Goal: Task Accomplishment & Management: Manage account settings

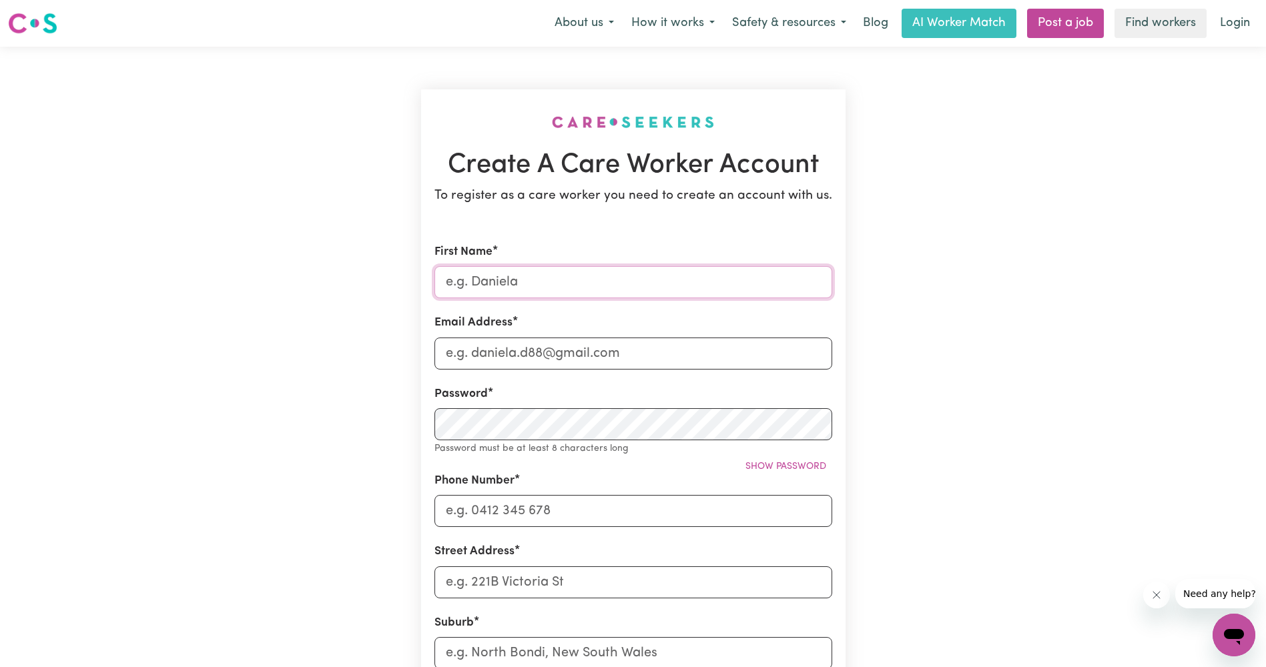
click at [570, 282] on input "First Name" at bounding box center [633, 282] width 398 height 32
type input "Faisal"
type input "[EMAIL_ADDRESS][DOMAIN_NAME]"
type input "0426190598"
type input "27 banjo paterson circuit"
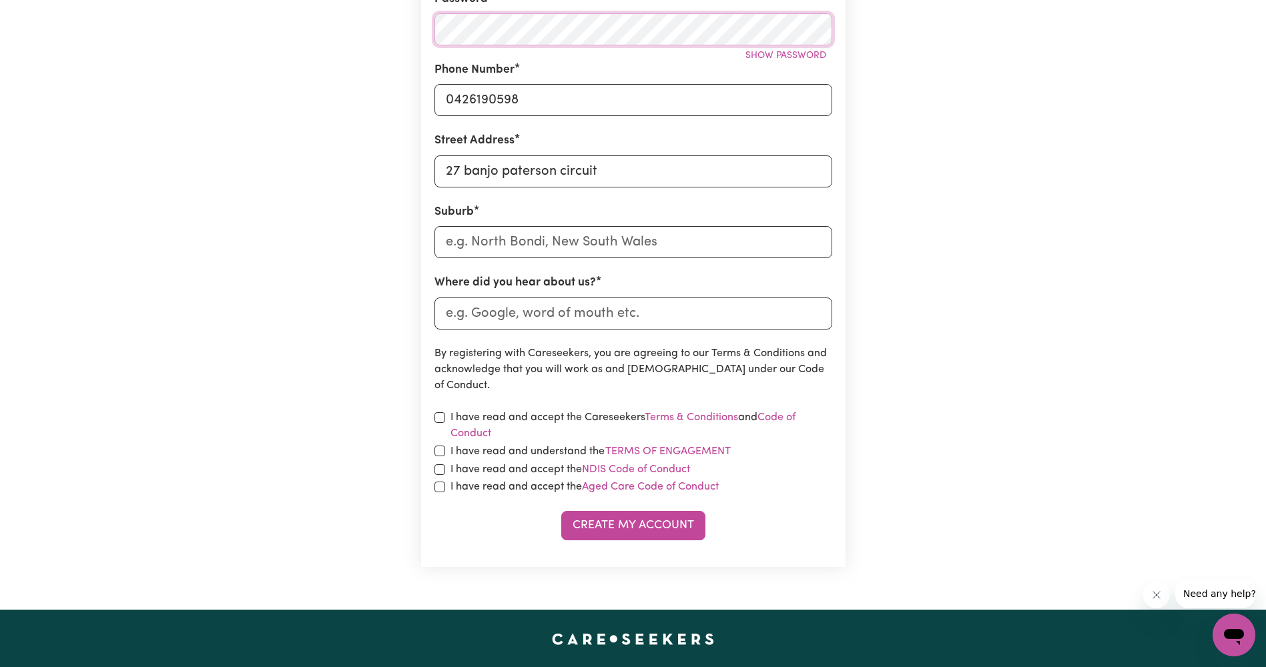
scroll to position [400, 0]
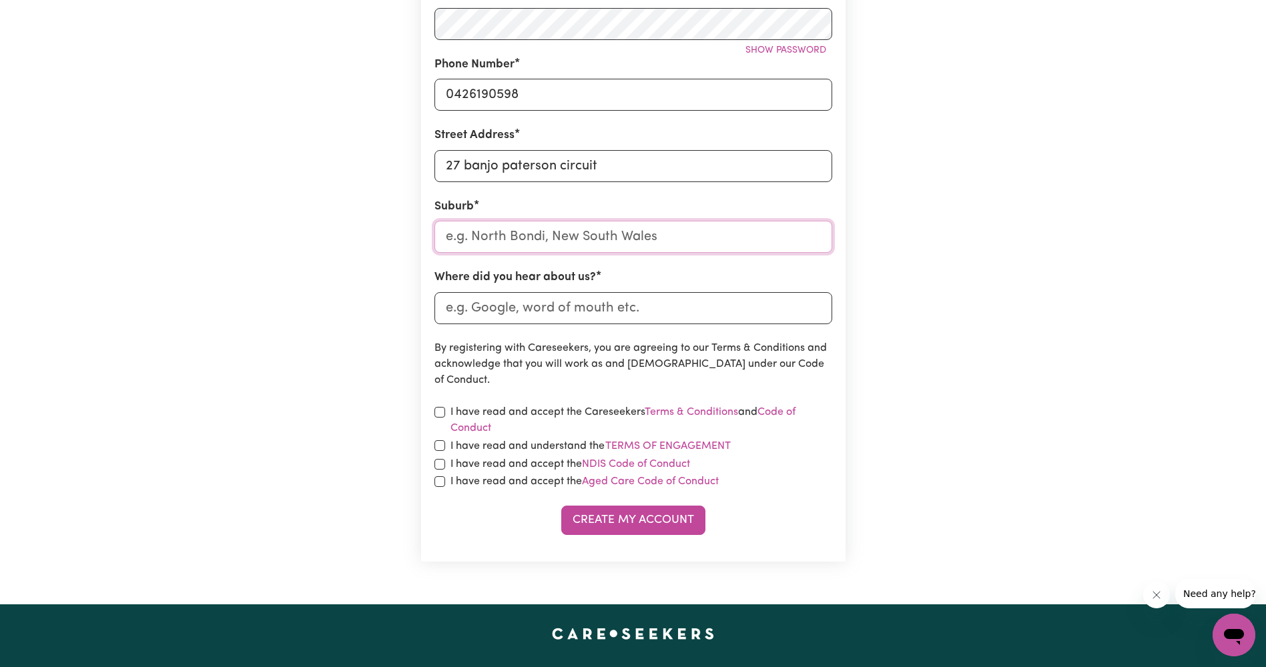
click at [558, 238] on input "text" at bounding box center [633, 237] width 398 height 32
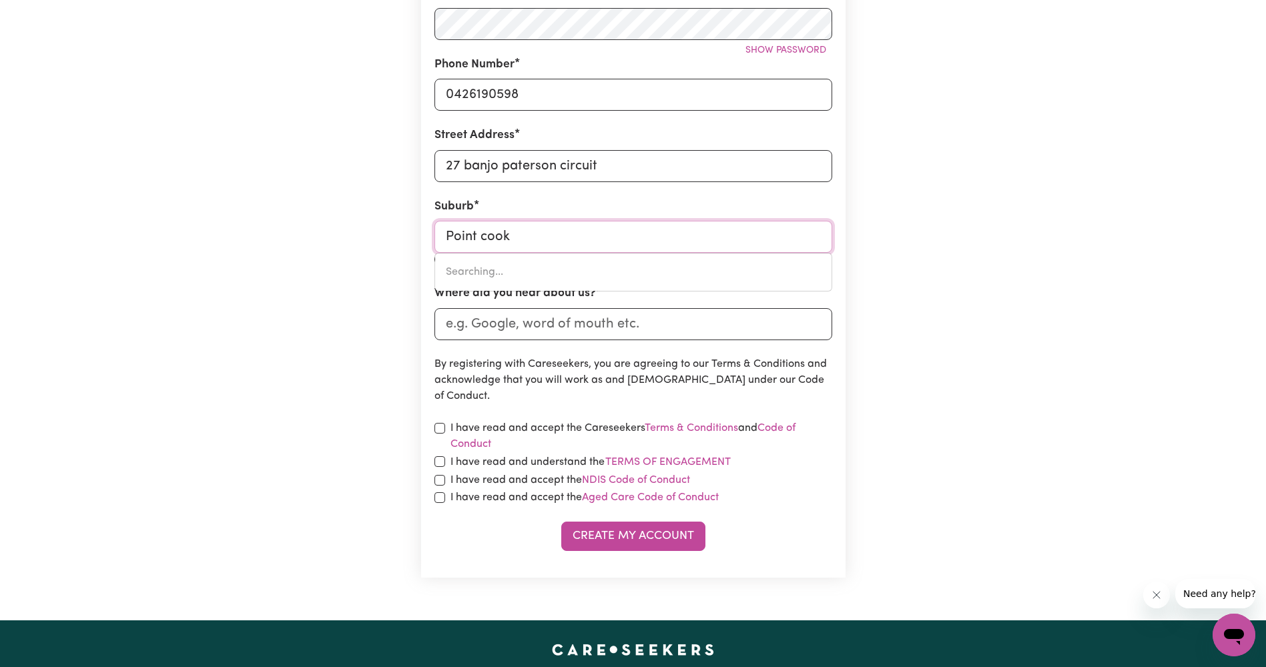
type input "Point cook"
click at [444, 429] on input "checkbox" at bounding box center [439, 428] width 11 height 11
checkbox input "true"
click at [438, 461] on input "checkbox" at bounding box center [439, 461] width 11 height 11
checkbox input "true"
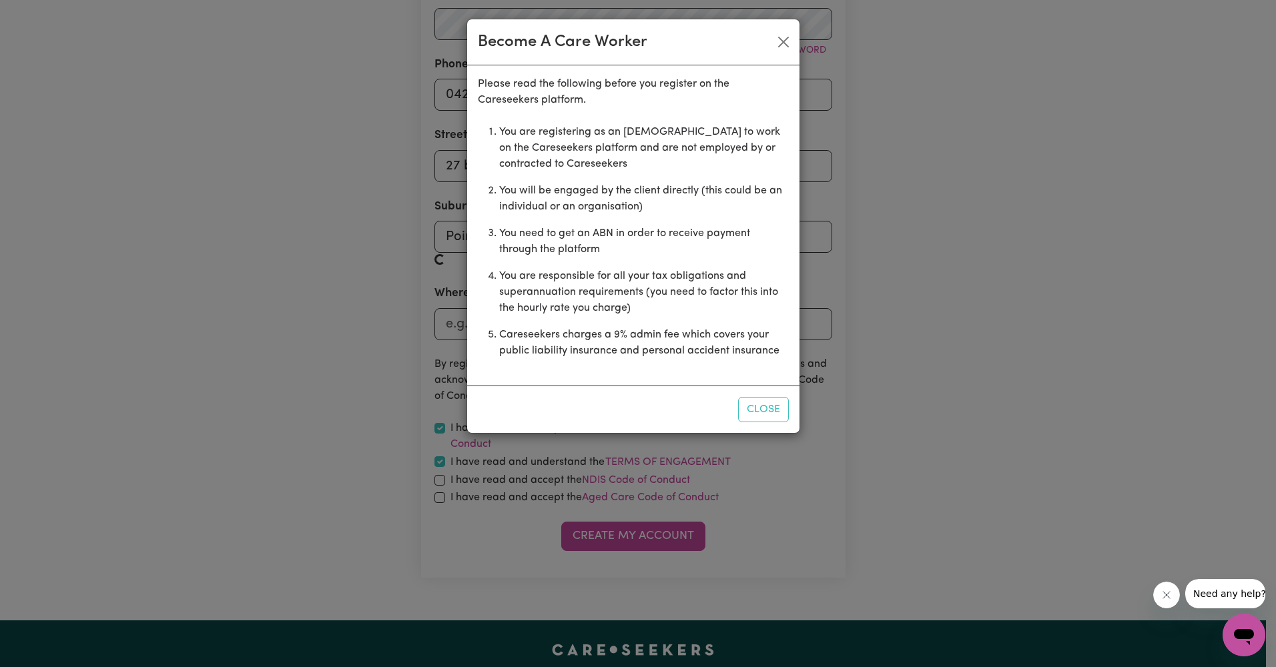
click at [439, 479] on div "Become A Care Worker Please read the following before you register on the Cares…" at bounding box center [638, 333] width 1276 height 667
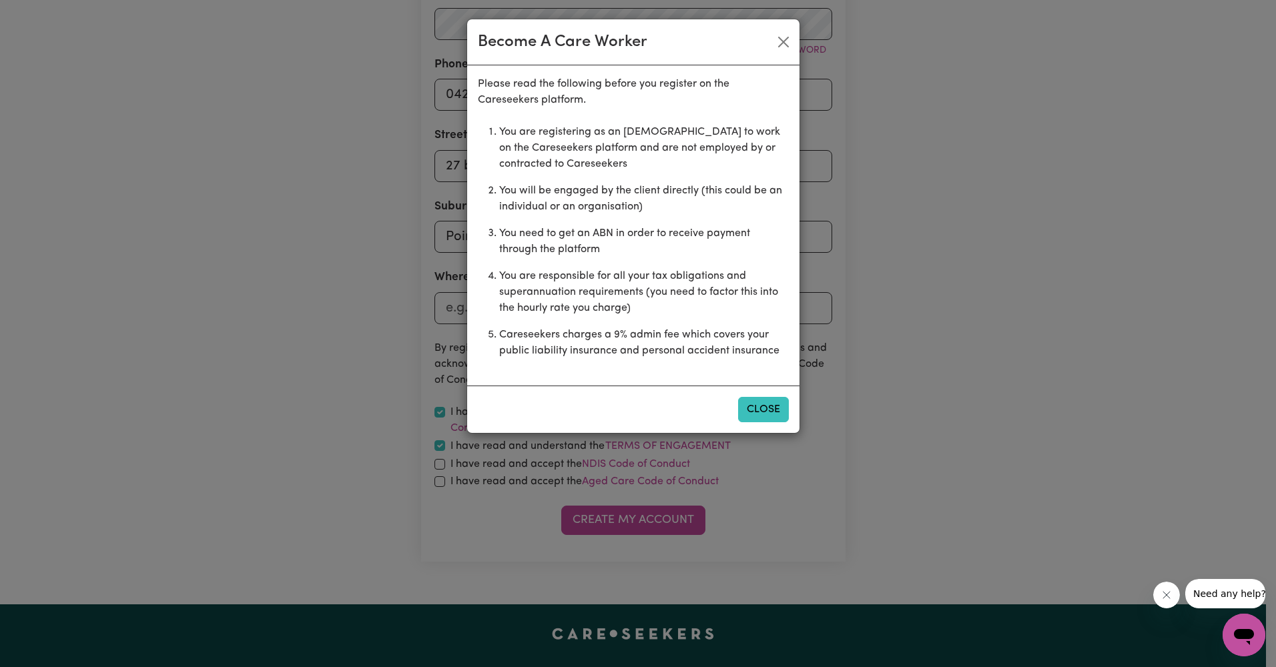
click at [771, 414] on button "Close" at bounding box center [763, 409] width 51 height 25
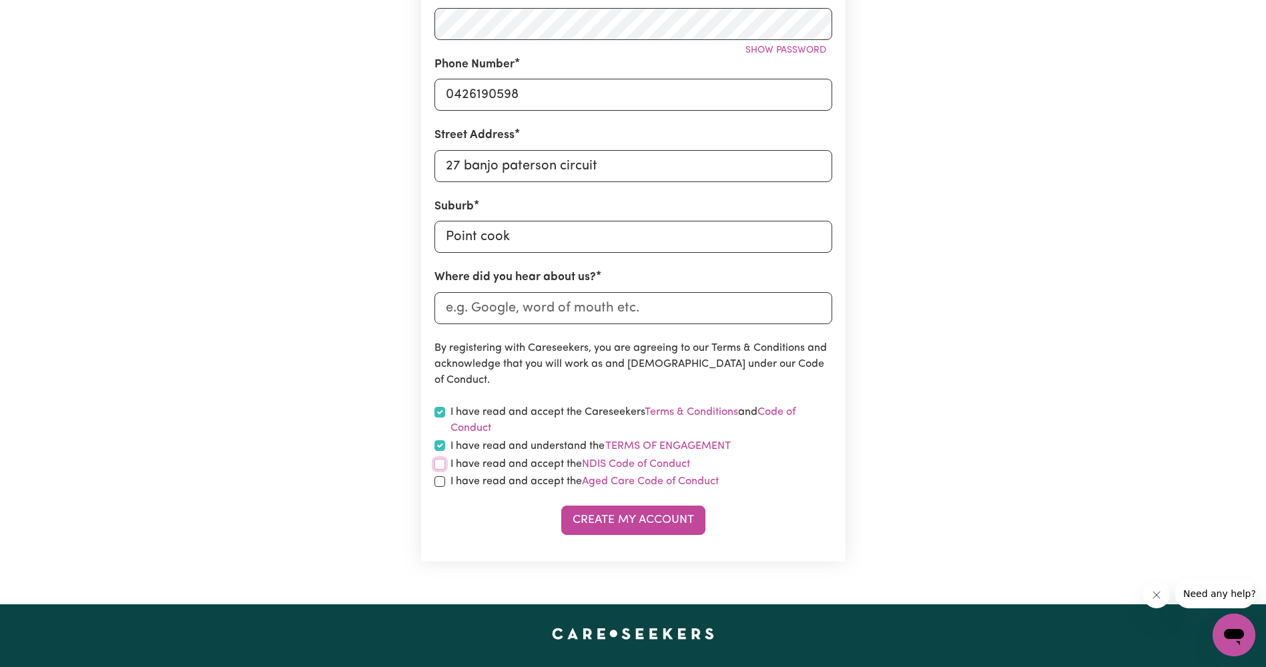
click at [436, 468] on input "checkbox" at bounding box center [439, 464] width 11 height 11
checkbox input "true"
click at [439, 479] on input "checkbox" at bounding box center [439, 482] width 11 height 11
checkbox input "true"
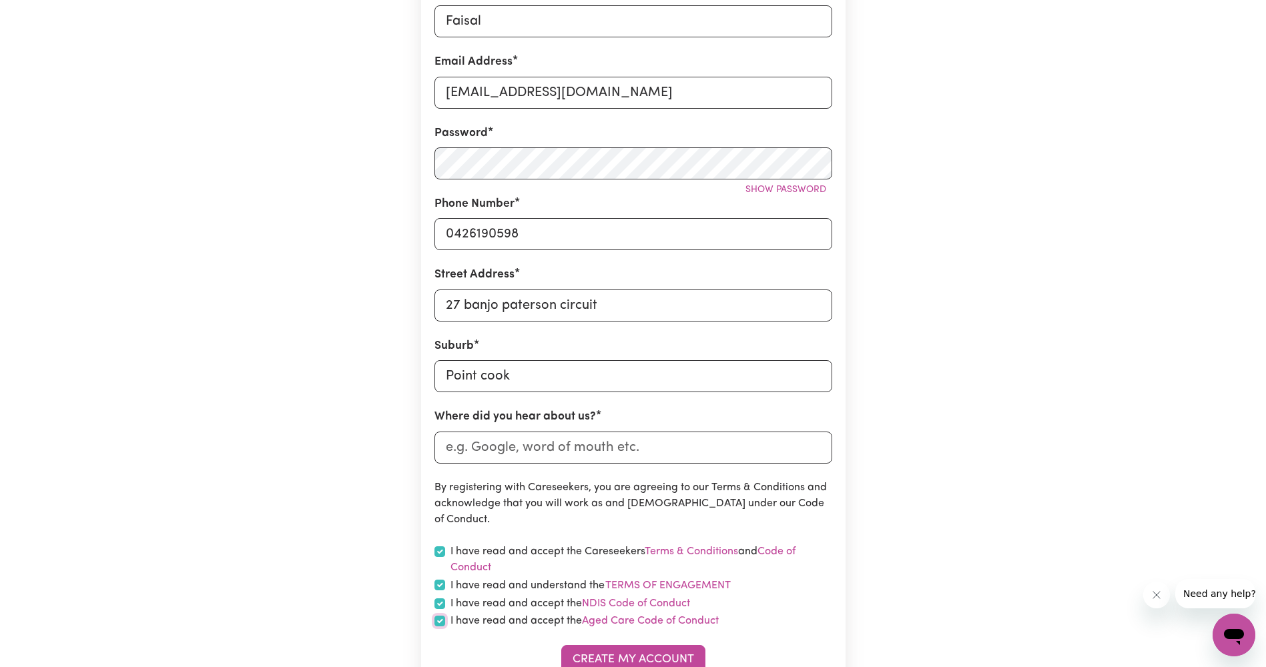
scroll to position [267, 0]
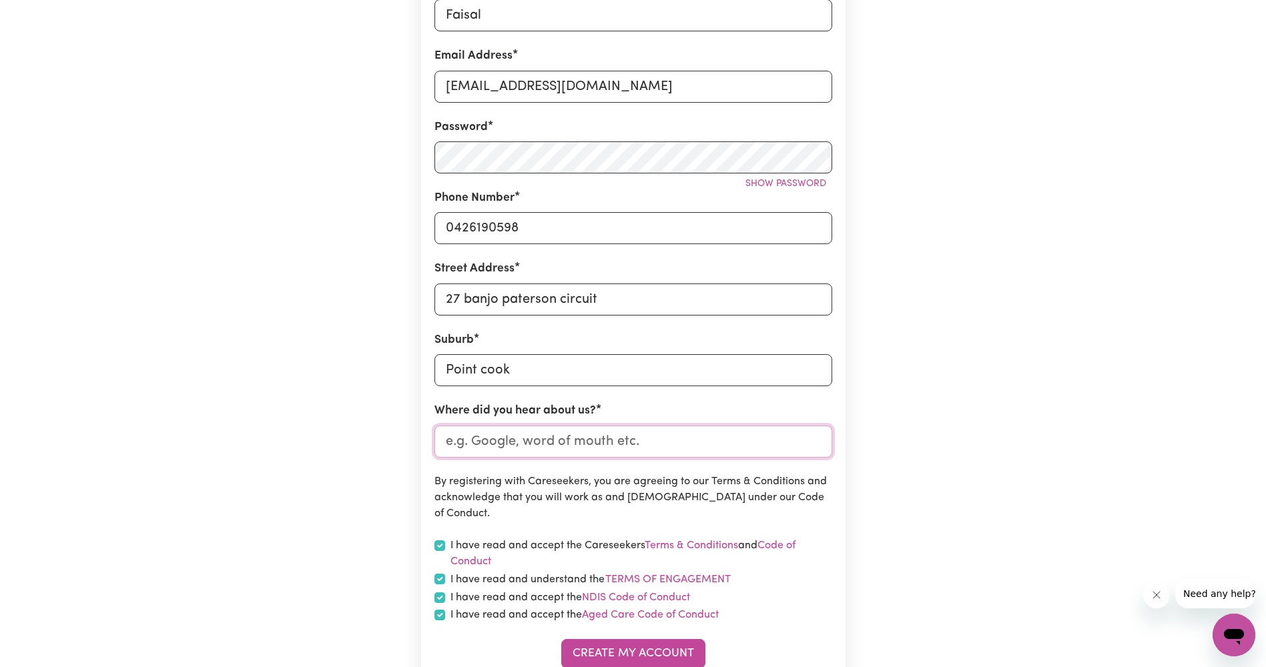
click at [605, 447] on input "Where did you hear about us?" at bounding box center [633, 442] width 398 height 32
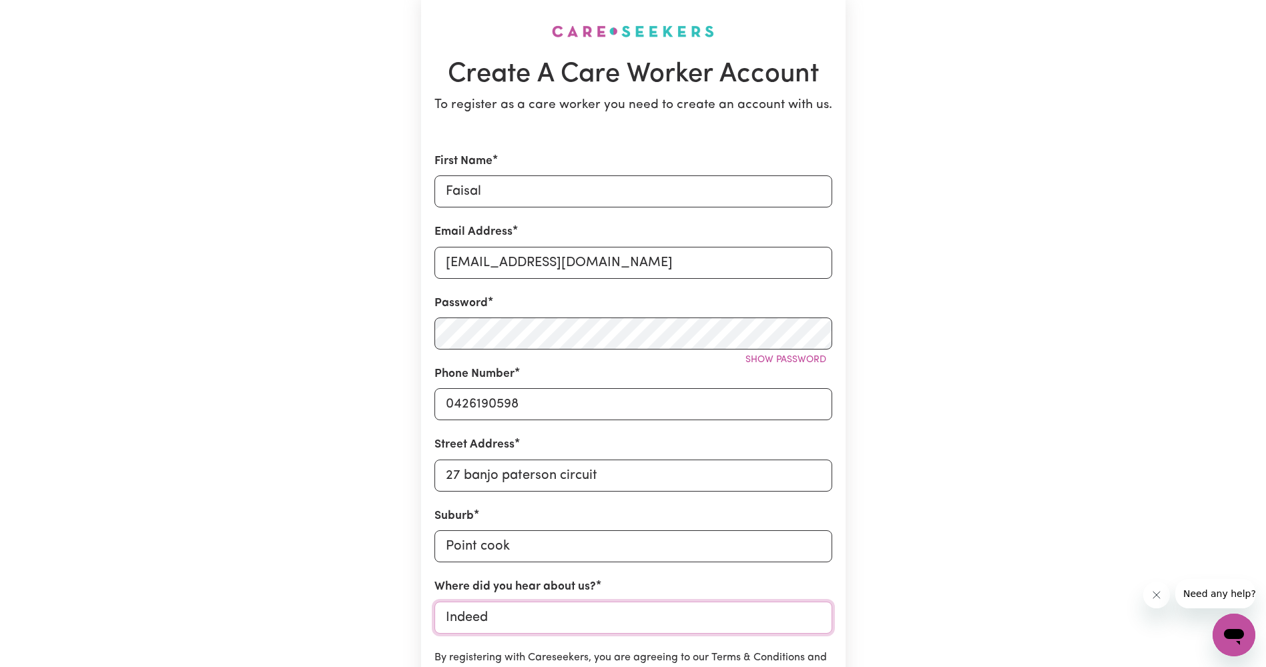
scroll to position [534, 0]
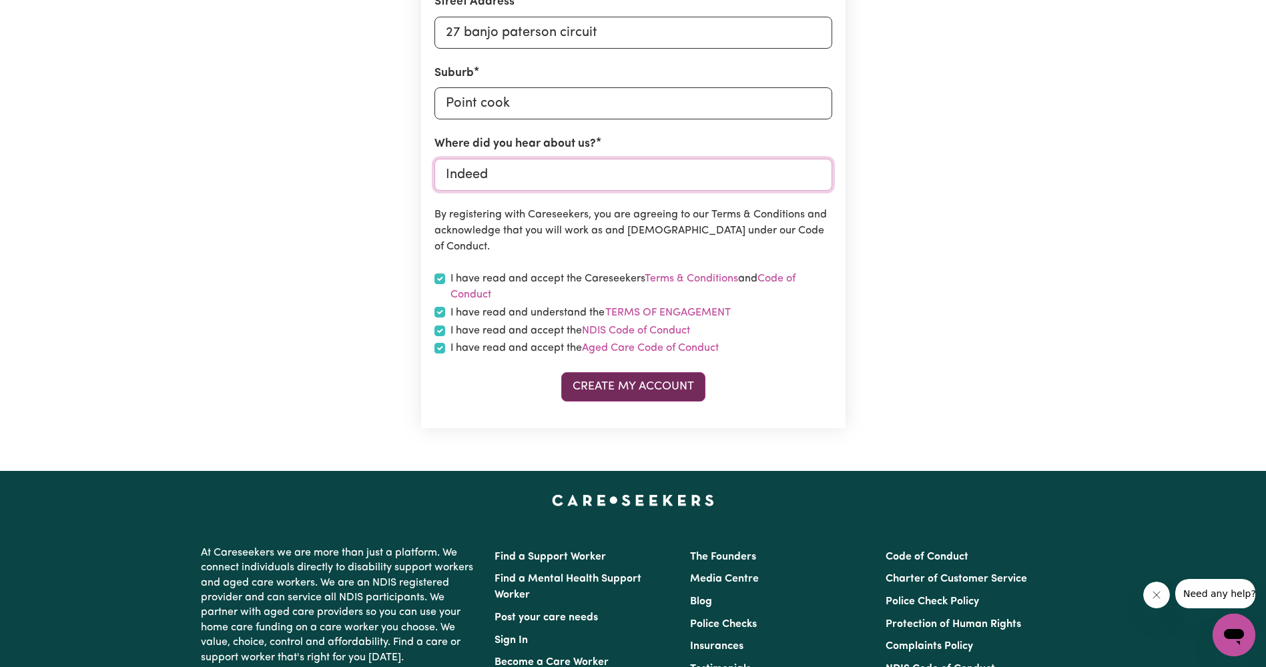
type input "Indeed"
click at [652, 381] on button "Create My Account" at bounding box center [633, 386] width 144 height 29
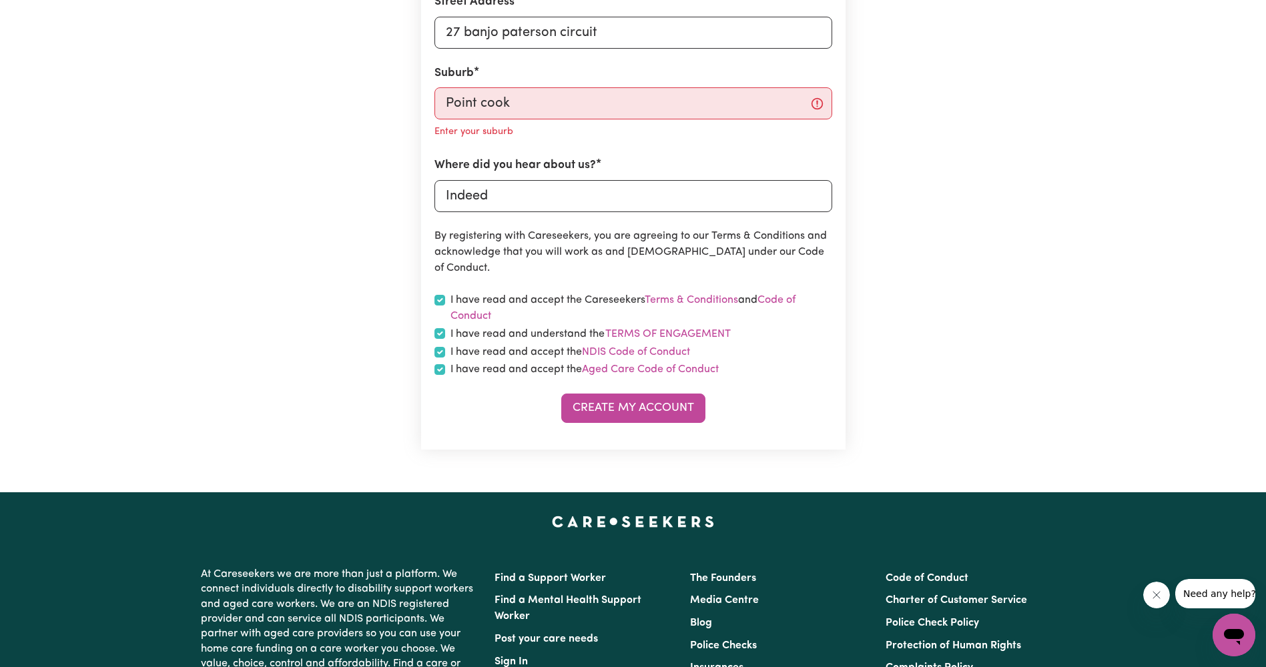
scroll to position [400, 0]
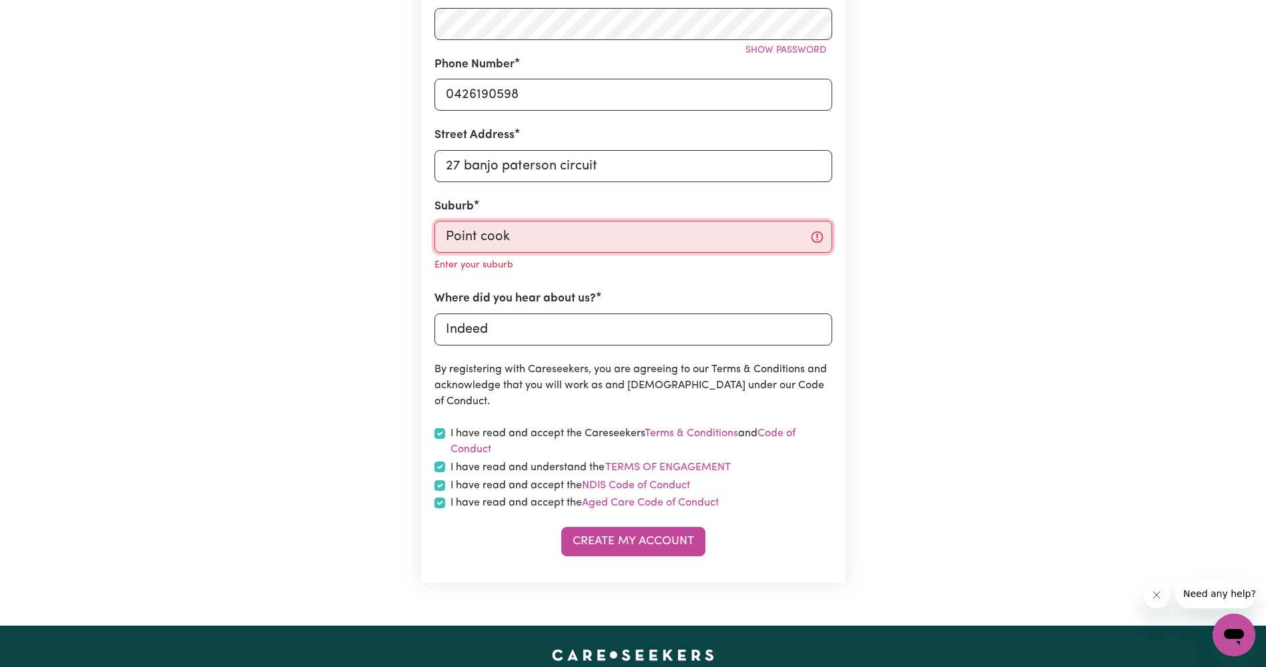
type input "Point cook, Victoria, 3030"
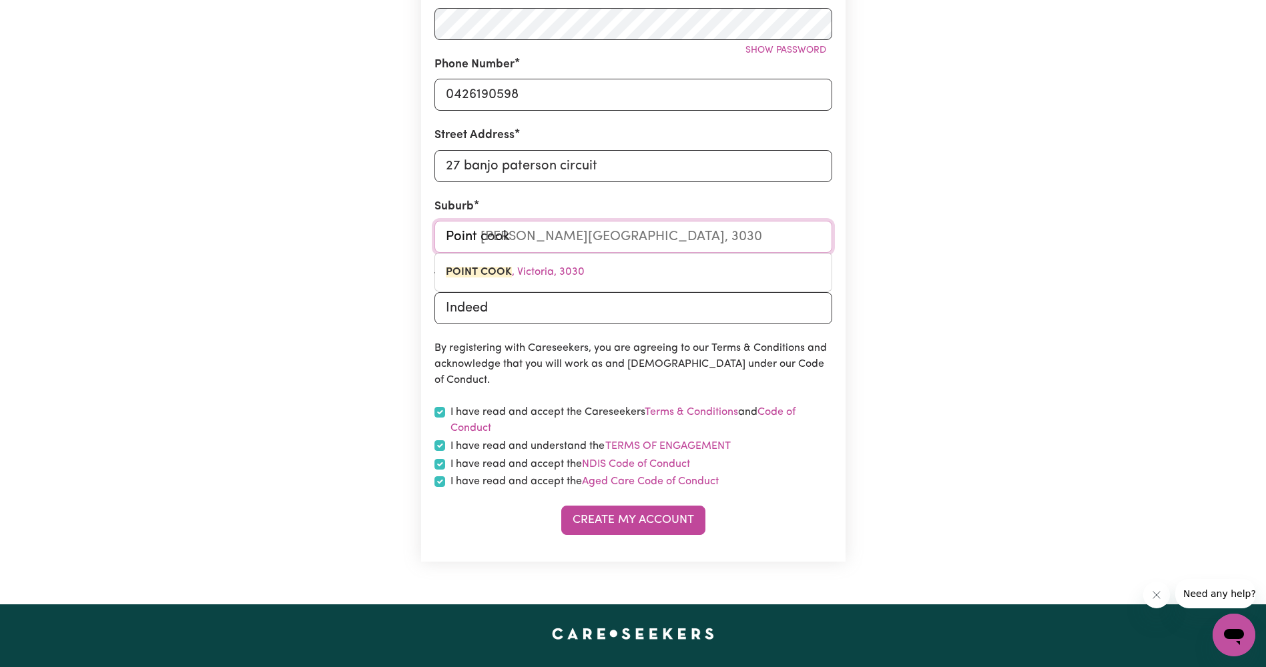
click at [593, 247] on input "Point cook" at bounding box center [633, 237] width 398 height 32
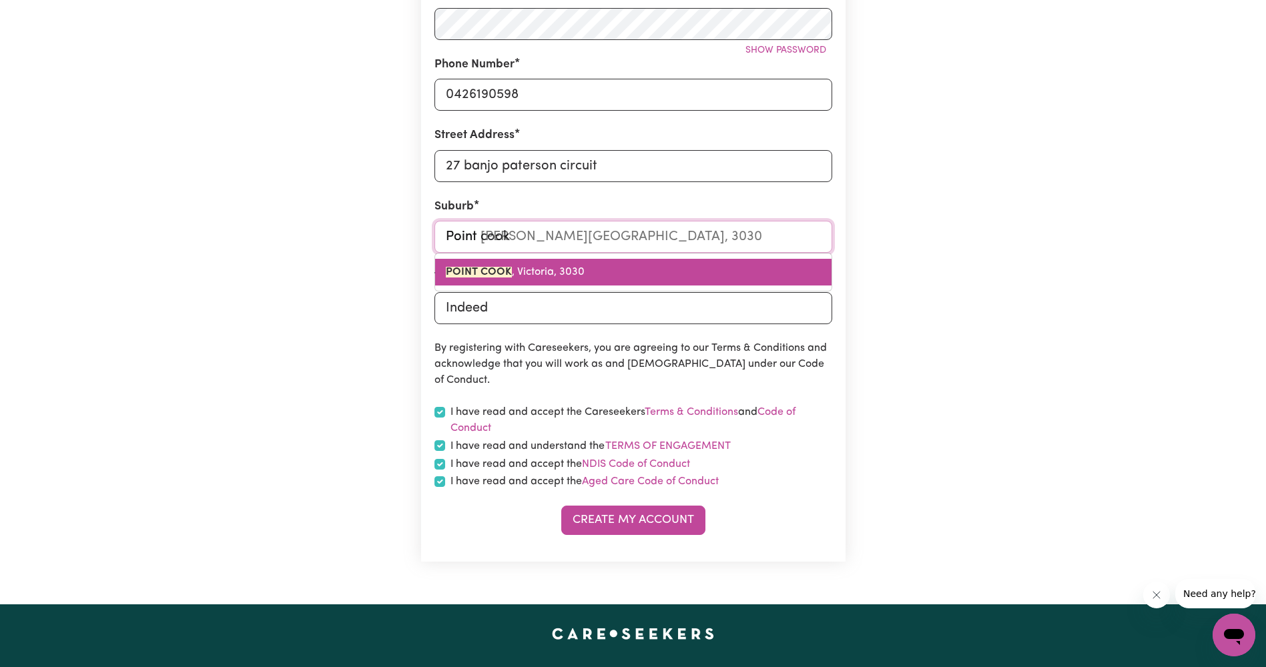
click at [571, 284] on link "POINT COOK , Victoria, 3030" at bounding box center [633, 272] width 396 height 27
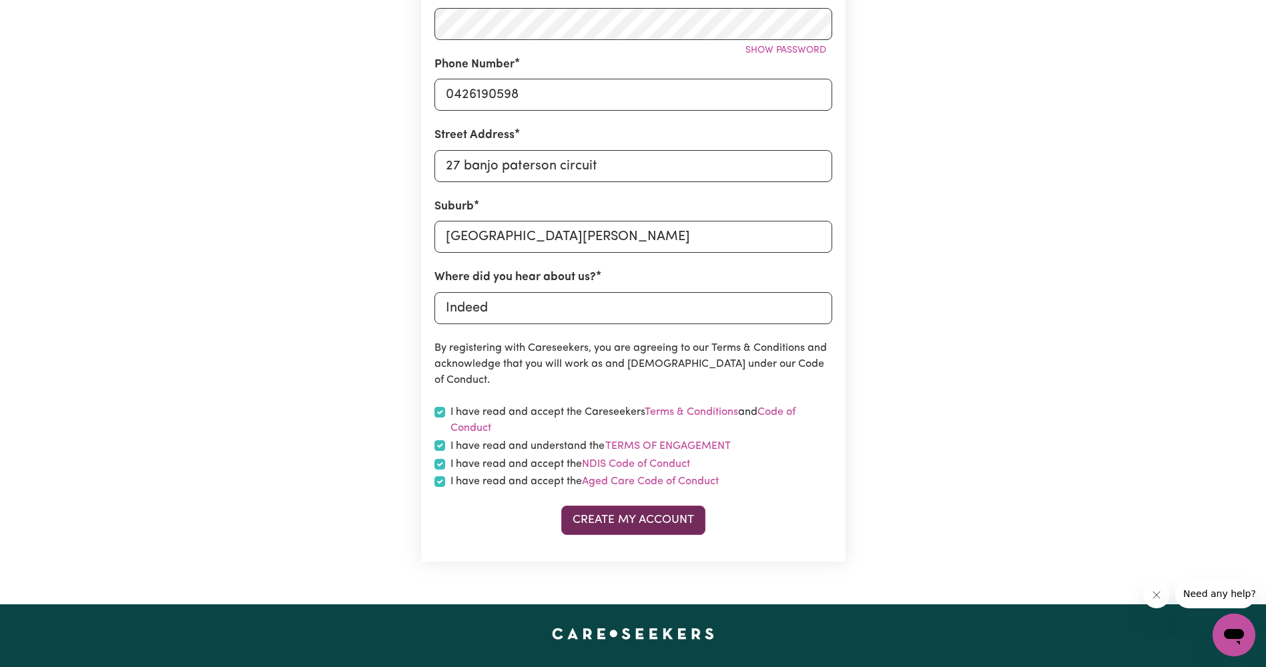
click at [667, 534] on button "Create My Account" at bounding box center [633, 520] width 144 height 29
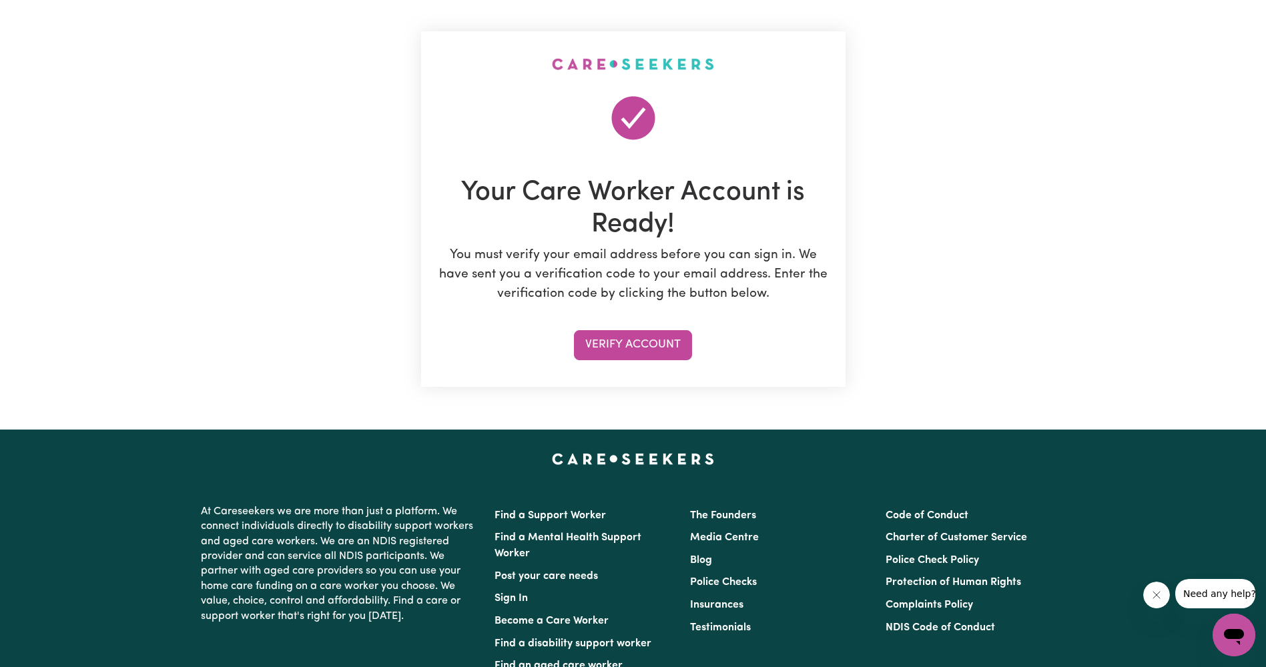
scroll to position [0, 0]
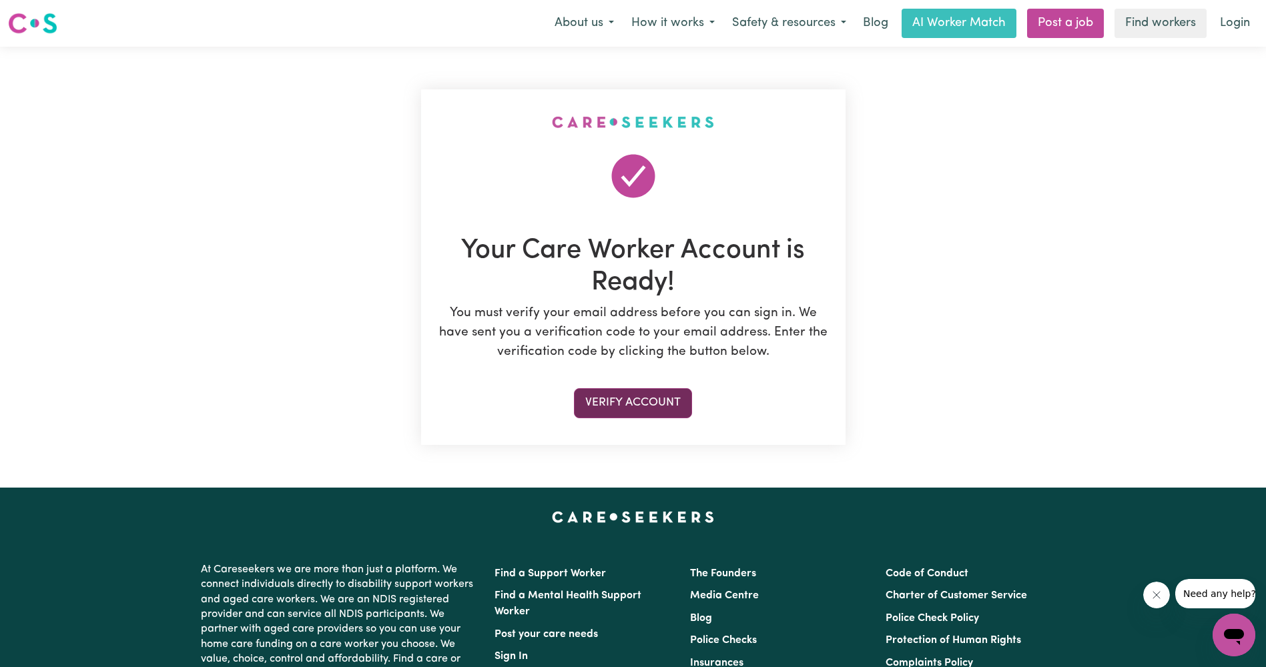
click at [628, 409] on button "Verify Account" at bounding box center [633, 402] width 118 height 29
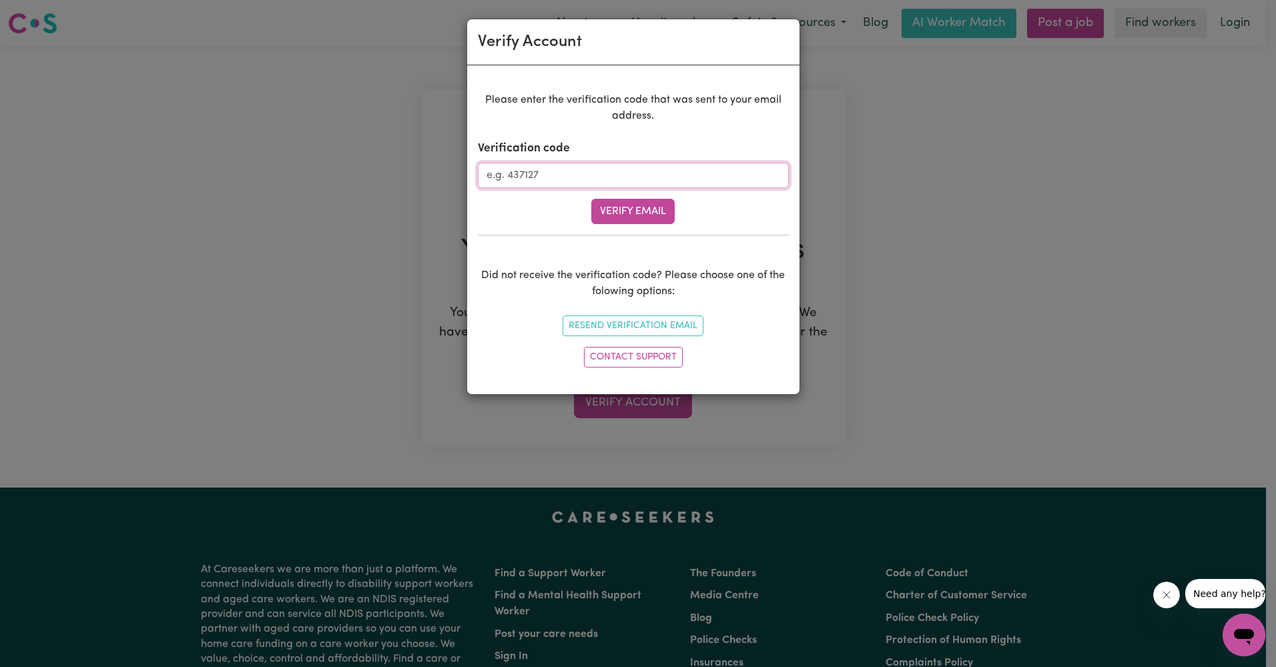
click at [637, 183] on input "Verification code" at bounding box center [633, 175] width 311 height 25
type input "256120"
click at [634, 218] on button "Verify Email" at bounding box center [632, 211] width 83 height 25
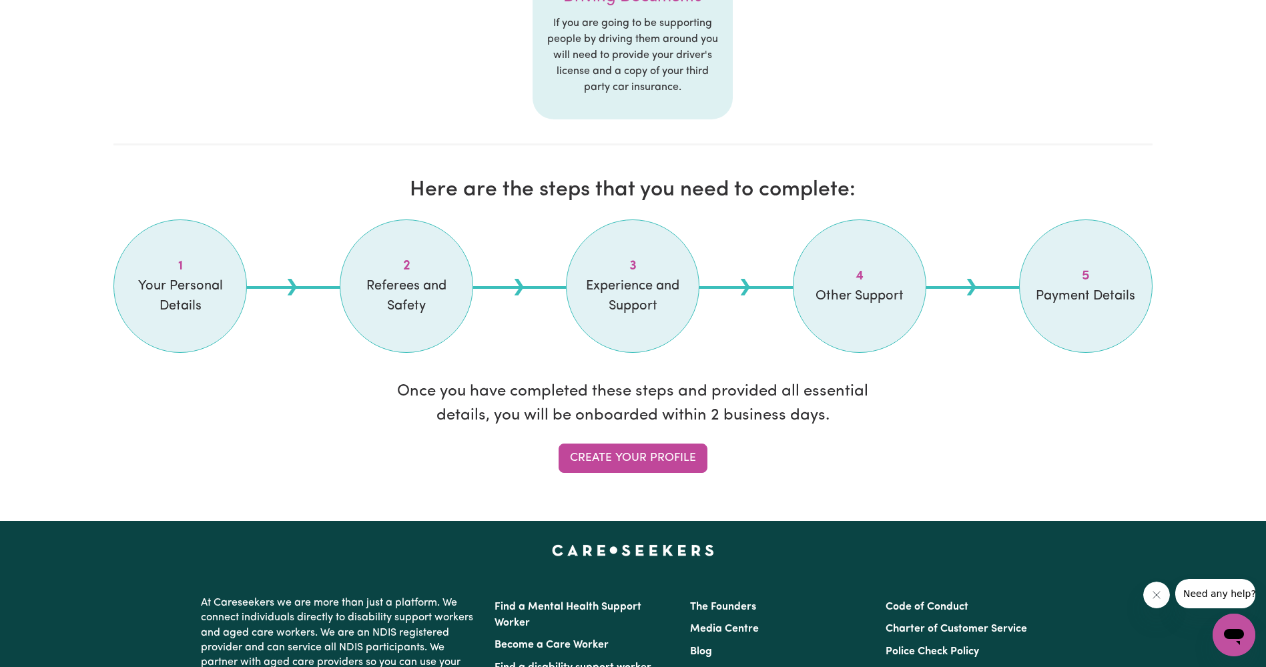
scroll to position [934, 0]
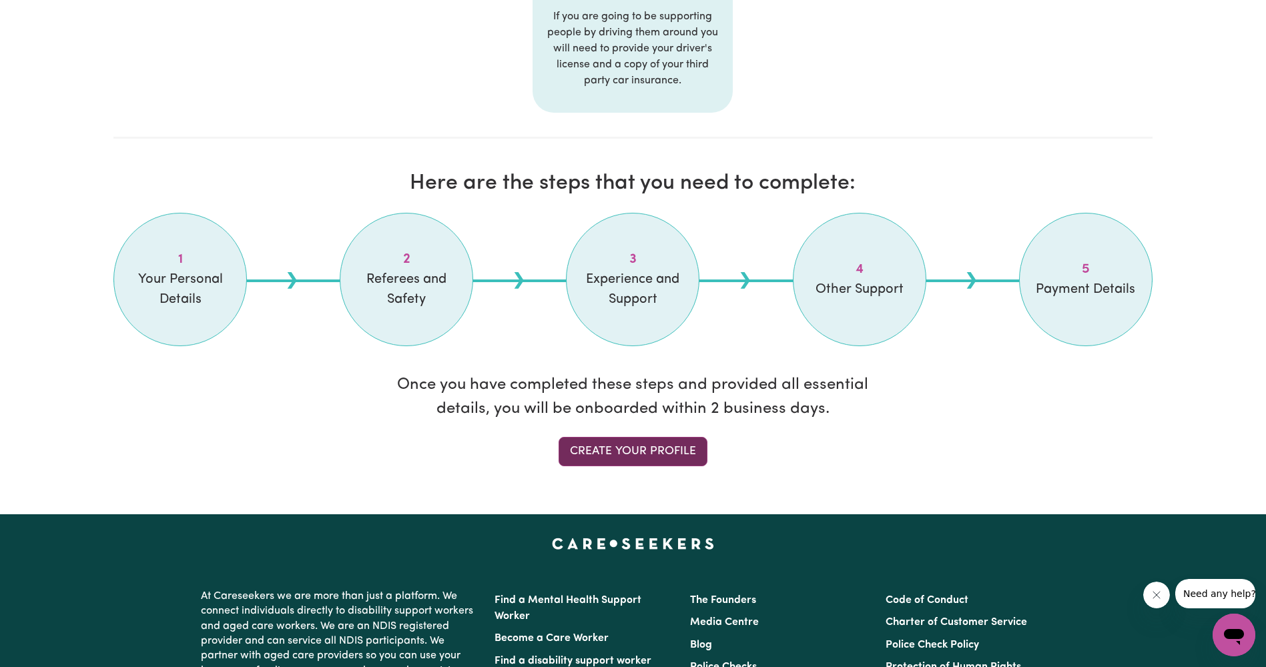
click at [598, 445] on link "Create your profile" at bounding box center [633, 451] width 149 height 29
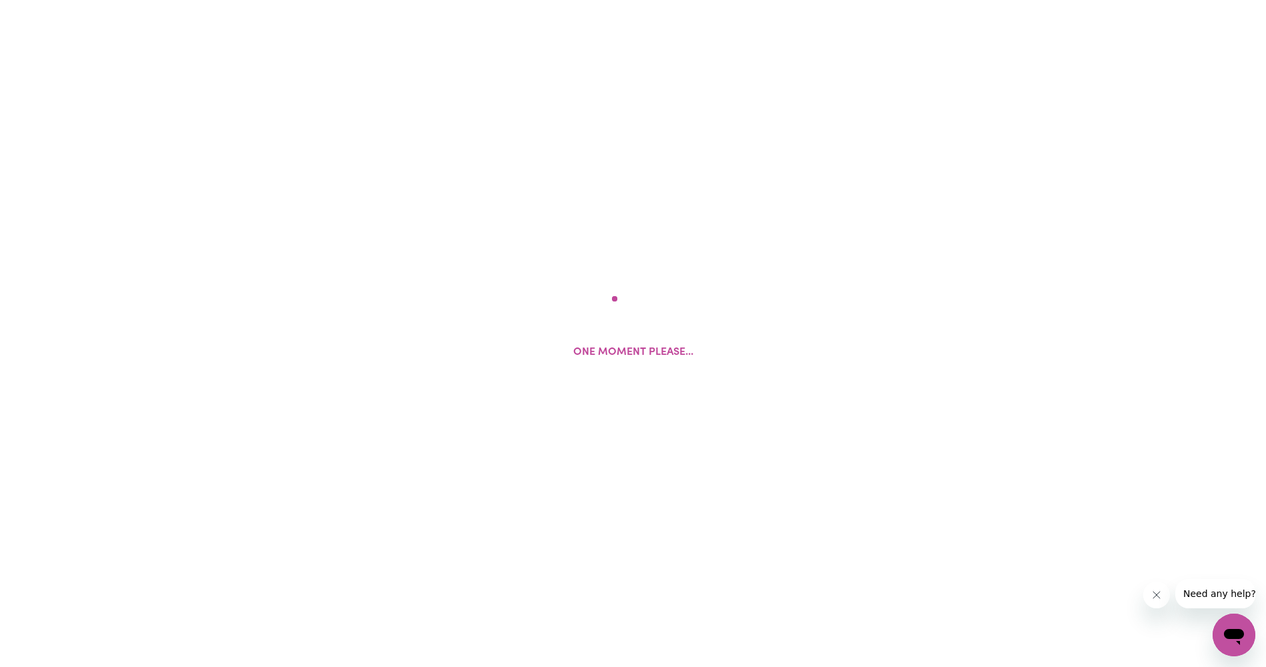
select select "Studying a healthcare related degree or qualification"
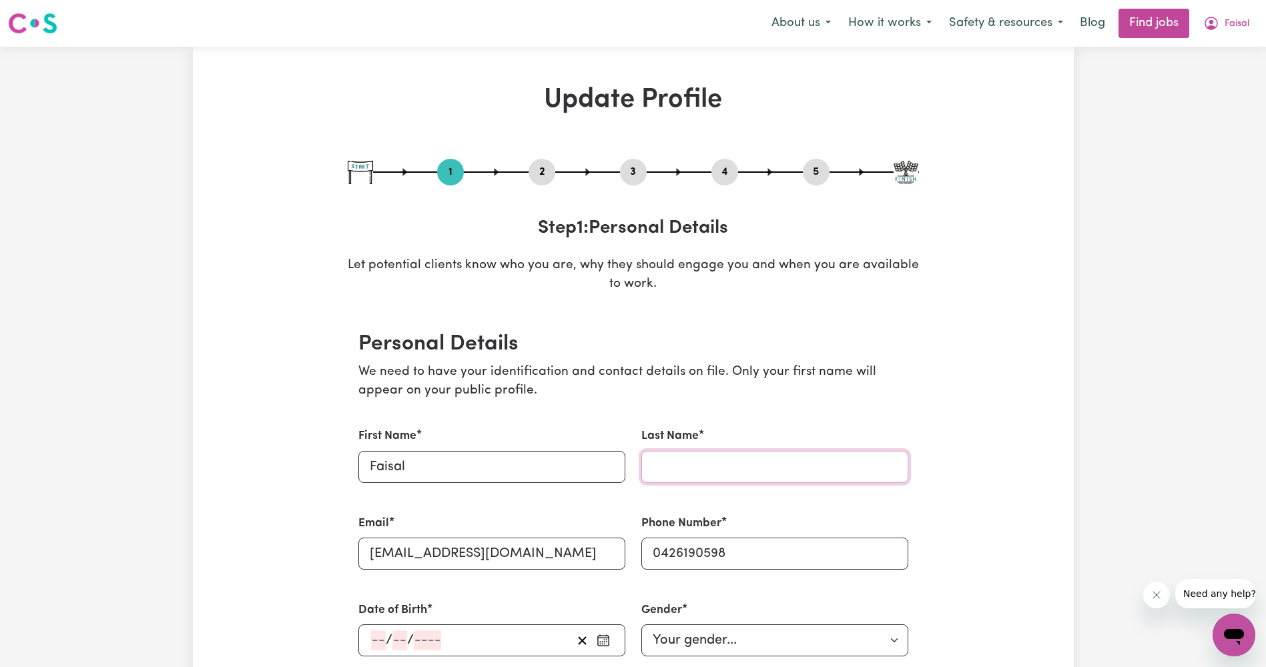
click at [707, 455] on input "Last Name" at bounding box center [774, 467] width 267 height 32
type input "Jama"
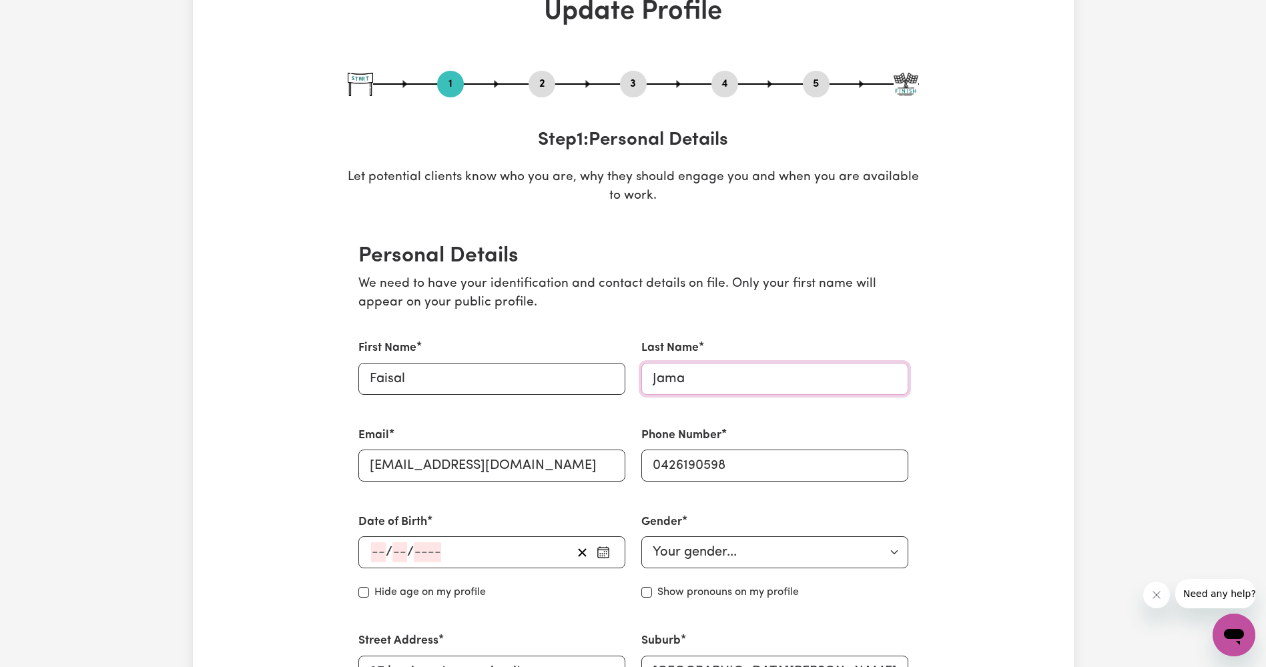
scroll to position [334, 0]
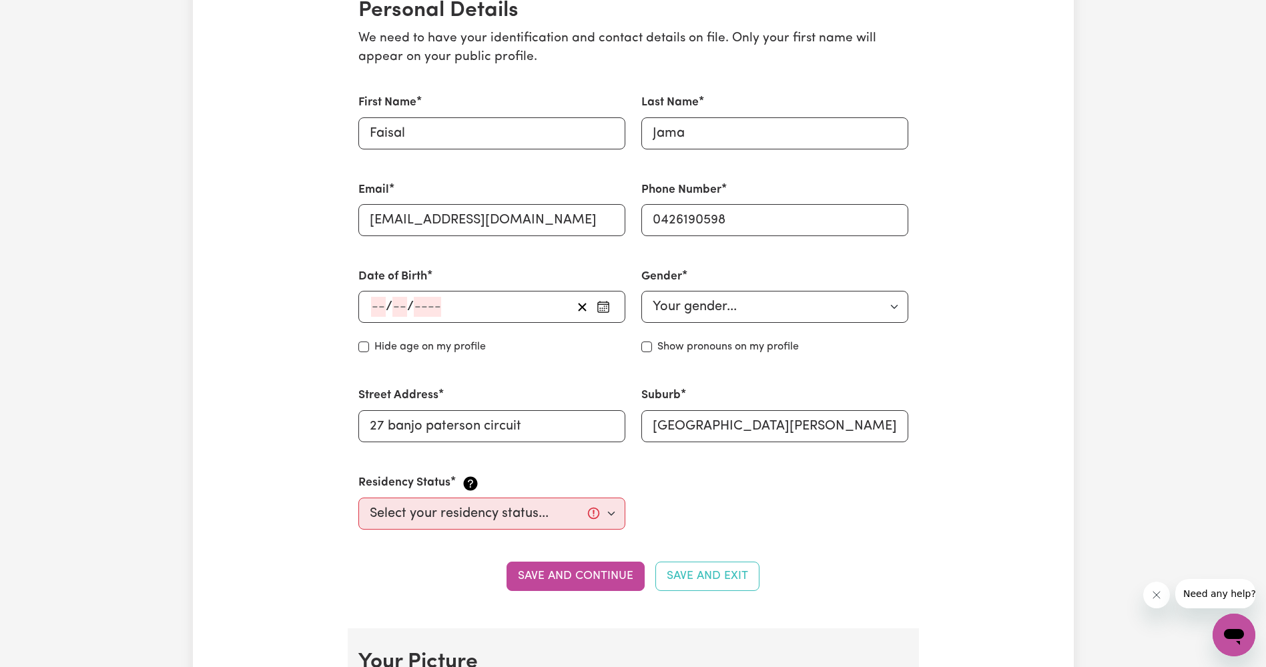
click at [475, 308] on div "/ /" at bounding box center [471, 307] width 202 height 20
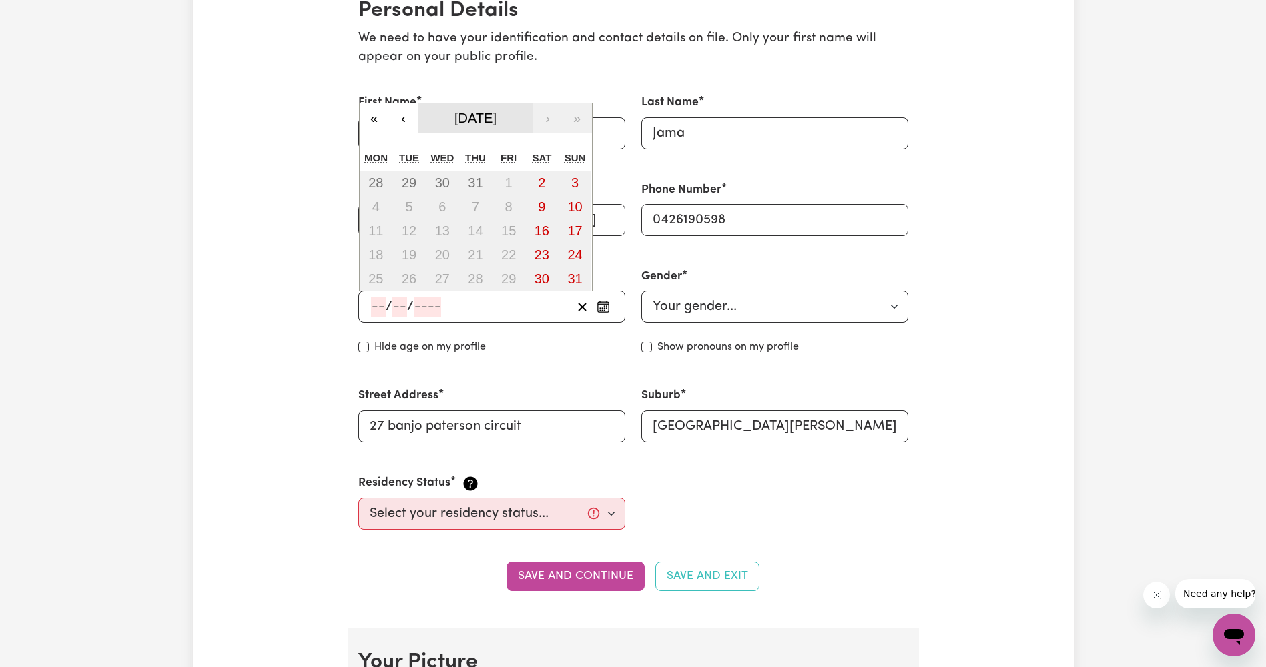
click at [454, 119] on span "[DATE]" at bounding box center [475, 118] width 42 height 15
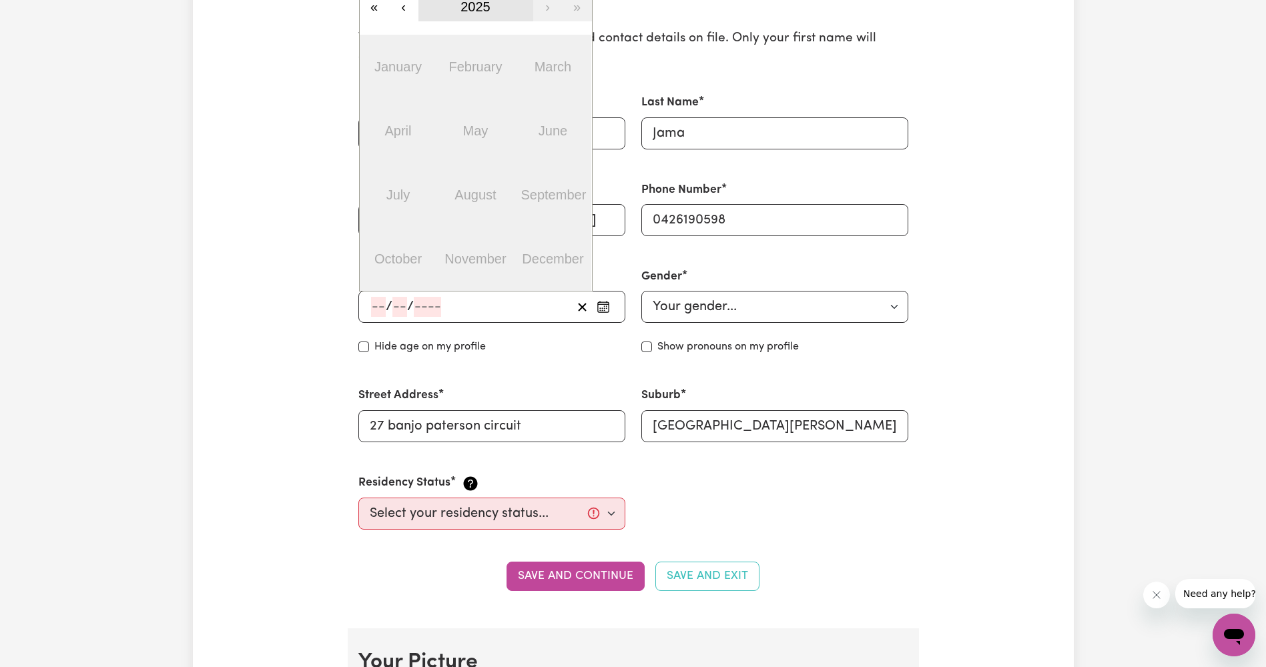
click at [473, 4] on span "2025" at bounding box center [475, 6] width 30 height 15
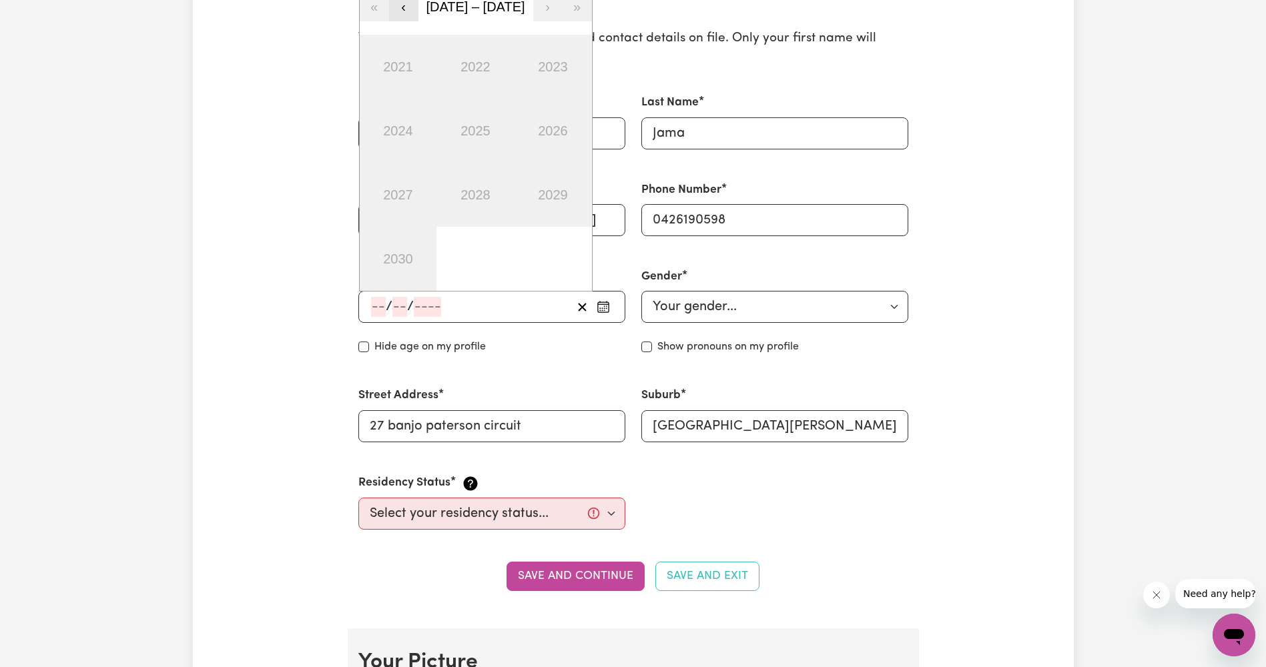
click at [412, 13] on button "‹" at bounding box center [403, 6] width 29 height 29
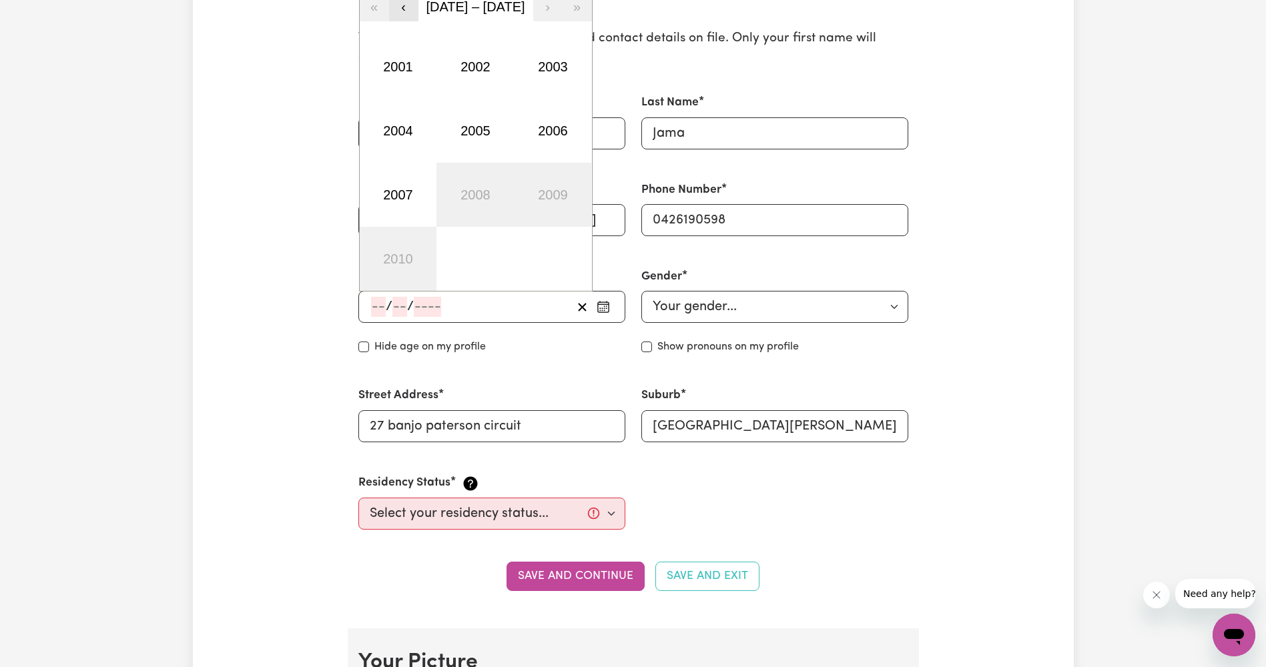
click at [412, 13] on button "‹" at bounding box center [403, 6] width 29 height 29
click at [499, 195] on button "1998" at bounding box center [474, 195] width 77 height 64
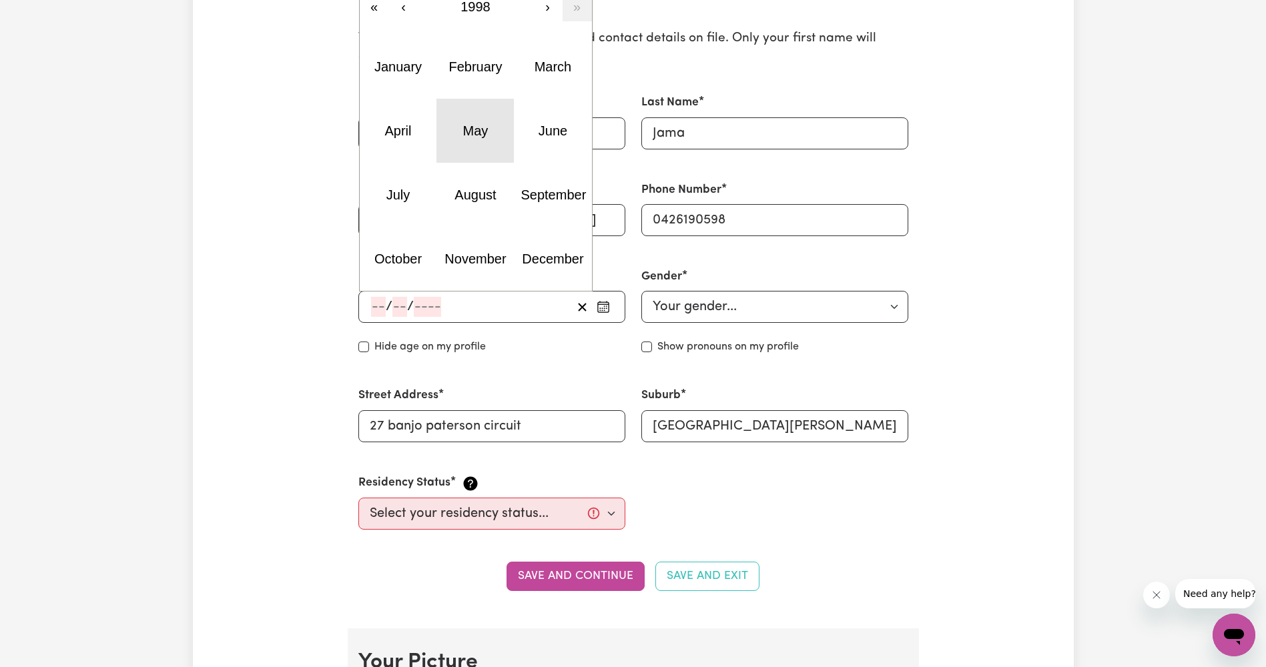
click at [464, 130] on abbr "May" at bounding box center [475, 130] width 25 height 15
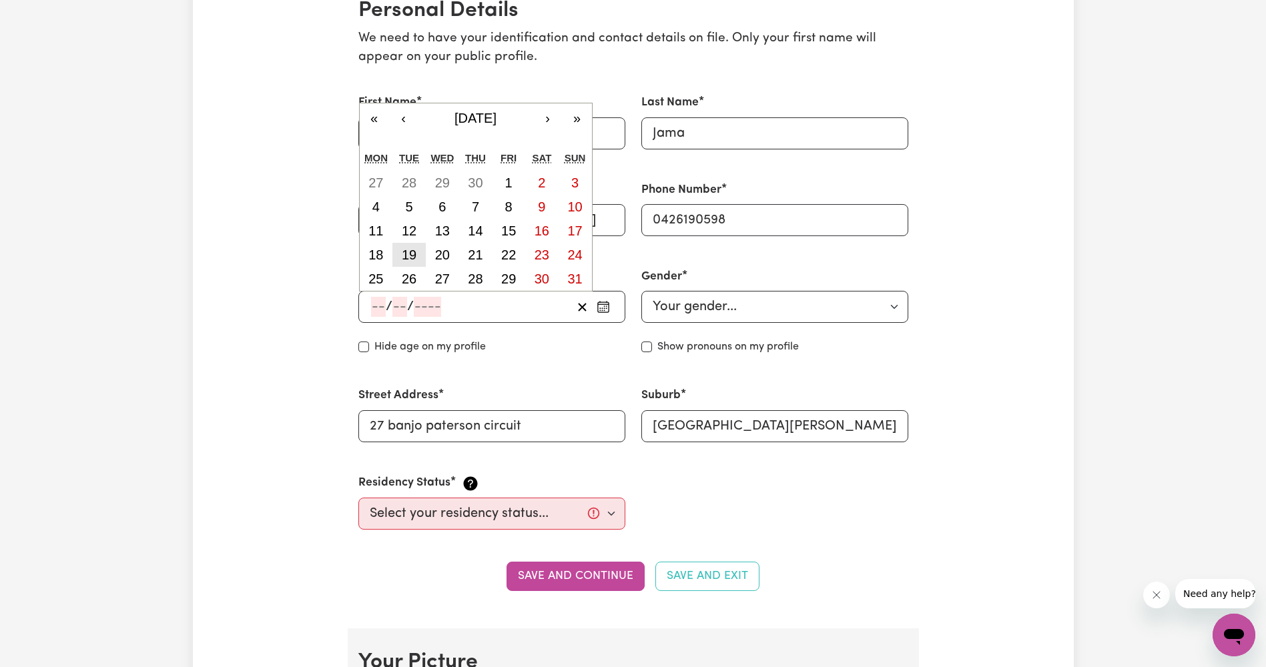
click at [415, 254] on abbr "19" at bounding box center [409, 255] width 15 height 15
type input "[DATE]"
type input "19"
type input "5"
type input "1998"
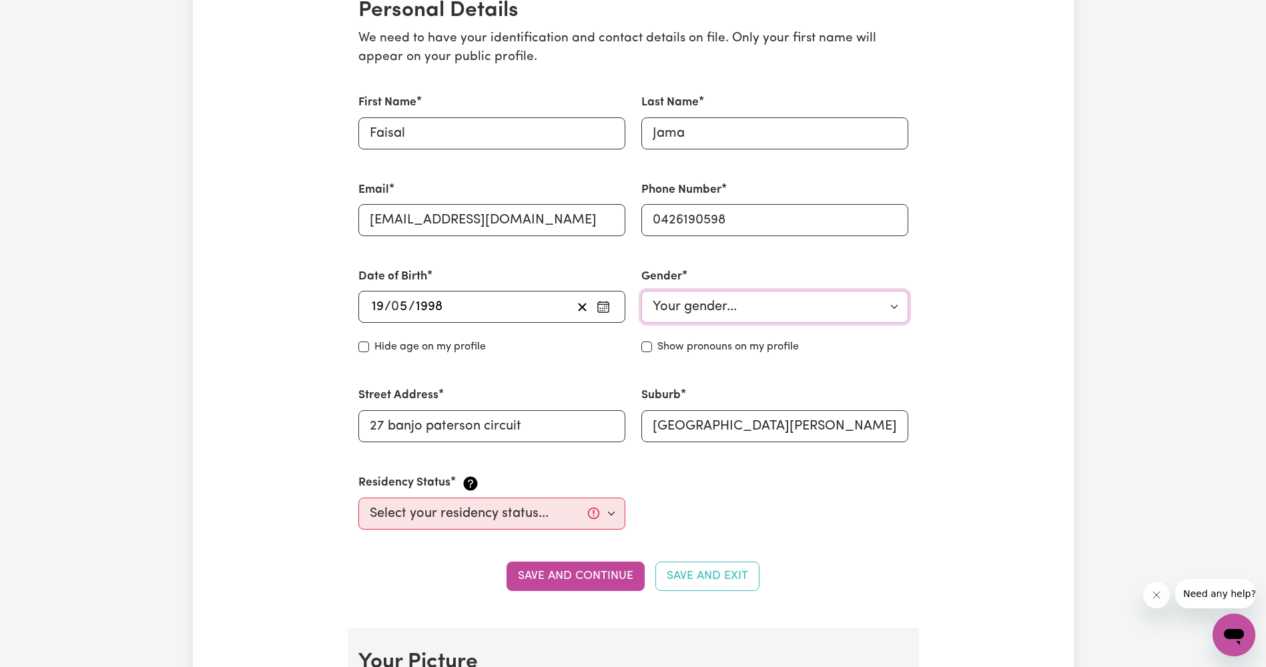
click at [726, 307] on select "Your gender... [DEMOGRAPHIC_DATA] [DEMOGRAPHIC_DATA] [DEMOGRAPHIC_DATA] Other P…" at bounding box center [774, 307] width 267 height 32
select select "[DEMOGRAPHIC_DATA]"
click at [641, 291] on select "Your gender... [DEMOGRAPHIC_DATA] [DEMOGRAPHIC_DATA] [DEMOGRAPHIC_DATA] Other P…" at bounding box center [774, 307] width 267 height 32
click at [662, 349] on label "Show pronouns on my profile" at bounding box center [727, 347] width 141 height 16
click at [652, 349] on input "Show pronouns on my profile" at bounding box center [646, 347] width 11 height 11
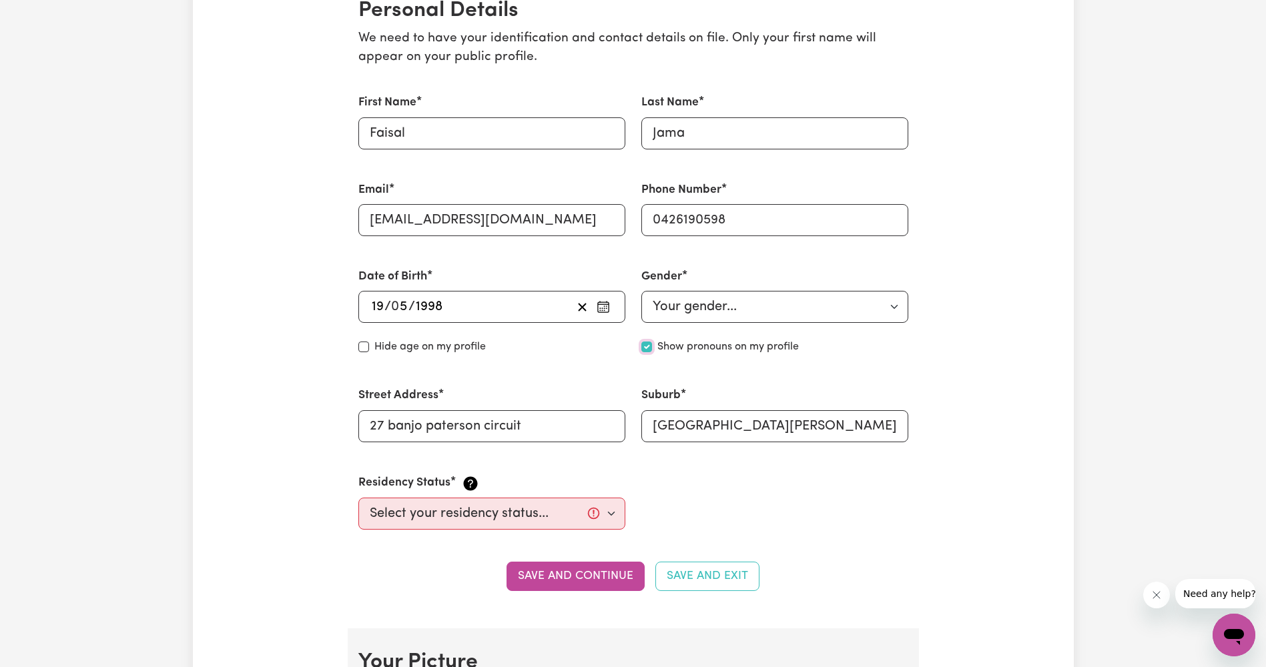
checkbox input "true"
click at [372, 351] on div "Hide age on my profile" at bounding box center [491, 347] width 267 height 16
click at [360, 344] on input "Hide age" at bounding box center [363, 347] width 11 height 11
checkbox input "false"
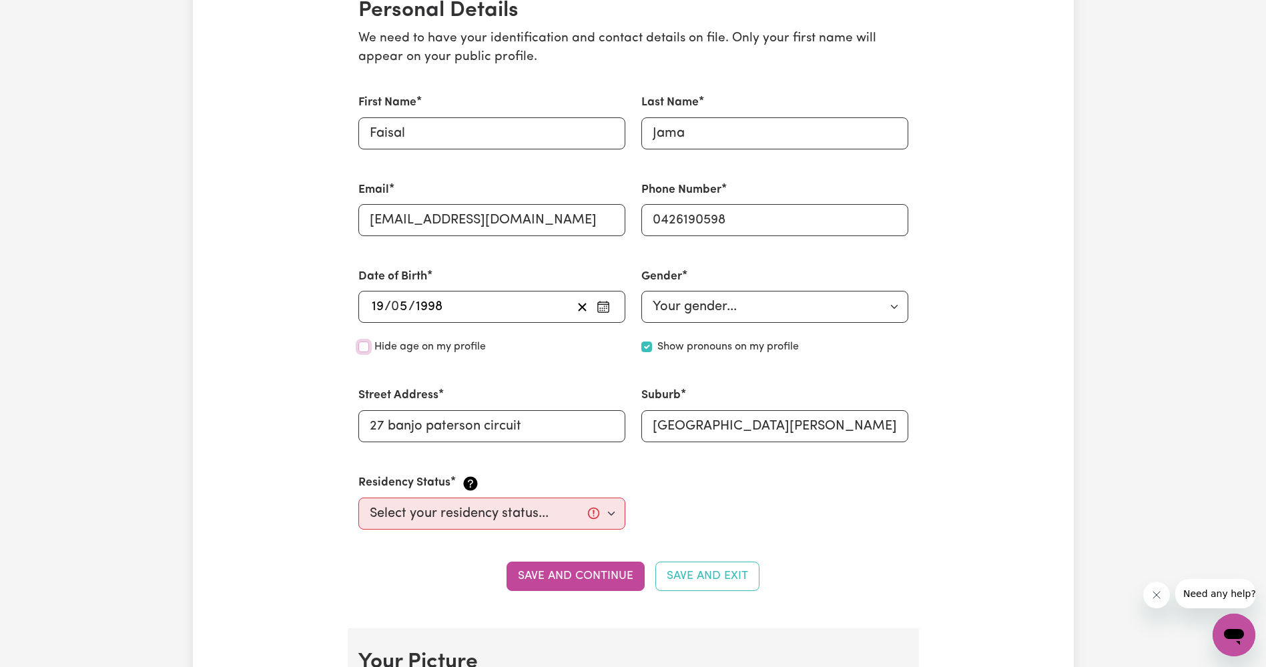
scroll to position [400, 0]
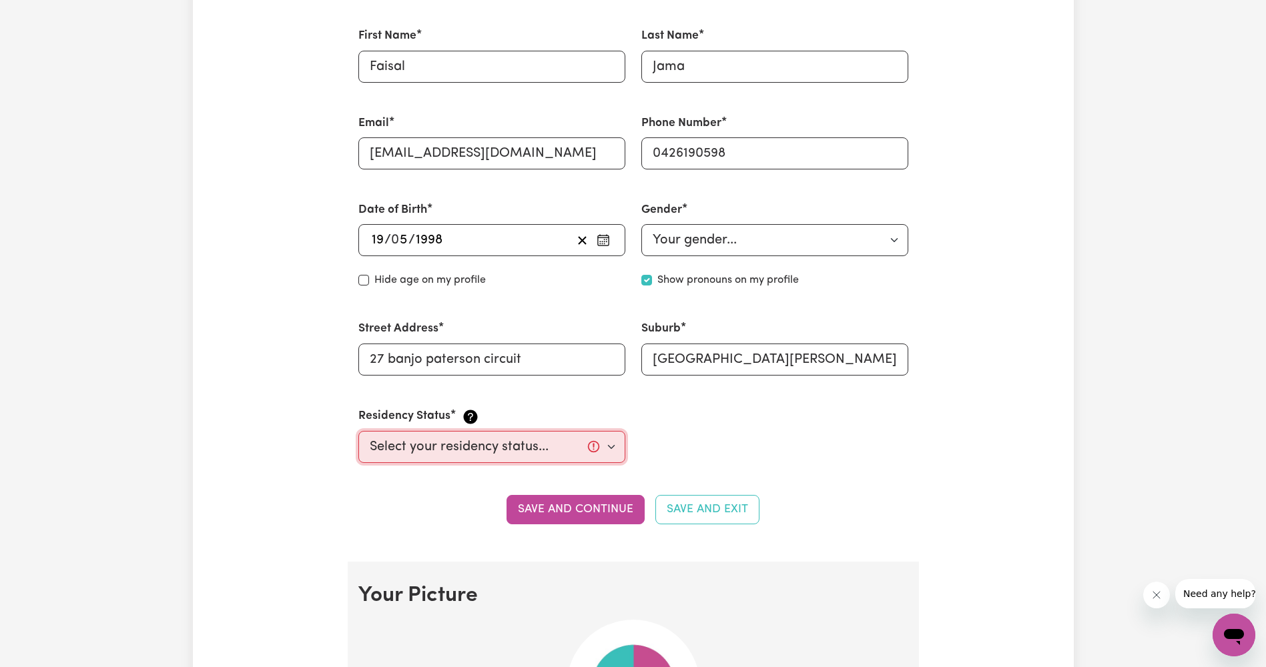
click at [621, 452] on select "Select your residency status... [DEMOGRAPHIC_DATA] citizen Australian PR [DEMOG…" at bounding box center [491, 447] width 267 height 32
select select "[DEMOGRAPHIC_DATA] Citizen"
click at [358, 431] on select "Select your residency status... [DEMOGRAPHIC_DATA] citizen Australian PR [DEMOG…" at bounding box center [491, 447] width 267 height 32
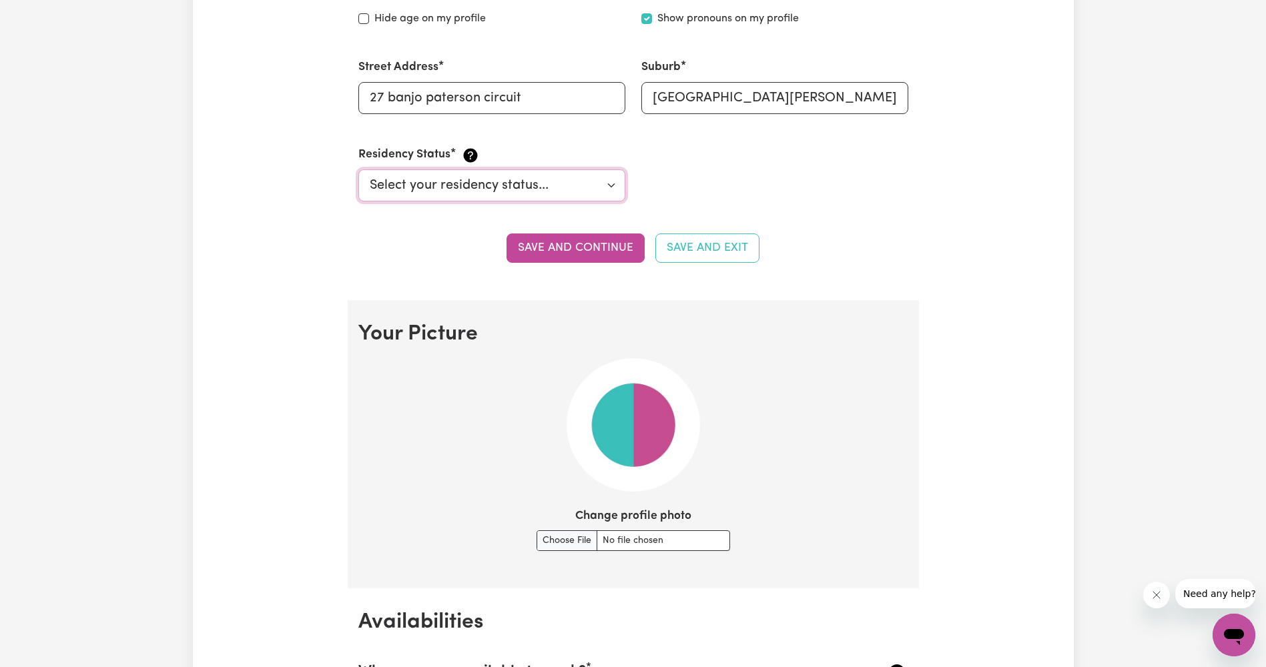
scroll to position [801, 0]
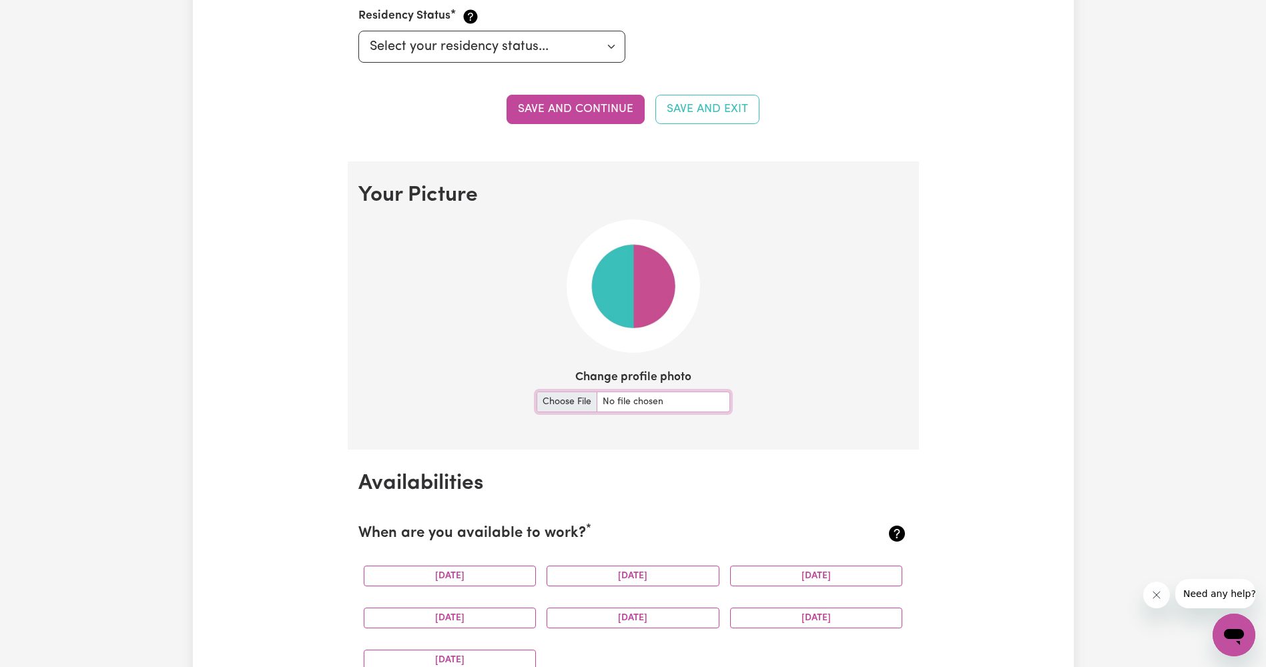
click at [558, 400] on input "Change profile photo" at bounding box center [634, 402] width 194 height 21
type input "C:\fakepath\IMG_4096.jpeg"
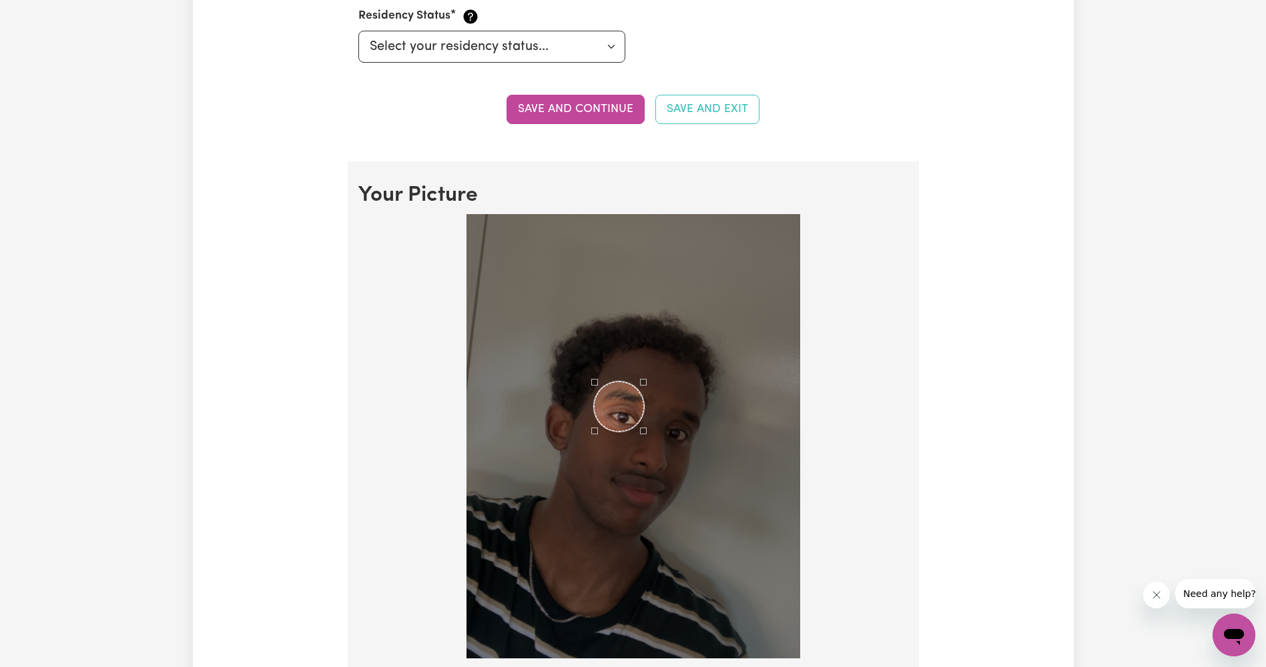
click at [621, 412] on div "Use the arrow keys to move the crop selection area" at bounding box center [619, 407] width 50 height 50
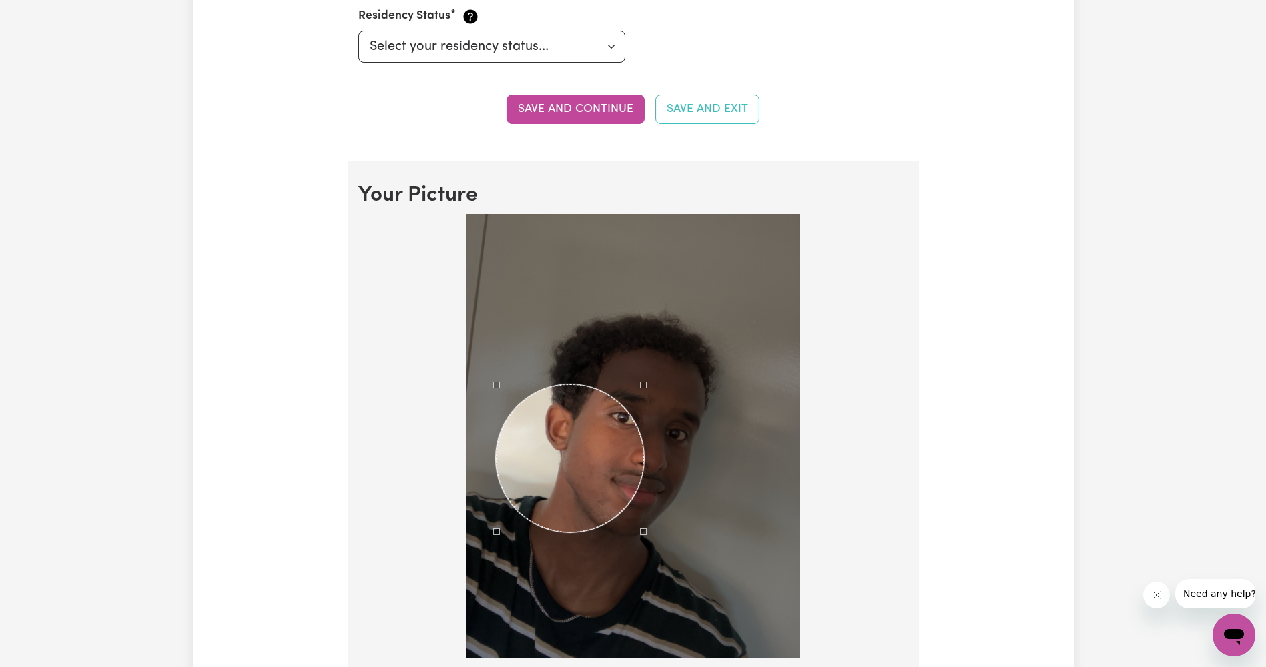
click at [476, 657] on div at bounding box center [633, 436] width 334 height 445
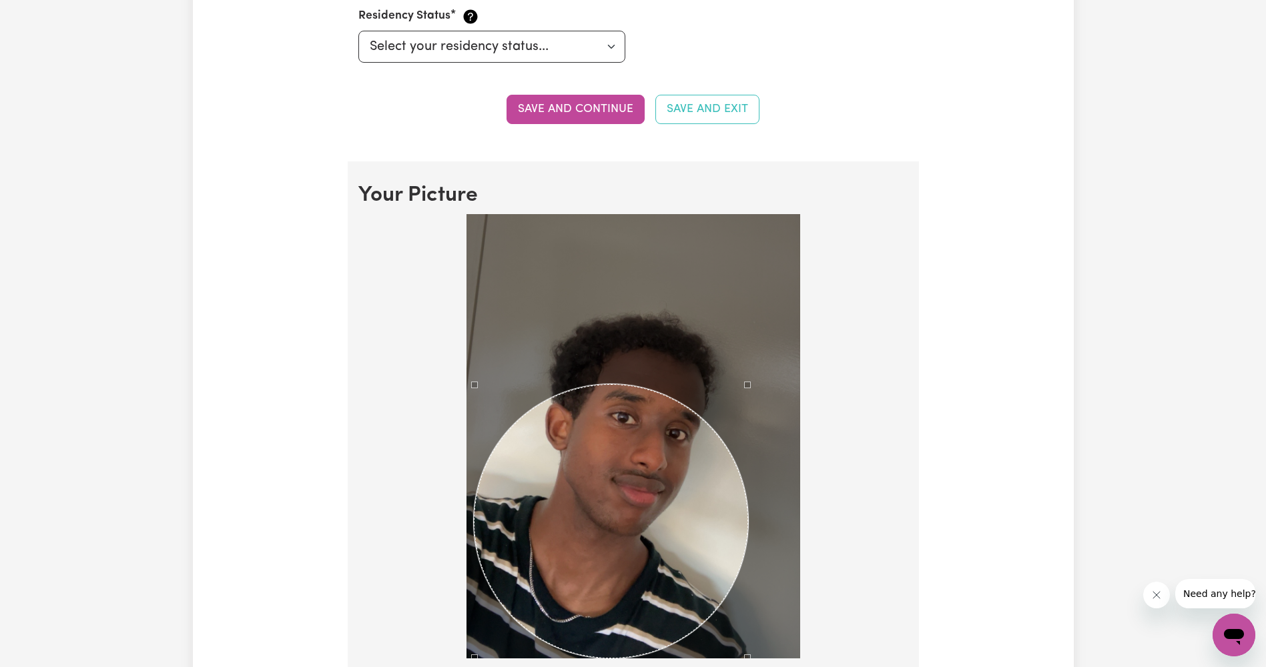
click at [786, 620] on div at bounding box center [633, 436] width 334 height 445
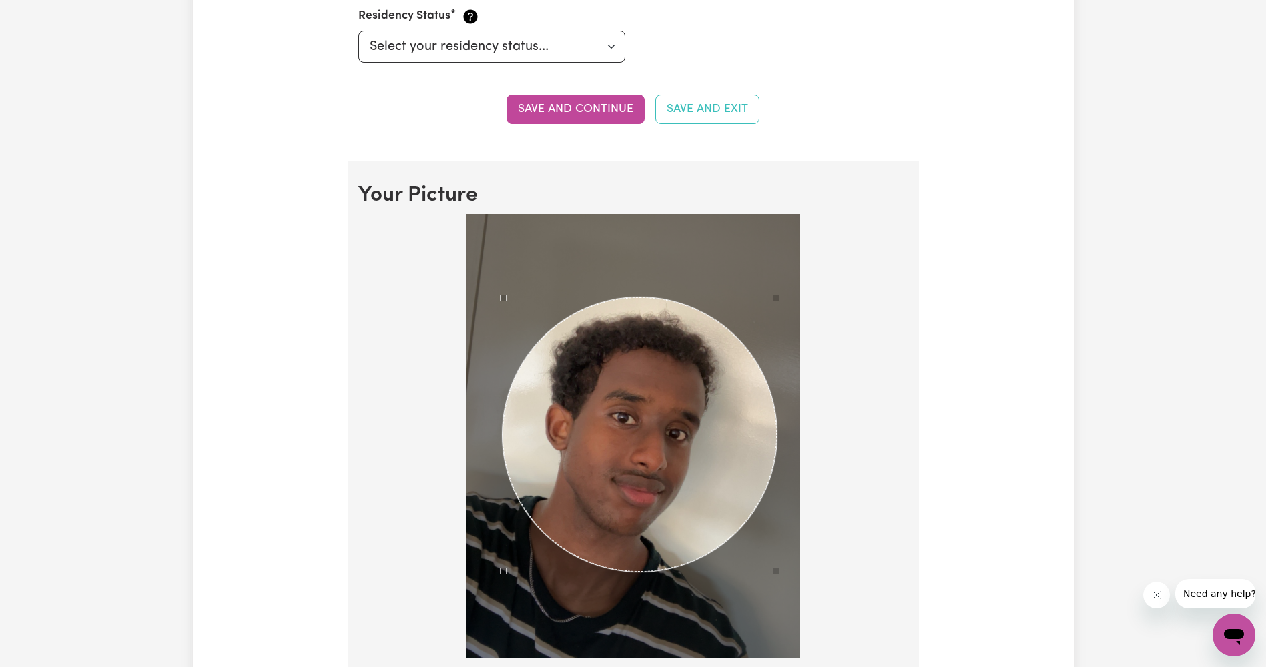
click at [710, 453] on div "Use the arrow keys to move the crop selection area" at bounding box center [640, 435] width 275 height 275
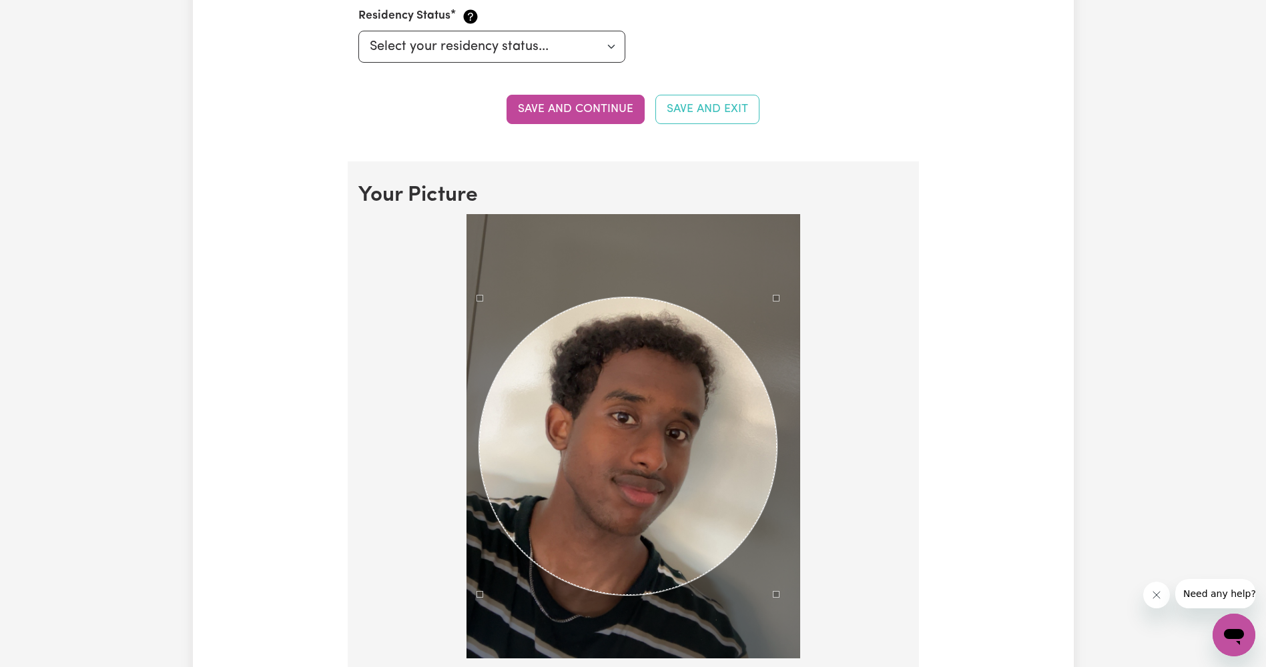
click at [480, 629] on div at bounding box center [633, 436] width 334 height 445
click at [591, 508] on div "Use the arrow keys to move the crop selection area" at bounding box center [631, 444] width 300 height 300
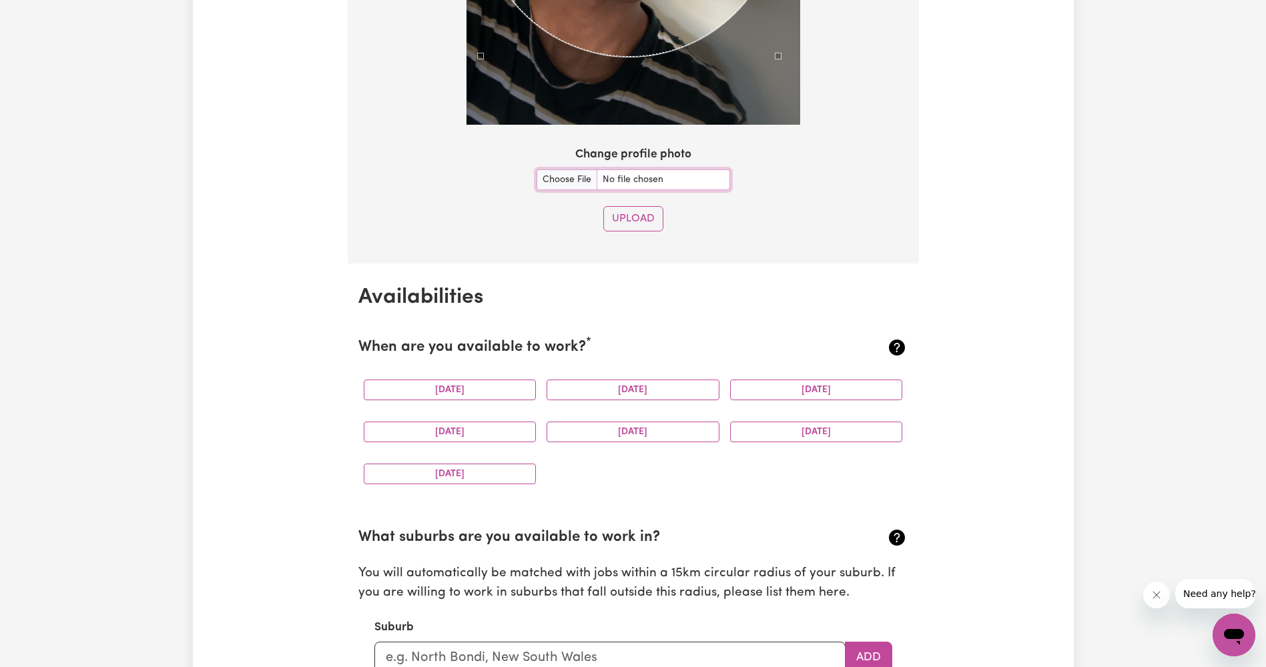
scroll to position [1468, 0]
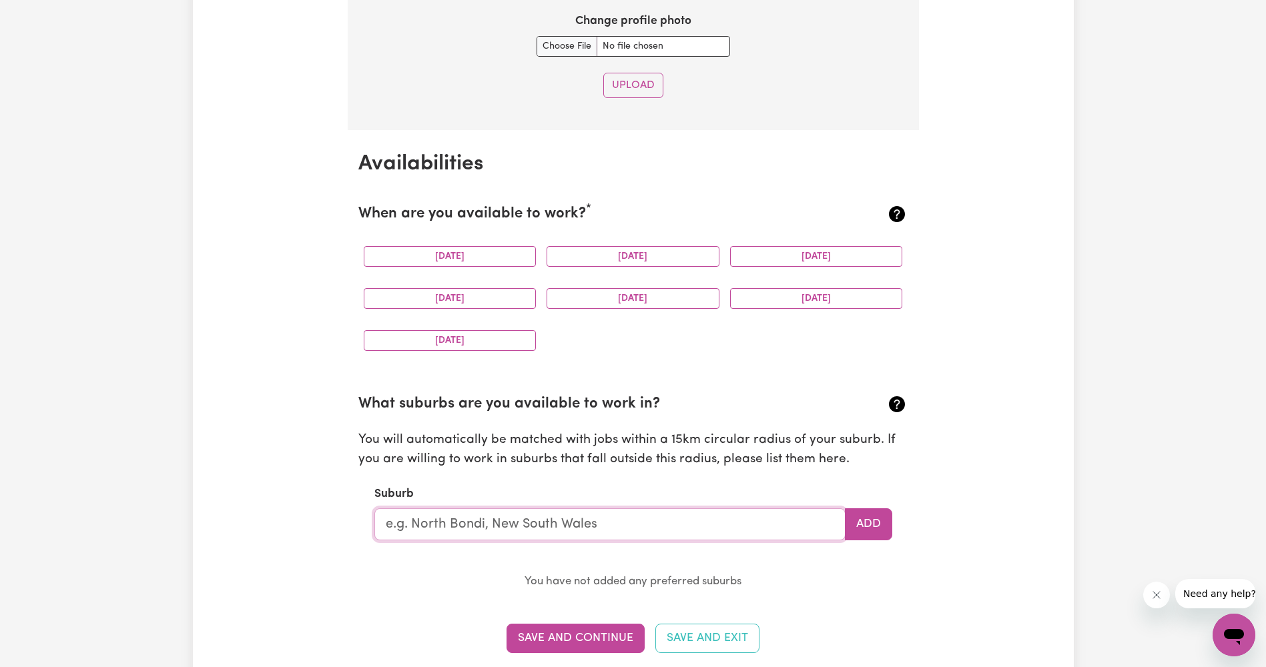
click at [579, 523] on input "text" at bounding box center [609, 525] width 471 height 32
type input "2"
type input "point cook"
type input "point cook, Victoria, 3030"
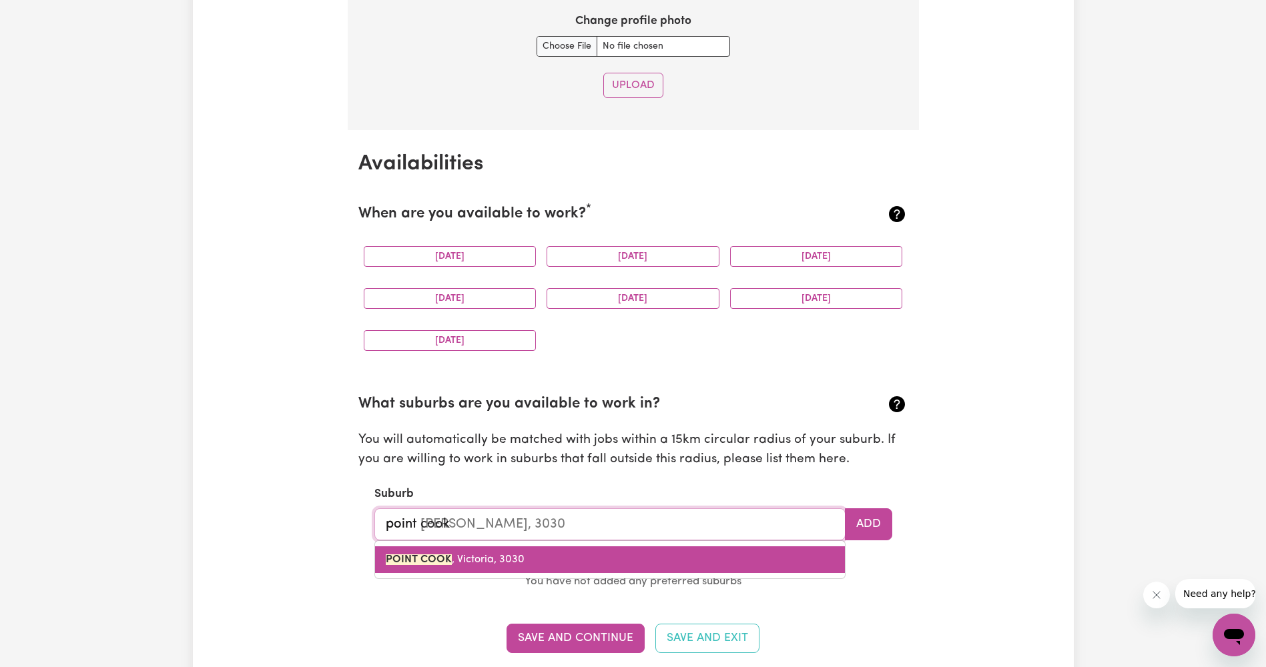
click at [593, 558] on link "POINT COOK , Victoria, 3030" at bounding box center [610, 560] width 470 height 27
type input "[GEOGRAPHIC_DATA][PERSON_NAME]"
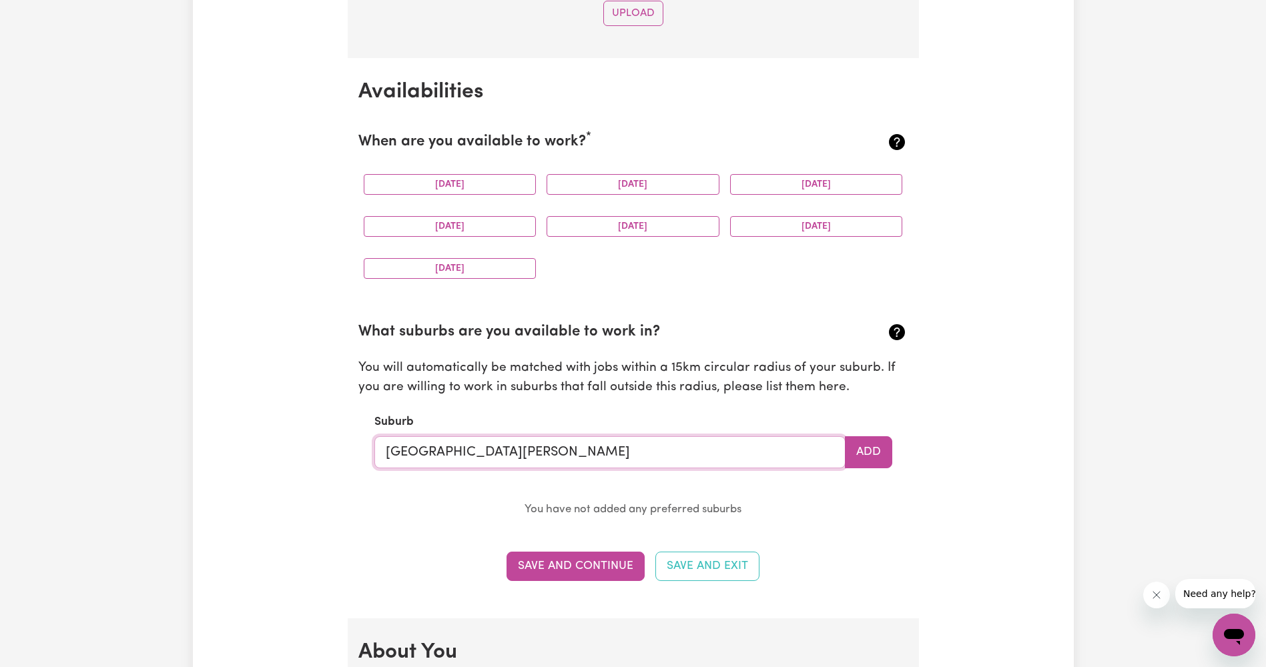
scroll to position [1602, 0]
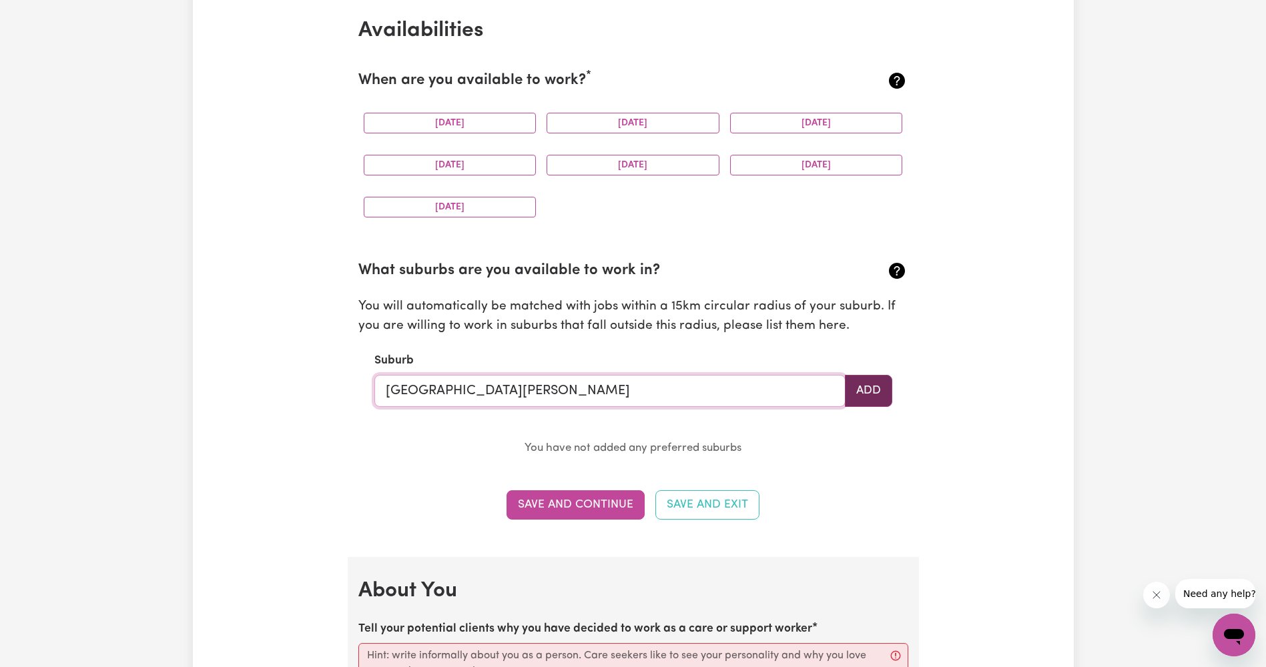
type input "[GEOGRAPHIC_DATA][PERSON_NAME]"
click at [867, 399] on button "Add" at bounding box center [868, 391] width 47 height 32
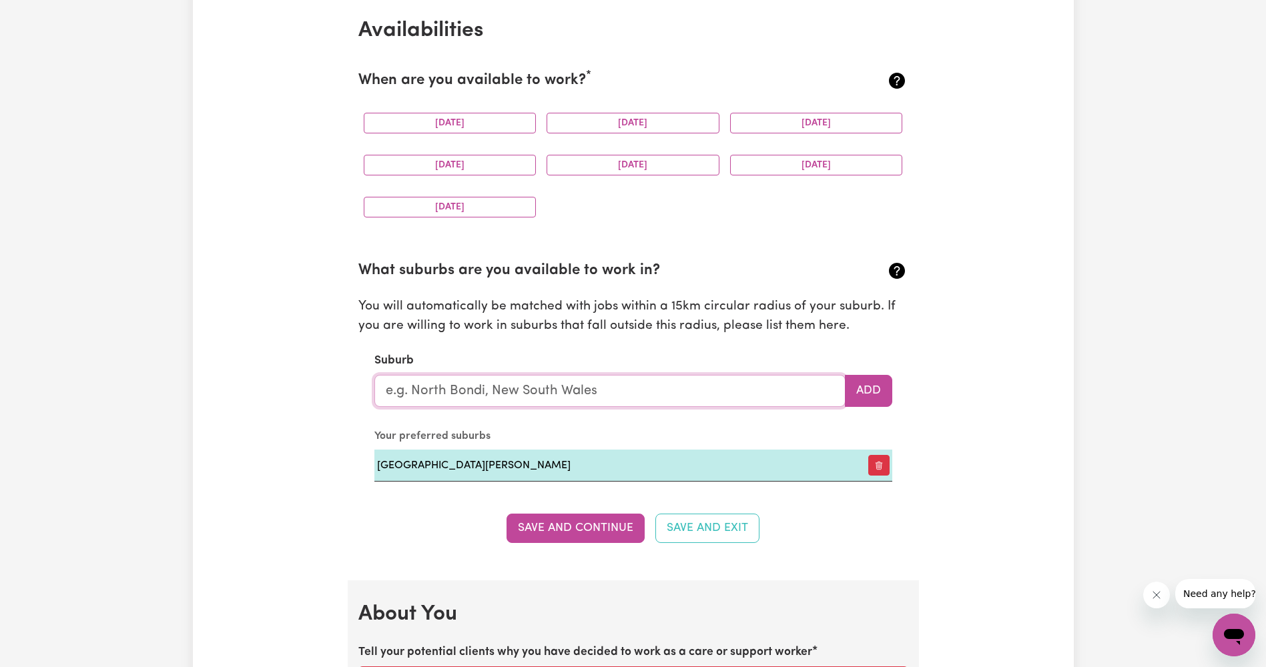
click at [740, 396] on input "text" at bounding box center [609, 391] width 471 height 32
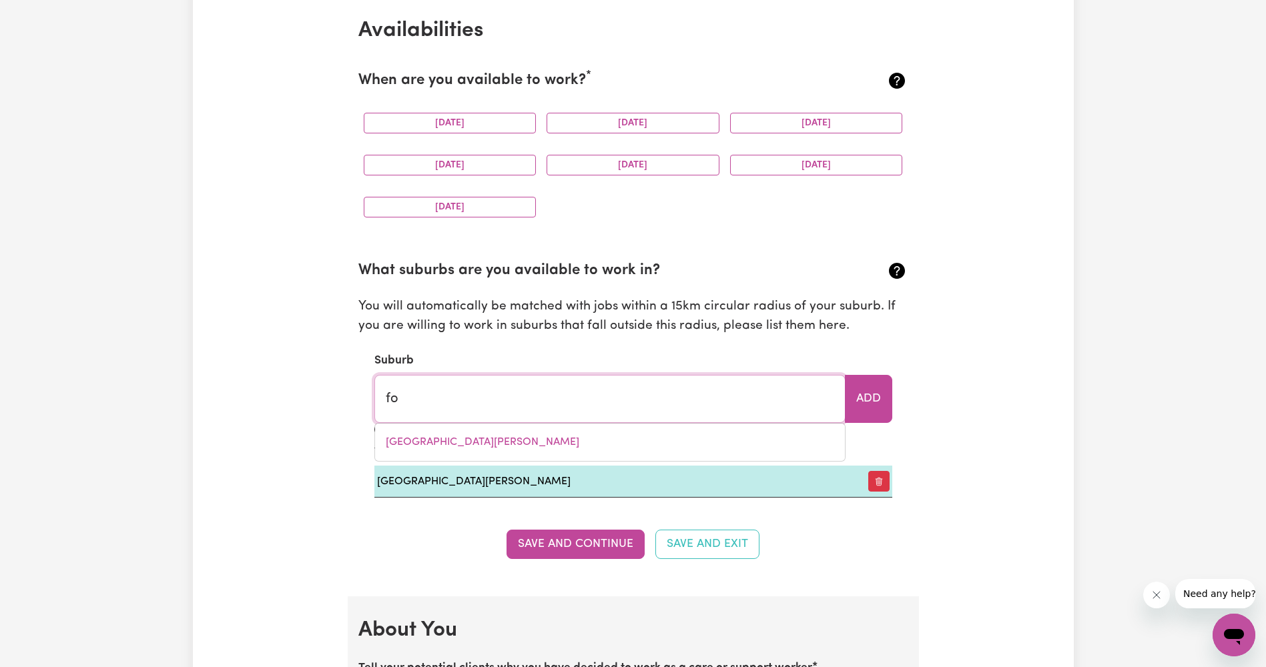
type input "f"
click at [579, 402] on input "text" at bounding box center [609, 399] width 471 height 48
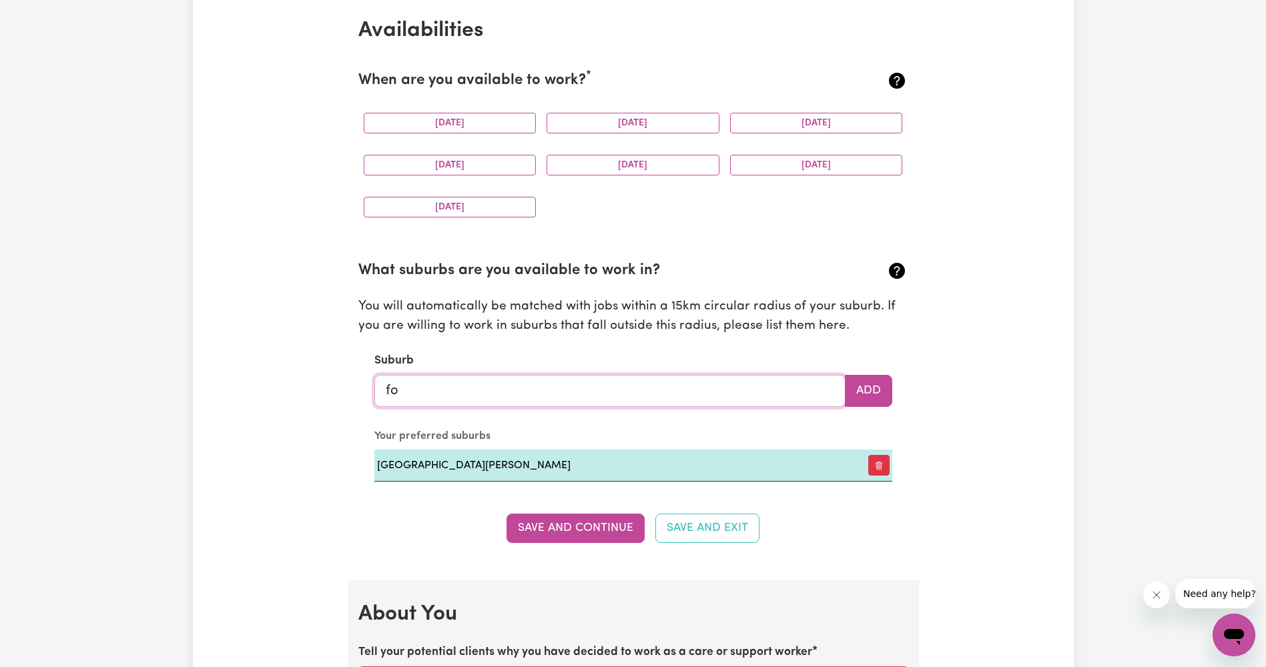
type input "foo"
type input "fooTSCRAY, Victoria, 3011"
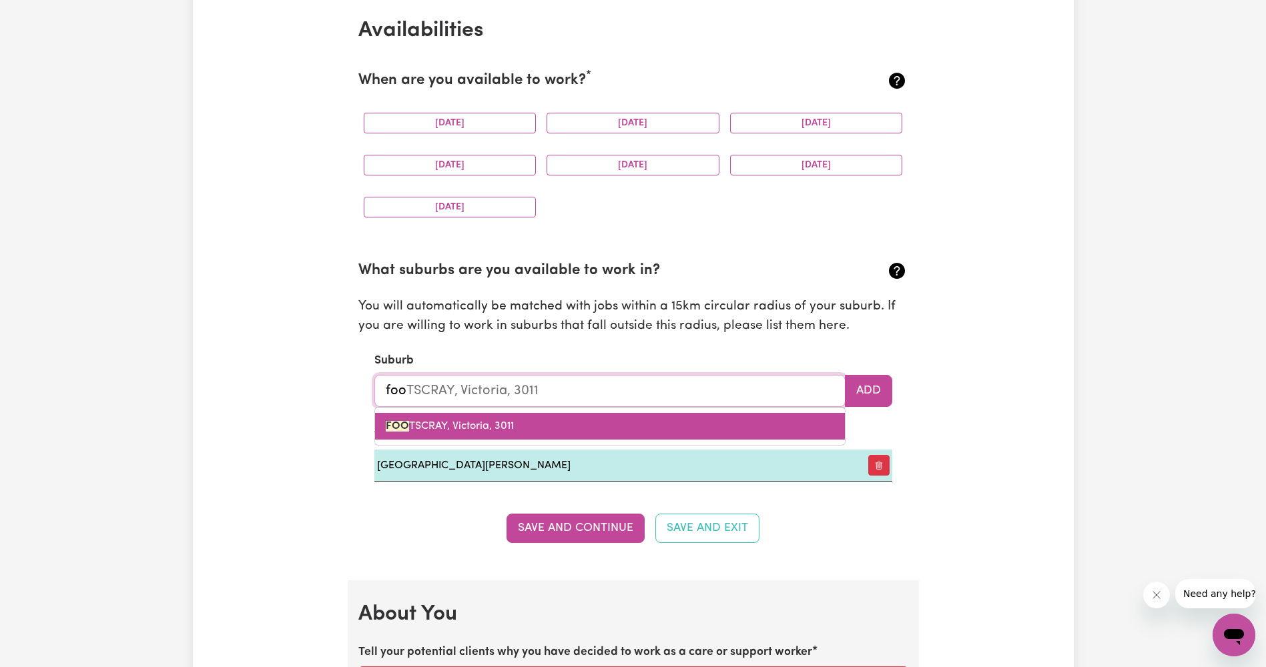
click at [578, 417] on link "FOO TSCRAY, Victoria, 3011" at bounding box center [610, 426] width 470 height 27
type input "FOOTSCRAY, Victoria, 3011"
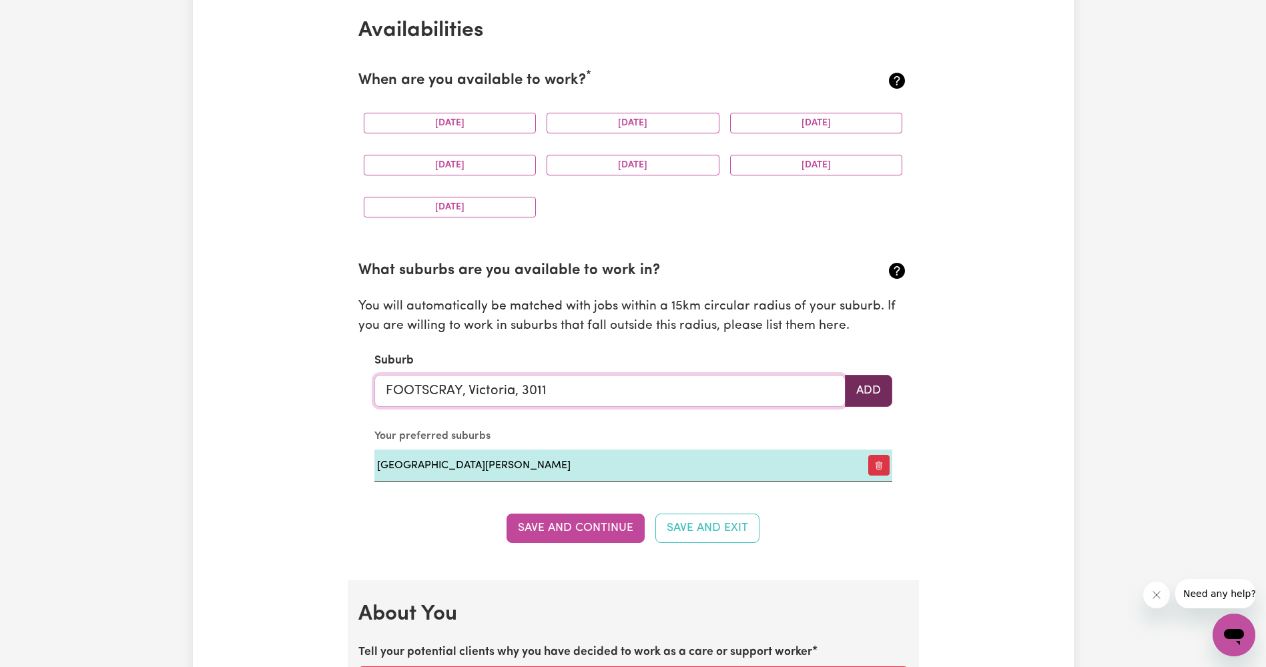
type input "FOOTSCRAY, Victoria, 3011"
click at [874, 391] on button "Add" at bounding box center [868, 391] width 47 height 32
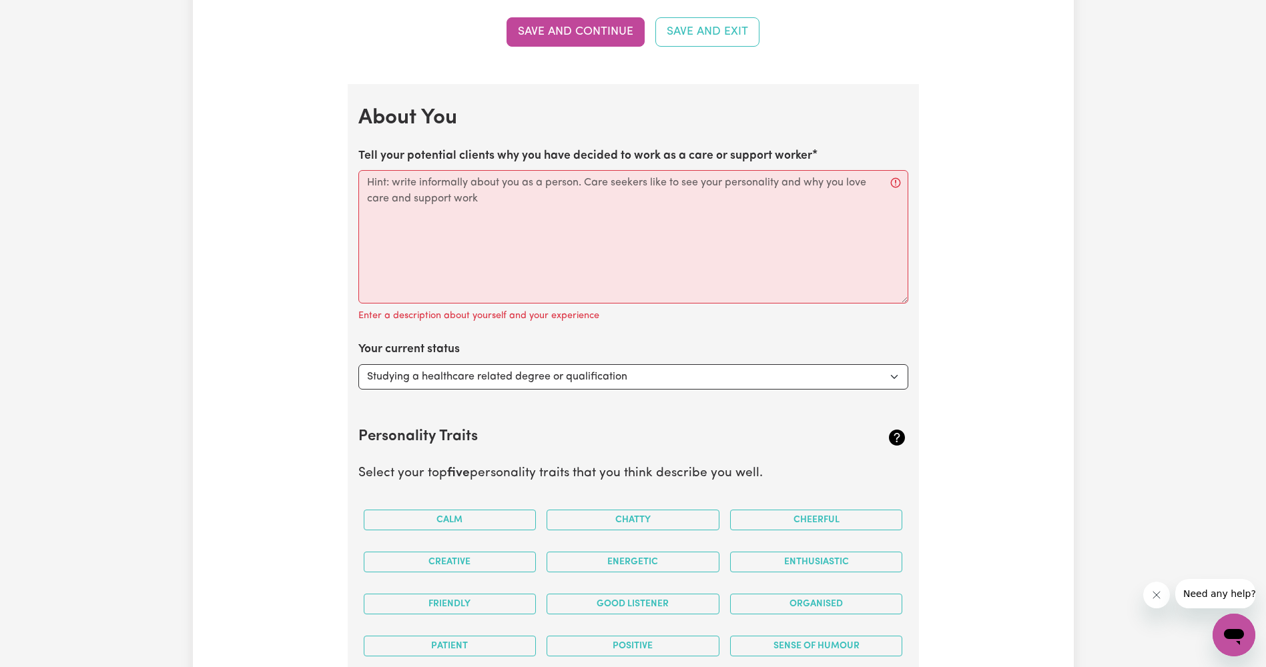
scroll to position [2202, 0]
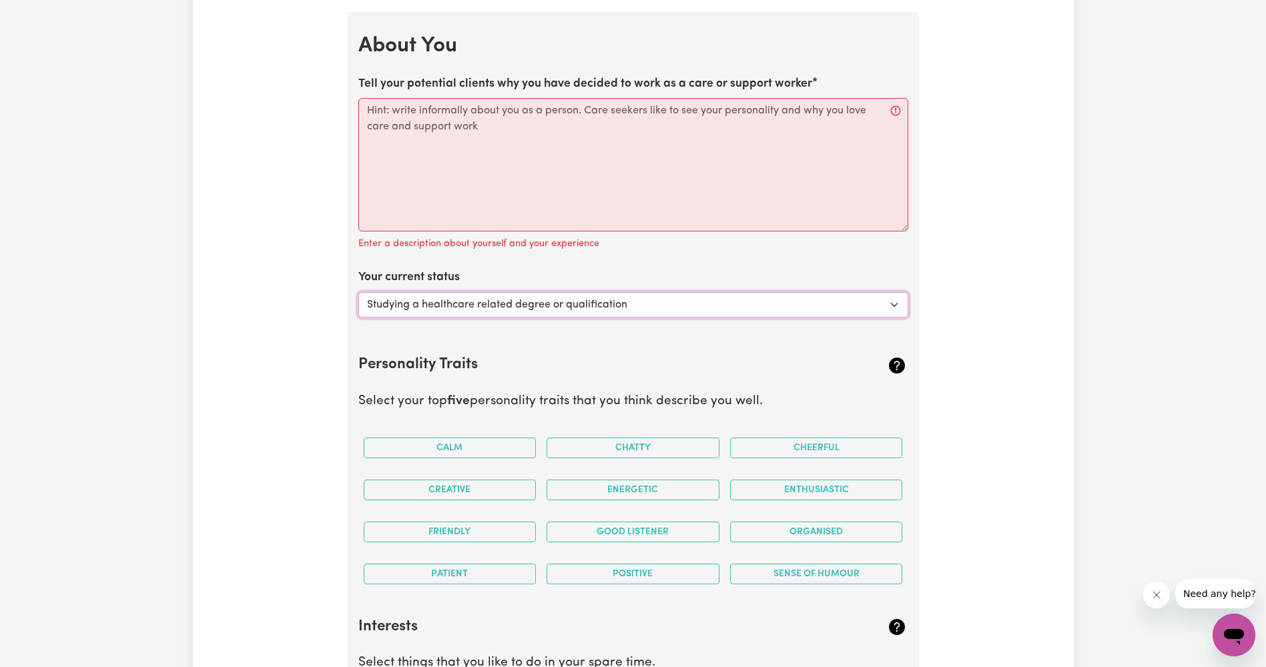
click at [609, 307] on select "Select... Studying a healthcare related degree or qualification Studying a non-…" at bounding box center [633, 304] width 550 height 25
select select "Looking for work - I just graduated"
click at [358, 292] on select "Select... Studying a healthcare related degree or qualification Studying a non-…" at bounding box center [633, 304] width 550 height 25
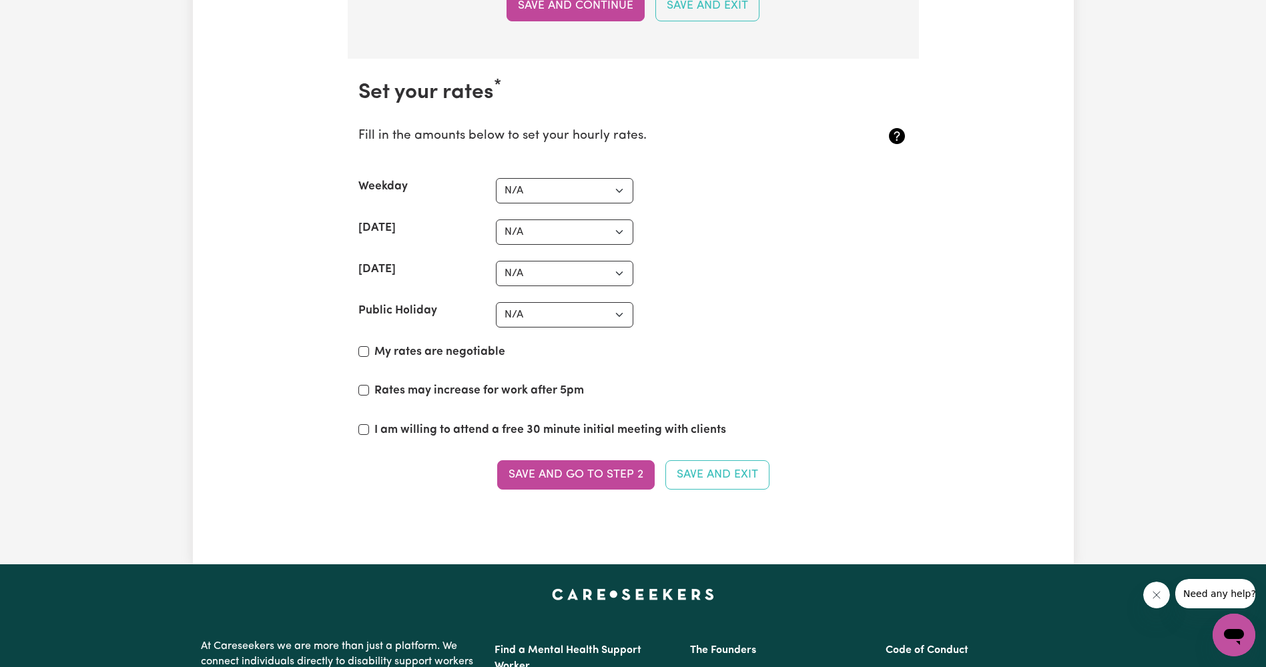
scroll to position [3537, 0]
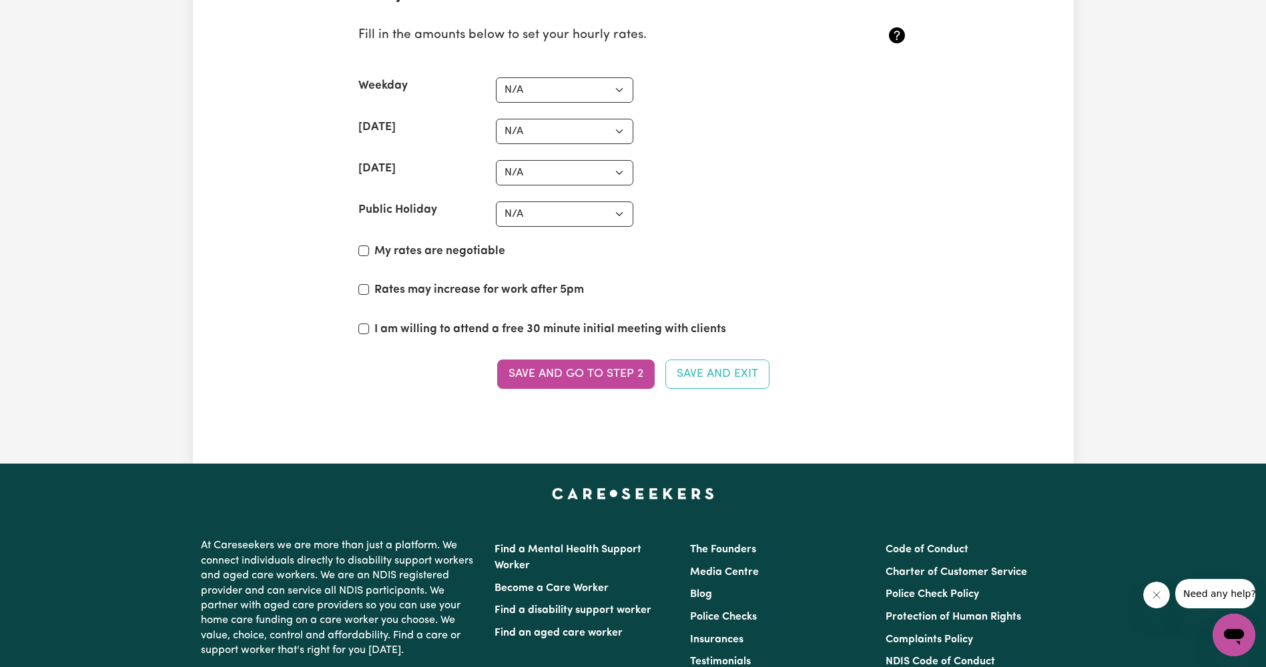
click at [369, 332] on div "I am willing to attend a free 30 minute initial meeting with clients" at bounding box center [633, 332] width 550 height 23
click at [366, 330] on input "I am willing to attend a free 30 minute initial meeting with clients" at bounding box center [363, 329] width 11 height 11
checkbox input "true"
click at [362, 291] on input "Rates may increase for work after 5pm" at bounding box center [363, 289] width 11 height 11
checkbox input "true"
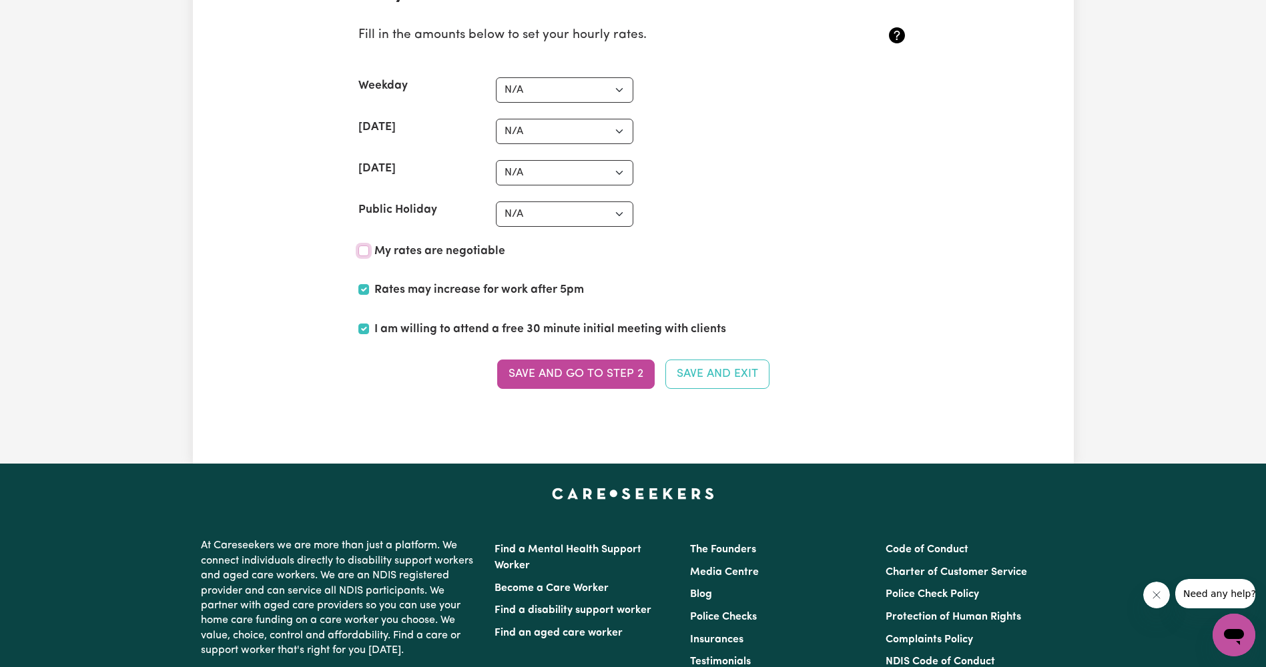
click at [362, 250] on input "My rates are negotiable" at bounding box center [363, 251] width 11 height 11
checkbox input "true"
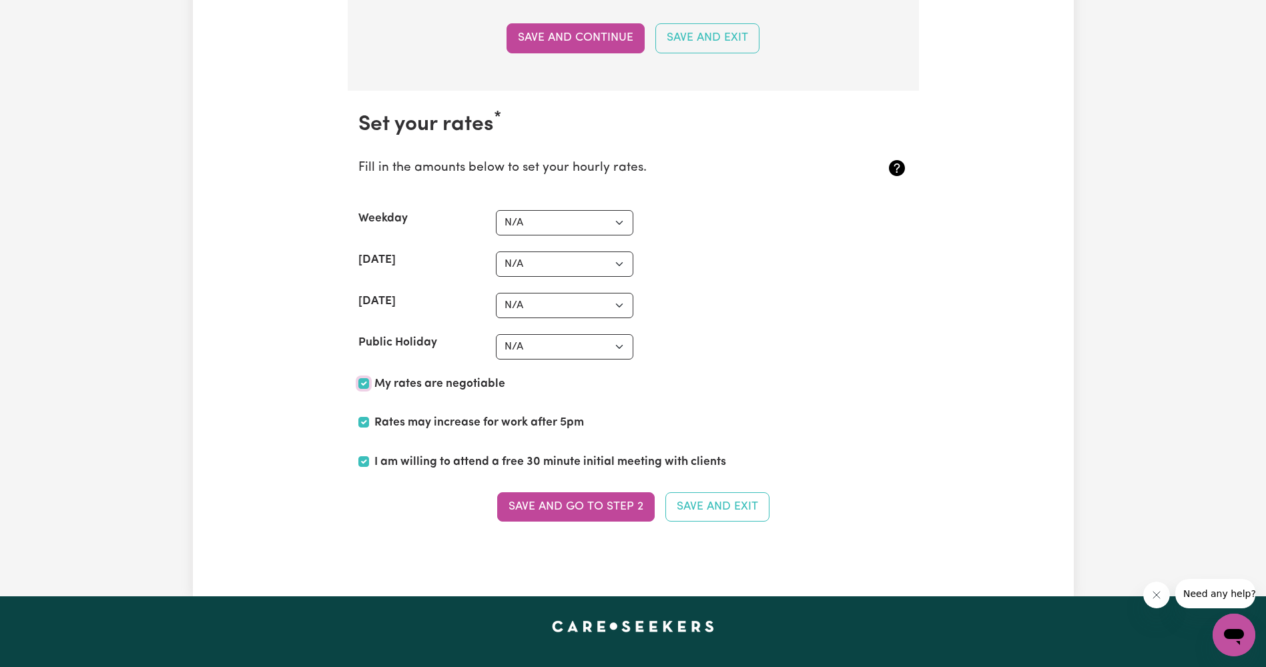
scroll to position [3404, 0]
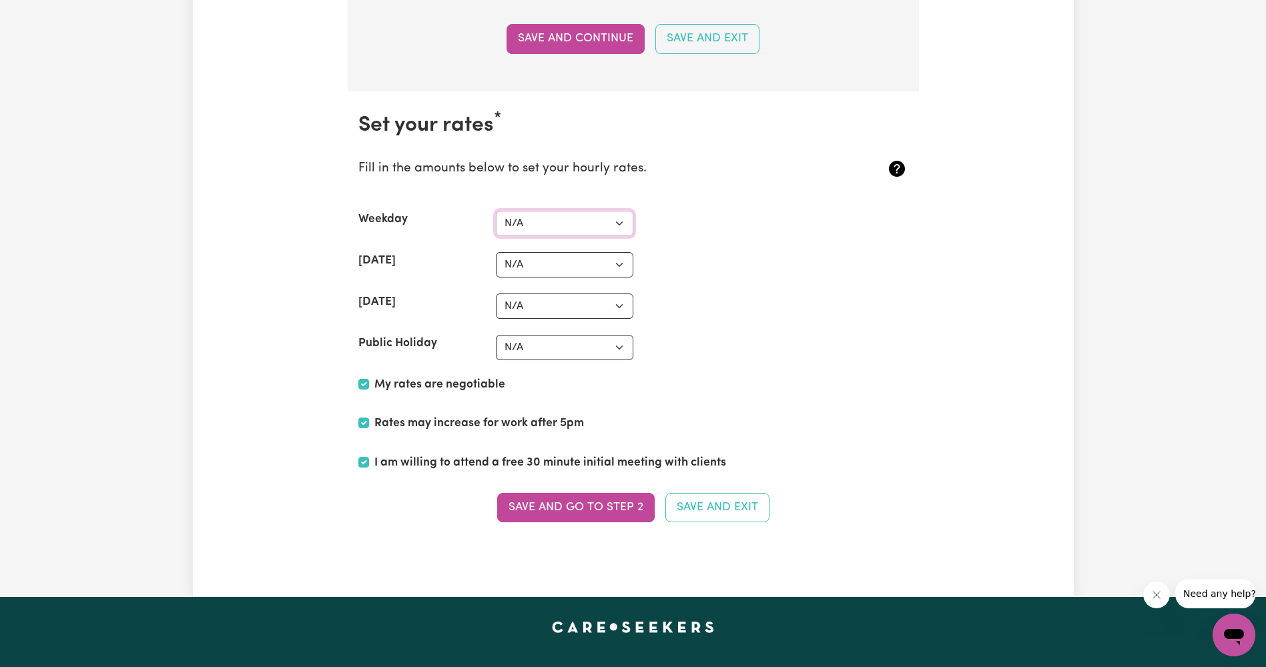
click at [593, 216] on select "N/A $37 $38 $39 $40 $41 $42 $43 $44 $45 $46 $47 $48 $49 $50 $51 $52 $53 $54 $55…" at bounding box center [564, 223] width 137 height 25
select select "40"
click at [496, 211] on select "N/A $37 $38 $39 $40 $41 $42 $43 $44 $45 $46 $47 $48 $49 $50 $51 $52 $53 $54 $55…" at bounding box center [564, 223] width 137 height 25
click at [571, 261] on select "N/A $37 $38 $39 $40 $41 $42 $43 $44 $45 $46 $47 $48 $49 $50 $51 $52 $53 $54 $55…" at bounding box center [564, 264] width 137 height 25
select select "50"
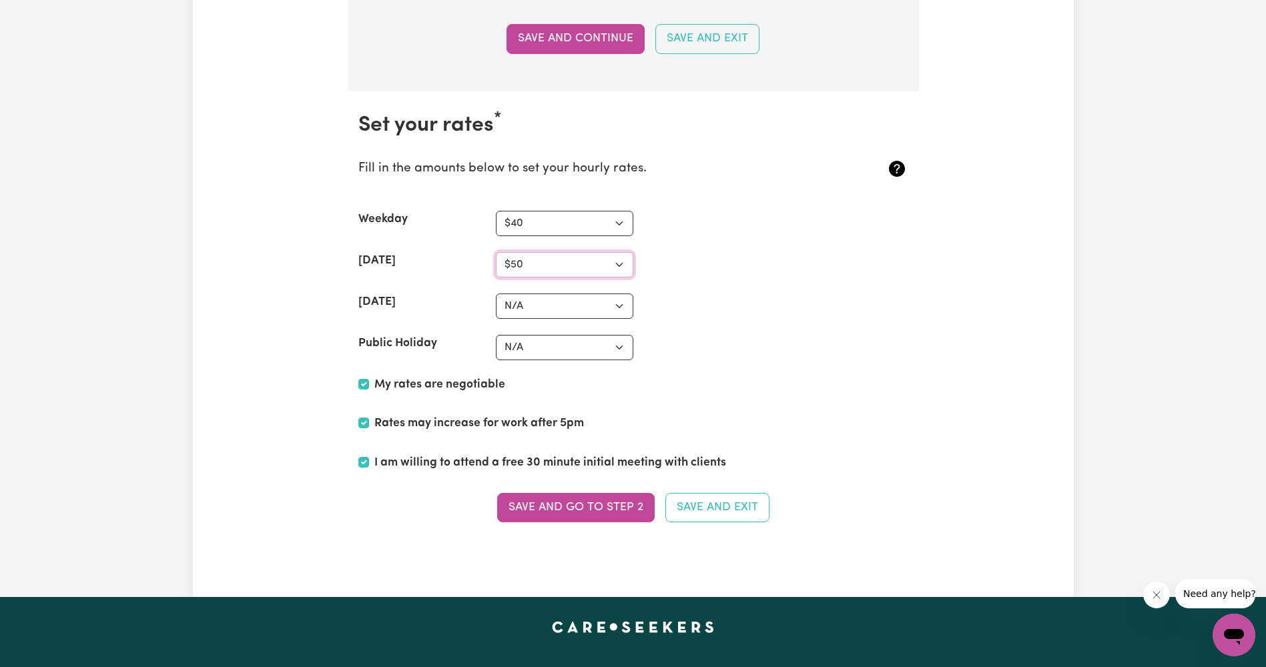
click at [496, 252] on select "N/A $37 $38 $39 $40 $41 $42 $43 $44 $45 $46 $47 $48 $49 $50 $51 $52 $53 $54 $55…" at bounding box center [564, 264] width 137 height 25
click at [548, 294] on select "N/A $37 $38 $39 $40 $41 $42 $43 $44 $45 $46 $47 $48 $49 $50 $51 $52 $53 $54 $55…" at bounding box center [564, 306] width 137 height 25
select select "60"
click at [496, 294] on select "N/A $37 $38 $39 $40 $41 $42 $43 $44 $45 $46 $47 $48 $49 $50 $51 $52 $53 $54 $55…" at bounding box center [564, 306] width 137 height 25
click at [572, 348] on select "N/A $37 $38 $39 $40 $41 $42 $43 $44 $45 $46 $47 $48 $49 $50 $51 $52 $53 $54 $55…" at bounding box center [564, 347] width 137 height 25
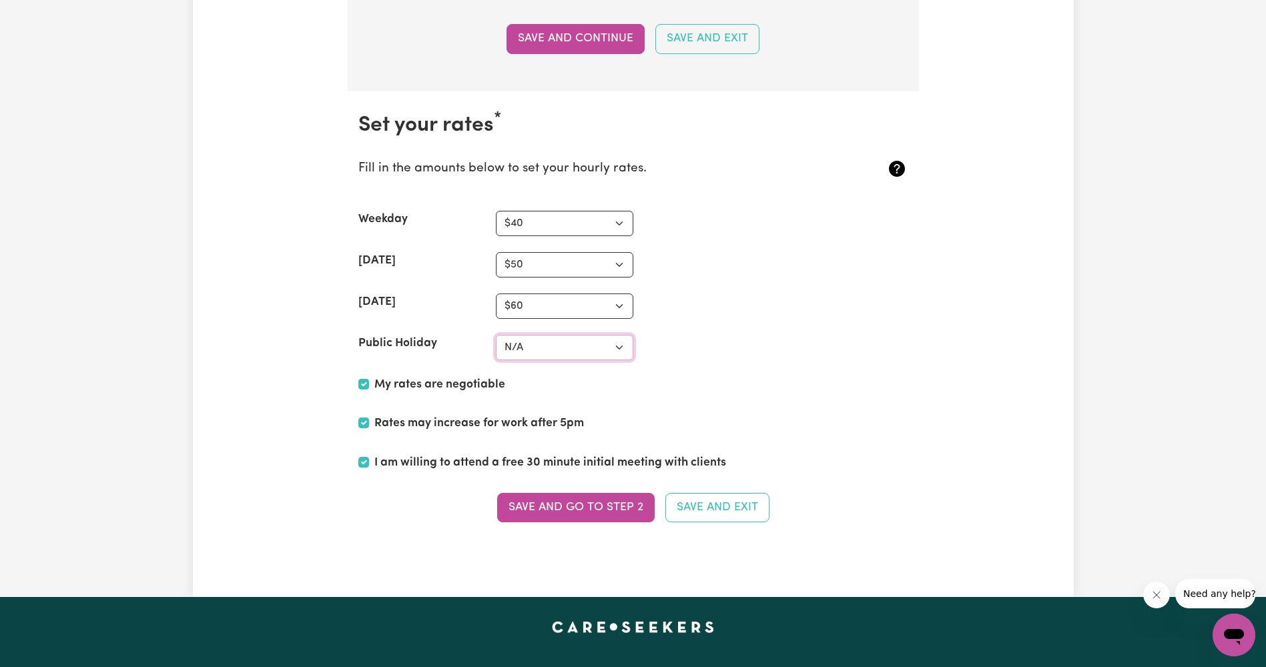
select select "60"
click at [496, 335] on select "N/A $37 $38 $39 $40 $41 $42 $43 $44 $45 $46 $47 $48 $49 $50 $51 $52 $53 $54 $55…" at bounding box center [564, 347] width 137 height 25
click at [880, 356] on div "Public Holiday N/A $37 $38 $39 $40 $41 $42 $43 $44 $45 $46 $47 $48 $49 $50 $51 …" at bounding box center [633, 347] width 550 height 25
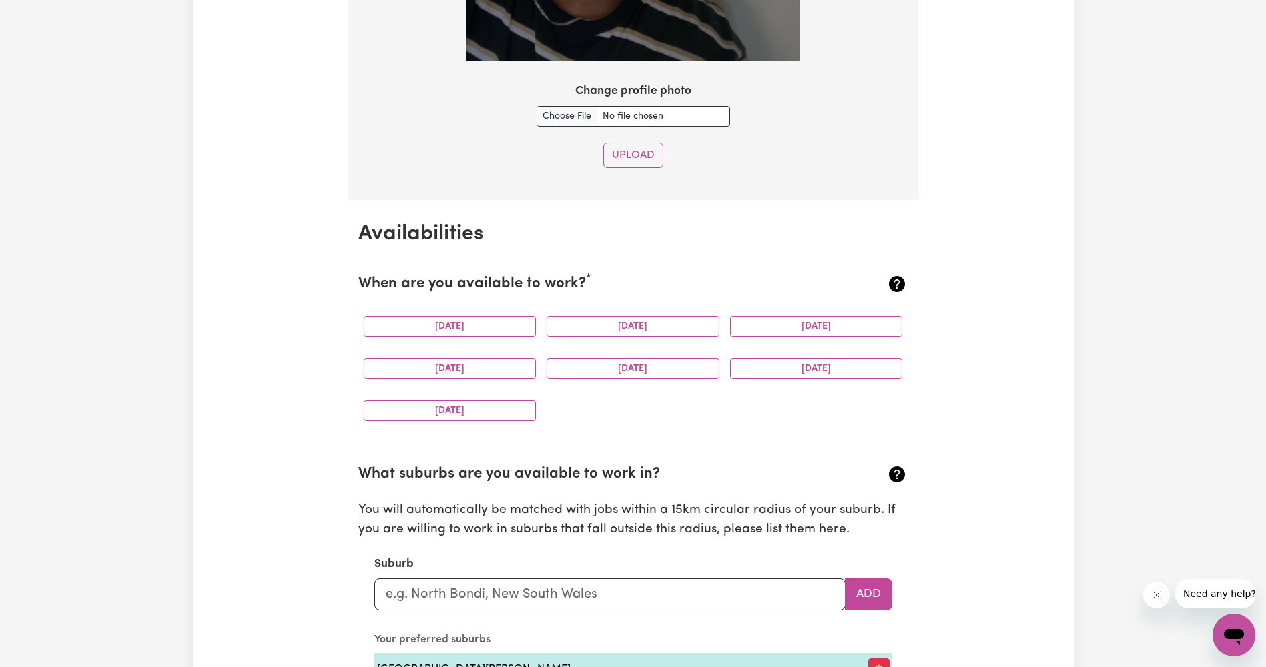
scroll to position [1401, 0]
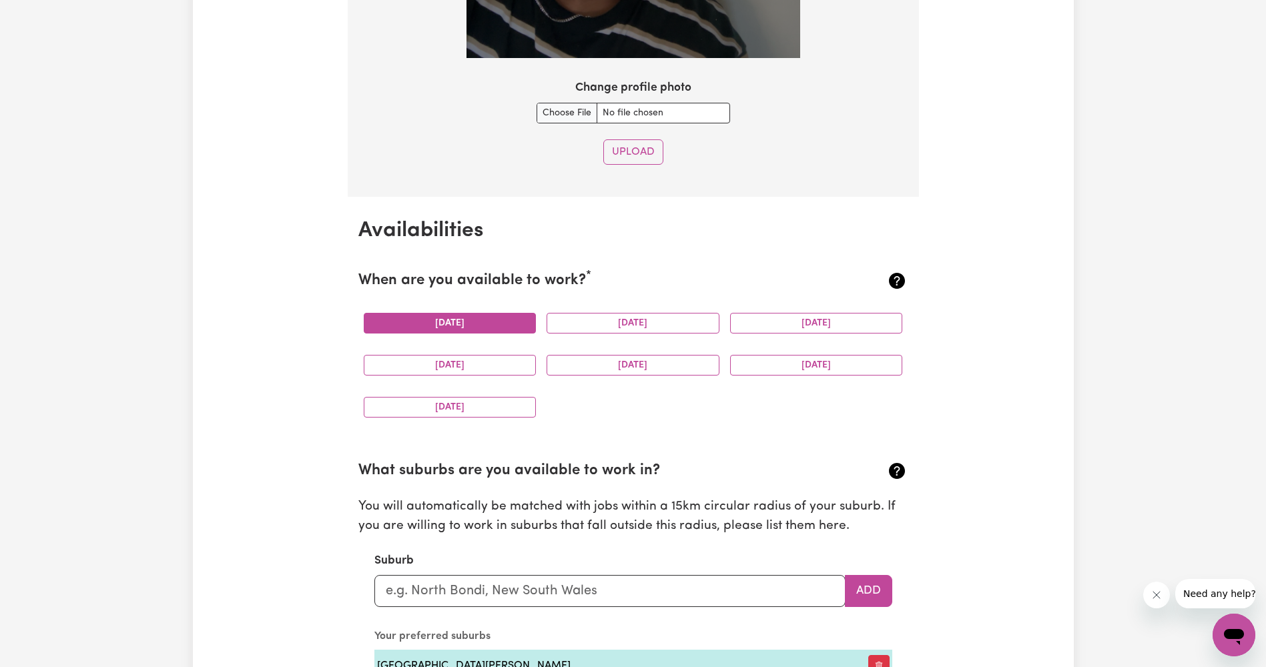
click at [497, 322] on button "[DATE]" at bounding box center [450, 323] width 173 height 21
drag, startPoint x: 788, startPoint y: 326, endPoint x: 517, endPoint y: 372, distance: 275.0
click at [519, 374] on div "Monday Tuesday Wednesday Thursday Friday Saturday Sunday" at bounding box center [633, 365] width 550 height 126
click at [507, 370] on button "[DATE]" at bounding box center [450, 365] width 173 height 21
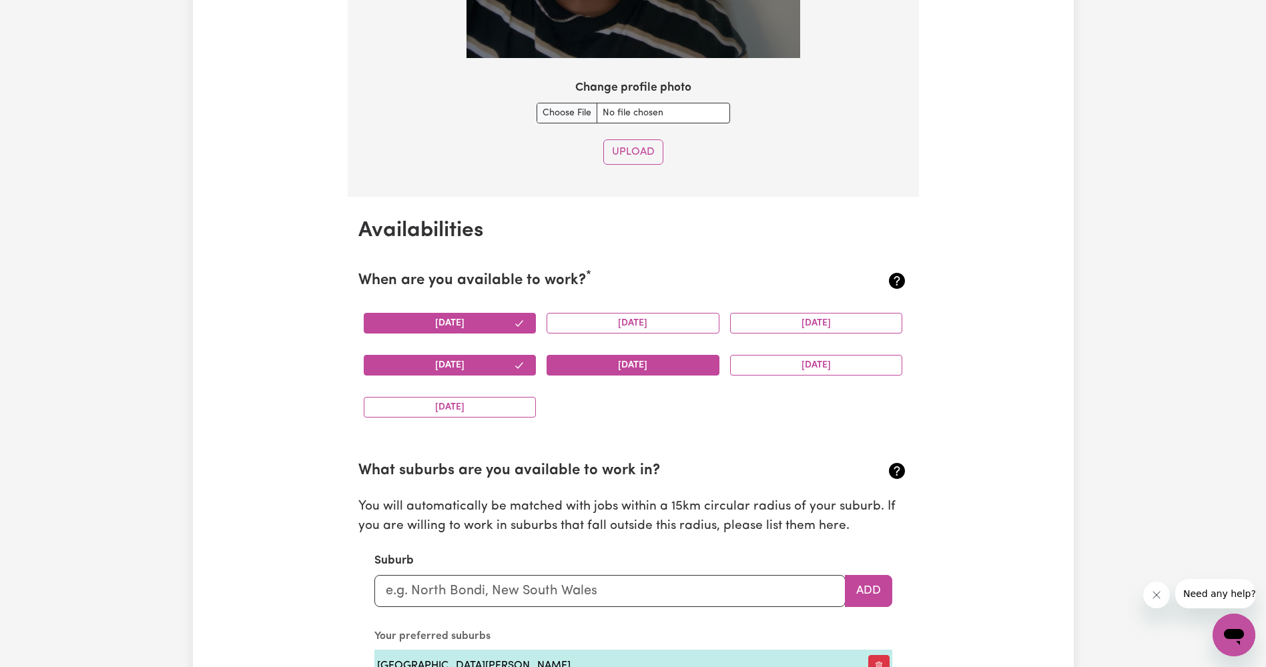
click at [603, 365] on button "[DATE]" at bounding box center [633, 365] width 173 height 21
click at [781, 364] on button "[DATE]" at bounding box center [816, 365] width 173 height 21
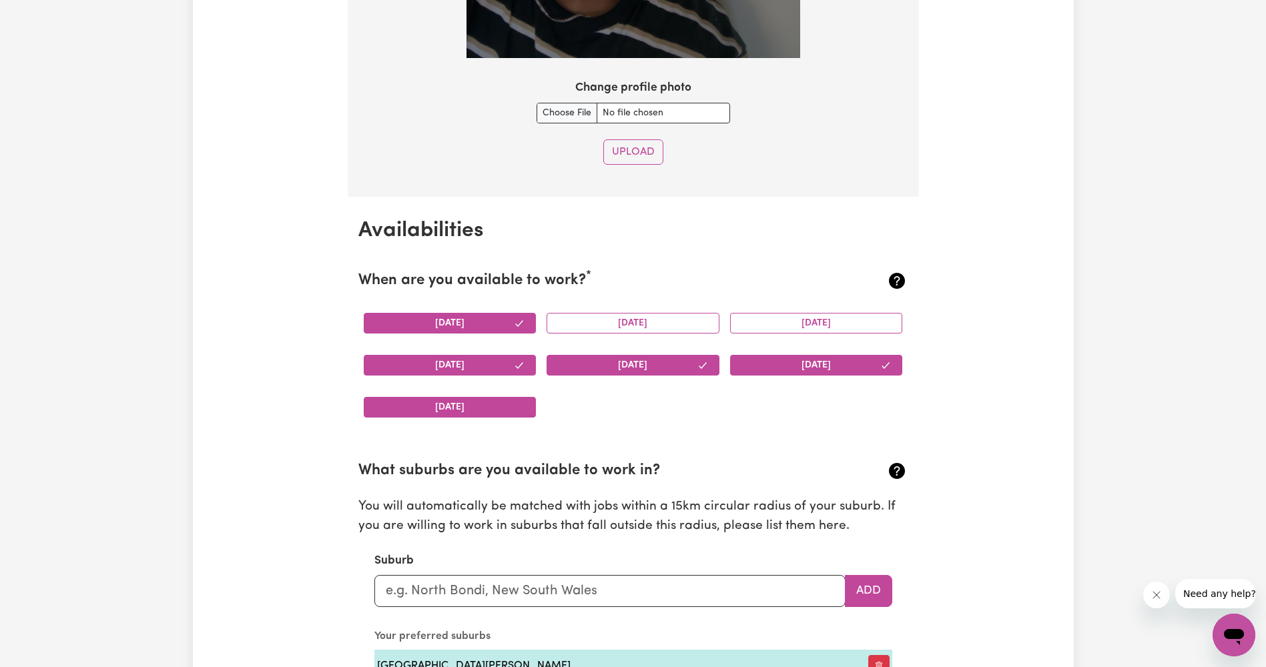
click at [479, 409] on button "[DATE]" at bounding box center [450, 407] width 173 height 21
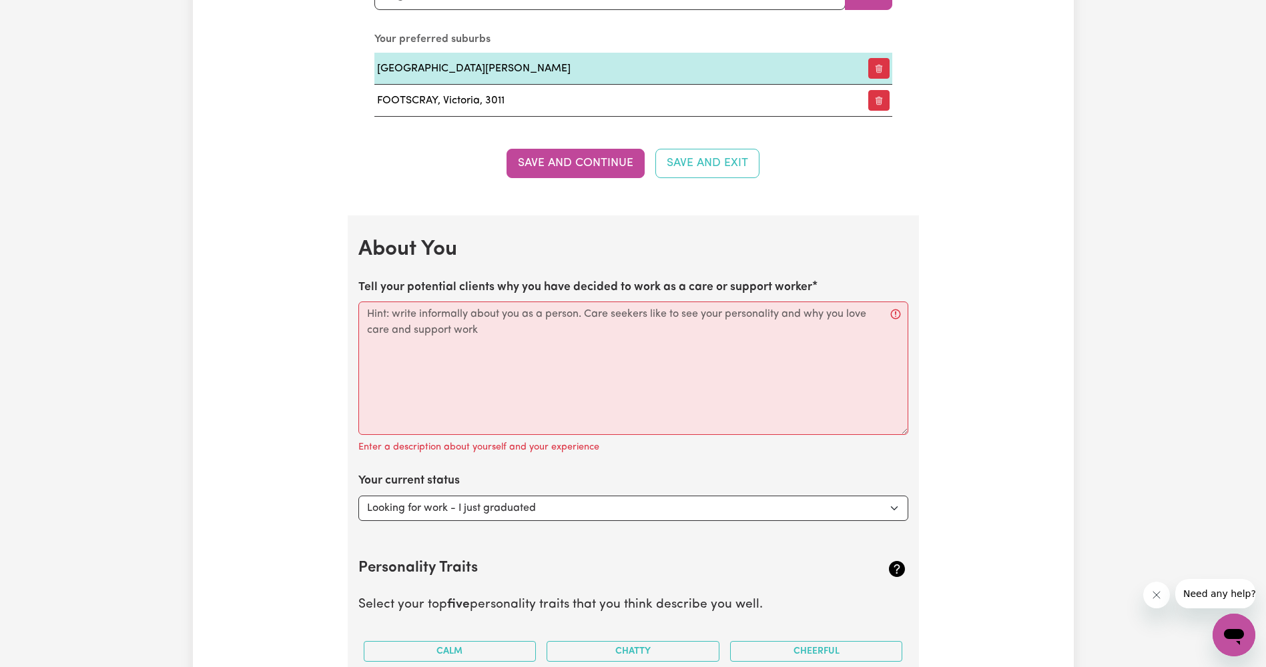
scroll to position [2002, 0]
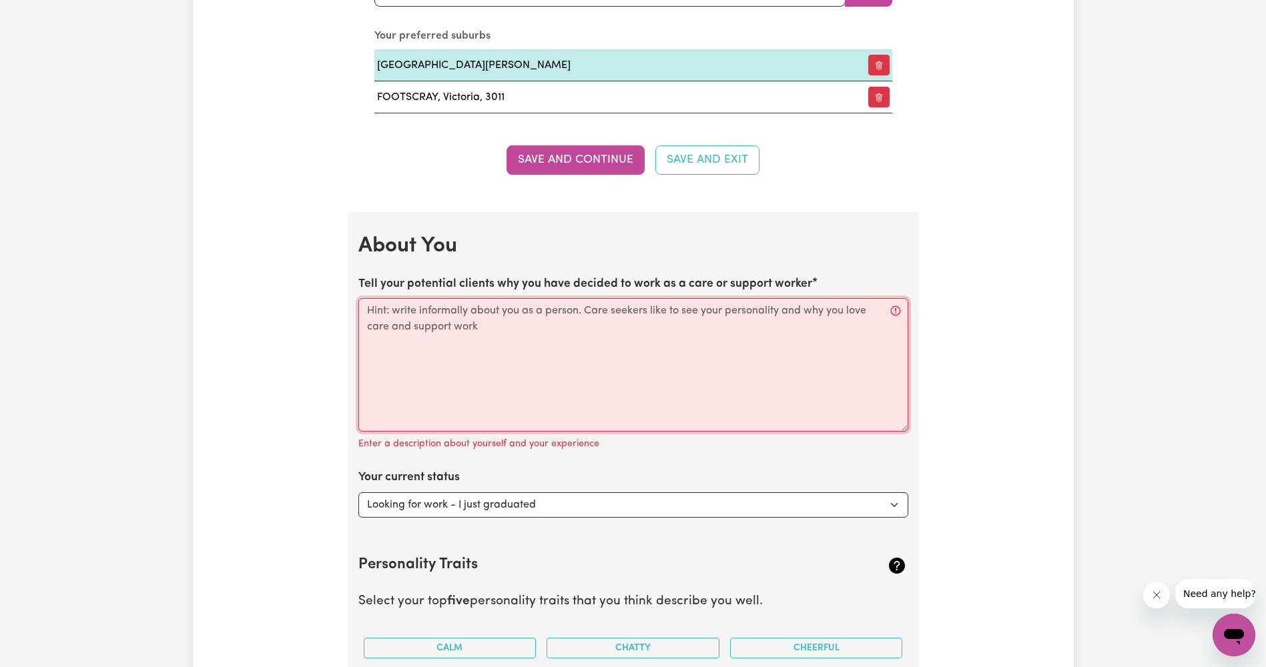
click at [610, 359] on textarea "Tell your potential clients why you have decided to work as a care or support w…" at bounding box center [633, 364] width 550 height 133
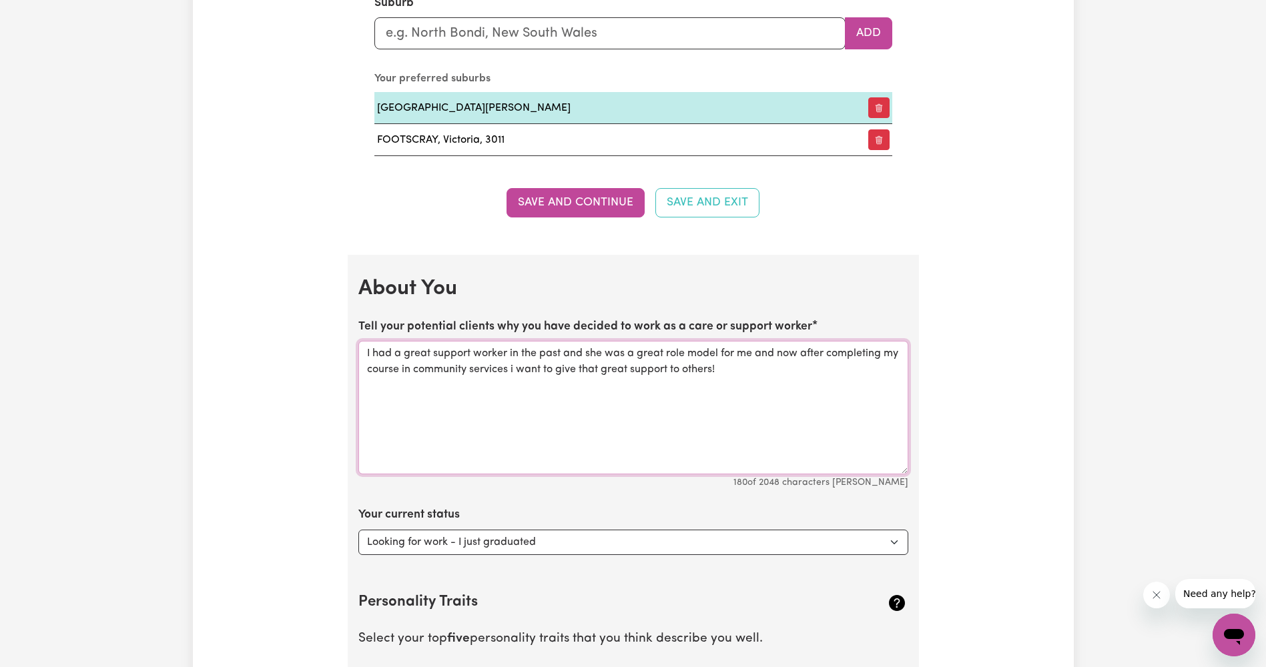
scroll to position [1935, 0]
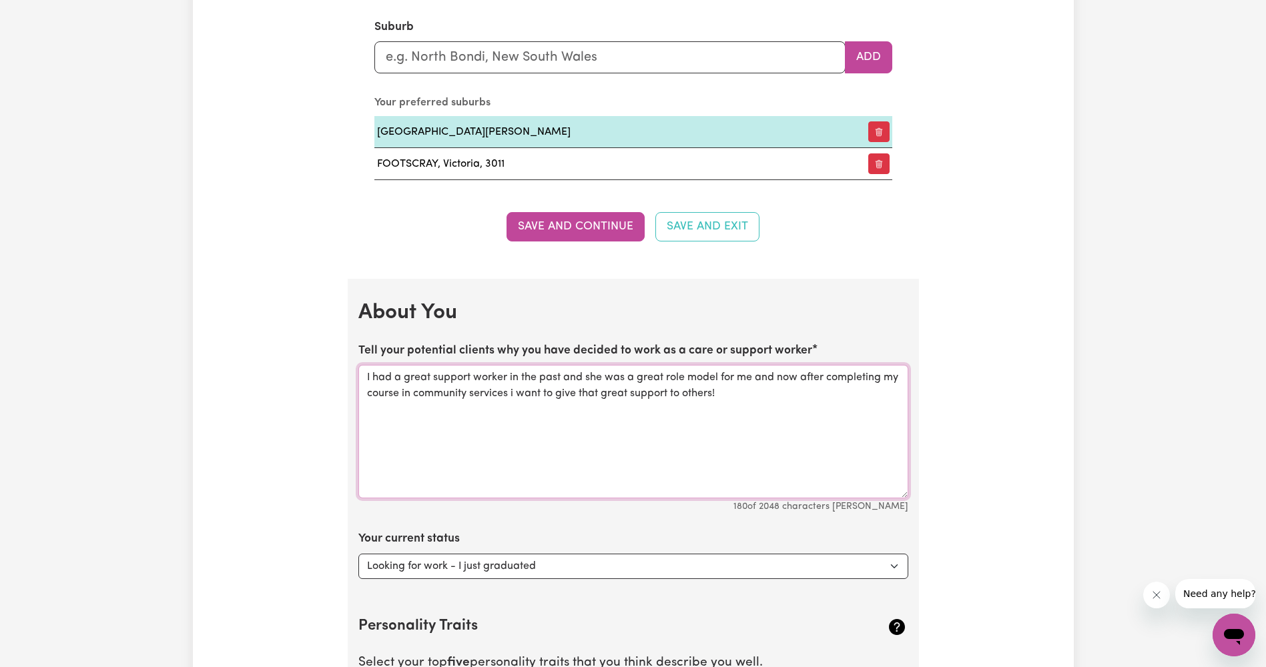
click at [368, 377] on textarea "I had a great support worker in the past and she was a great role model for me …" at bounding box center [633, 431] width 550 height 133
click at [516, 428] on textarea "Hi My name is Faisal I have decided to become a care worker because I had a gre…" at bounding box center [633, 431] width 550 height 133
click at [827, 394] on textarea "Hi My name is Faisal I have decided to become a care worker because I had a gre…" at bounding box center [633, 431] width 550 height 133
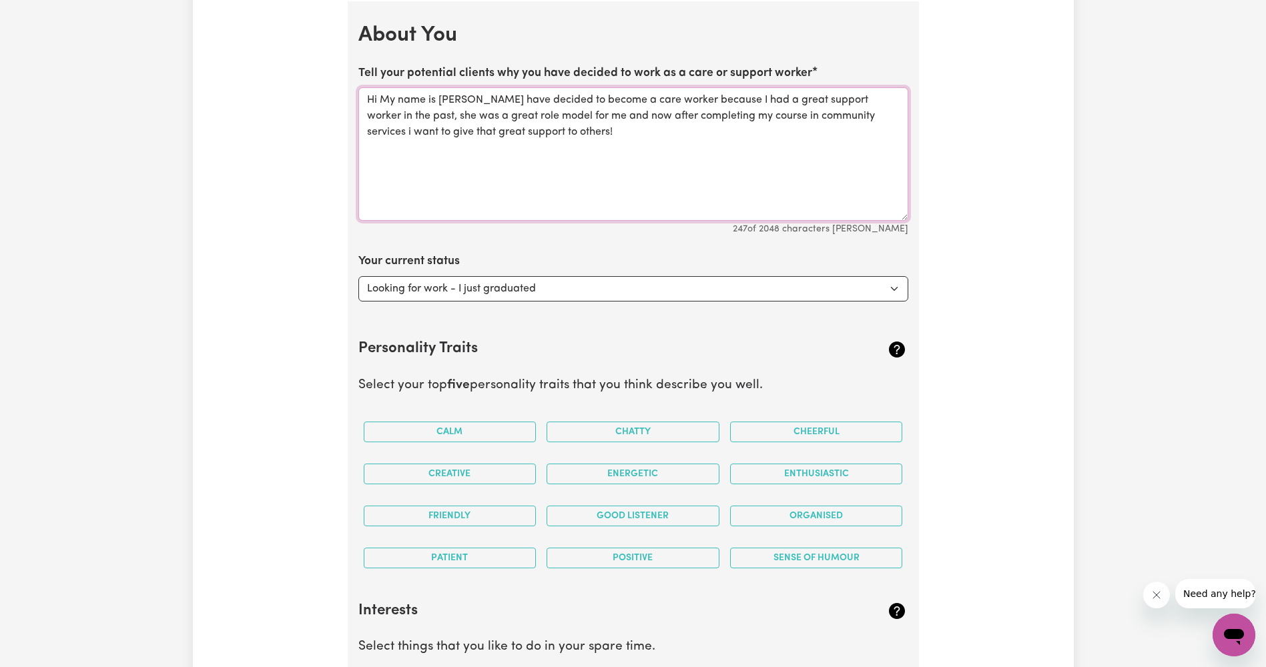
scroll to position [2336, 0]
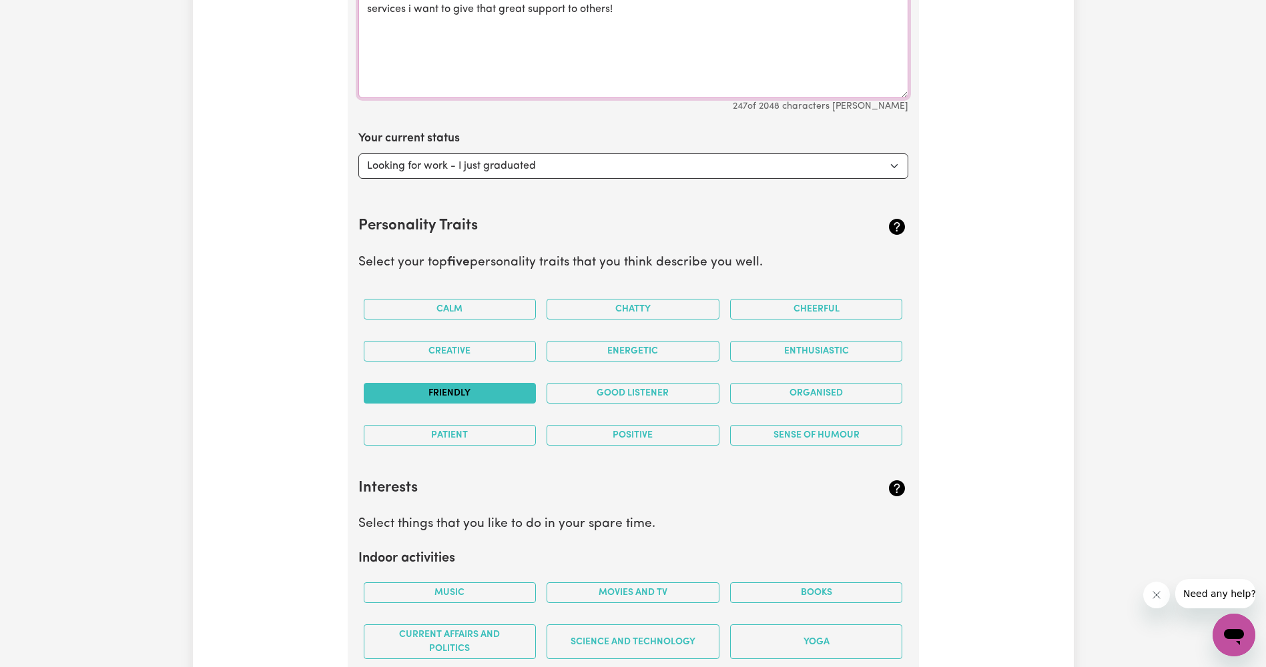
type textarea "Hi My name is Faisal I have decided to become a care worker because I had a gre…"
click at [477, 394] on button "Friendly" at bounding box center [450, 393] width 173 height 21
click at [816, 436] on button "Sense of Humour" at bounding box center [816, 435] width 173 height 21
click at [661, 399] on button "Good Listener" at bounding box center [633, 393] width 173 height 21
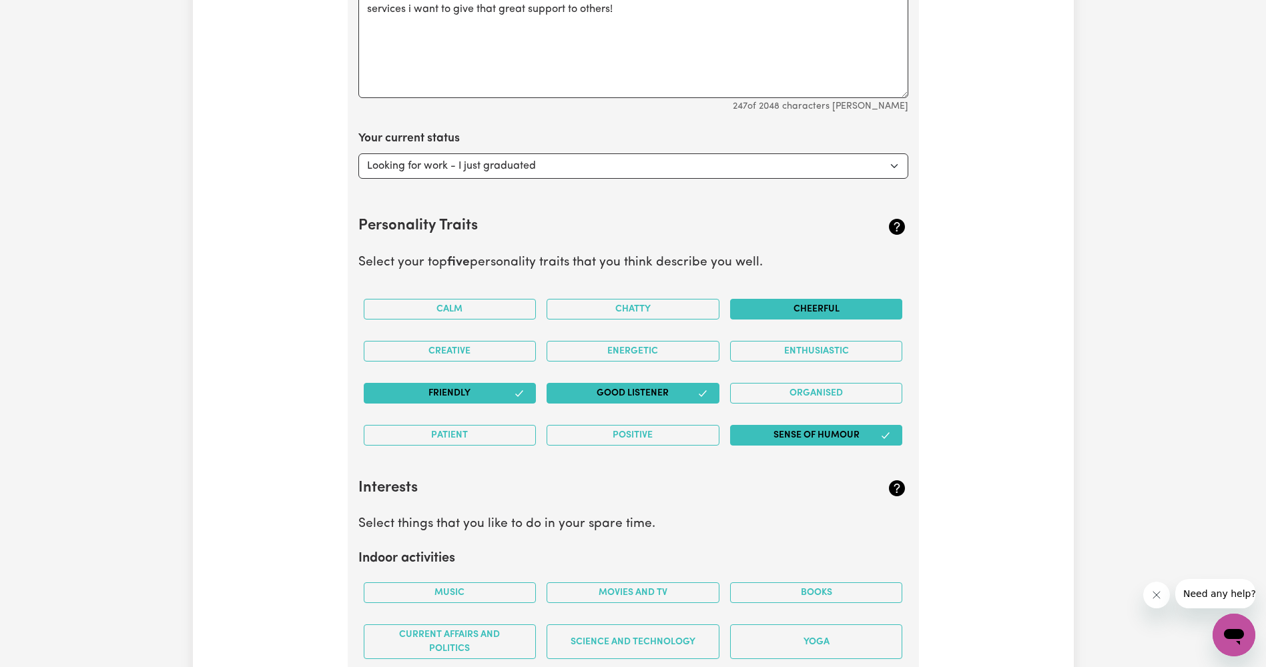
click at [882, 312] on button "Cheerful" at bounding box center [816, 309] width 173 height 21
click at [501, 310] on button "Calm" at bounding box center [450, 309] width 173 height 21
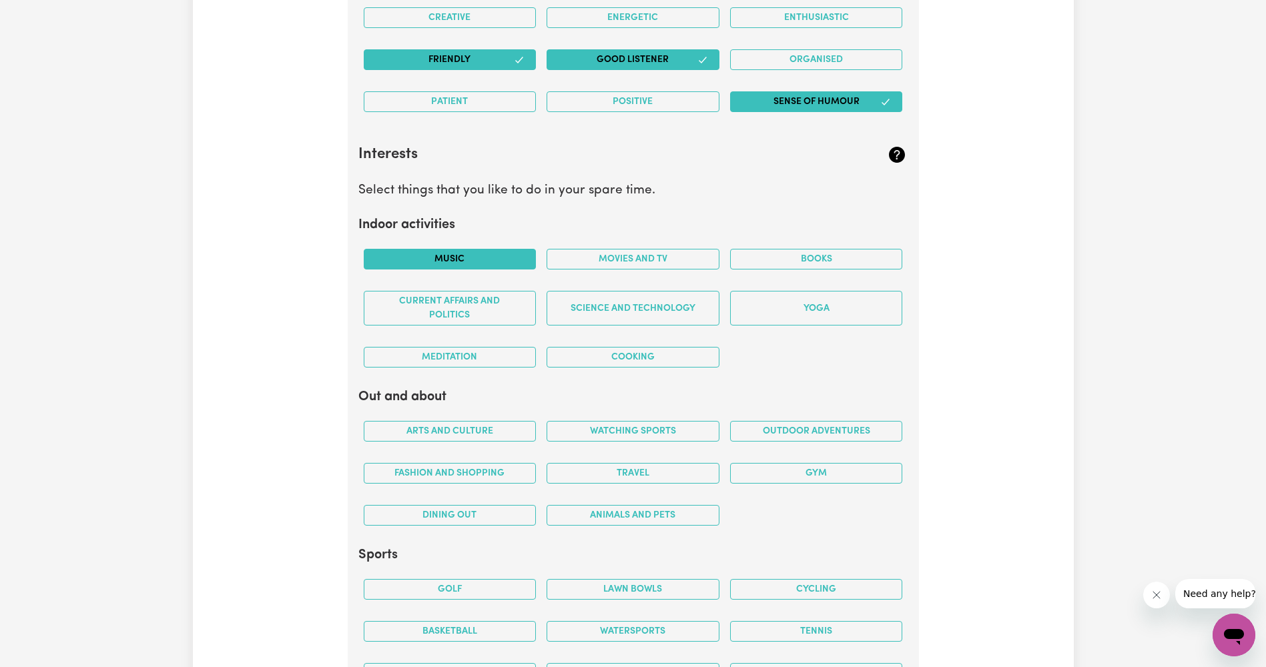
click at [485, 254] on button "Music" at bounding box center [450, 259] width 173 height 21
click at [657, 261] on button "Movies and TV" at bounding box center [633, 259] width 173 height 21
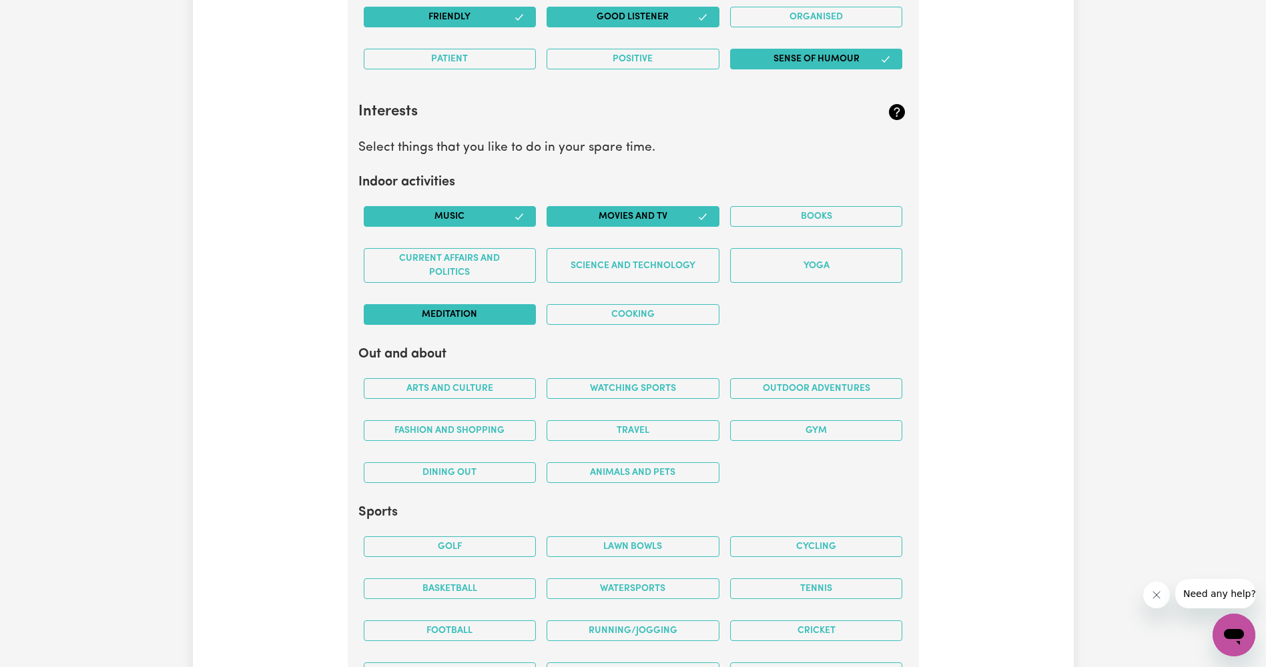
scroll to position [2803, 0]
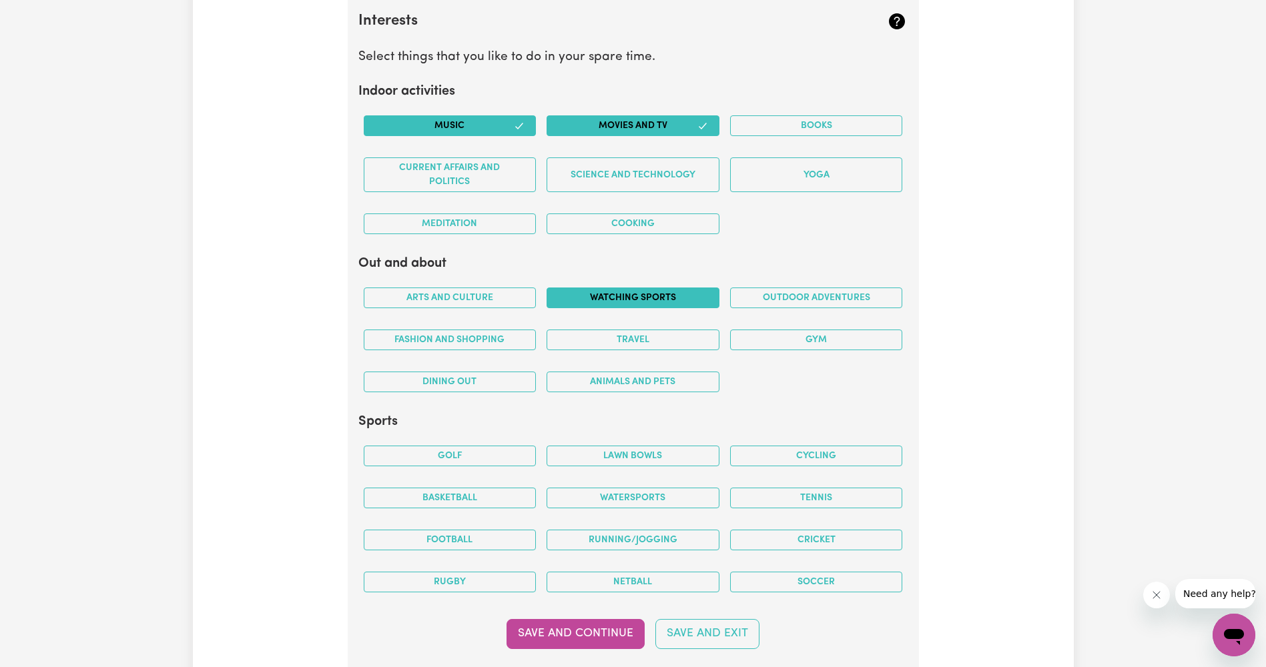
click at [639, 306] on button "Watching sports" at bounding box center [633, 298] width 173 height 21
click at [647, 338] on button "Travel" at bounding box center [633, 340] width 173 height 21
click at [768, 296] on button "Outdoor adventures" at bounding box center [816, 298] width 173 height 21
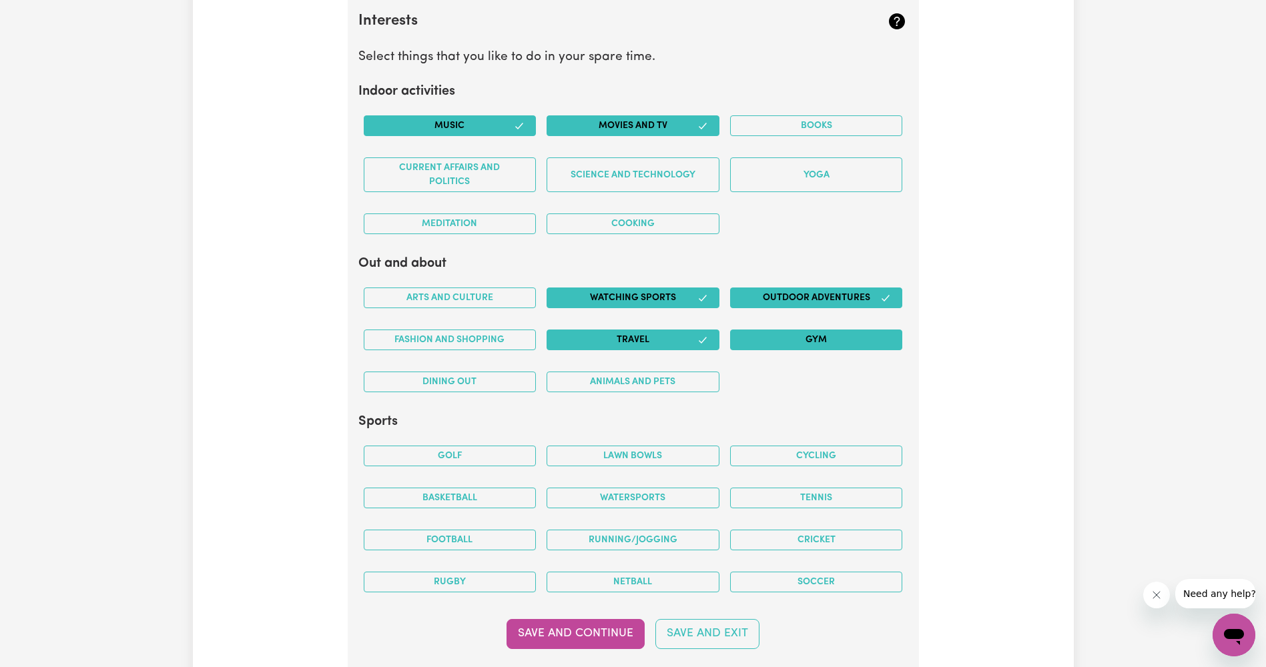
click at [775, 338] on button "Gym" at bounding box center [816, 340] width 173 height 21
click at [515, 340] on button "Fashion and shopping" at bounding box center [450, 340] width 173 height 21
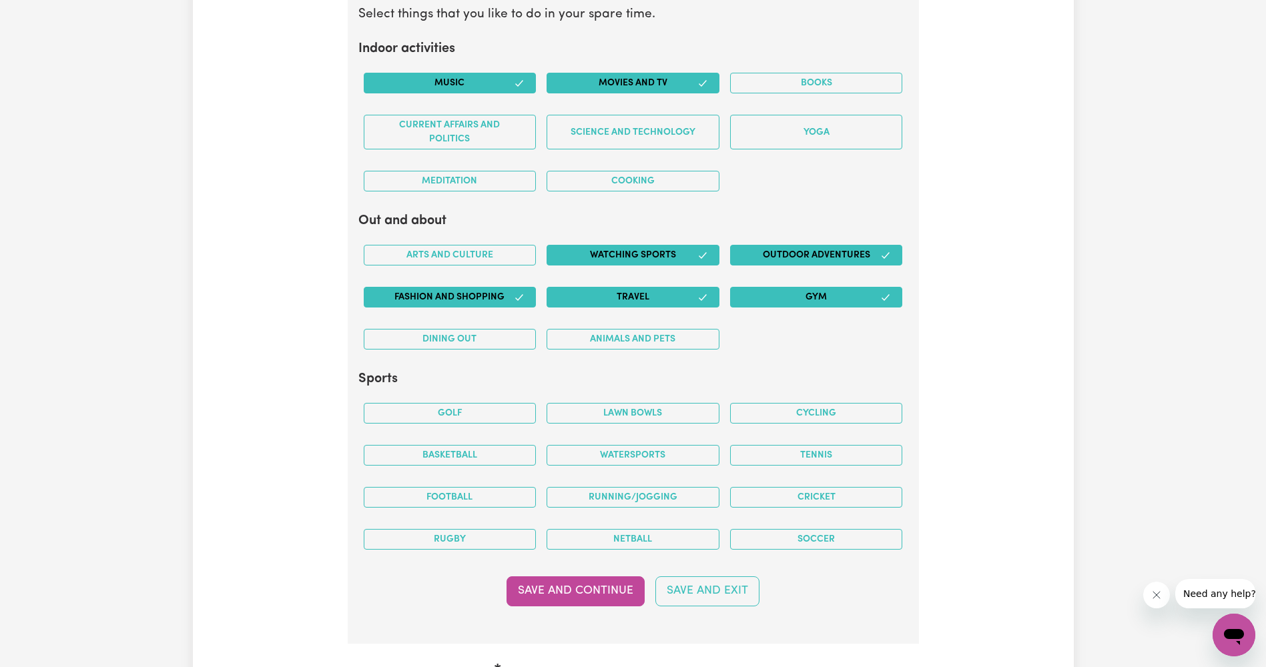
scroll to position [2870, 0]
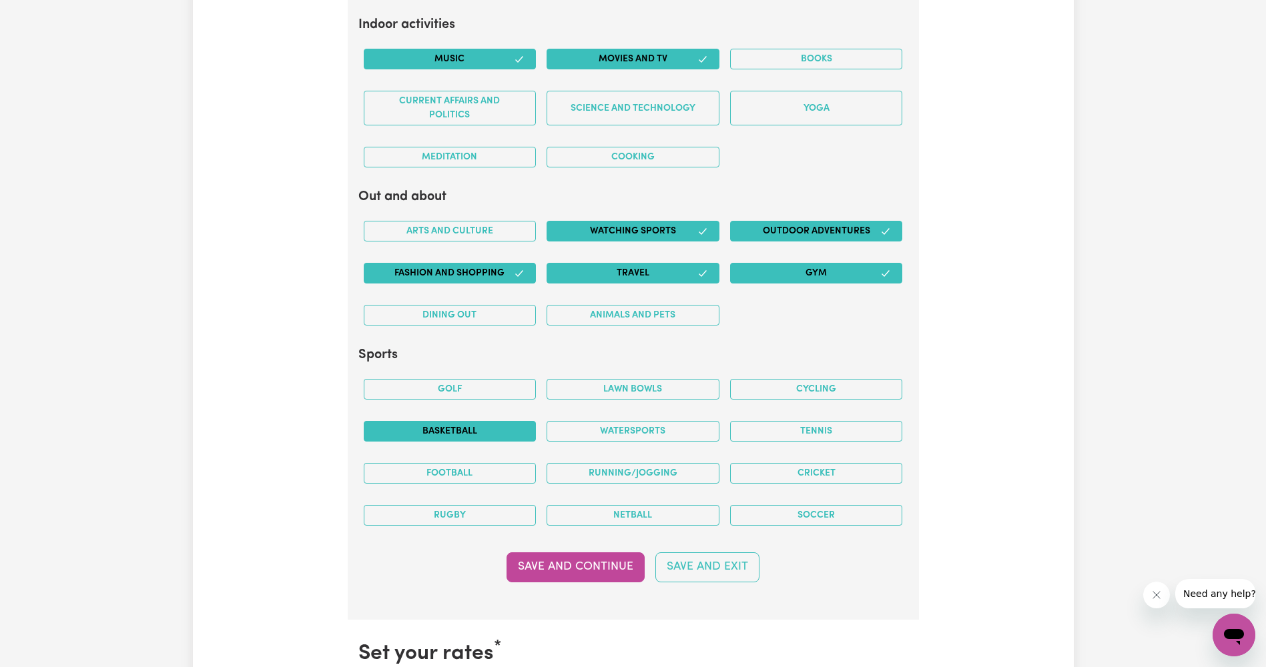
click at [483, 436] on button "Basketball" at bounding box center [450, 431] width 173 height 21
click at [834, 513] on button "Soccer" at bounding box center [816, 515] width 173 height 21
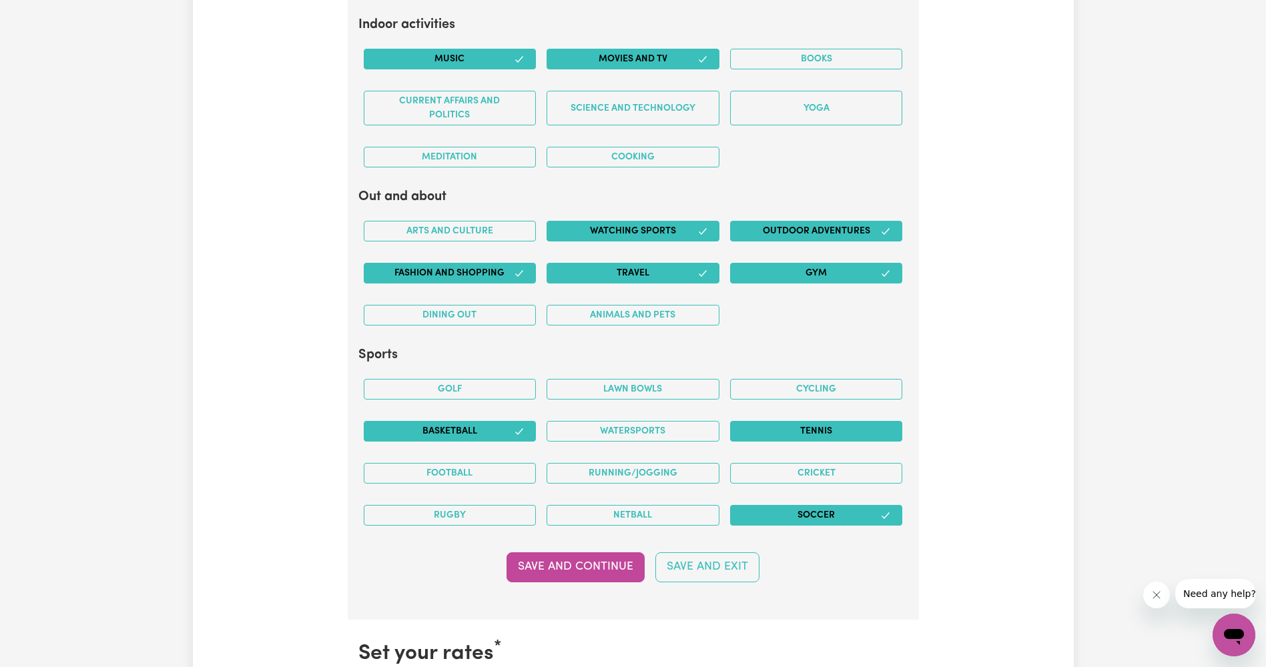
click at [812, 422] on button "Tennis" at bounding box center [816, 431] width 173 height 21
click at [695, 469] on button "Running/Jogging" at bounding box center [633, 473] width 173 height 21
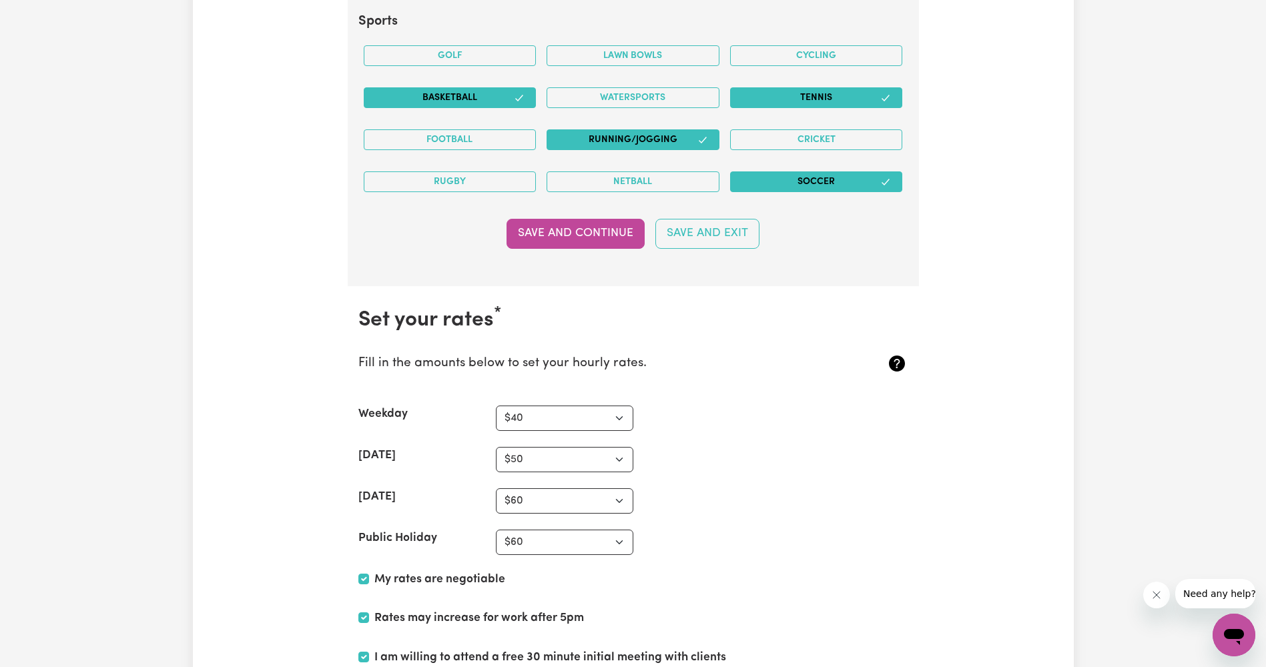
scroll to position [3470, 0]
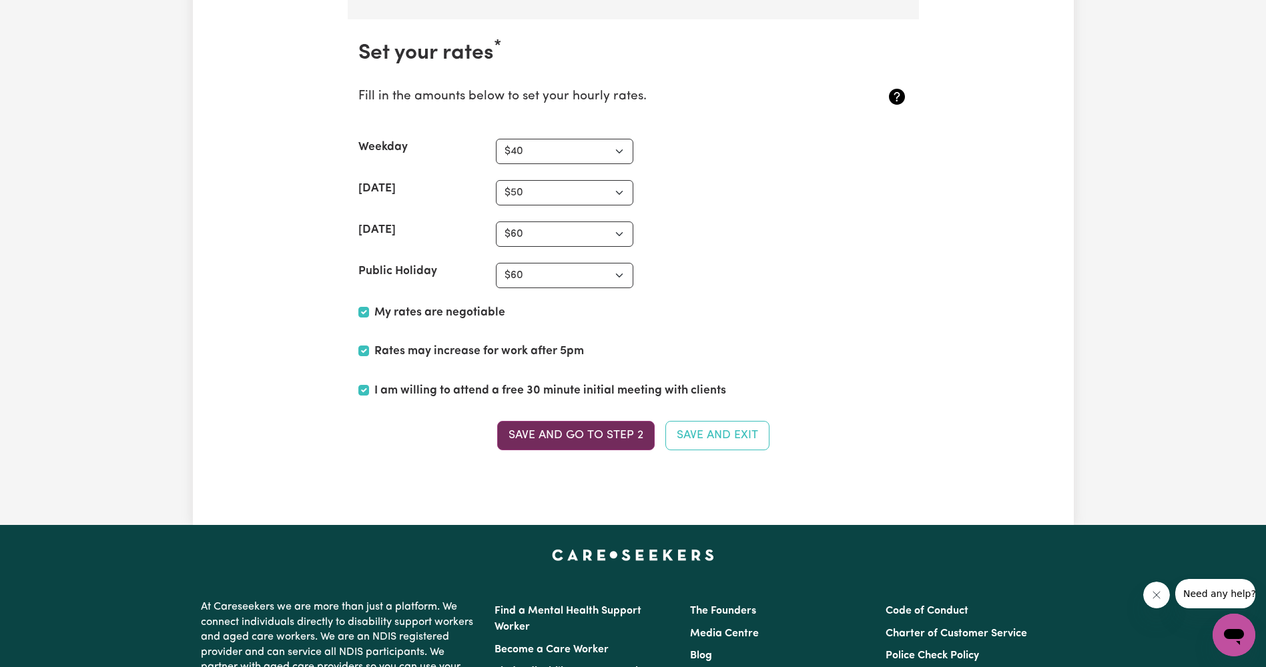
click at [605, 429] on button "Save and go to Step 2" at bounding box center [576, 435] width 158 height 29
select select "null"
checkbox input "false"
select select
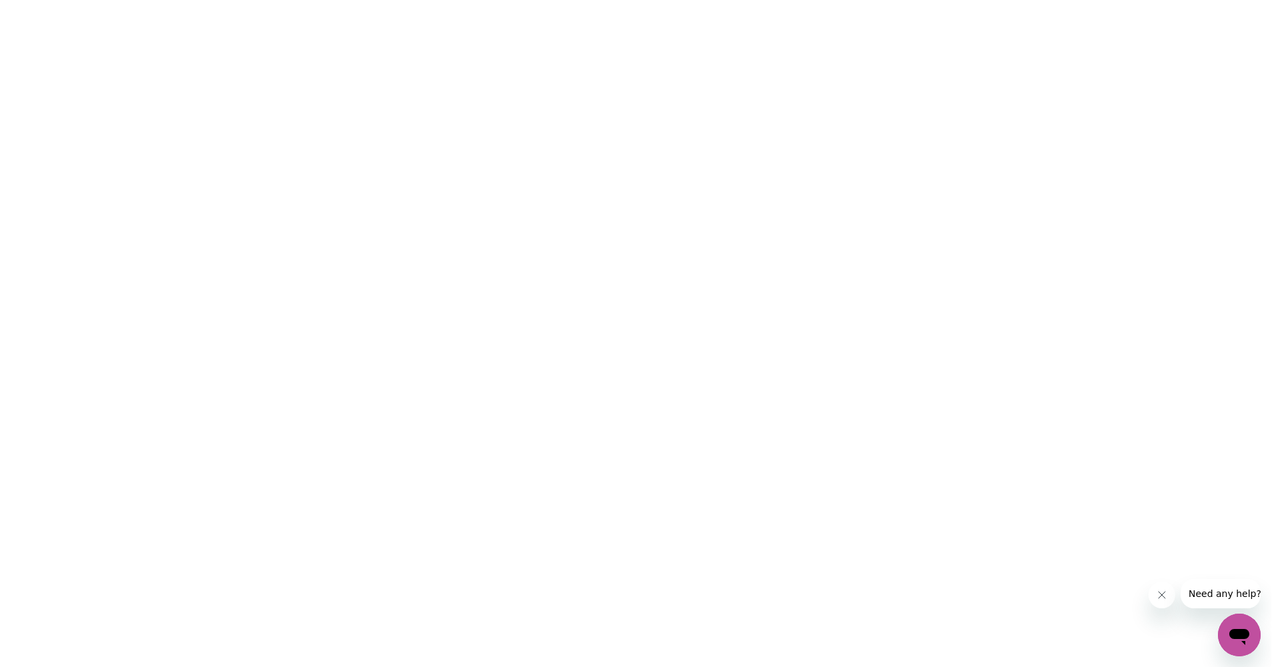
scroll to position [0, 0]
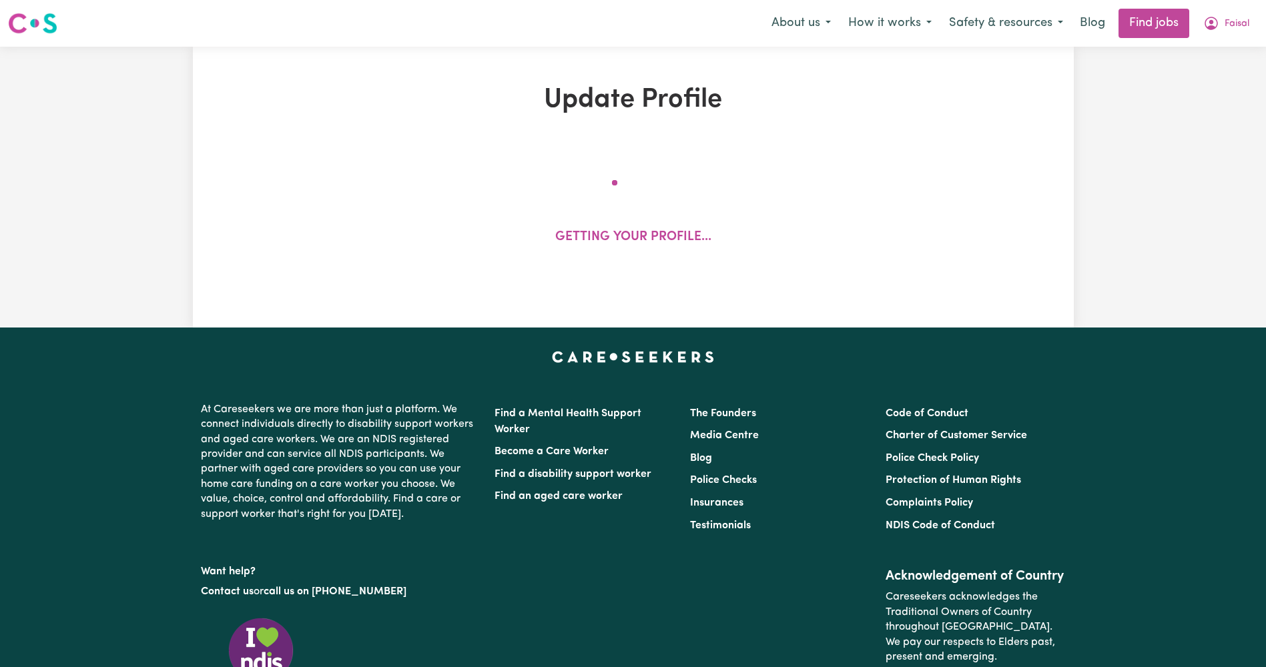
select select "Studying a healthcare related degree or qualification"
select select "40"
select select "50"
select select "60"
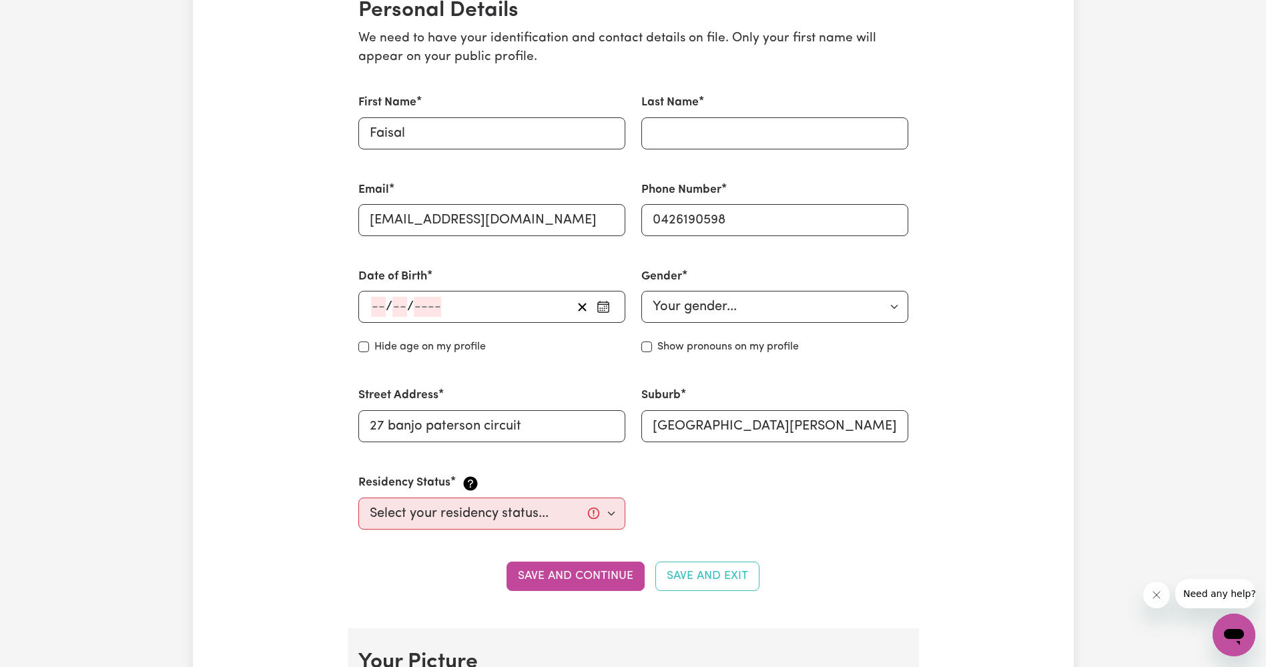
scroll to position [601, 0]
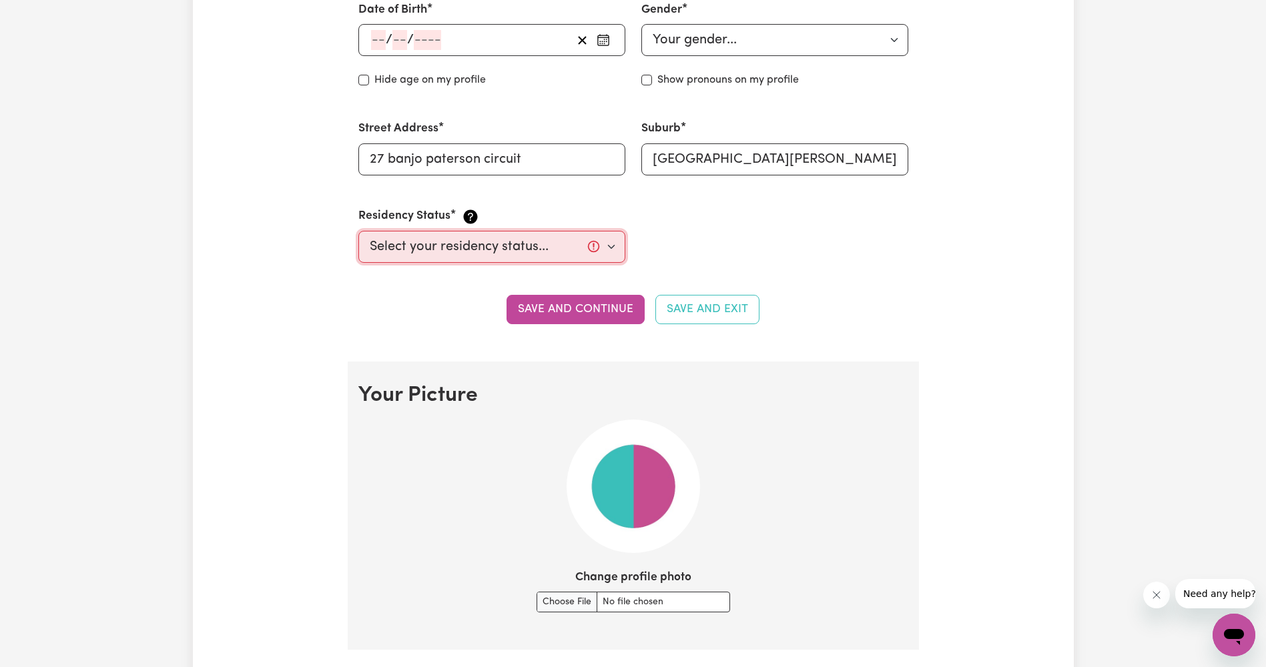
click at [605, 238] on select "Select your residency status... [DEMOGRAPHIC_DATA] citizen Australian PR [DEMOG…" at bounding box center [491, 247] width 267 height 32
select select "[DEMOGRAPHIC_DATA] Citizen"
click at [358, 231] on select "Select your residency status... [DEMOGRAPHIC_DATA] citizen Australian PR [DEMOG…" at bounding box center [491, 247] width 267 height 32
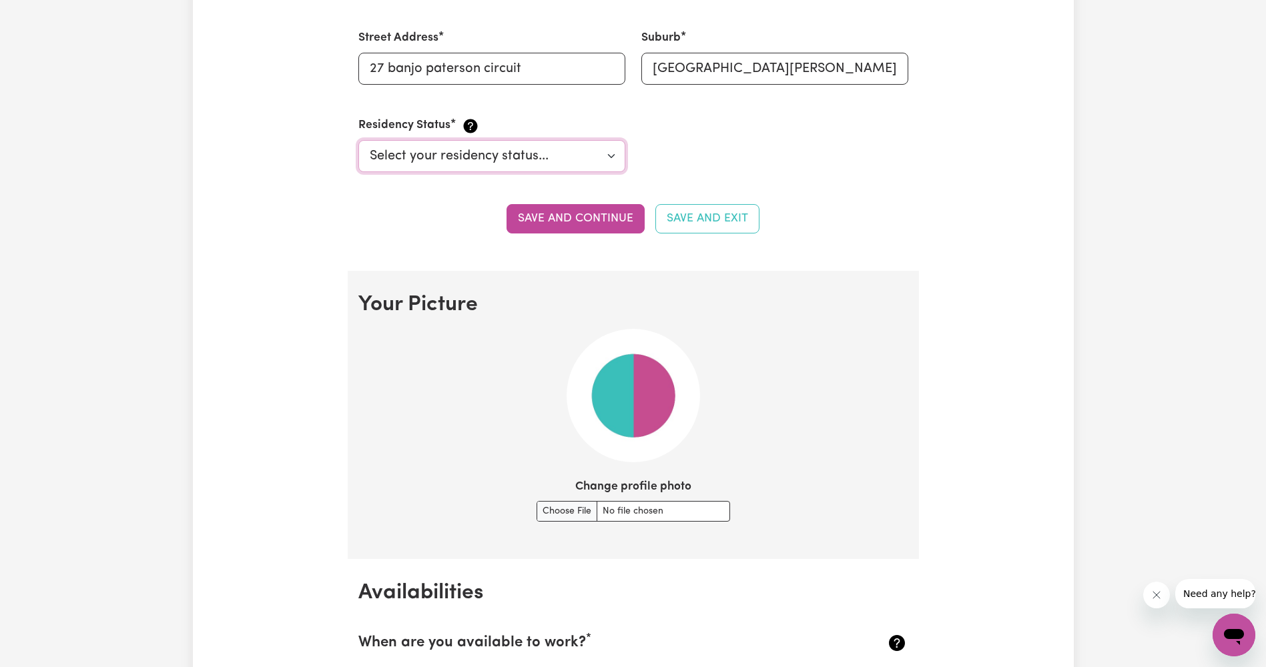
scroll to position [1001, 0]
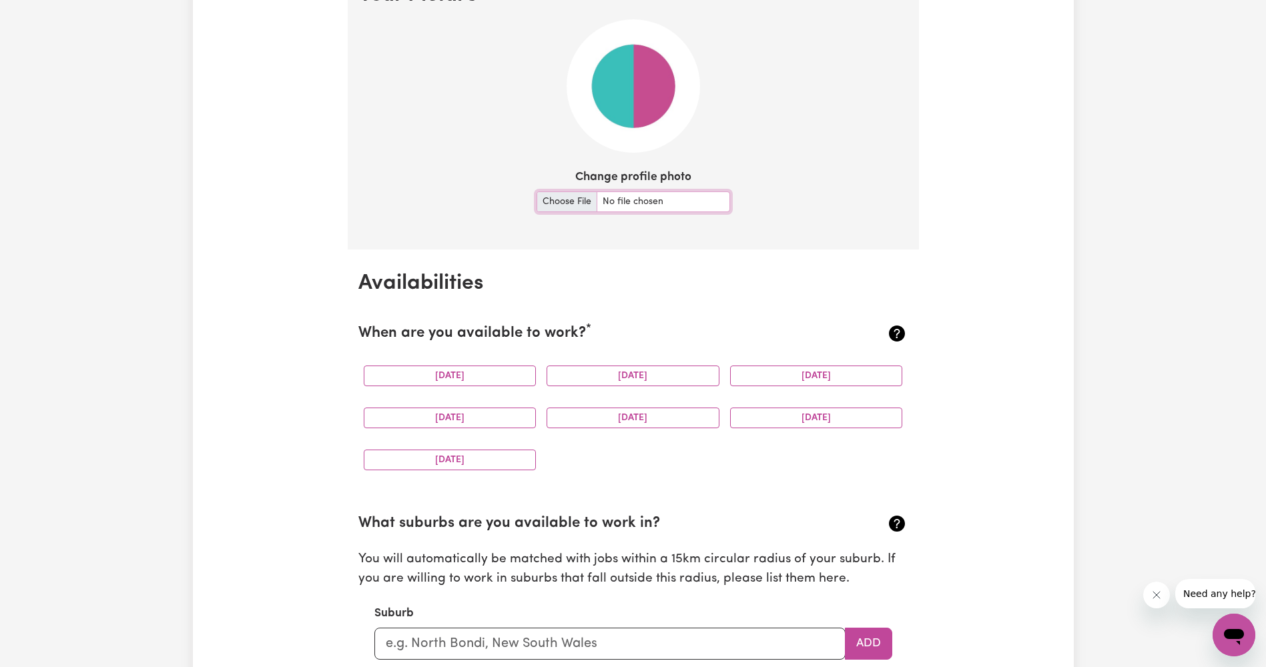
click at [634, 204] on input "Change profile photo" at bounding box center [634, 202] width 194 height 21
type input "C:\fakepath\IMG_4096.jpeg"
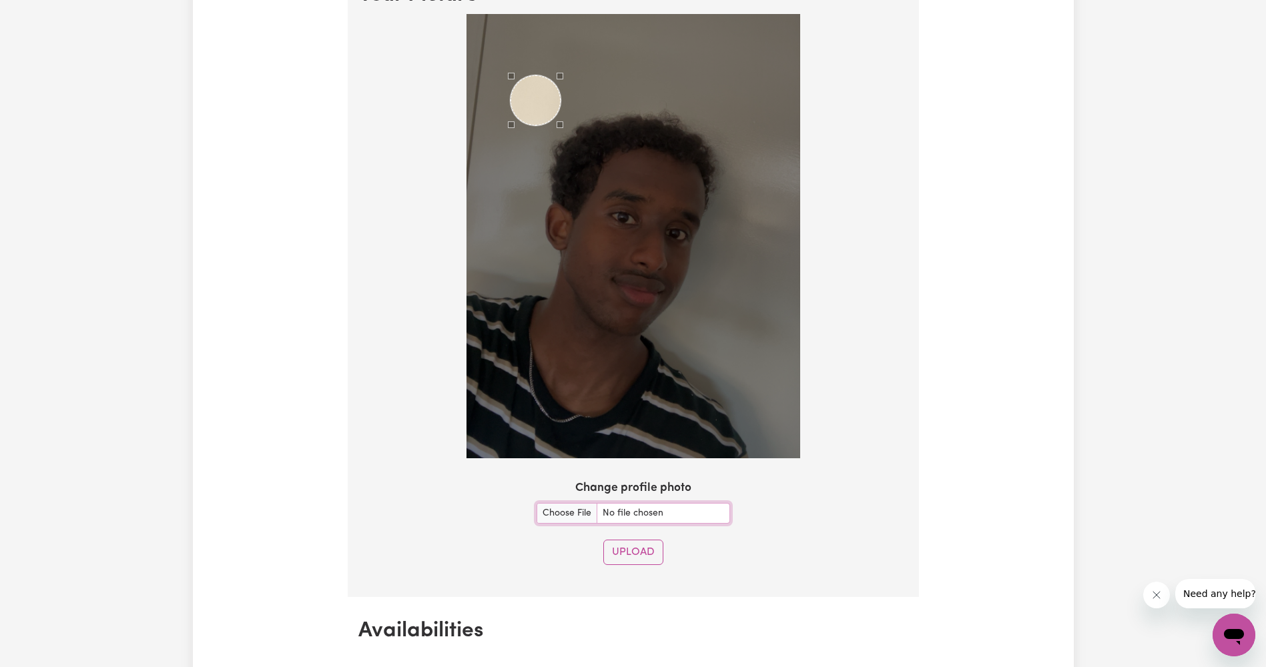
click at [561, 125] on div "Use the arrow keys to move the crop selection area" at bounding box center [536, 100] width 50 height 50
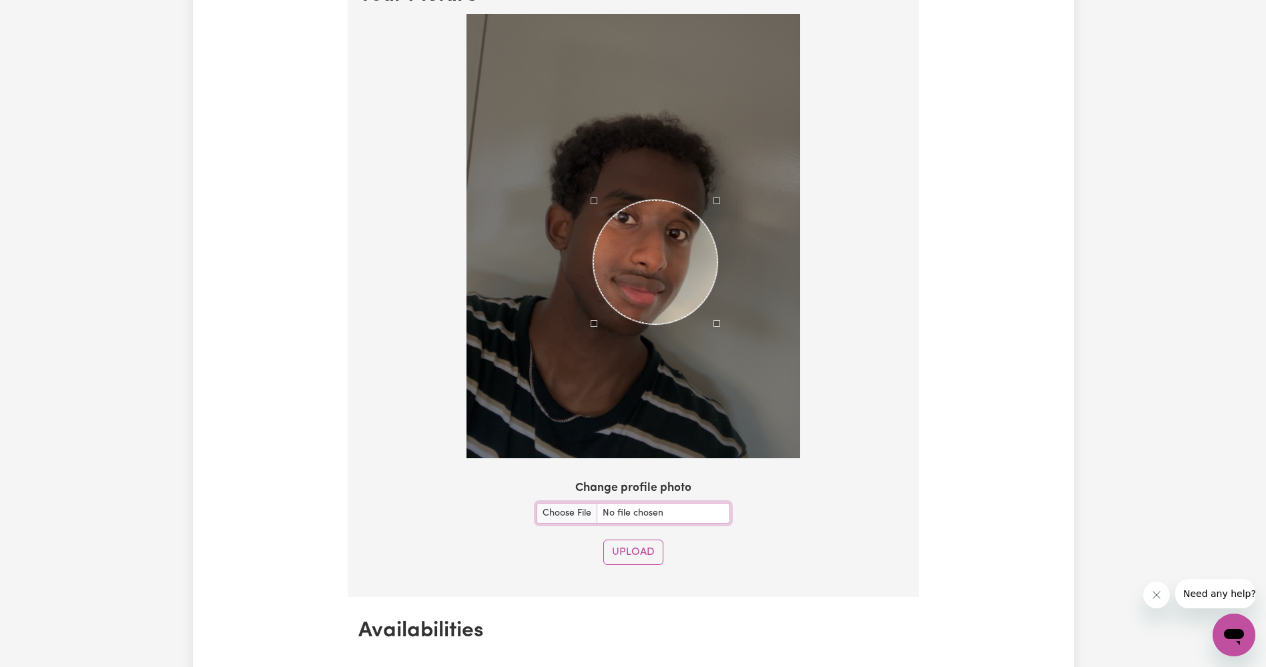
click at [720, 432] on div at bounding box center [633, 236] width 334 height 445
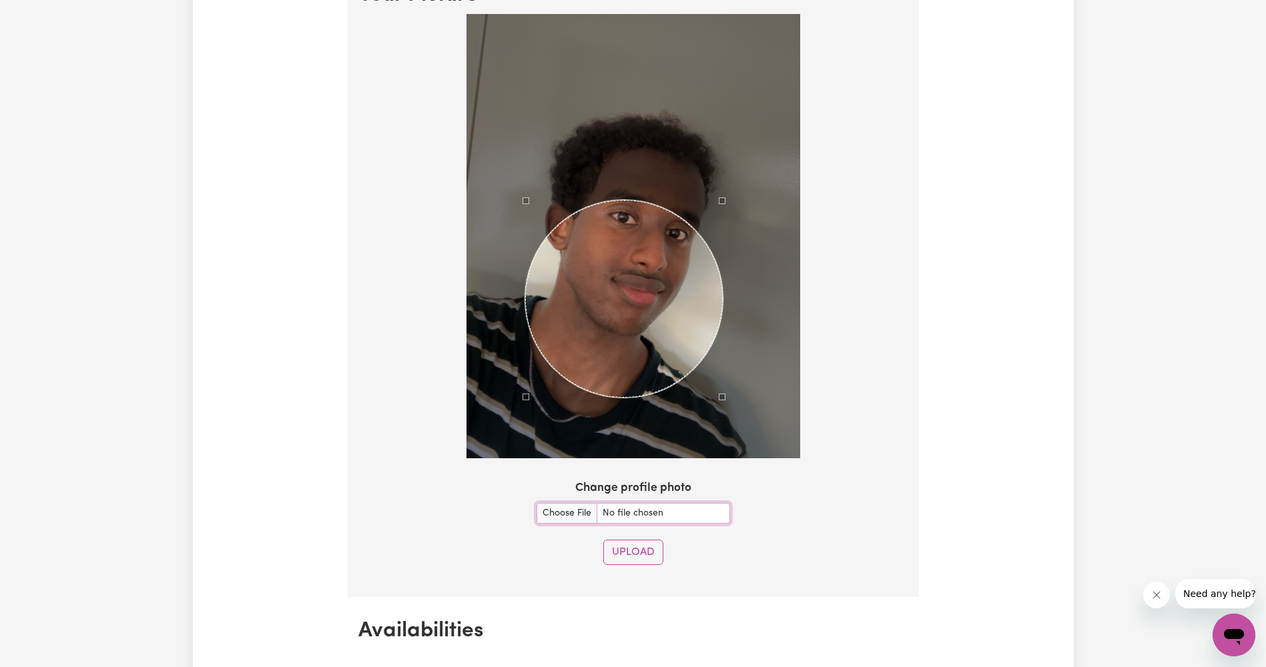
click at [526, 372] on div at bounding box center [633, 236] width 334 height 445
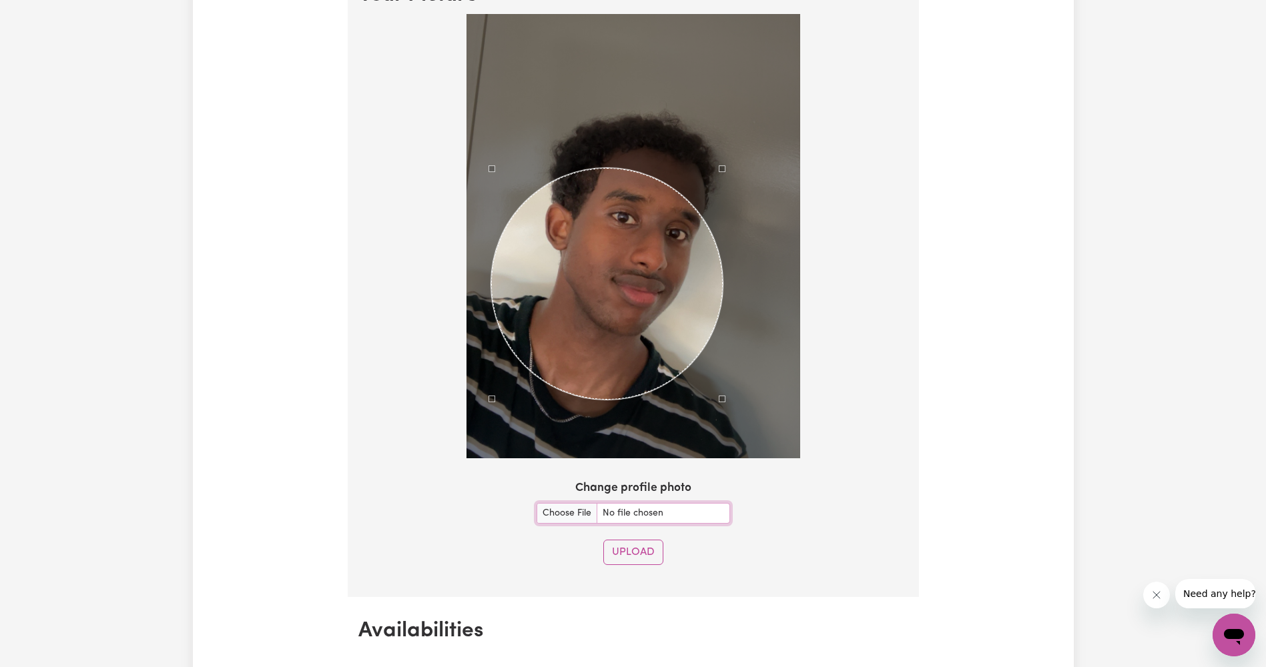
click at [492, 143] on div at bounding box center [633, 236] width 334 height 445
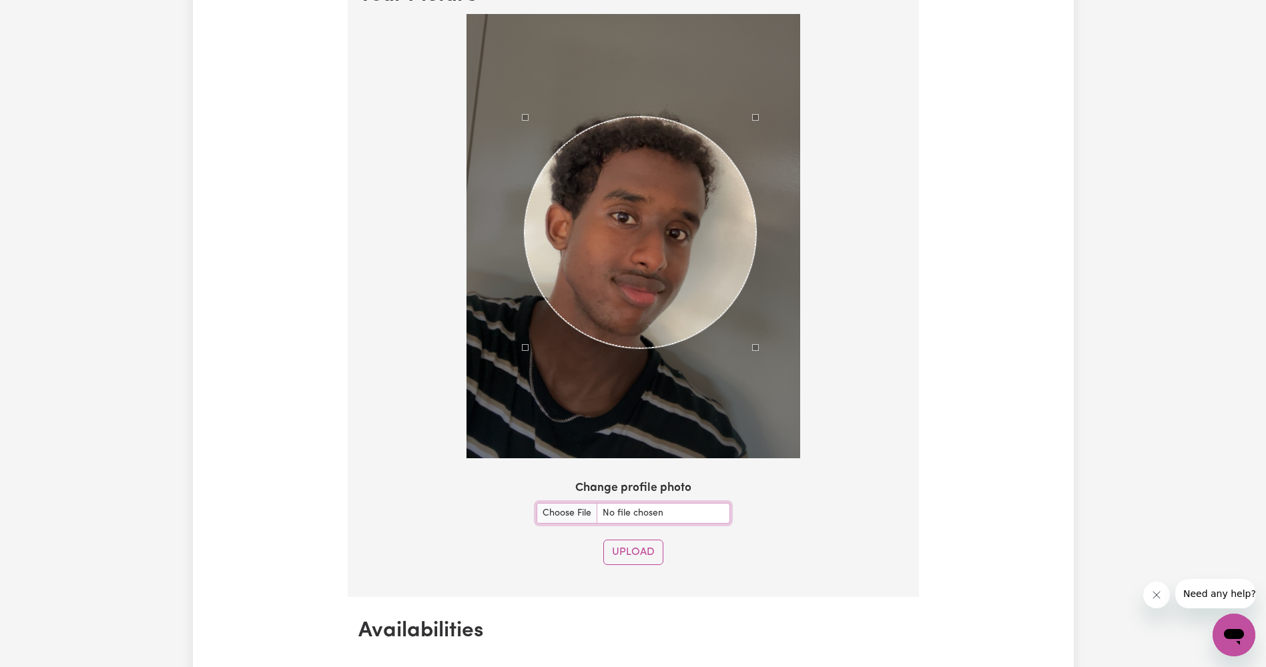
click at [696, 272] on div "Use the arrow keys to move the crop selection area" at bounding box center [641, 233] width 232 height 232
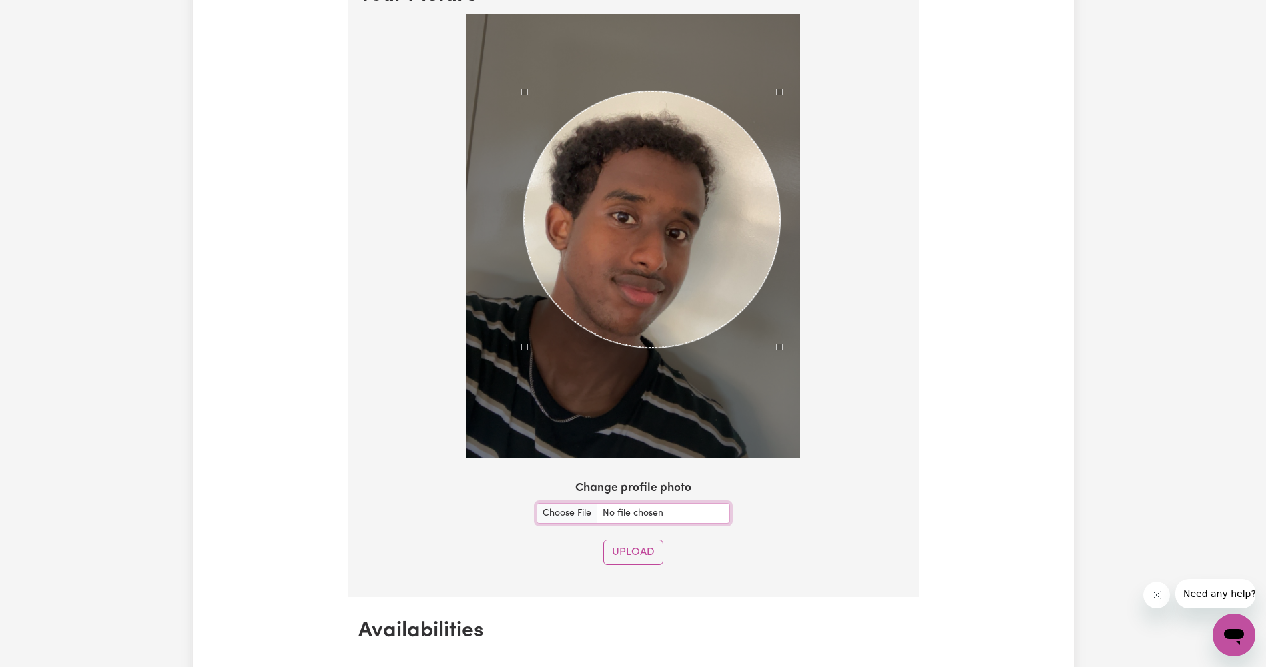
click at [783, 89] on div "Use the arrow keys to move the north east drag handle to change the crop select…" at bounding box center [783, 89] width 0 height 0
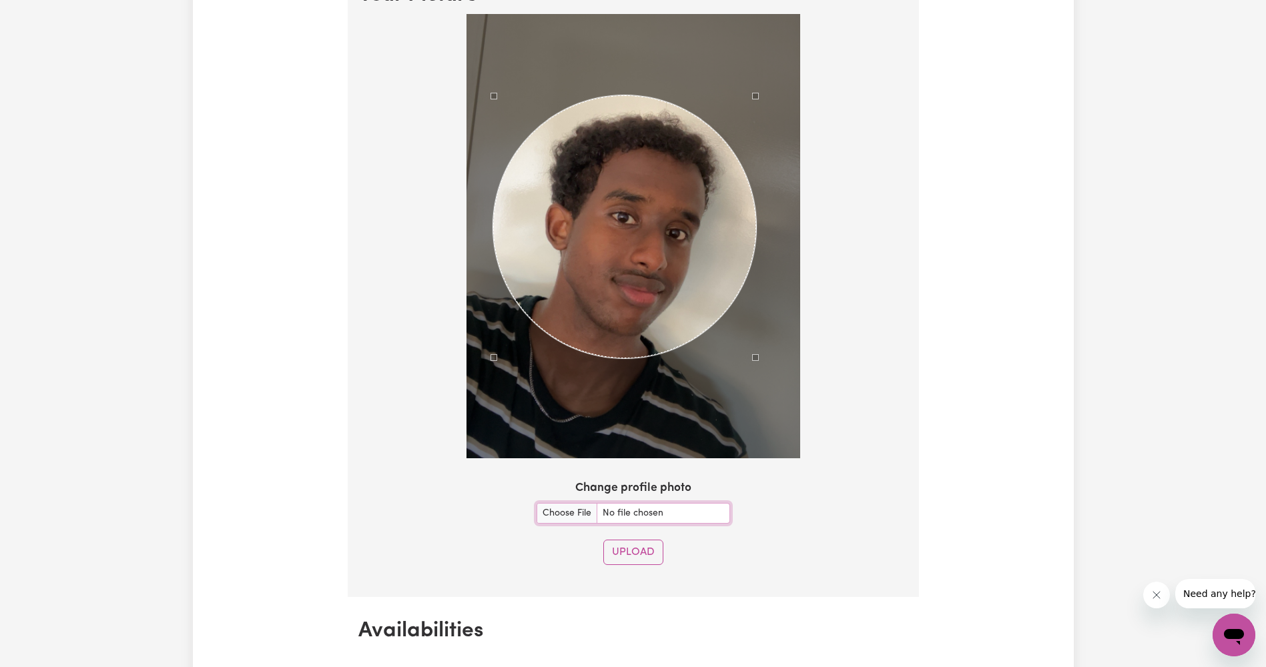
click at [620, 285] on div "Use the arrow keys to move the crop selection area" at bounding box center [624, 226] width 263 height 263
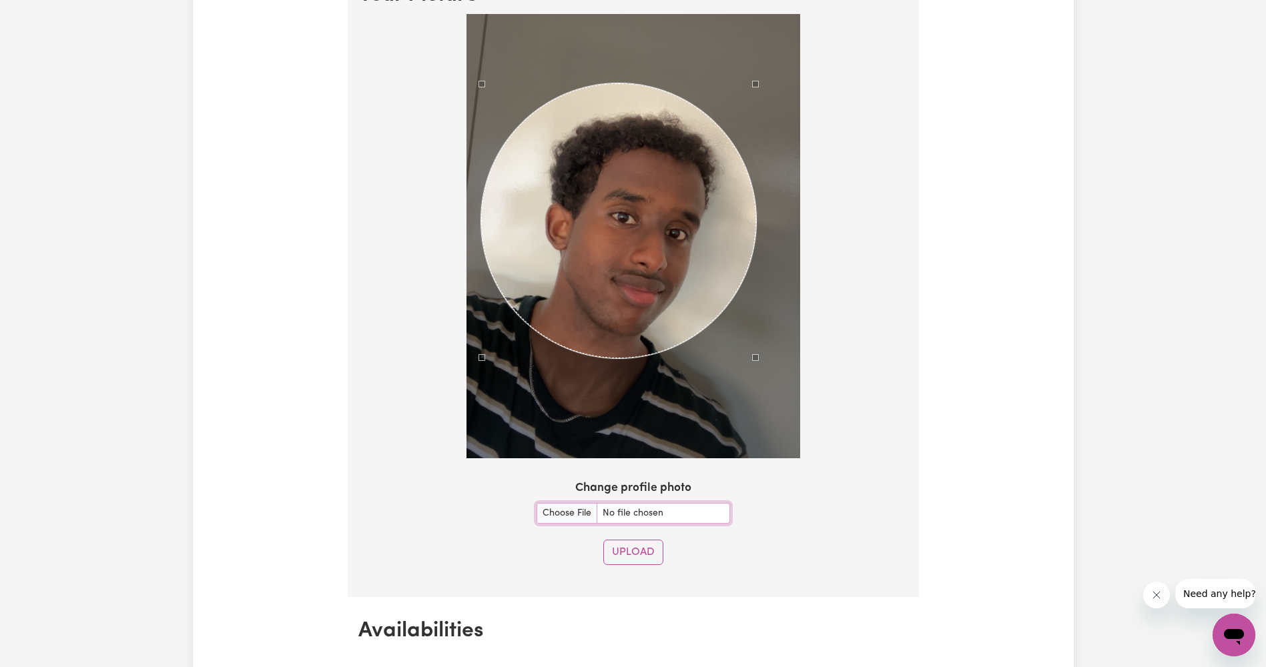
click at [482, 75] on div at bounding box center [633, 236] width 334 height 445
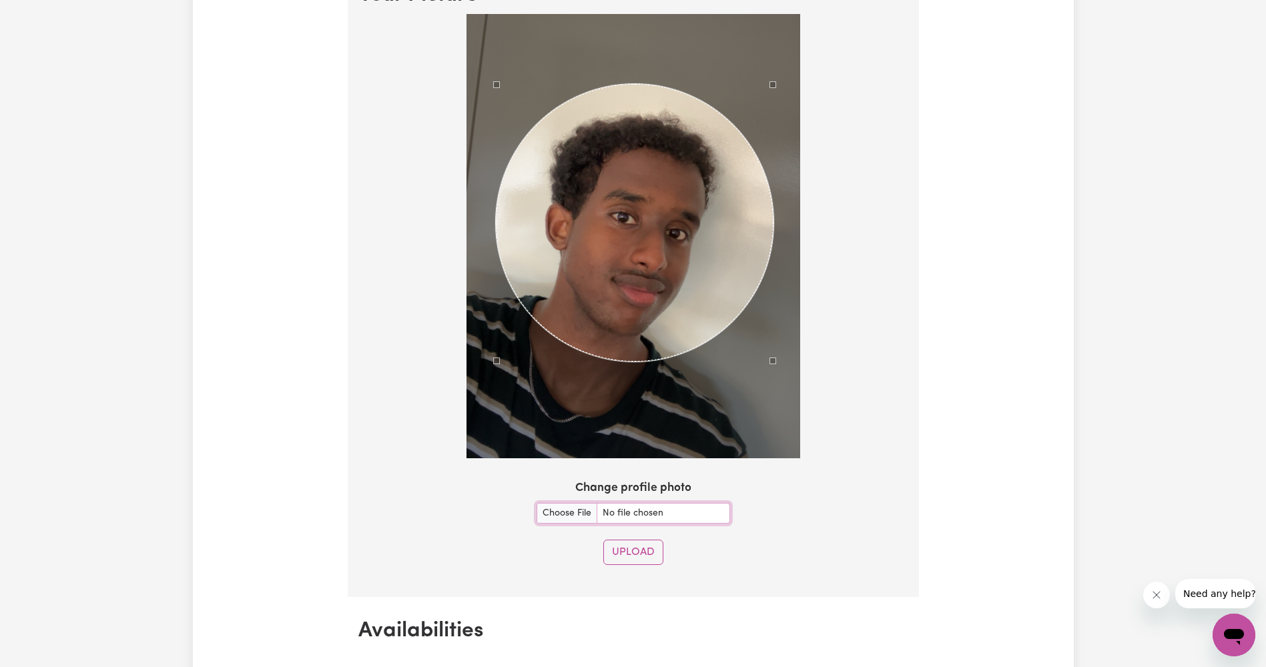
click at [622, 205] on div "Use the arrow keys to move the crop selection area" at bounding box center [635, 223] width 278 height 278
click at [621, 203] on div "Use the arrow keys to move the crop selection area" at bounding box center [634, 221] width 278 height 278
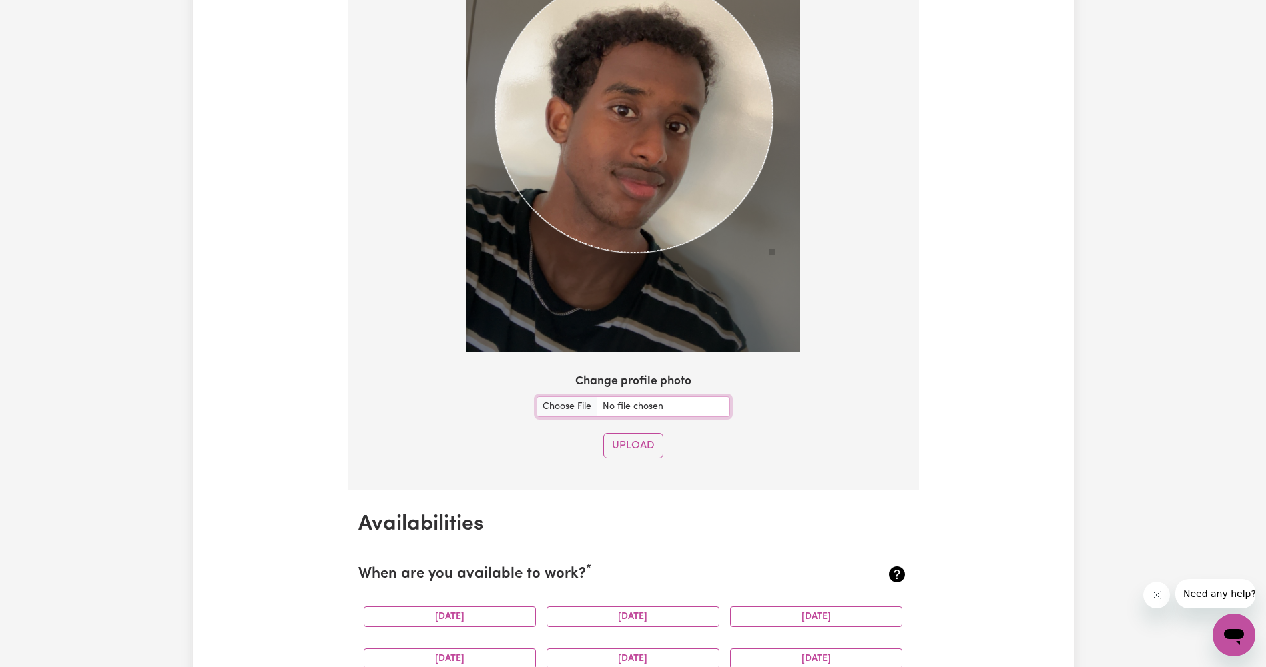
scroll to position [1268, 0]
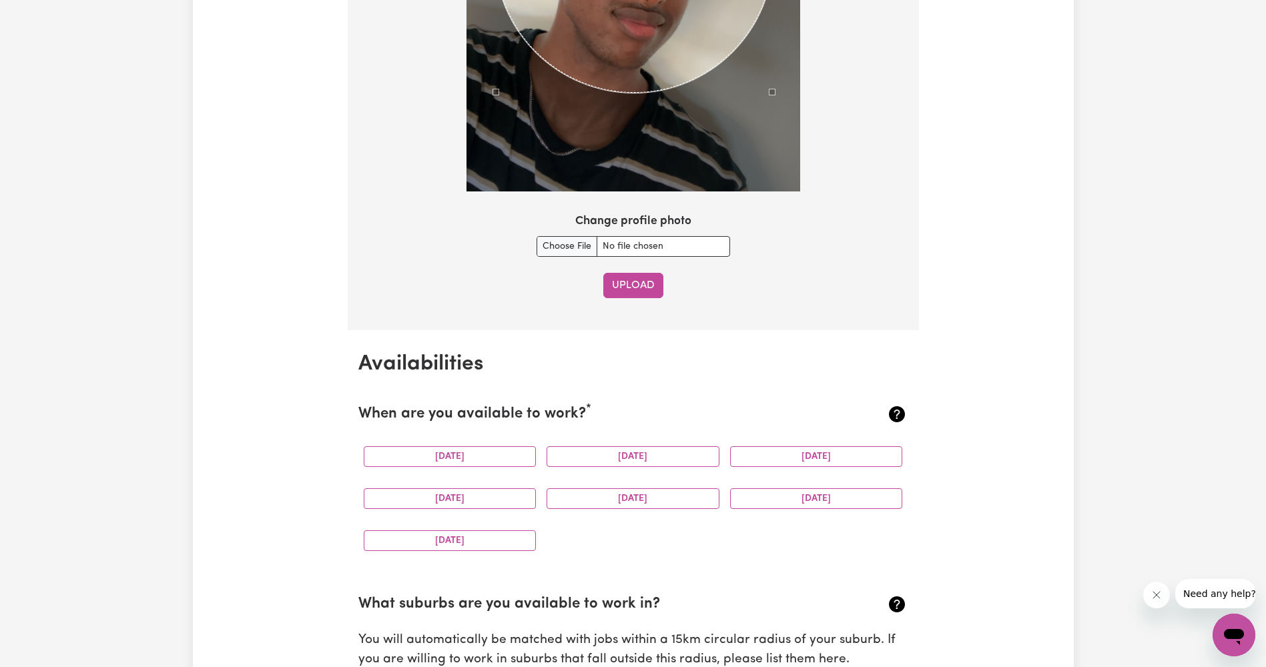
click at [649, 289] on button "Upload" at bounding box center [633, 285] width 60 height 25
select select
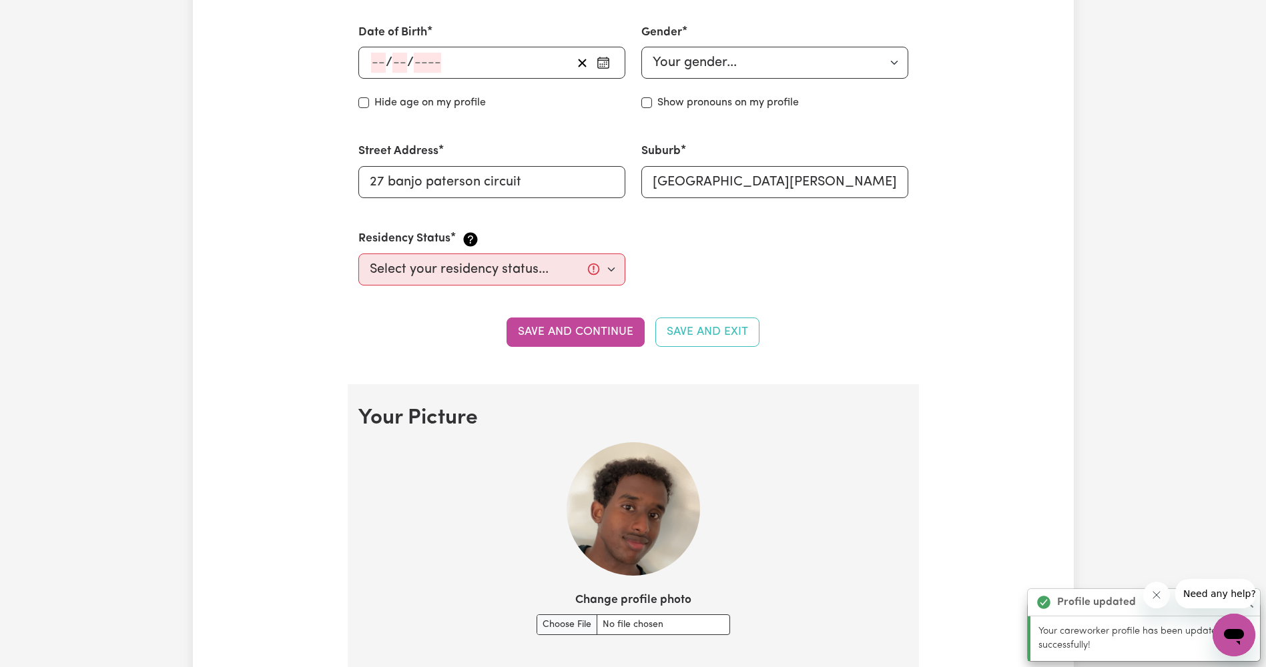
scroll to position [316, 0]
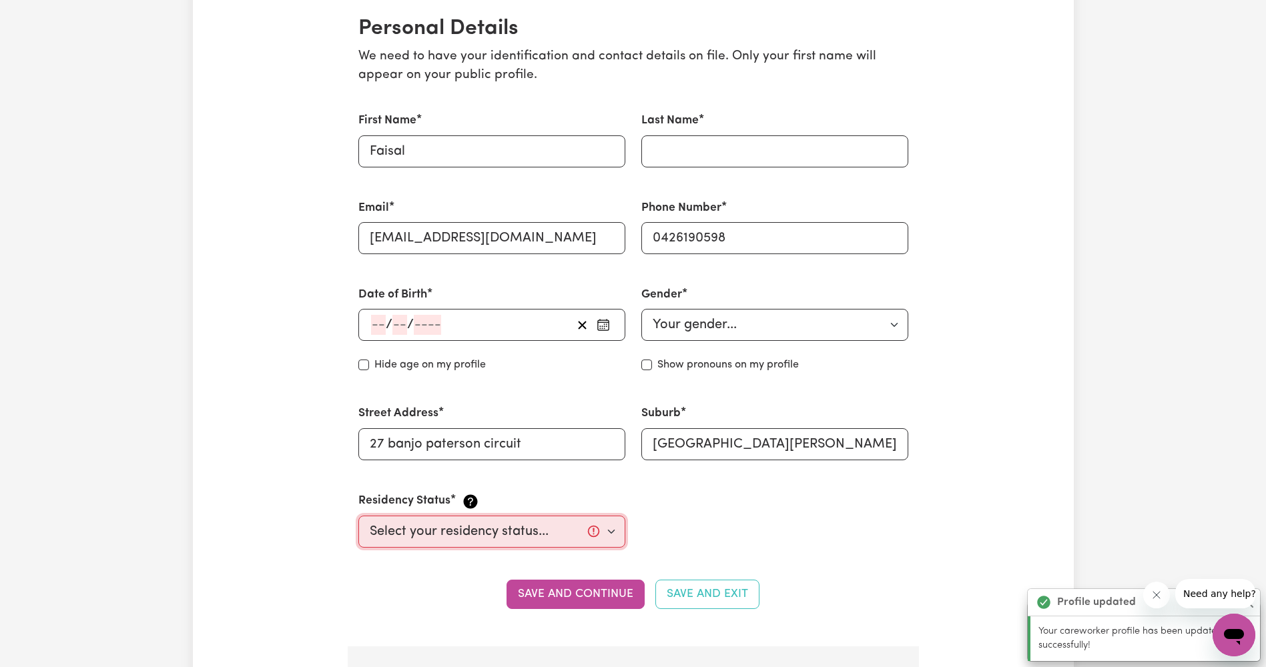
click at [543, 533] on select "Select your residency status... [DEMOGRAPHIC_DATA] citizen Australian PR [DEMOG…" at bounding box center [491, 532] width 267 height 32
select select "[DEMOGRAPHIC_DATA] Citizen"
click at [358, 516] on select "Select your residency status... [DEMOGRAPHIC_DATA] citizen Australian PR [DEMOG…" at bounding box center [491, 532] width 267 height 32
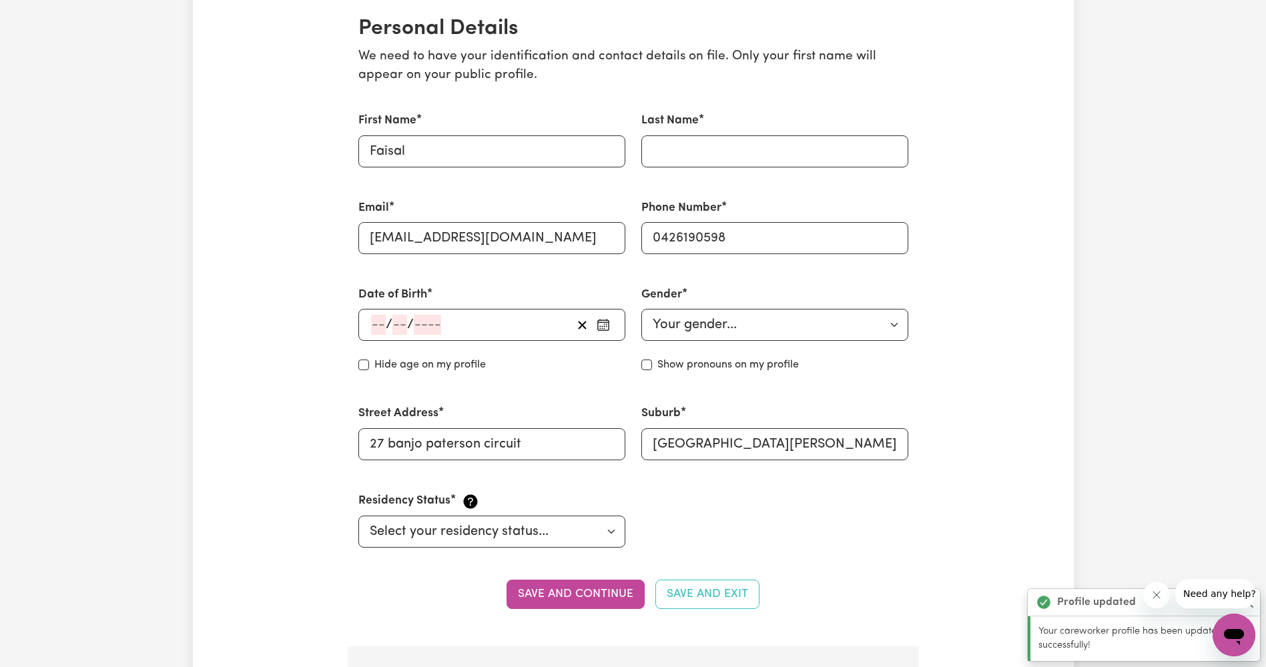
click at [456, 310] on div "/ /" at bounding box center [491, 325] width 267 height 32
click at [453, 330] on div "/ /" at bounding box center [471, 325] width 202 height 20
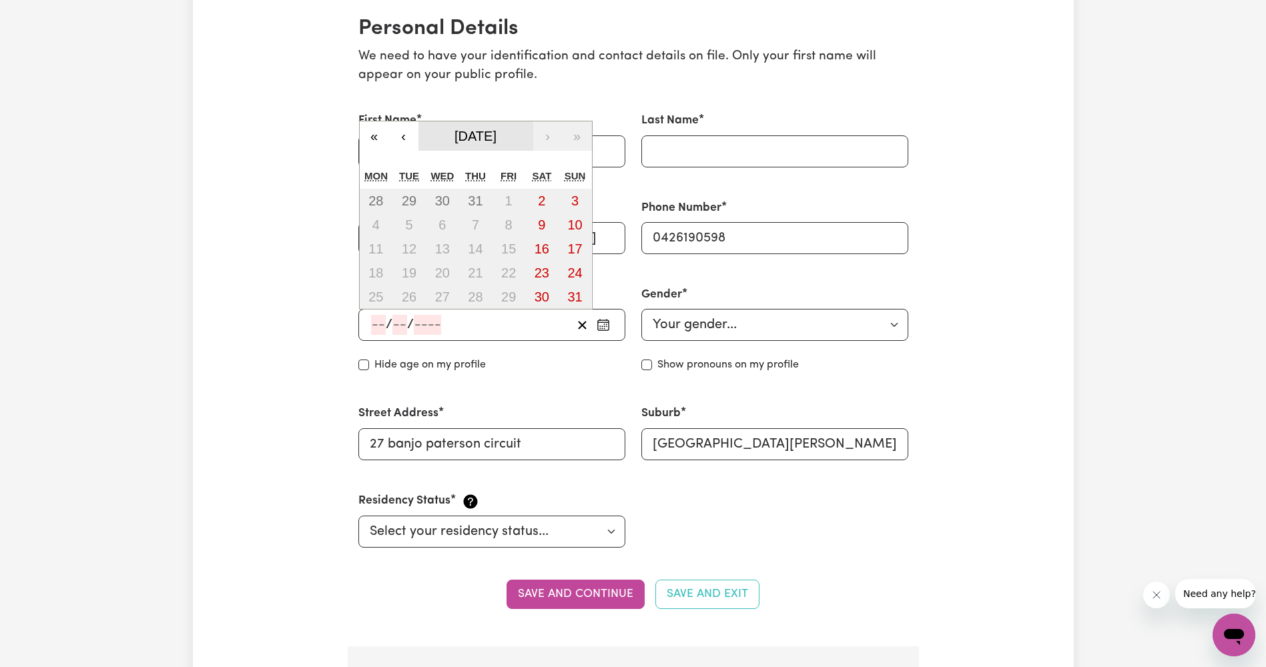
click at [473, 137] on span "[DATE]" at bounding box center [475, 136] width 42 height 15
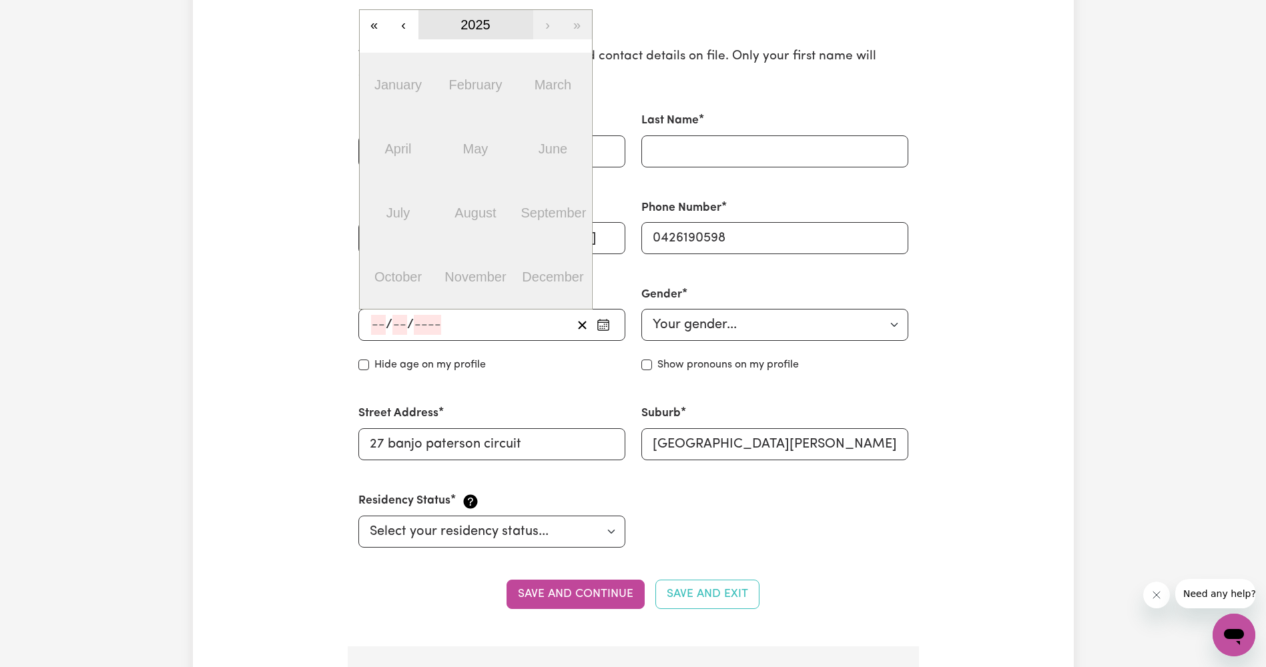
click at [475, 33] on button "2025" at bounding box center [475, 24] width 115 height 29
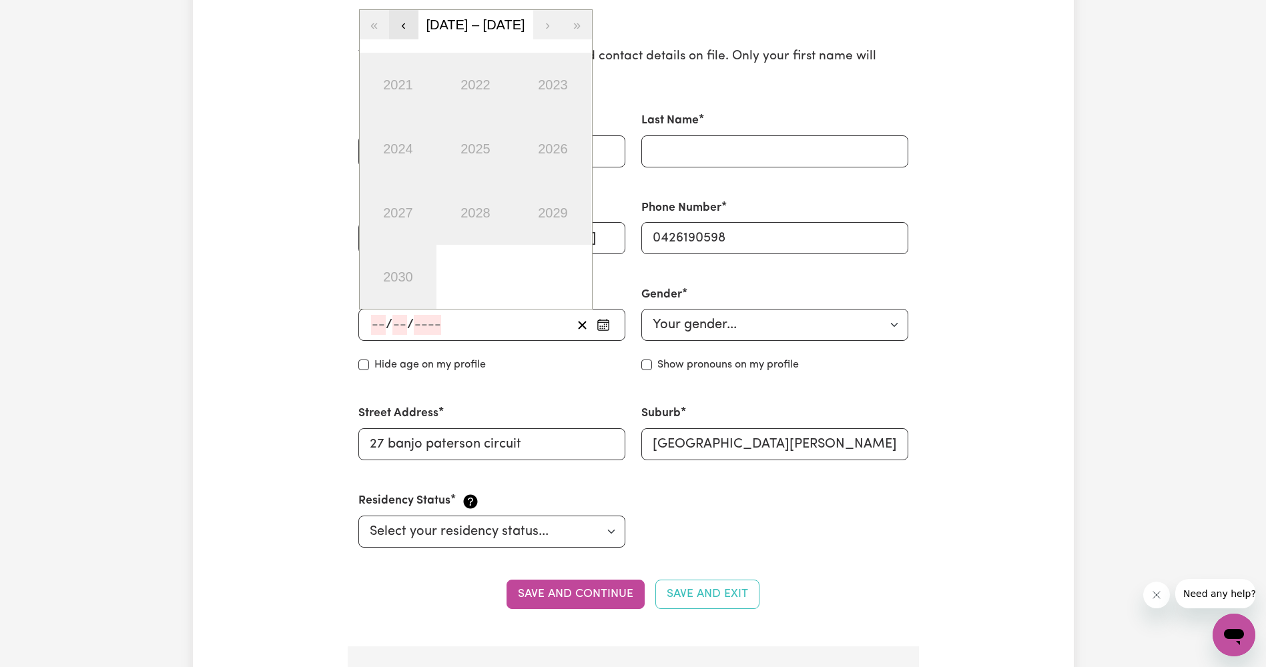
click at [402, 27] on button "‹" at bounding box center [403, 24] width 29 height 29
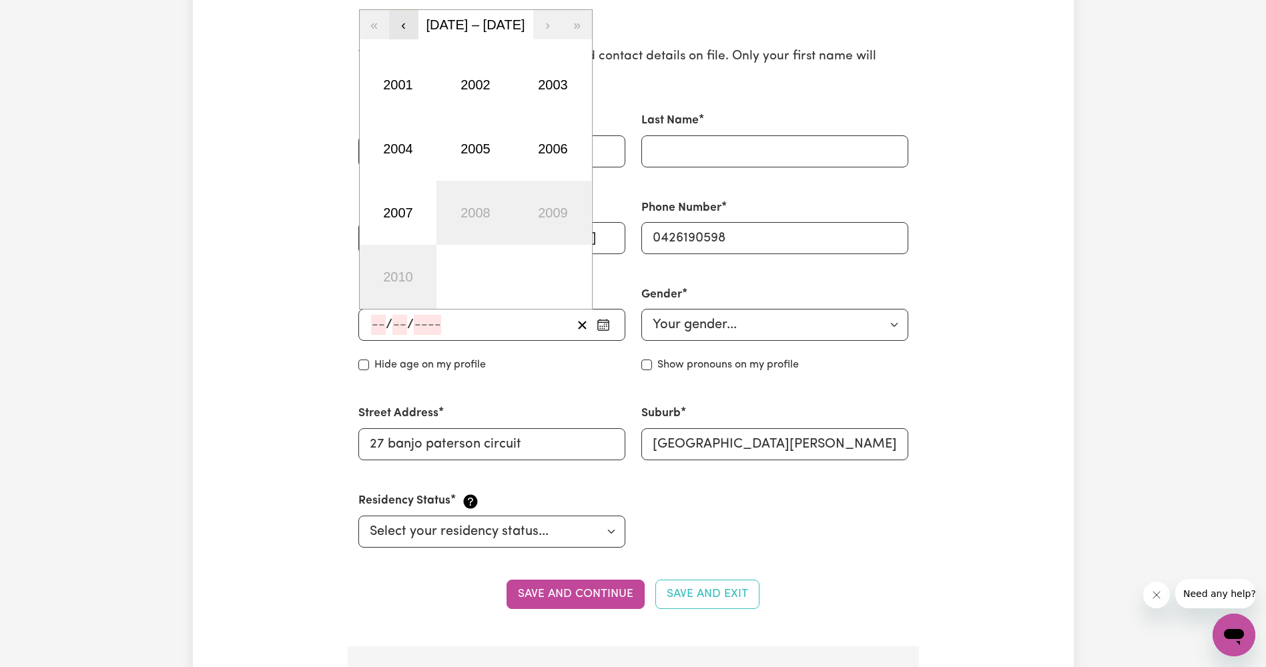
click at [402, 27] on button "‹" at bounding box center [403, 24] width 29 height 29
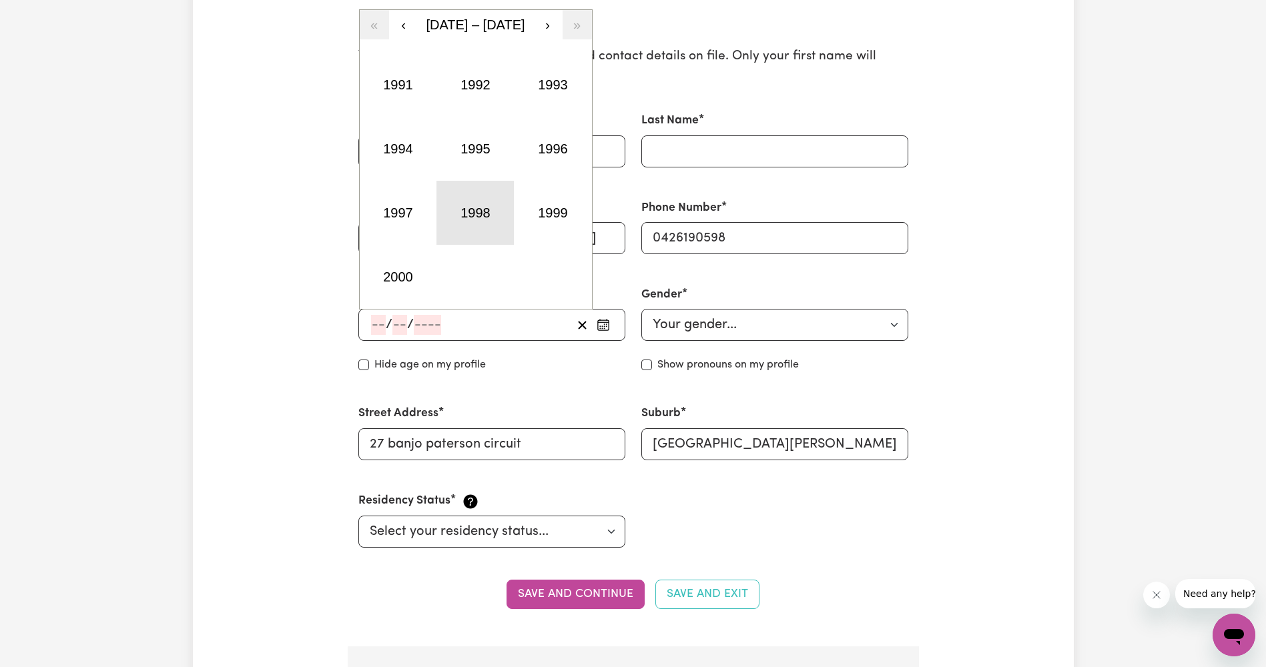
click at [495, 221] on button "1998" at bounding box center [474, 213] width 77 height 64
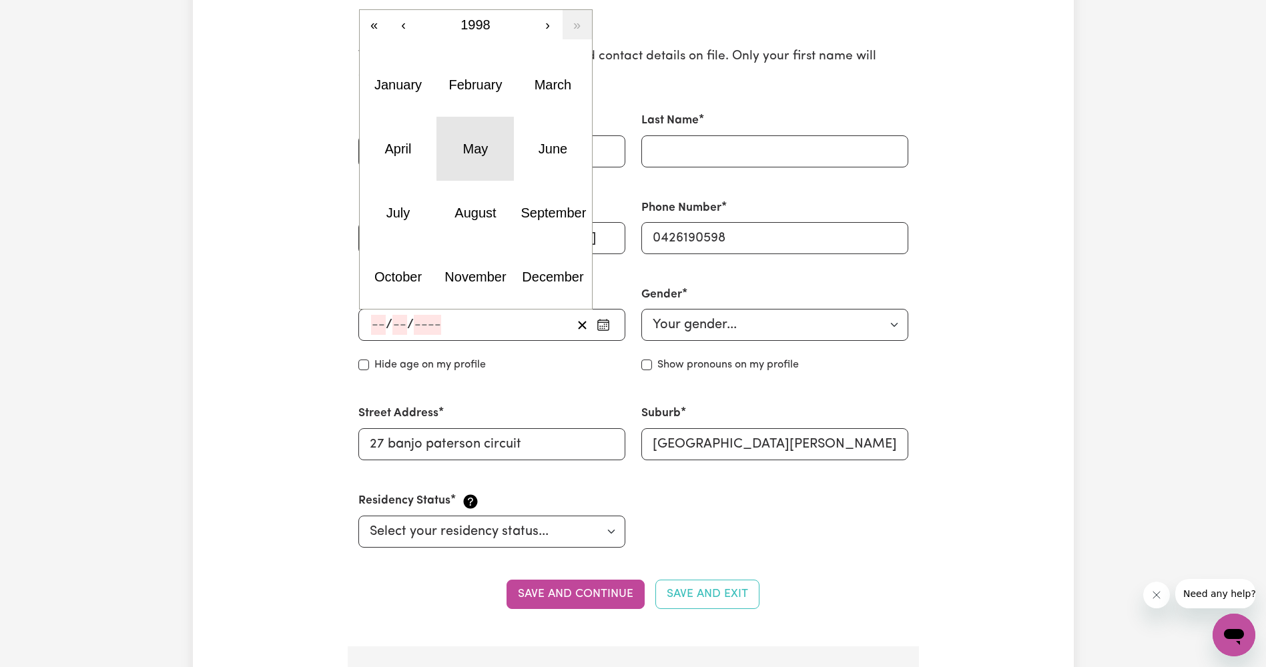
click at [480, 156] on abbr "May" at bounding box center [475, 148] width 25 height 15
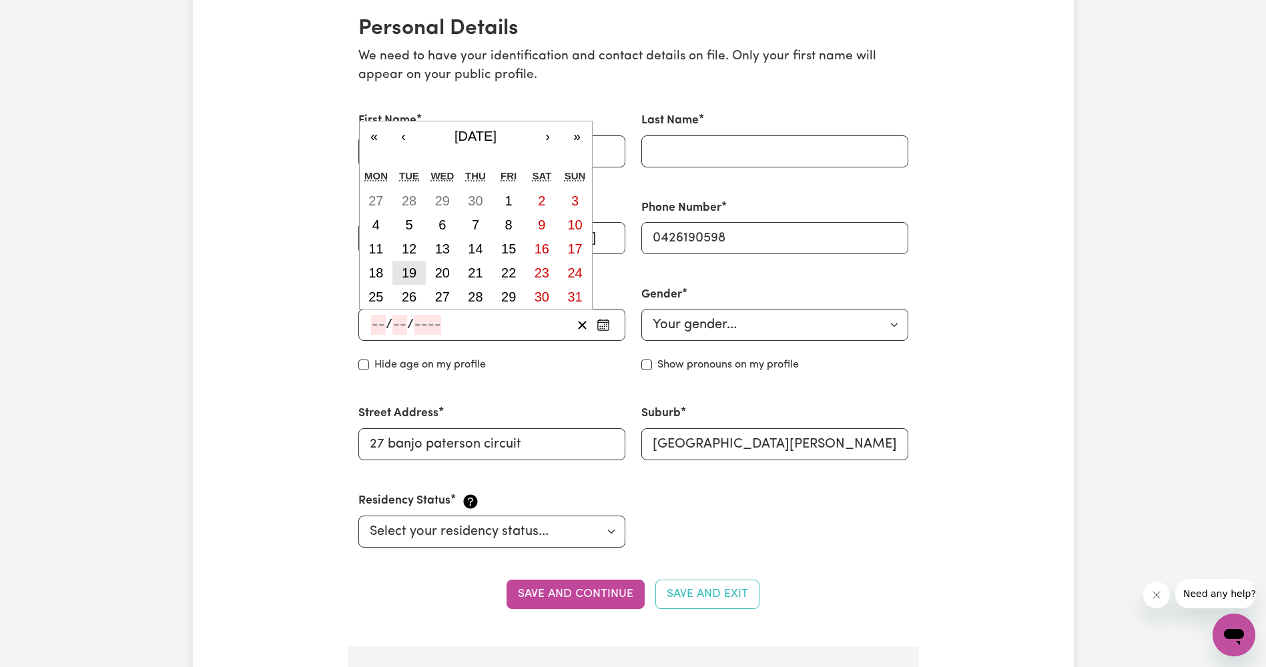
click at [408, 276] on abbr "19" at bounding box center [409, 273] width 15 height 15
type input "[DATE]"
type input "19"
type input "5"
type input "1998"
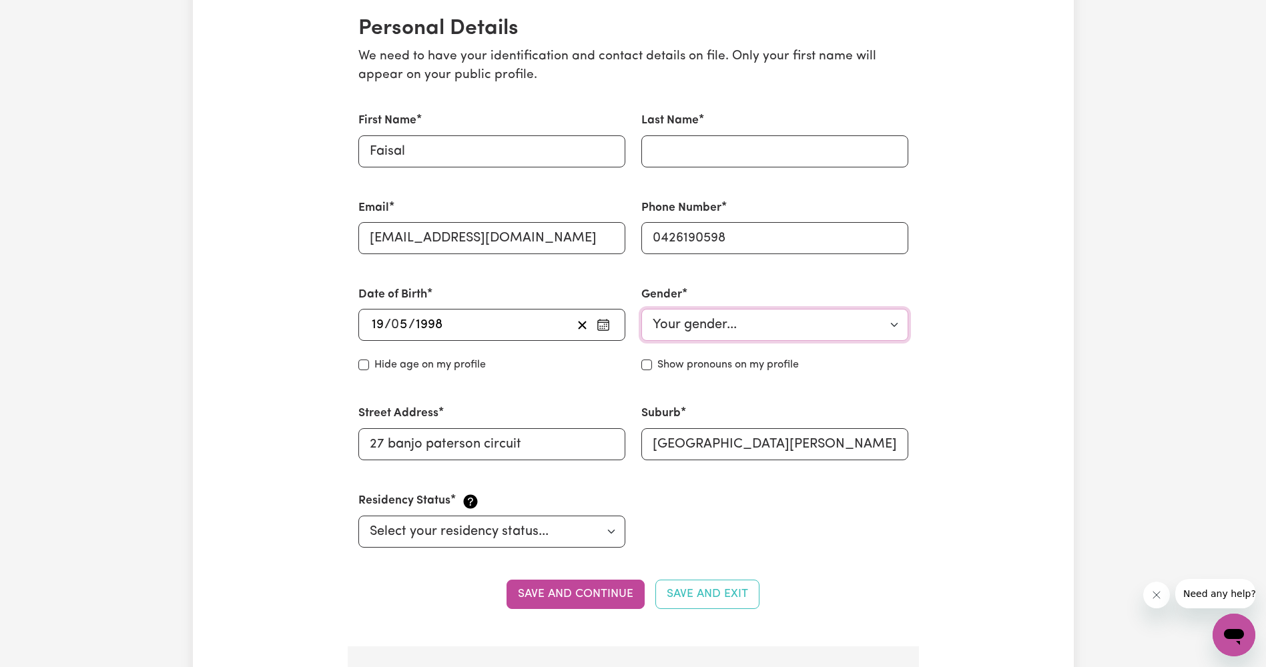
click at [783, 328] on select "Your gender... [DEMOGRAPHIC_DATA] [DEMOGRAPHIC_DATA] [DEMOGRAPHIC_DATA] Other P…" at bounding box center [774, 325] width 267 height 32
select select "[DEMOGRAPHIC_DATA]"
click at [641, 309] on select "Your gender... [DEMOGRAPHIC_DATA] [DEMOGRAPHIC_DATA] [DEMOGRAPHIC_DATA] Other P…" at bounding box center [774, 325] width 267 height 32
click at [657, 370] on label "Show pronouns on my profile" at bounding box center [727, 365] width 141 height 16
click at [652, 370] on input "Show pronouns on my profile" at bounding box center [646, 365] width 11 height 11
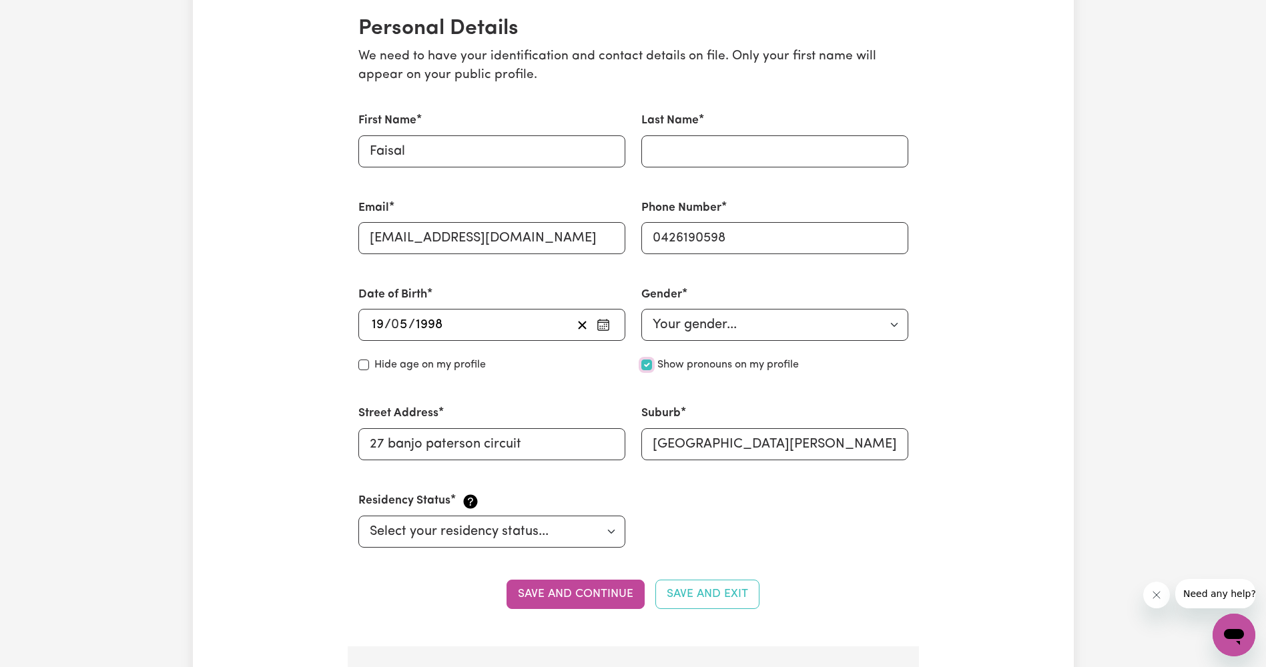
checkbox input "true"
click at [404, 363] on label "Hide age on my profile" at bounding box center [429, 365] width 111 height 16
click at [369, 363] on input "Hide age" at bounding box center [363, 365] width 11 height 11
checkbox input "true"
click at [689, 158] on input "Last Name" at bounding box center [774, 151] width 267 height 32
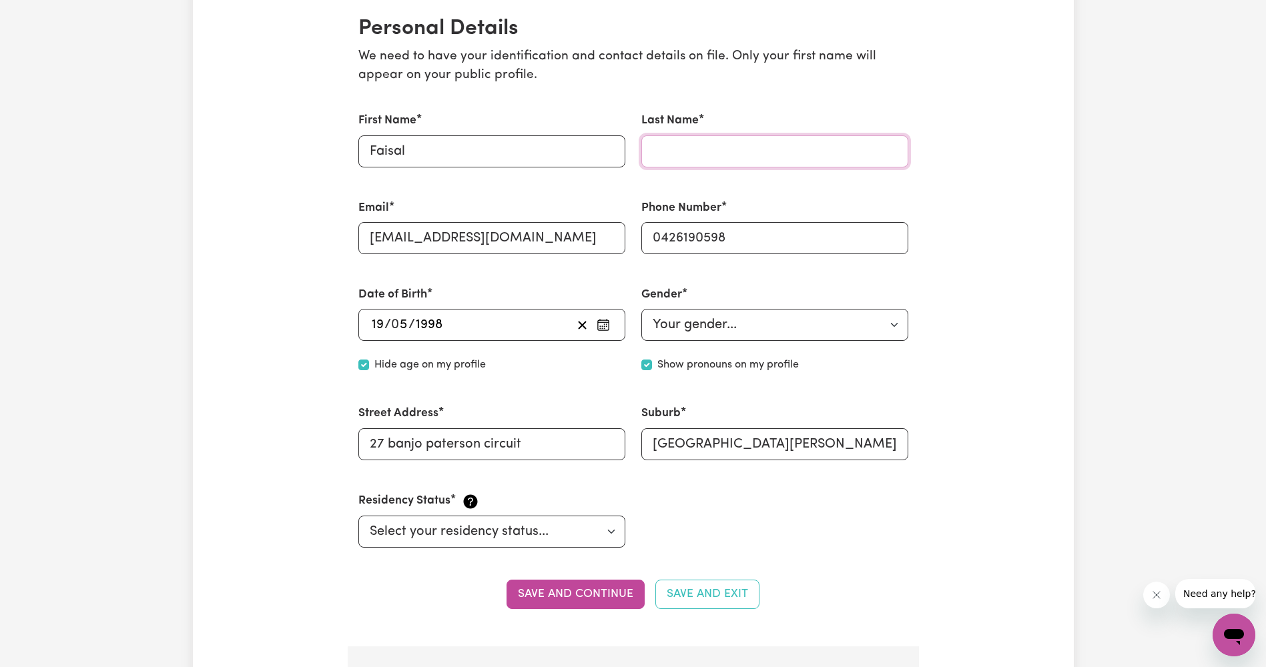
type input "Jama"
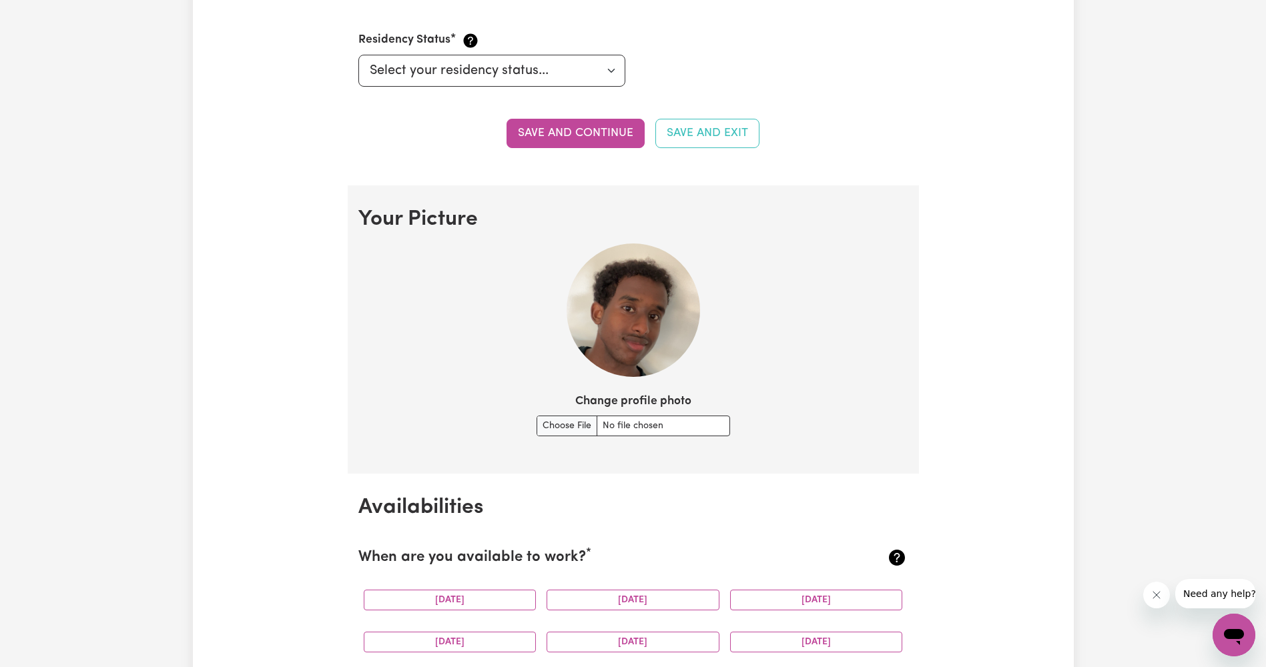
scroll to position [716, 0]
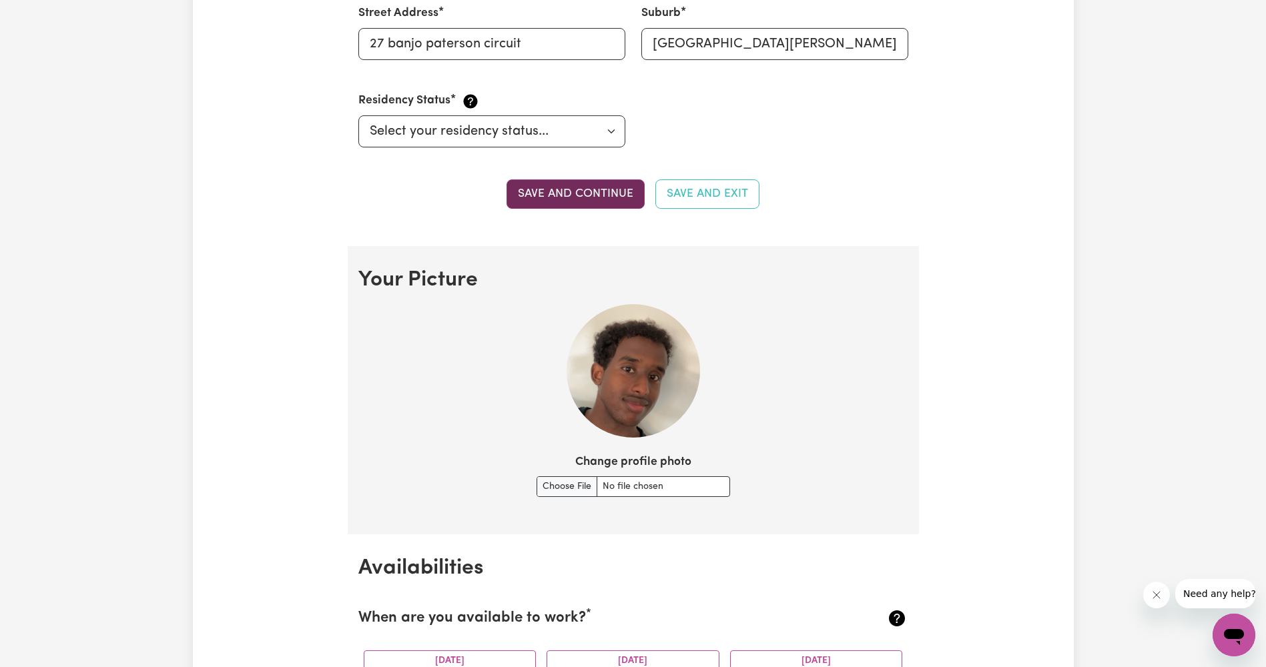
click at [580, 193] on button "Save and continue" at bounding box center [576, 194] width 138 height 29
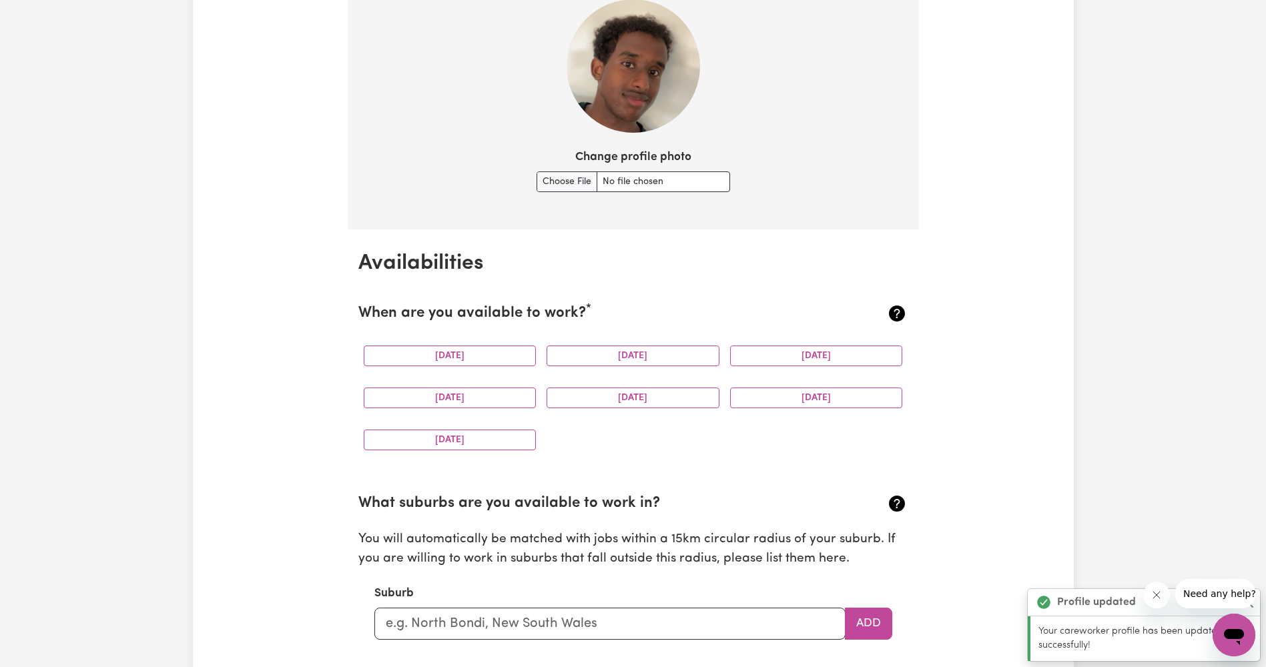
scroll to position [1096, 0]
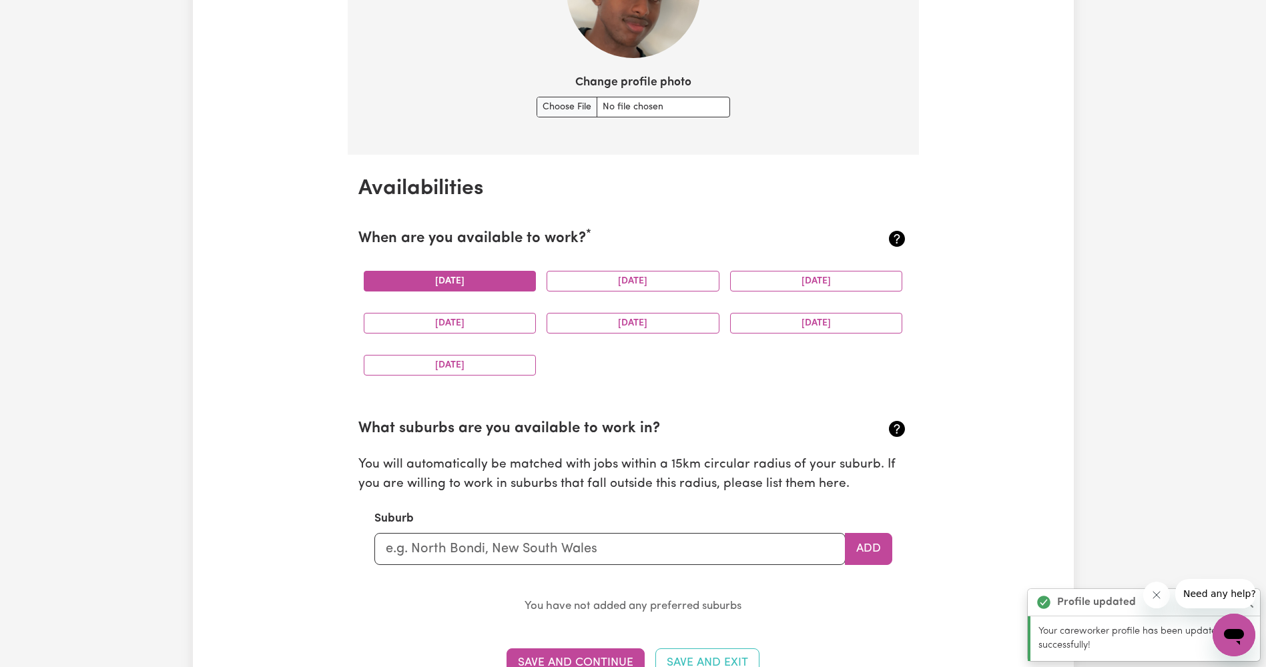
click at [432, 280] on button "[DATE]" at bounding box center [450, 281] width 173 height 21
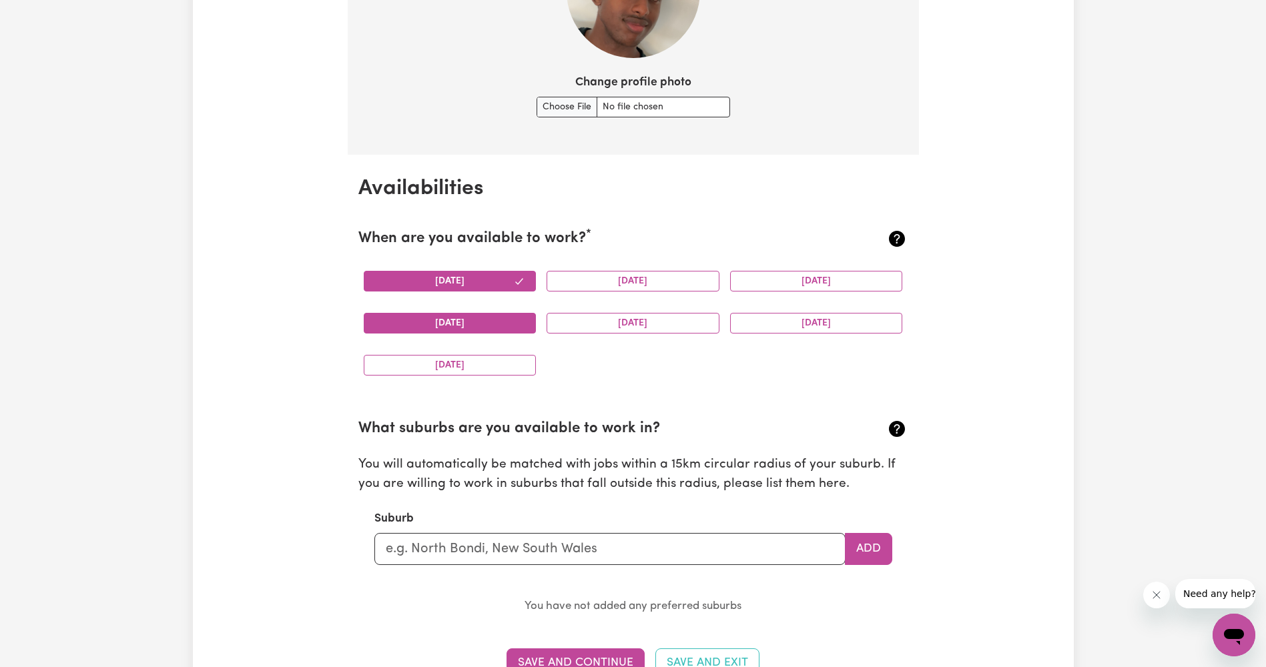
click at [445, 324] on button "[DATE]" at bounding box center [450, 323] width 173 height 21
click at [604, 323] on button "[DATE]" at bounding box center [633, 323] width 173 height 21
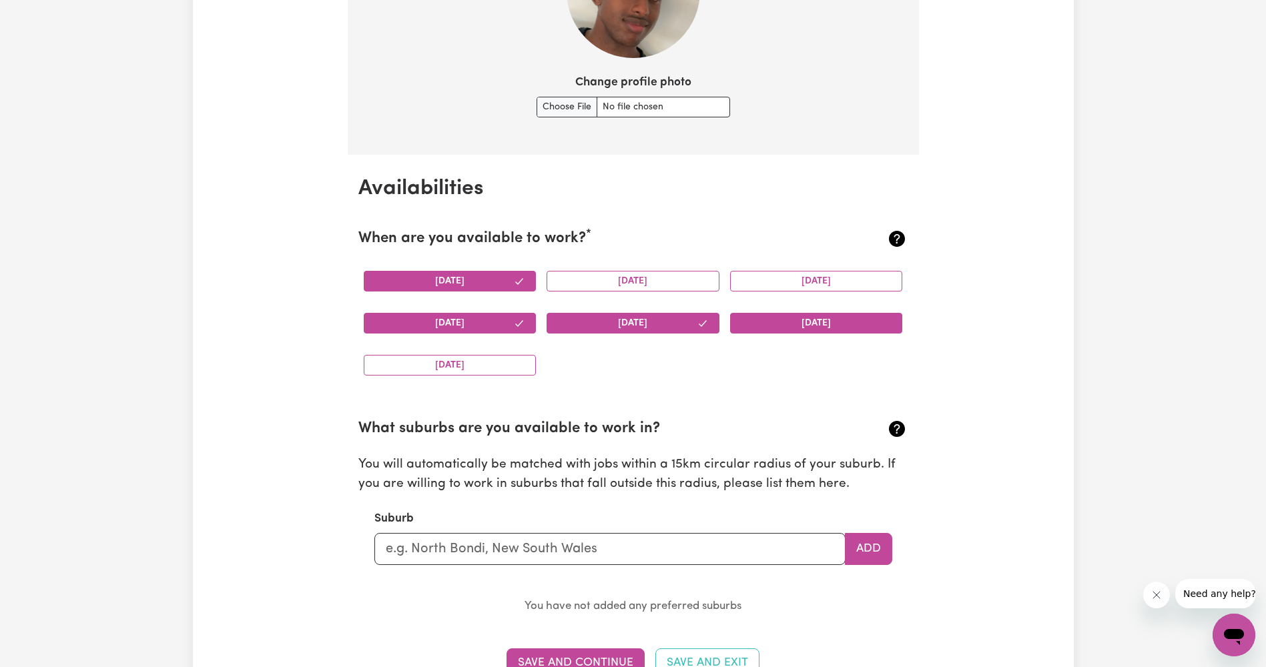
click at [762, 320] on button "[DATE]" at bounding box center [816, 323] width 173 height 21
click at [496, 361] on button "[DATE]" at bounding box center [450, 365] width 173 height 21
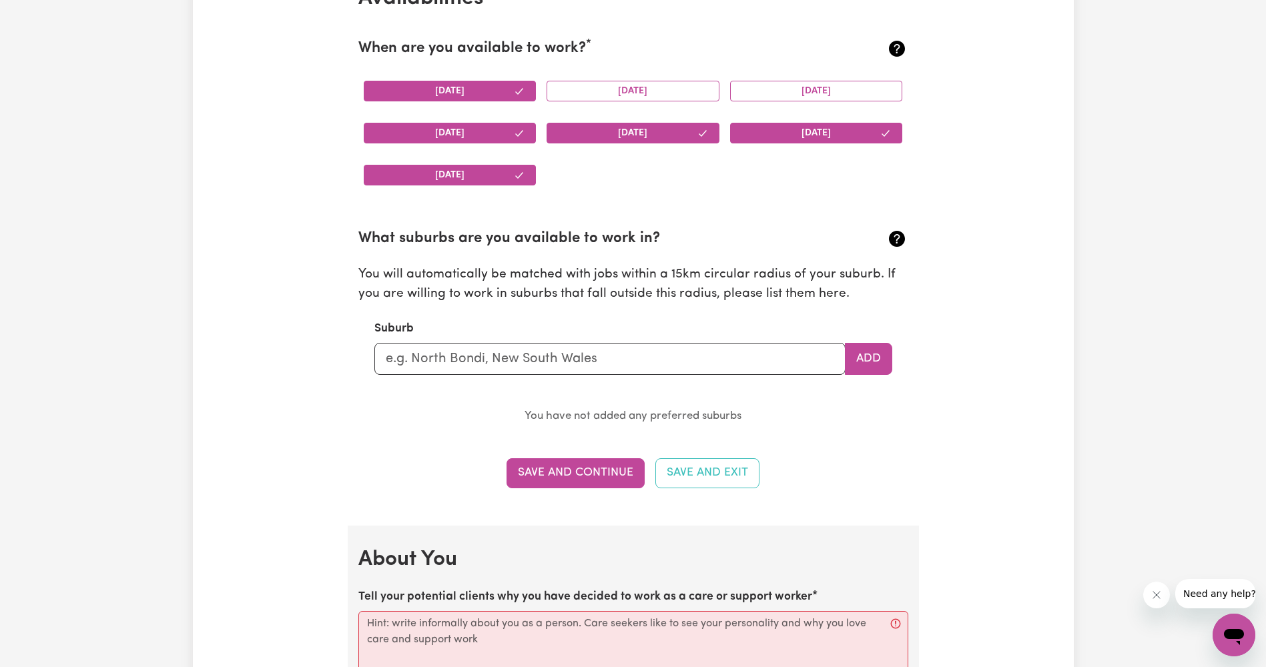
scroll to position [1296, 0]
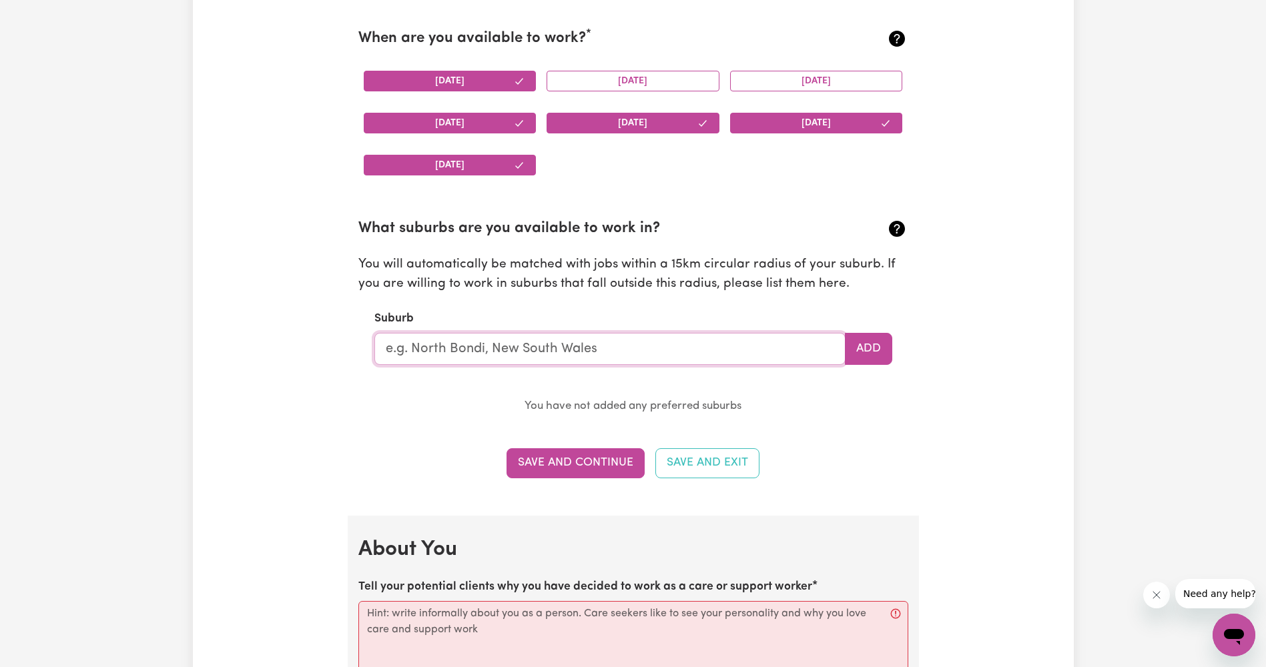
click at [583, 345] on input "text" at bounding box center [609, 349] width 471 height 32
type input "poin"
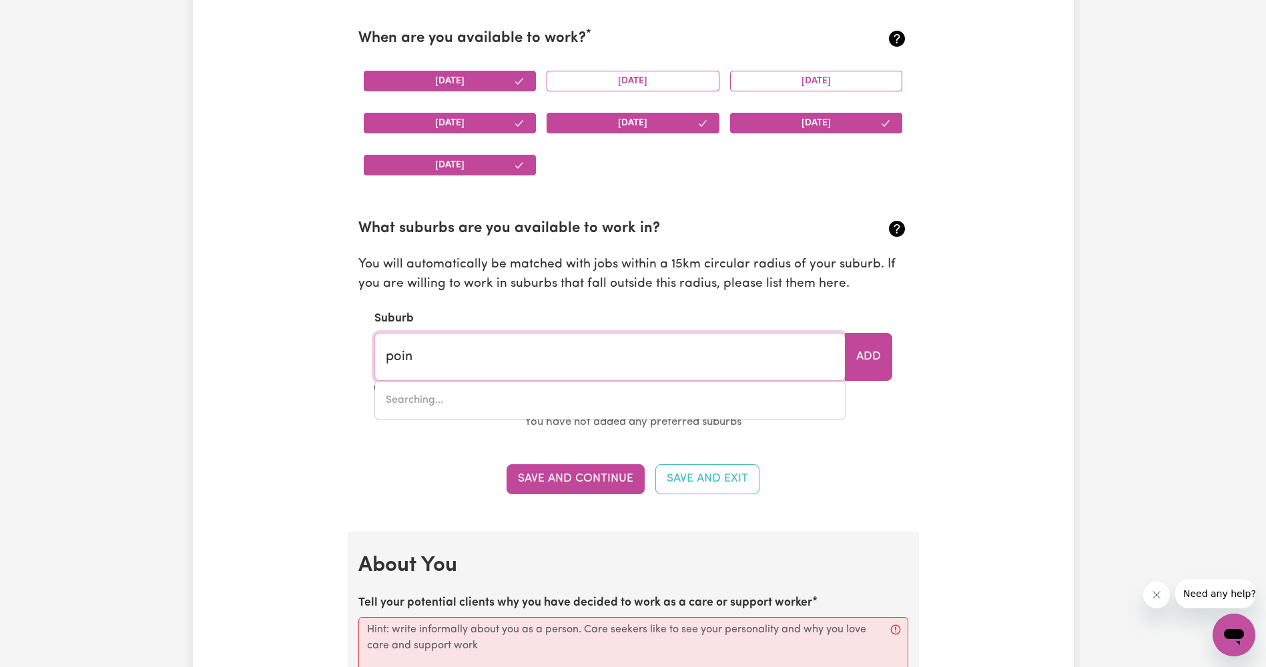
type input "poinT ARKWRIGHT, [GEOGRAPHIC_DATA], 4573"
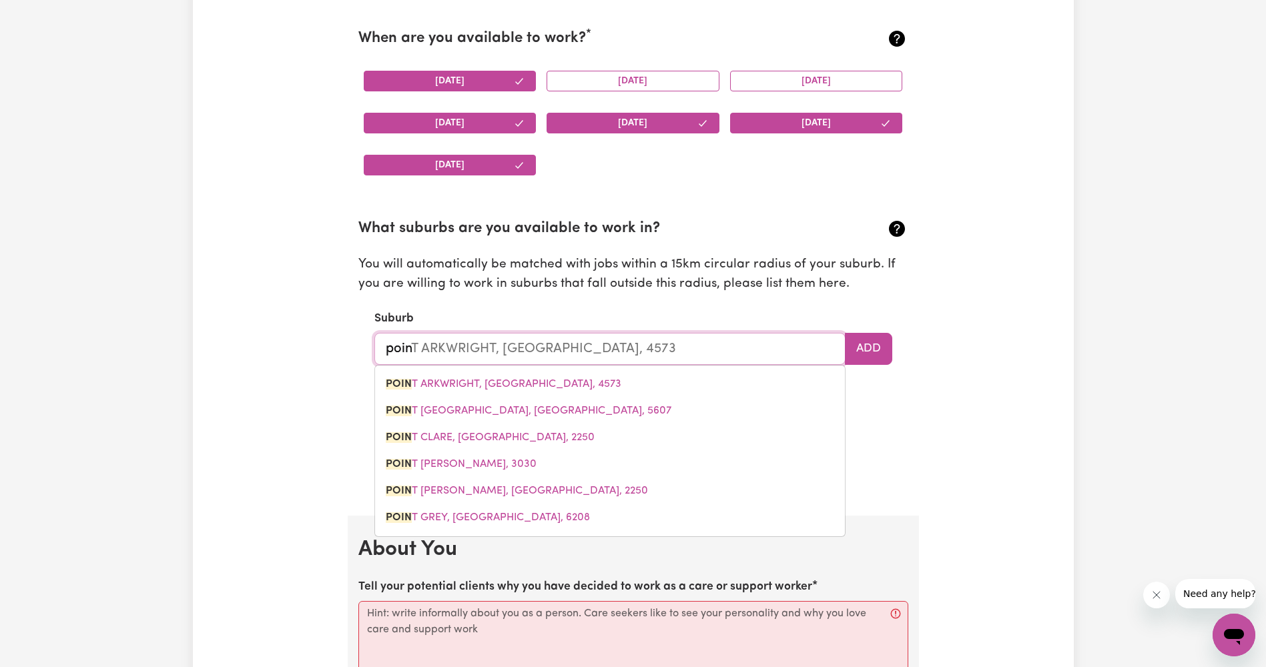
type input "point"
type input "point ARKWRIGHT, [GEOGRAPHIC_DATA], 4573"
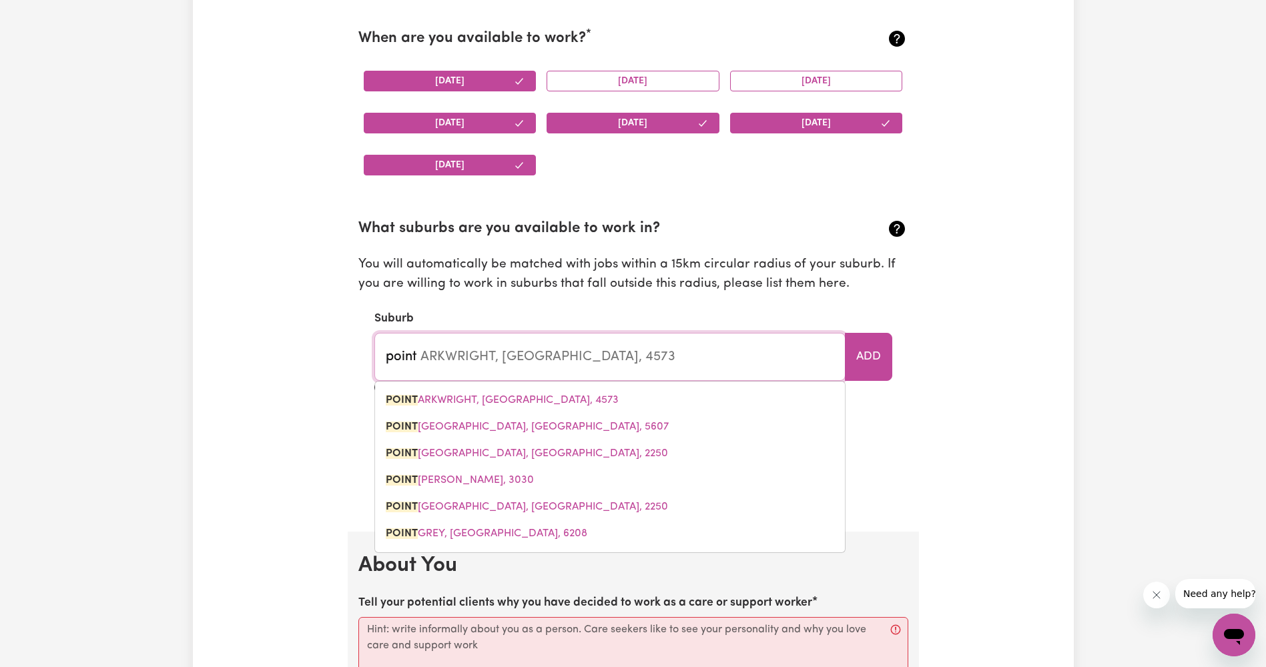
type input "point c"
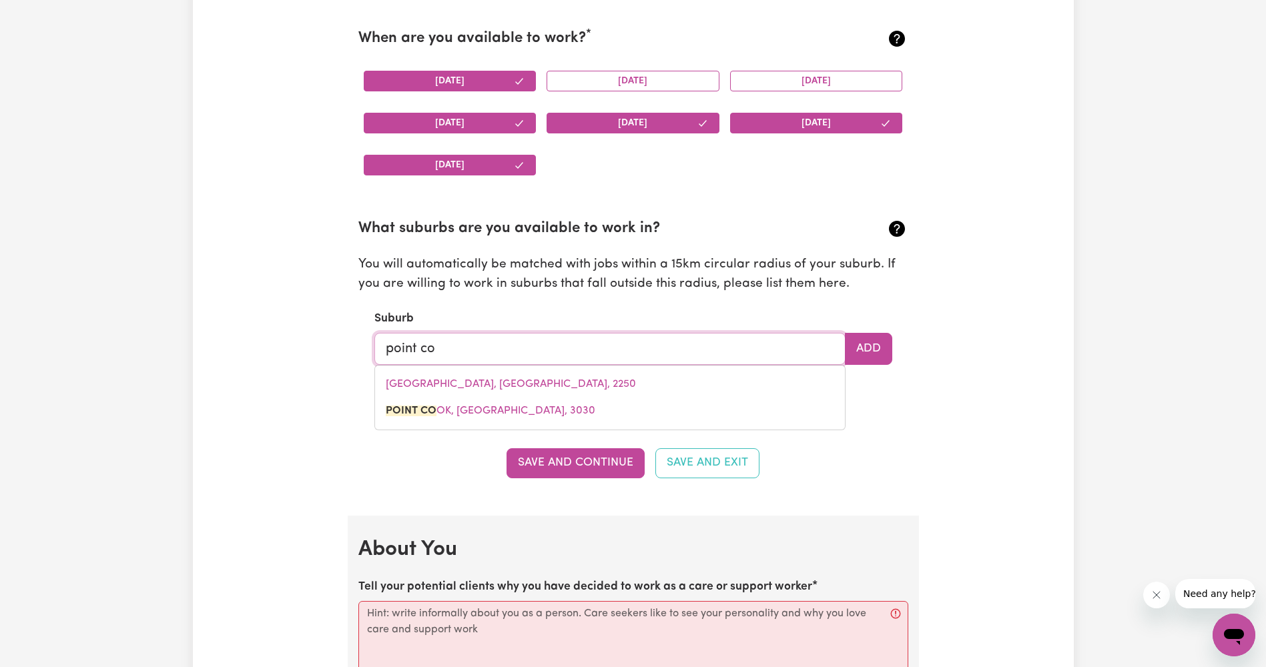
type input "point coo"
type input "point [PERSON_NAME][GEOGRAPHIC_DATA], 3030"
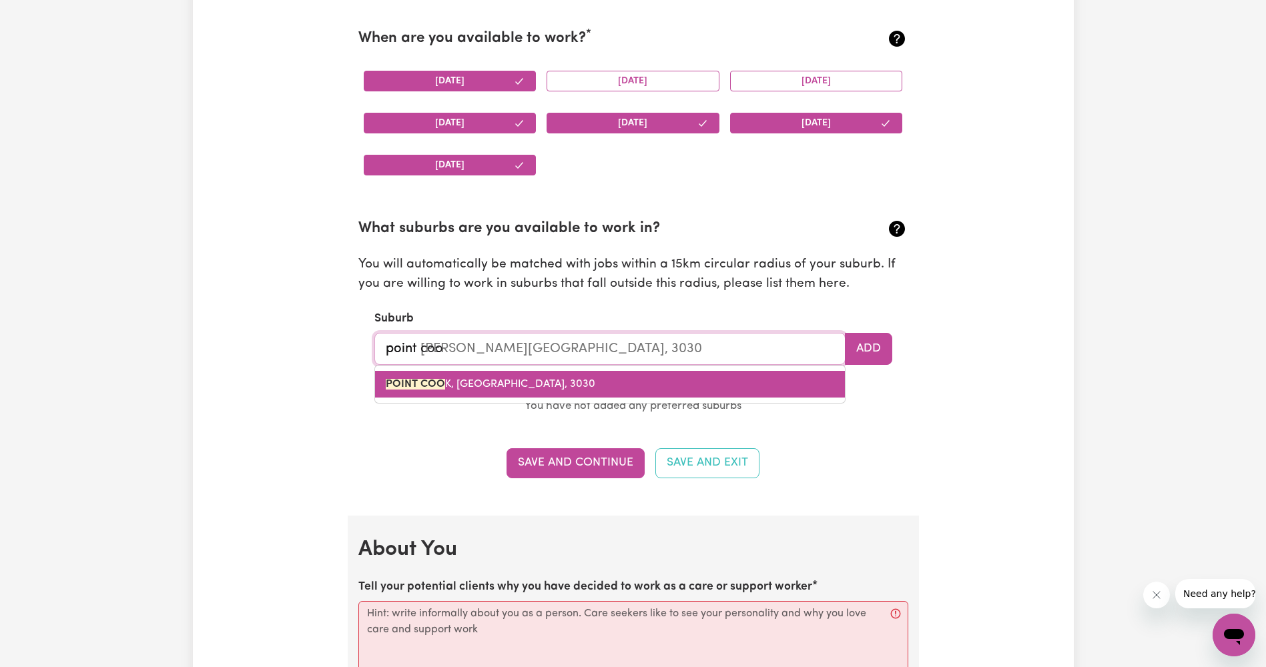
click at [632, 388] on link "POINT COO K, [GEOGRAPHIC_DATA], 3030" at bounding box center [610, 384] width 470 height 27
type input "[GEOGRAPHIC_DATA][PERSON_NAME]"
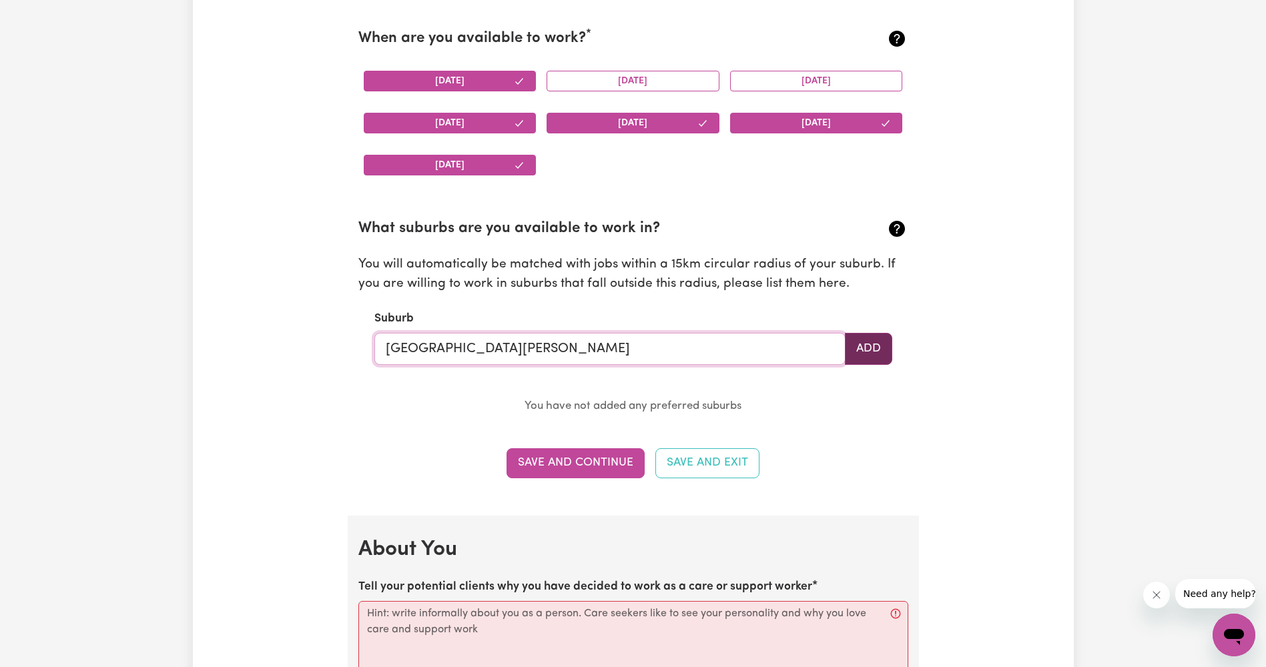
type input "[GEOGRAPHIC_DATA][PERSON_NAME]"
click at [889, 354] on button "Add" at bounding box center [868, 349] width 47 height 32
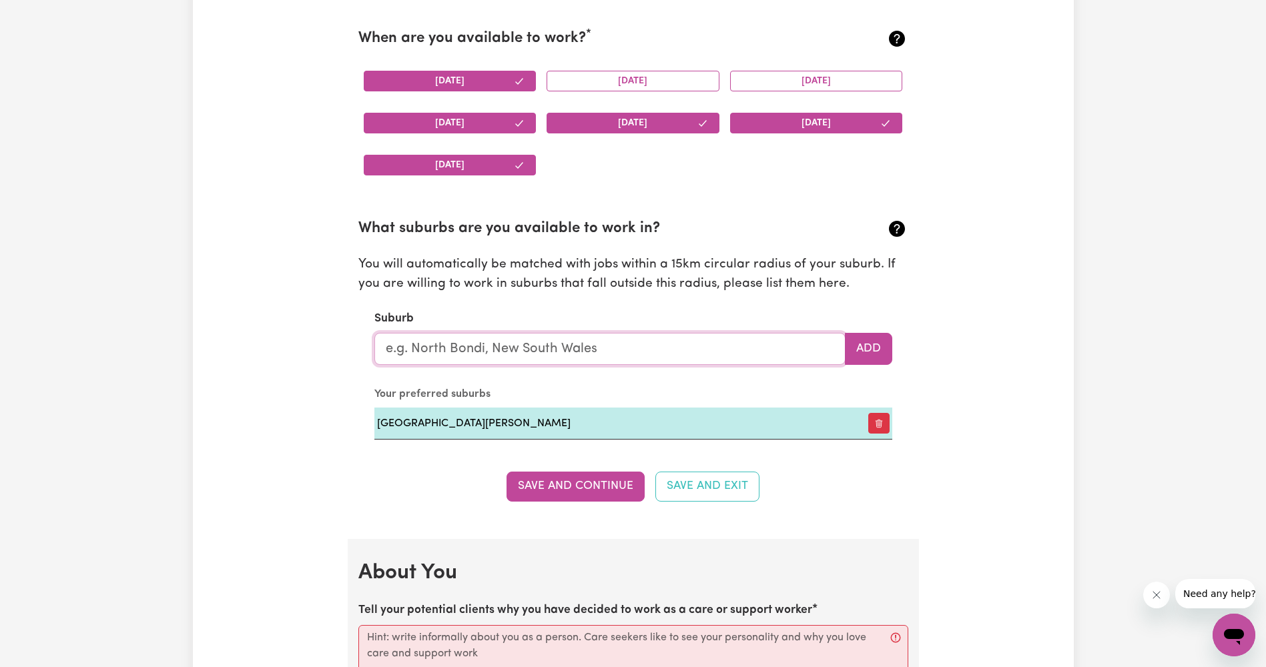
click at [511, 346] on input "text" at bounding box center [609, 349] width 471 height 32
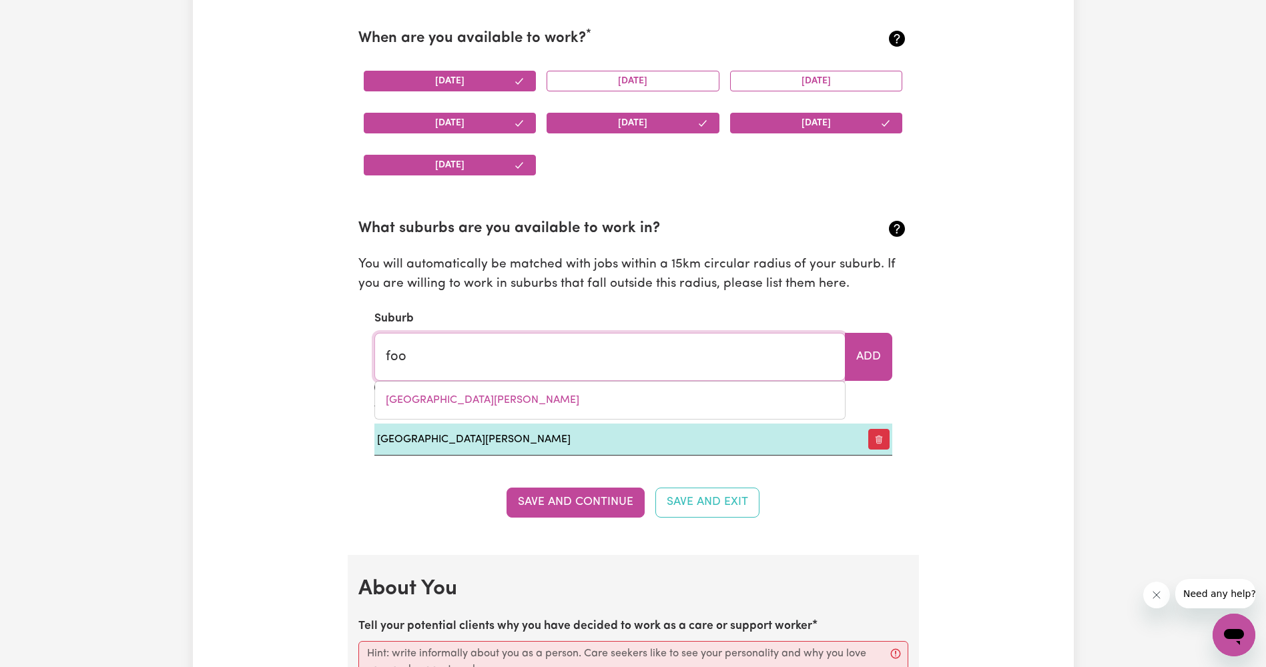
type input "foot"
type input "footSCRAY, Victoria, 3011"
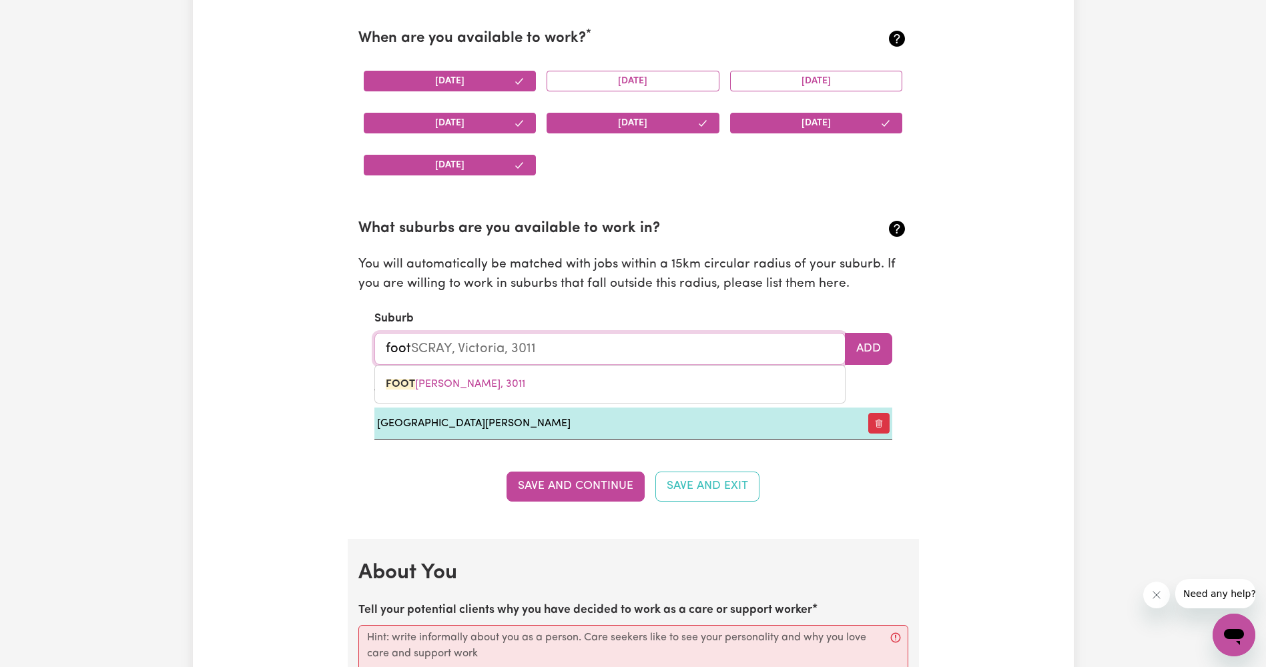
type input "foots"
type input "footsCRAY, Victoria, 3011"
type input "footsc"
type input "footscRAY, Victoria, 3011"
type input "footscr"
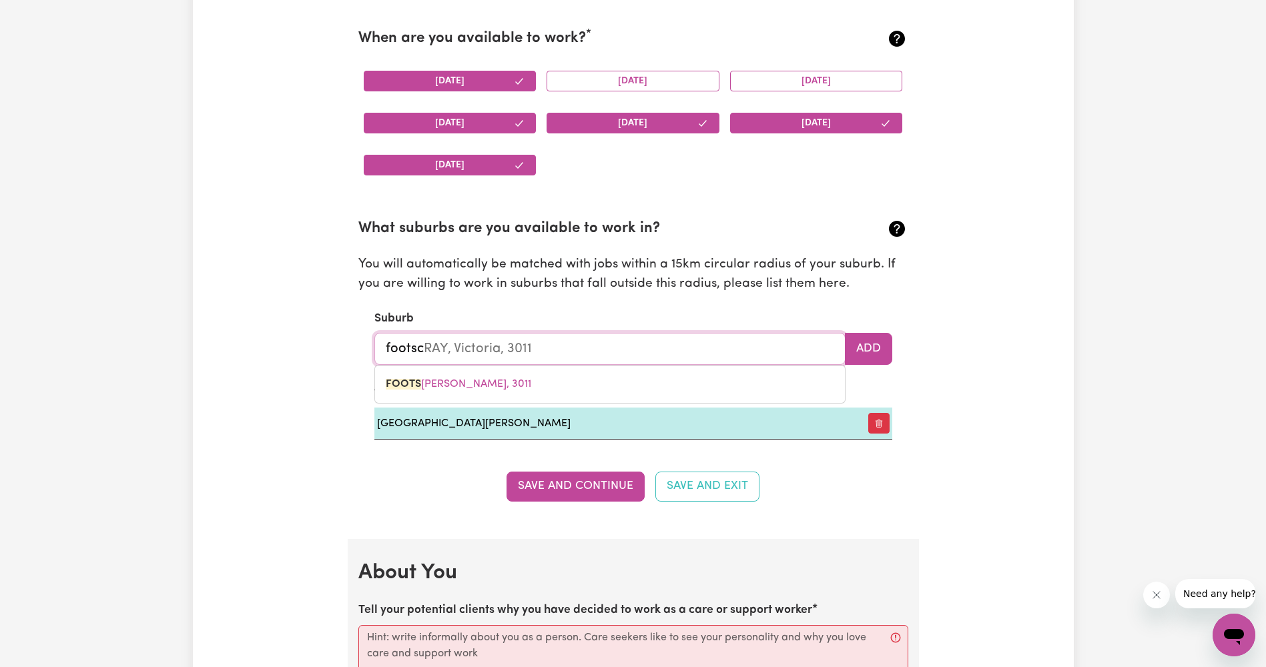
type input "footscrAY, Victoria, 3011"
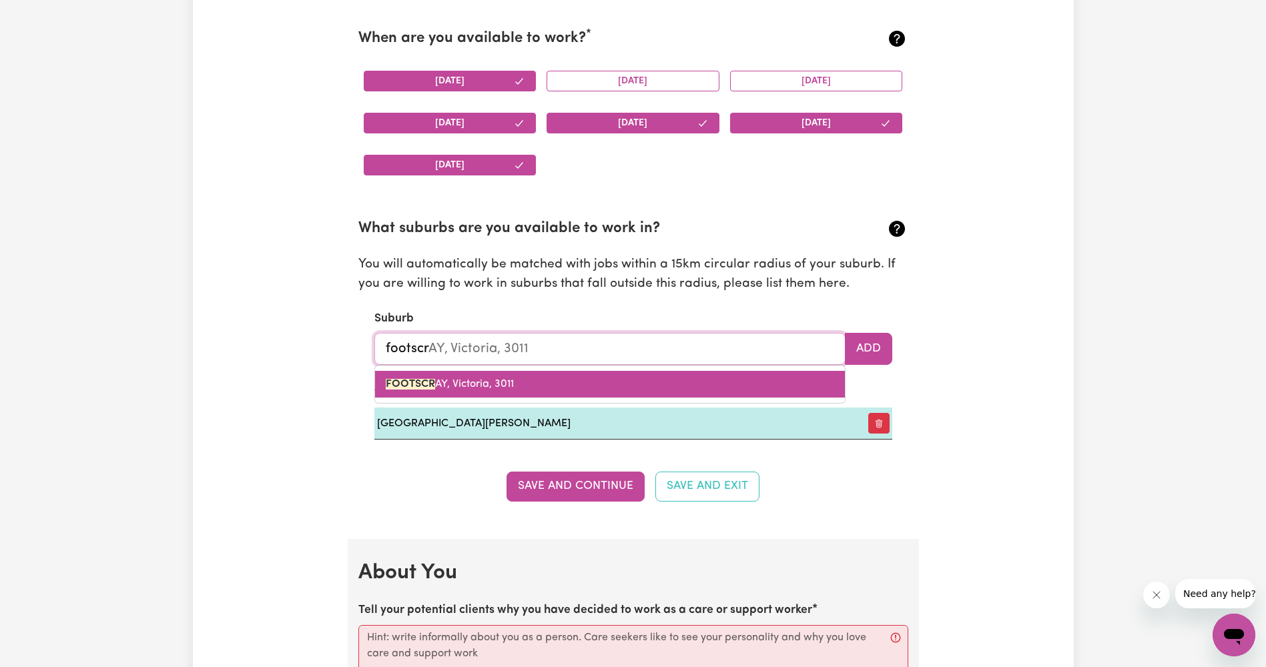
click at [497, 384] on span "FOOTSCR AY, Victoria, 3011" at bounding box center [450, 384] width 128 height 11
type input "FOOTSCRAY, Victoria, 3011"
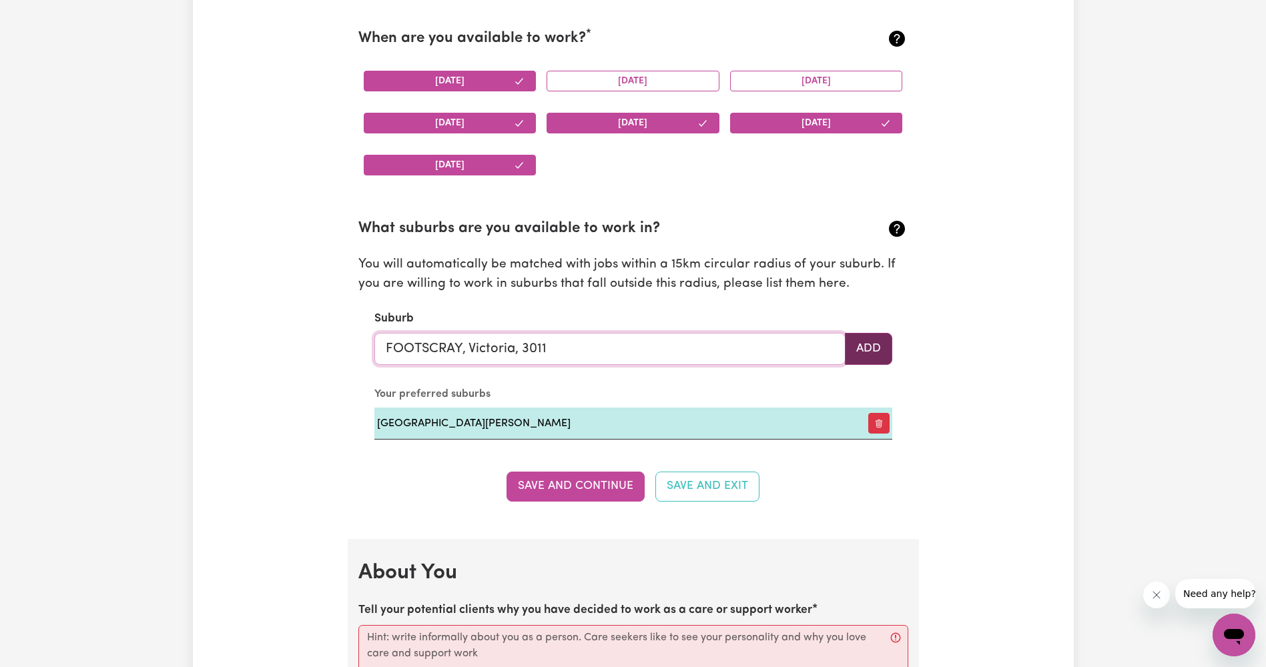
type input "FOOTSCRAY, Victoria, 3011"
click at [864, 351] on button "Add" at bounding box center [868, 349] width 47 height 32
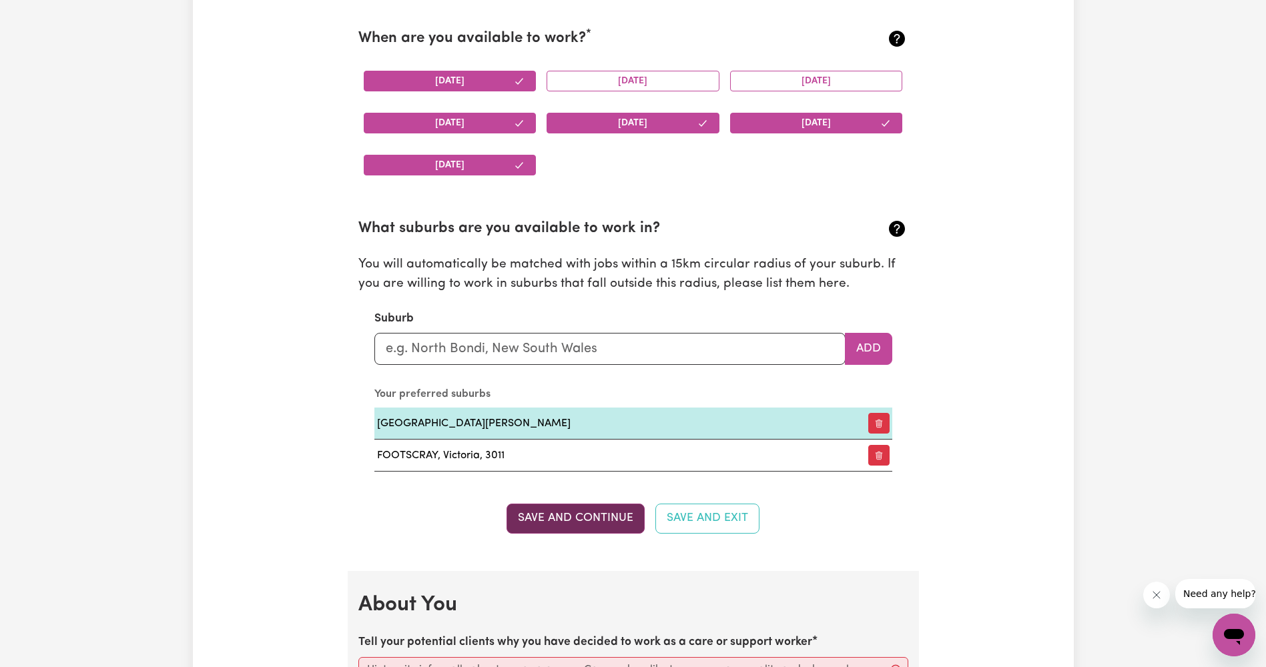
click at [606, 518] on button "Save and Continue" at bounding box center [576, 518] width 138 height 29
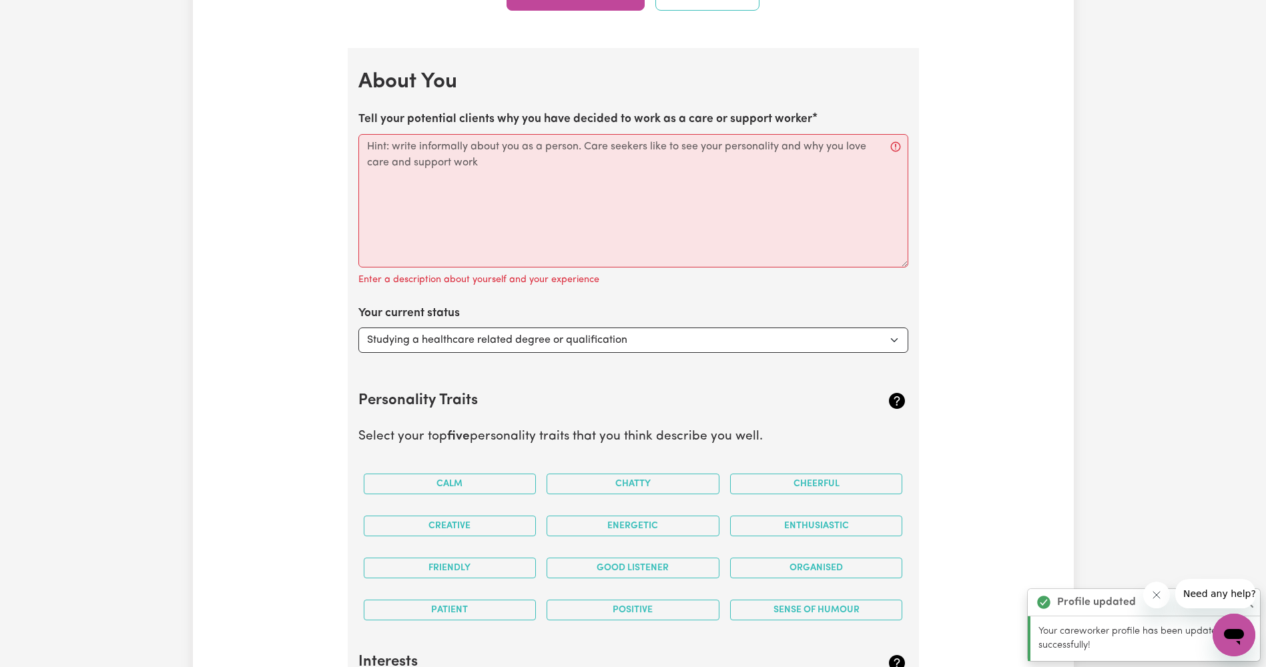
scroll to position [1933, 0]
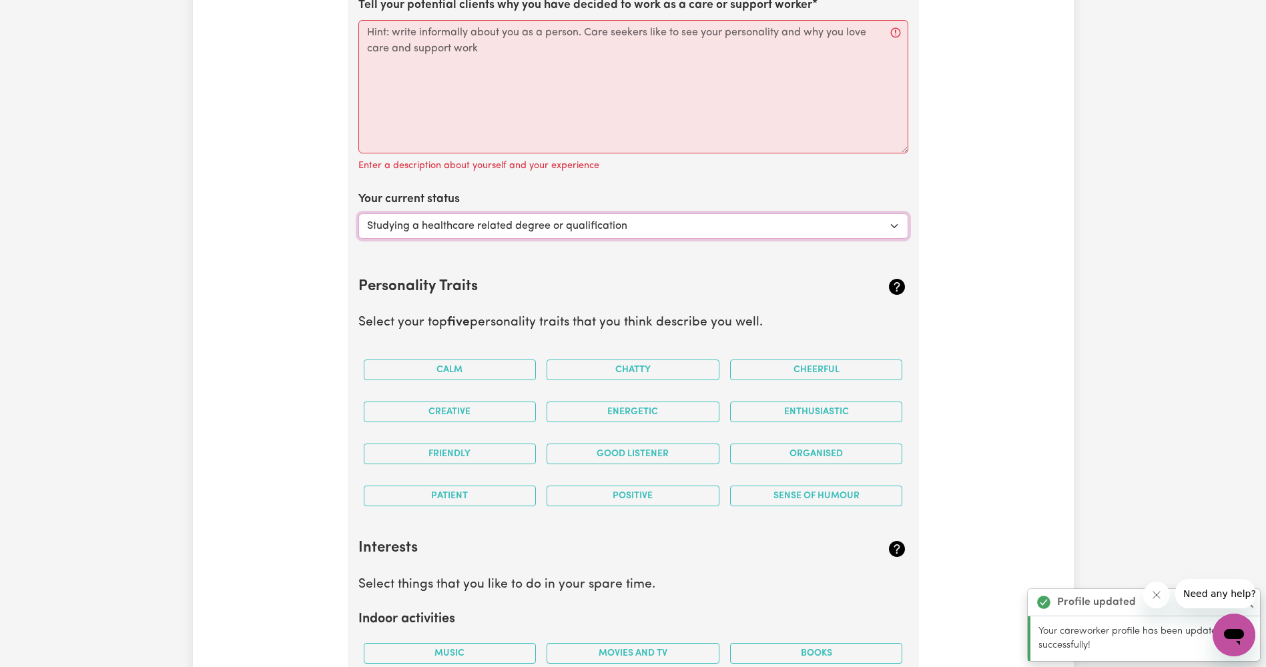
click at [564, 216] on select "Select... Studying a healthcare related degree or qualification Studying a non-…" at bounding box center [633, 226] width 550 height 25
select select "Looking for work - I just graduated"
click at [358, 214] on select "Select... Studying a healthcare related degree or qualification Studying a non-…" at bounding box center [633, 226] width 550 height 25
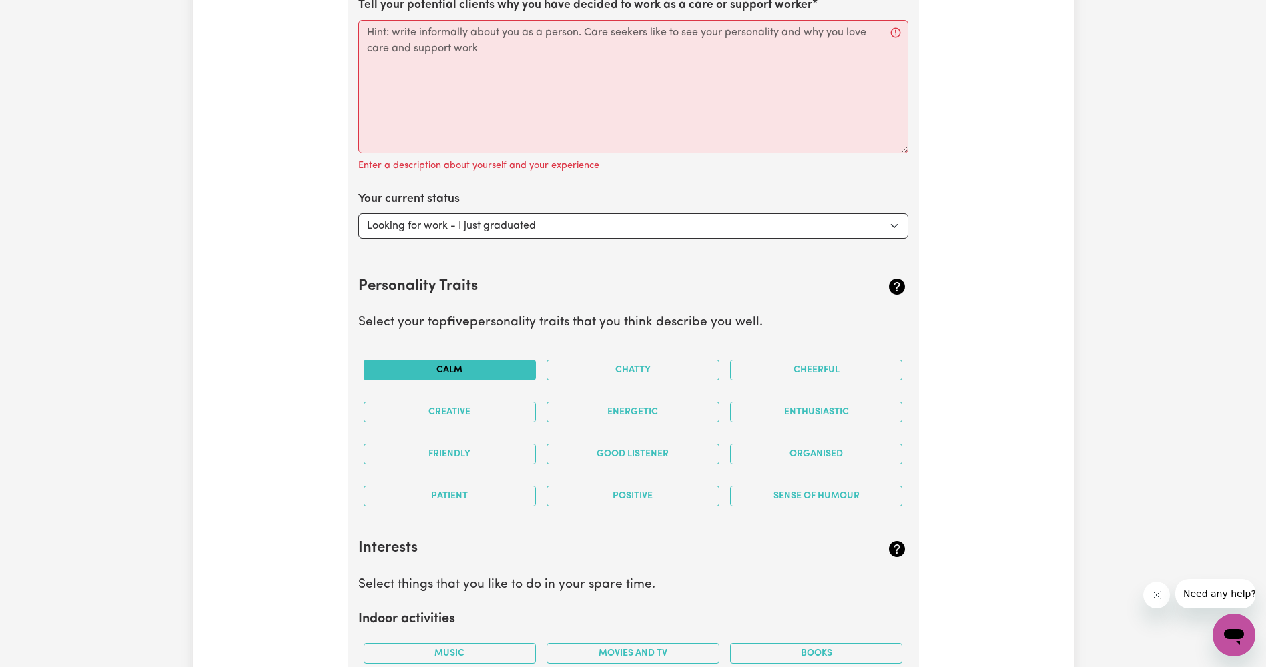
click at [502, 373] on button "Calm" at bounding box center [450, 370] width 173 height 21
click at [491, 452] on button "Friendly" at bounding box center [450, 454] width 173 height 21
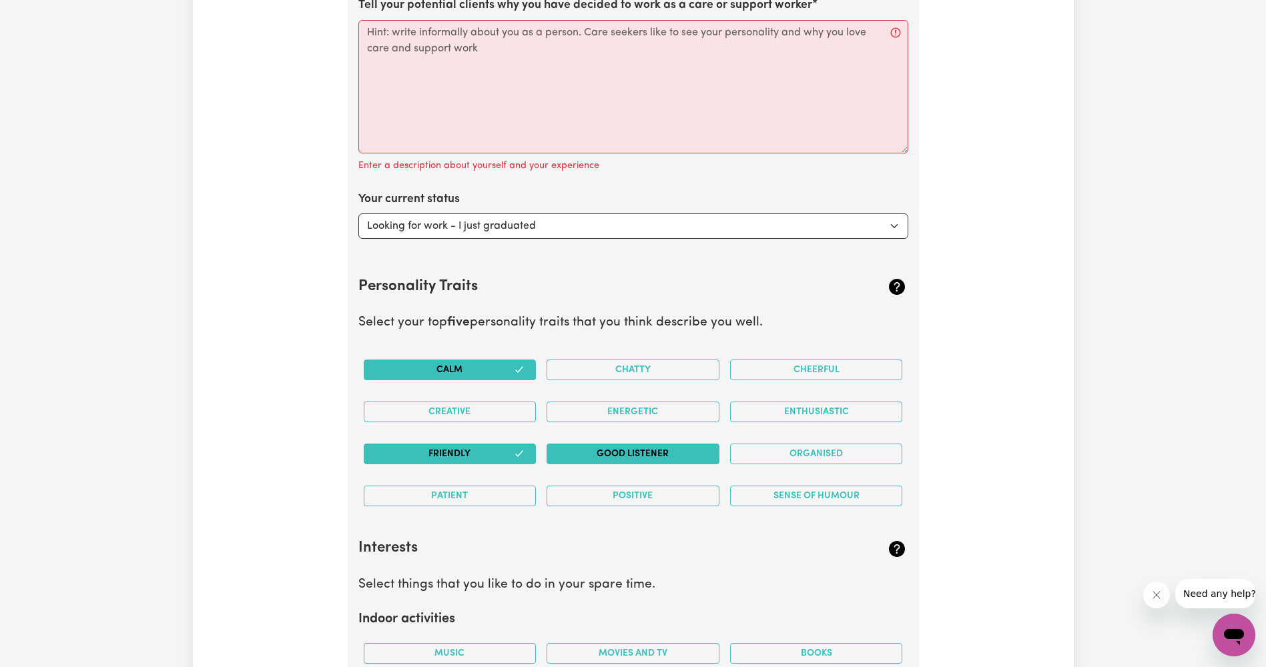
click at [677, 458] on button "Good Listener" at bounding box center [633, 454] width 173 height 21
click at [816, 368] on button "Cheerful" at bounding box center [816, 370] width 173 height 21
click at [824, 503] on button "Sense of Humour" at bounding box center [816, 496] width 173 height 21
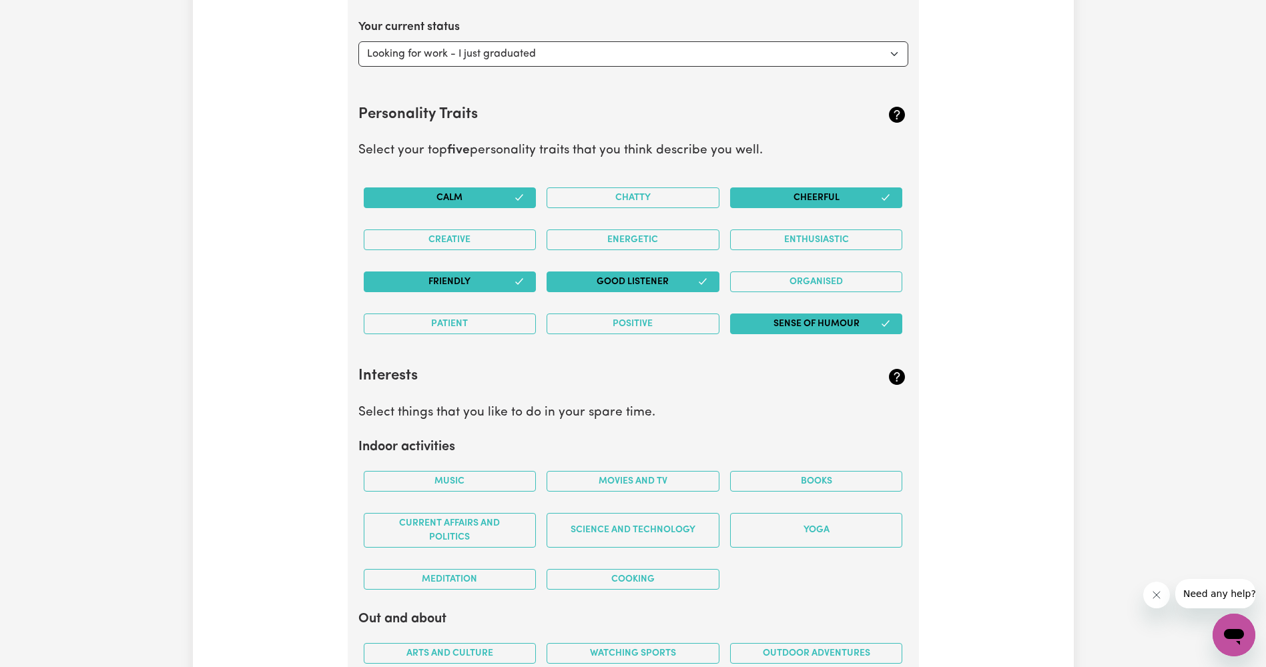
scroll to position [2267, 0]
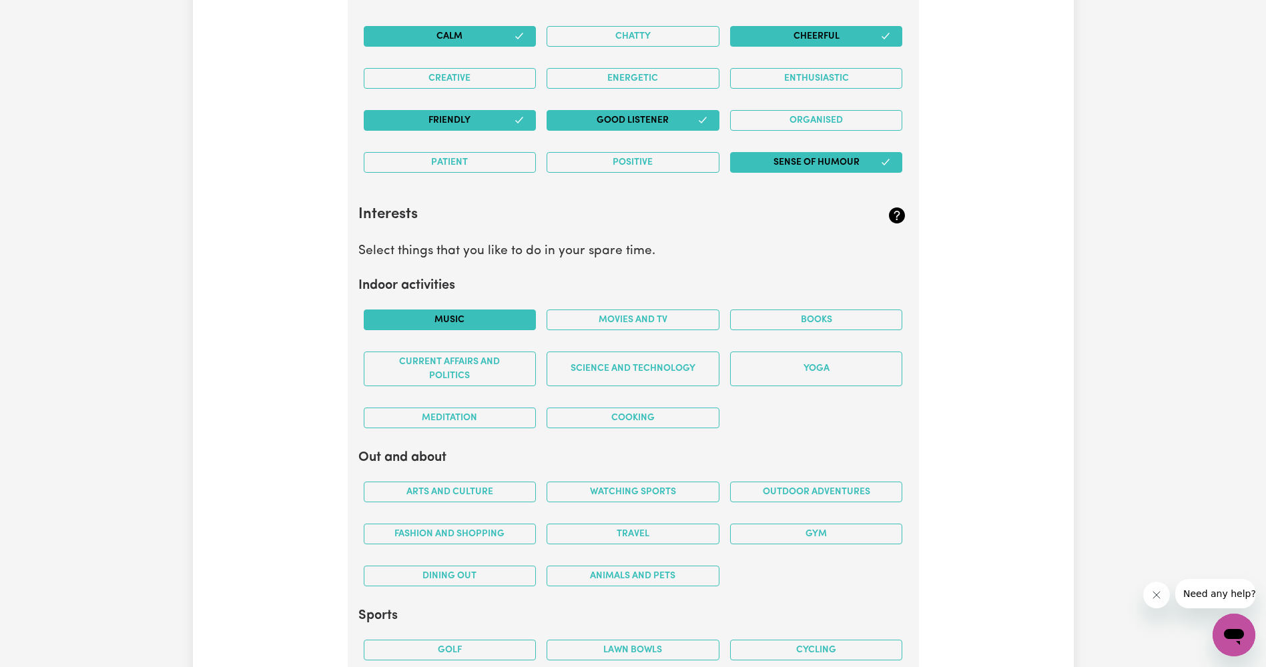
click at [461, 316] on button "Music" at bounding box center [450, 320] width 173 height 21
click at [659, 314] on button "Movies and TV" at bounding box center [633, 320] width 173 height 21
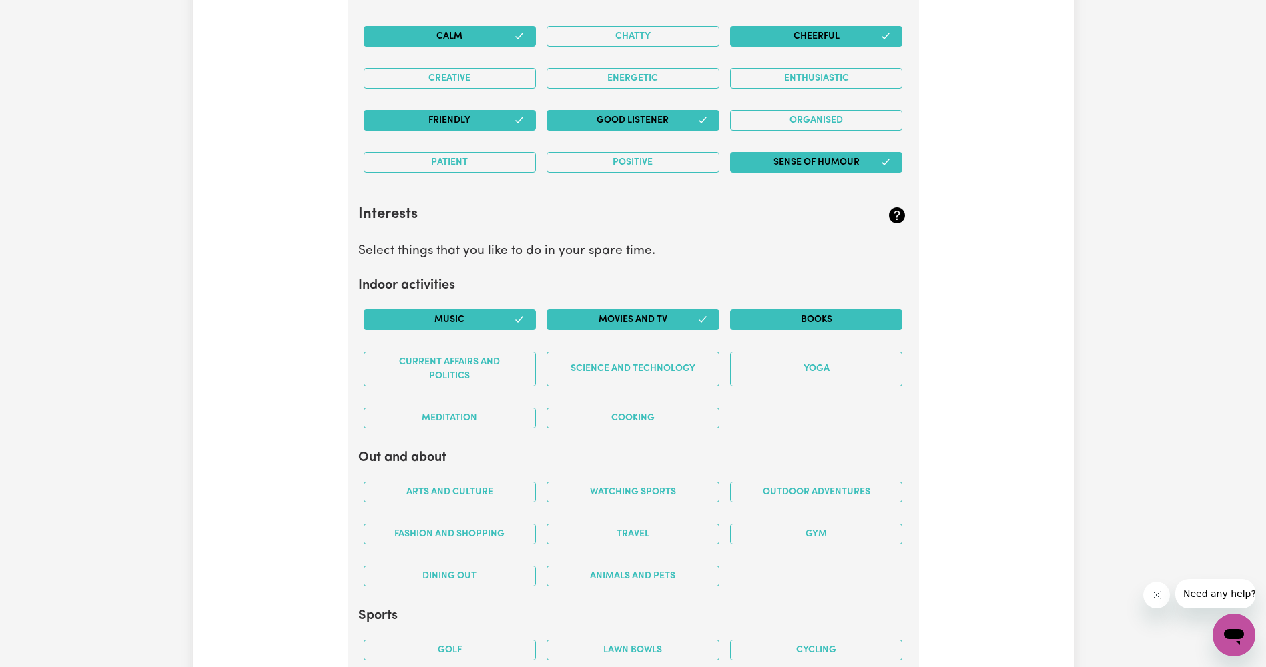
click at [831, 322] on button "Books" at bounding box center [816, 320] width 173 height 21
click at [639, 423] on button "Cooking" at bounding box center [633, 418] width 173 height 21
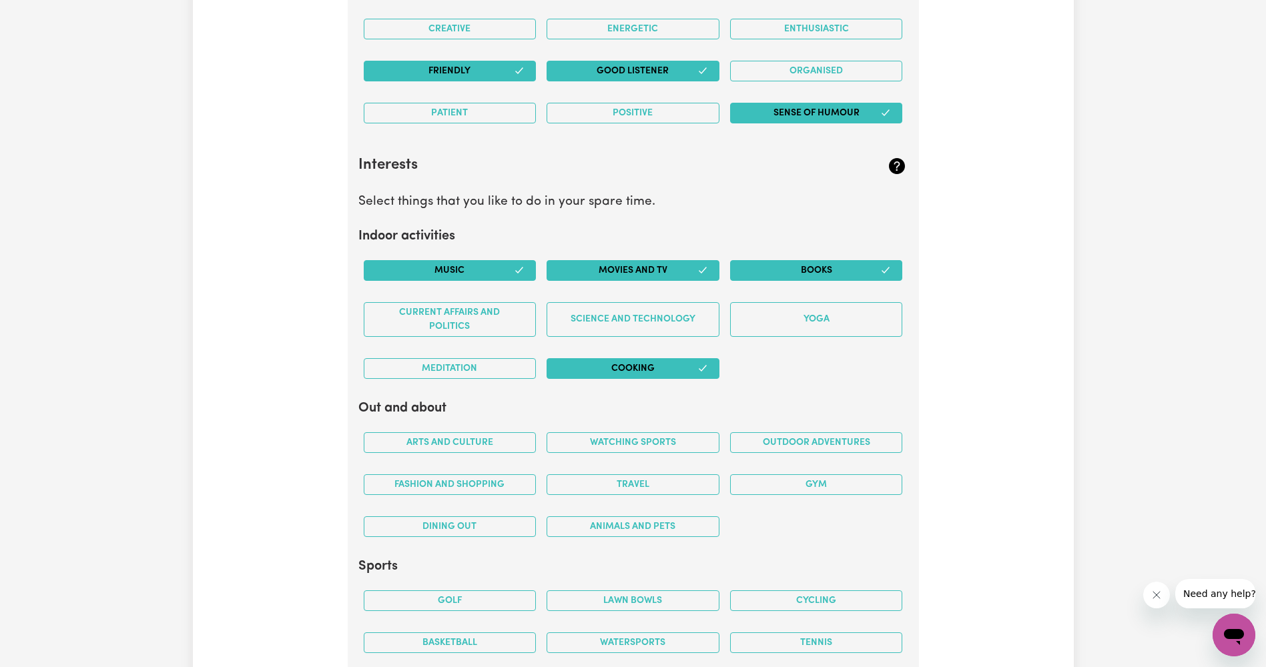
scroll to position [2401, 0]
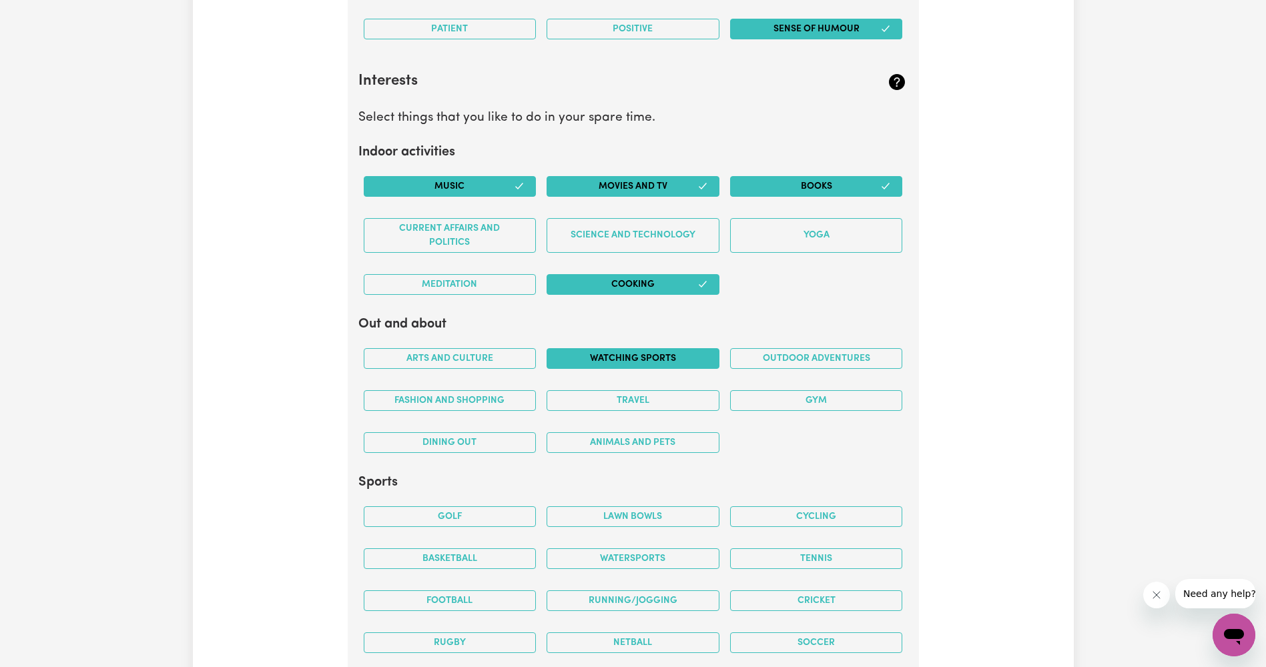
click at [598, 362] on button "Watching sports" at bounding box center [633, 358] width 173 height 21
click at [802, 363] on button "Outdoor adventures" at bounding box center [816, 358] width 173 height 21
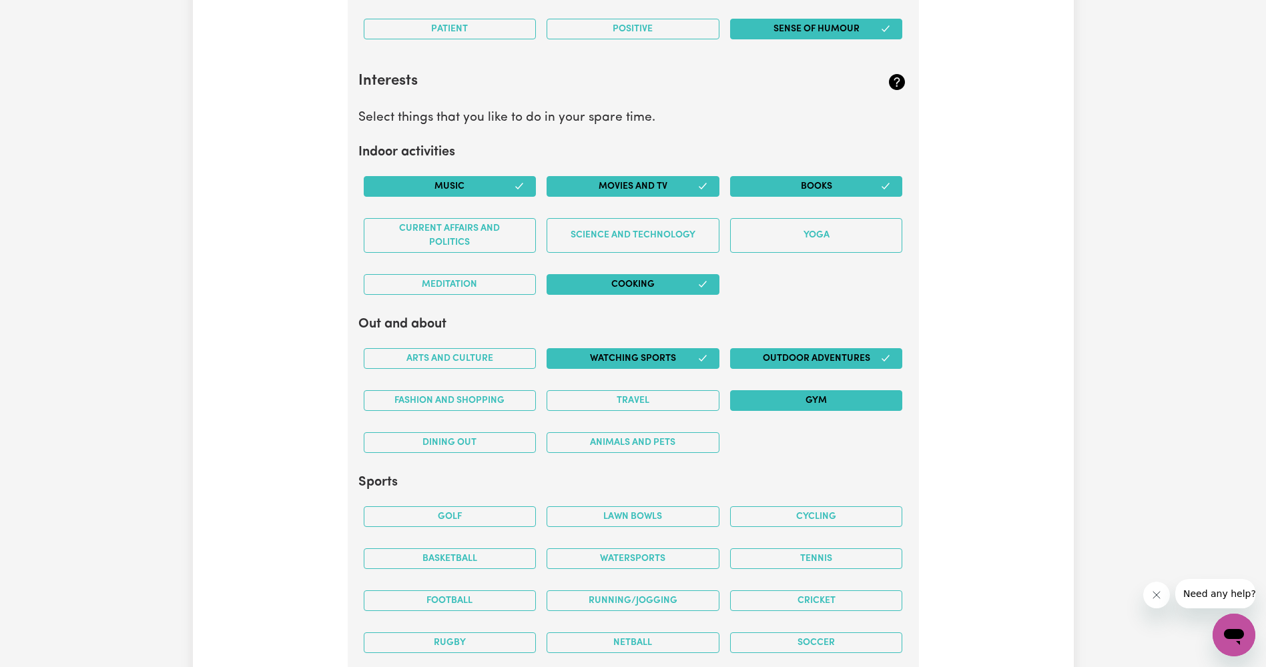
click at [802, 394] on button "Gym" at bounding box center [816, 400] width 173 height 21
click at [691, 399] on button "Travel" at bounding box center [633, 400] width 173 height 21
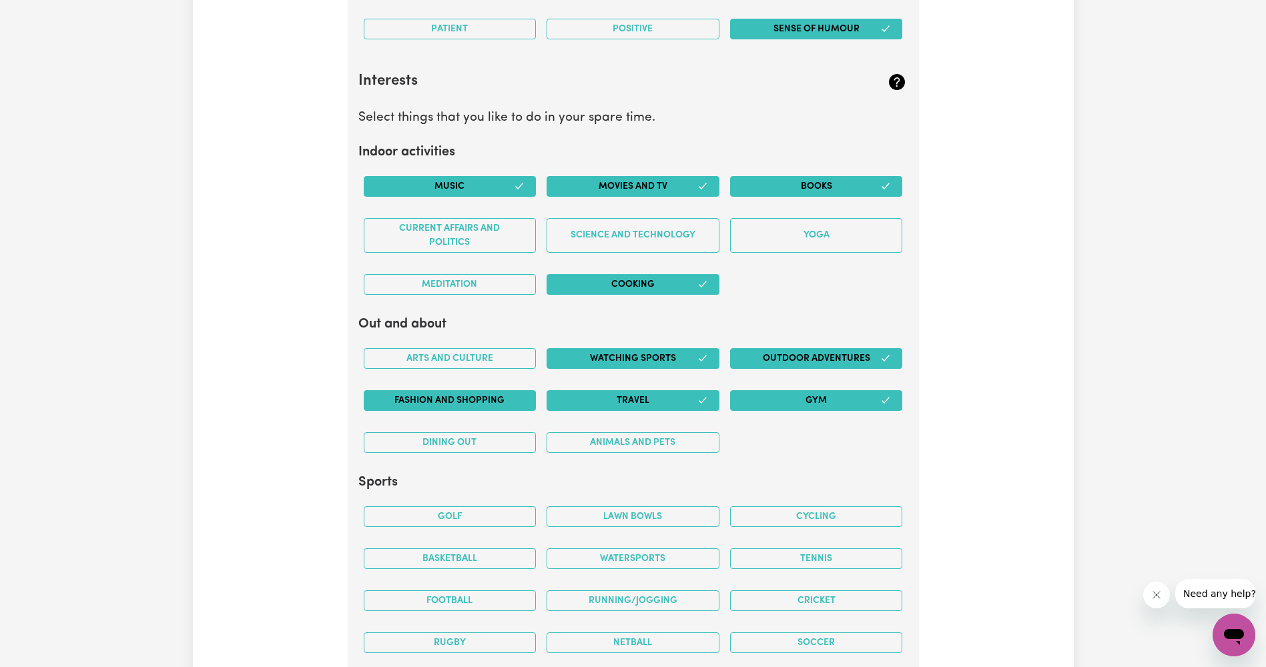
click at [523, 398] on button "Fashion and shopping" at bounding box center [450, 400] width 173 height 21
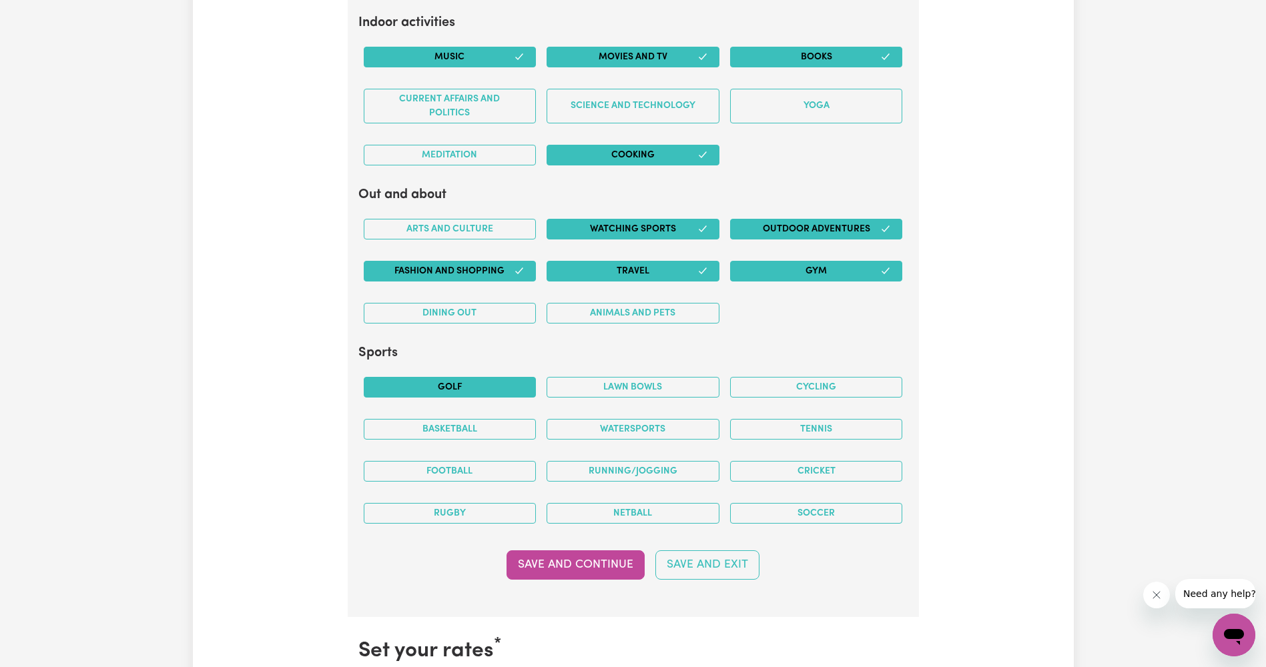
scroll to position [2534, 0]
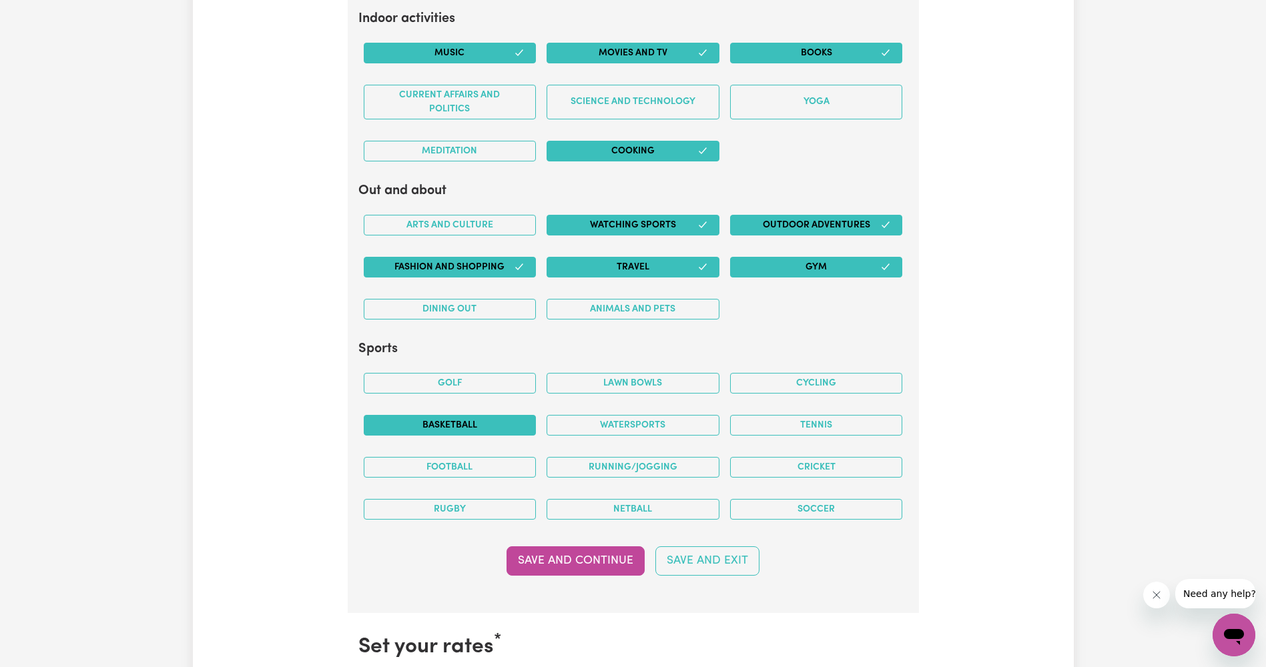
click at [501, 428] on button "Basketball" at bounding box center [450, 425] width 173 height 21
click at [655, 470] on button "Running/Jogging" at bounding box center [633, 467] width 173 height 21
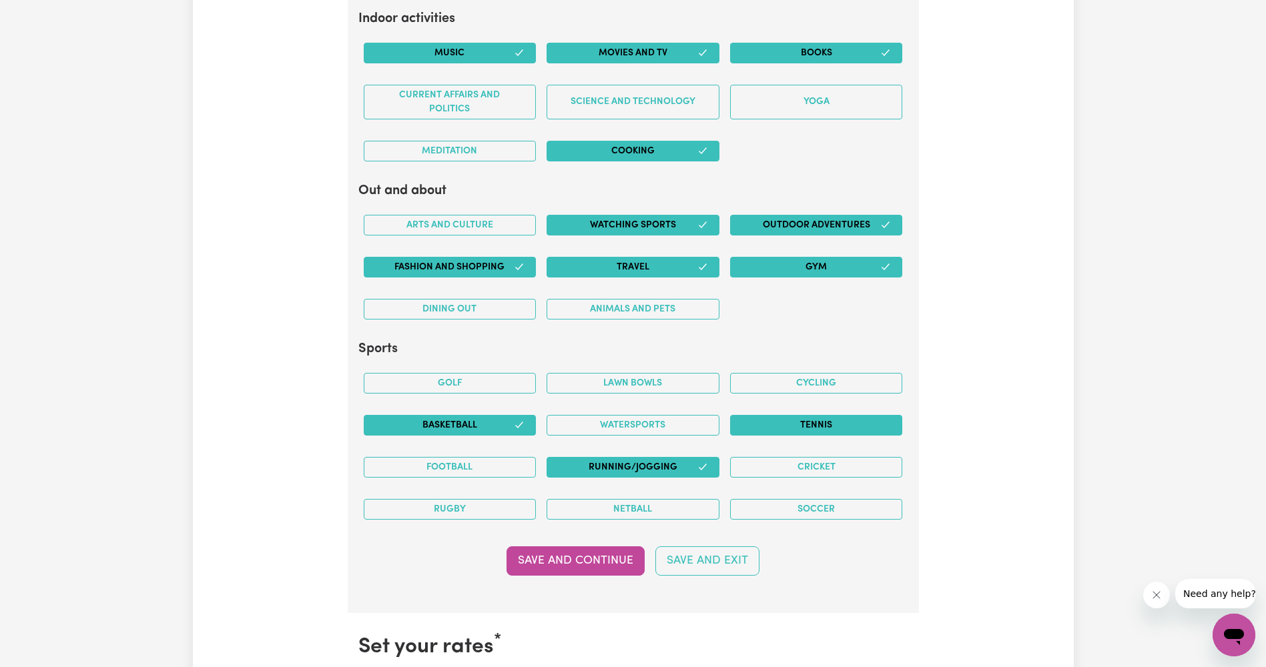
click at [836, 421] on button "Tennis" at bounding box center [816, 425] width 173 height 21
click at [817, 506] on button "Soccer" at bounding box center [816, 509] width 173 height 21
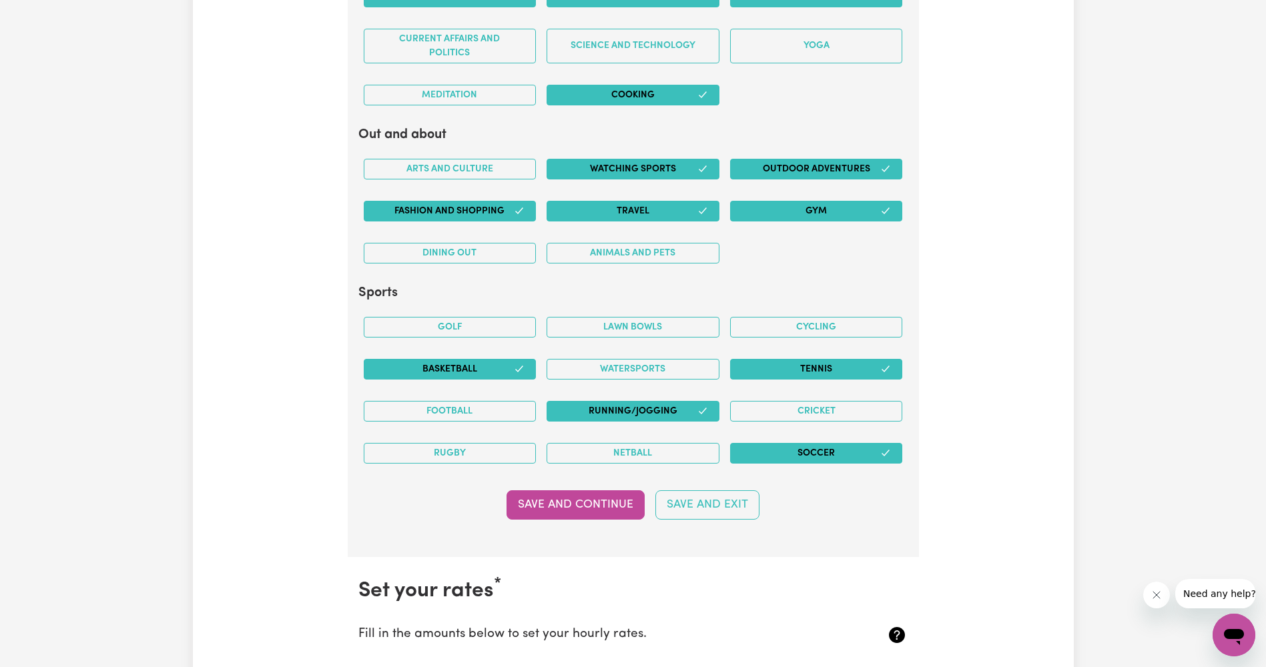
scroll to position [2668, 0]
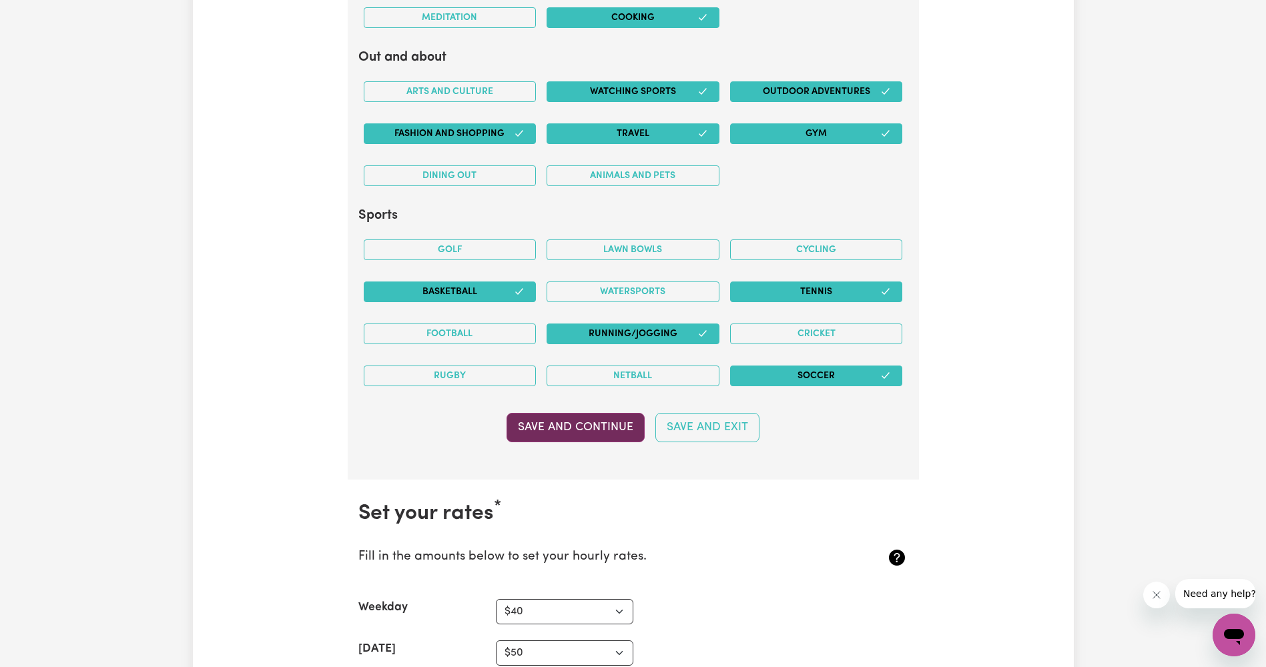
click at [599, 436] on button "Save and Continue" at bounding box center [576, 427] width 138 height 29
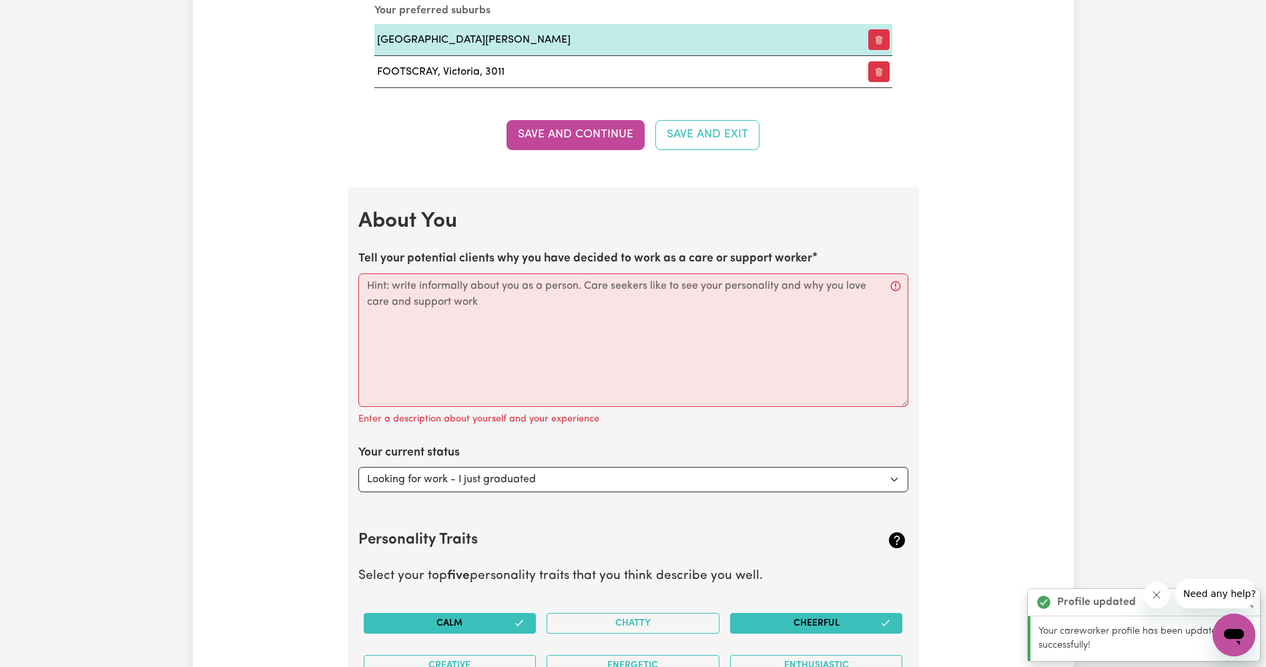
scroll to position [1675, 0]
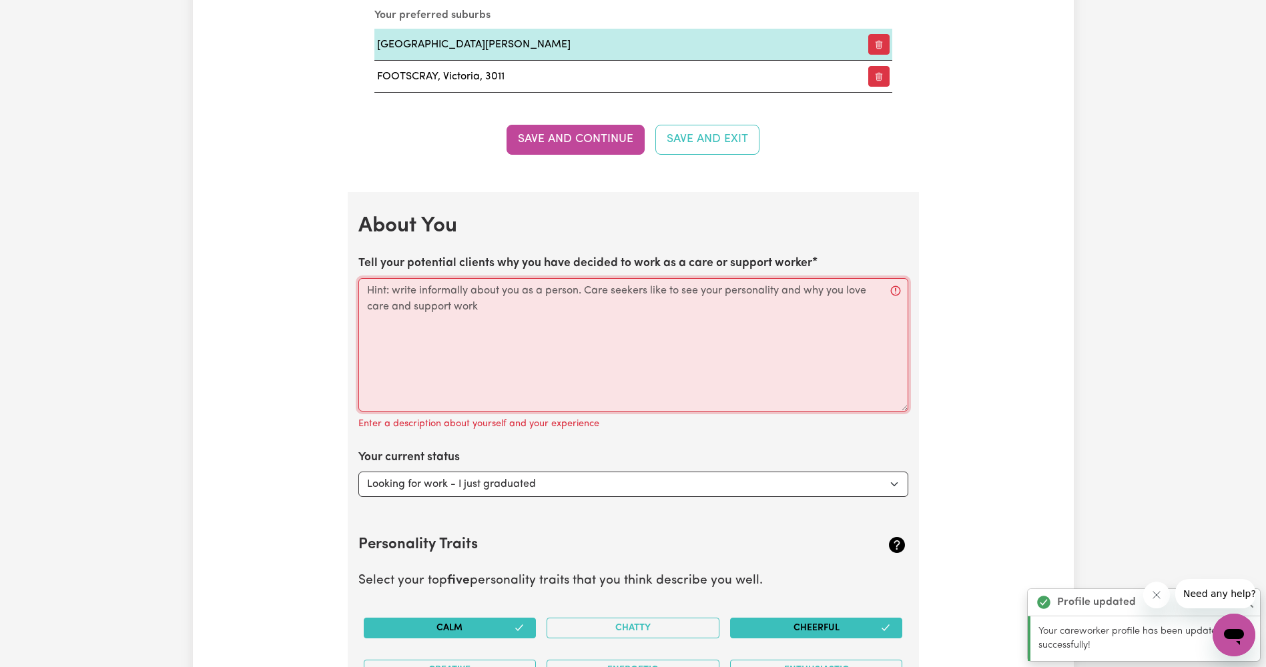
click at [440, 305] on textarea "Tell your potential clients why you have decided to work as a care or support w…" at bounding box center [633, 344] width 550 height 133
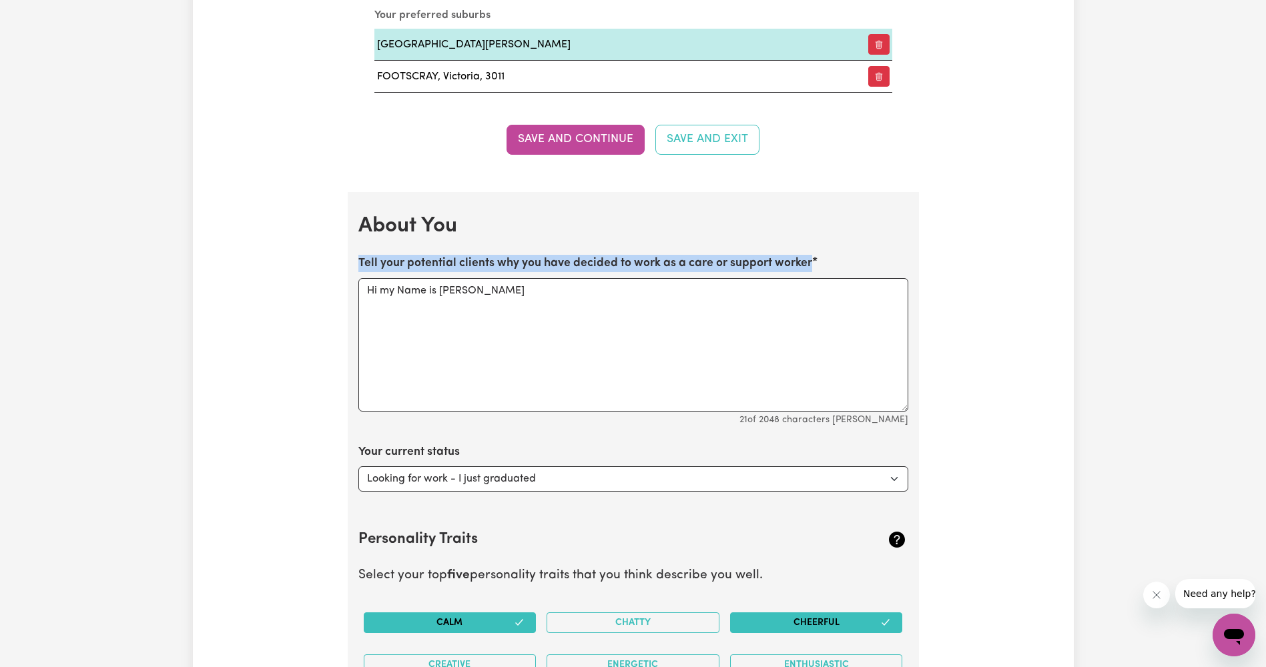
drag, startPoint x: 358, startPoint y: 262, endPoint x: 808, endPoint y: 273, distance: 450.6
click at [808, 273] on div "Tell your potential clients why you have decided to work as a care or support w…" at bounding box center [633, 341] width 550 height 172
drag, startPoint x: 808, startPoint y: 273, endPoint x: 797, endPoint y: 264, distance: 14.3
copy label "Tell your potential clients why you have decided to work as a care or support w…"
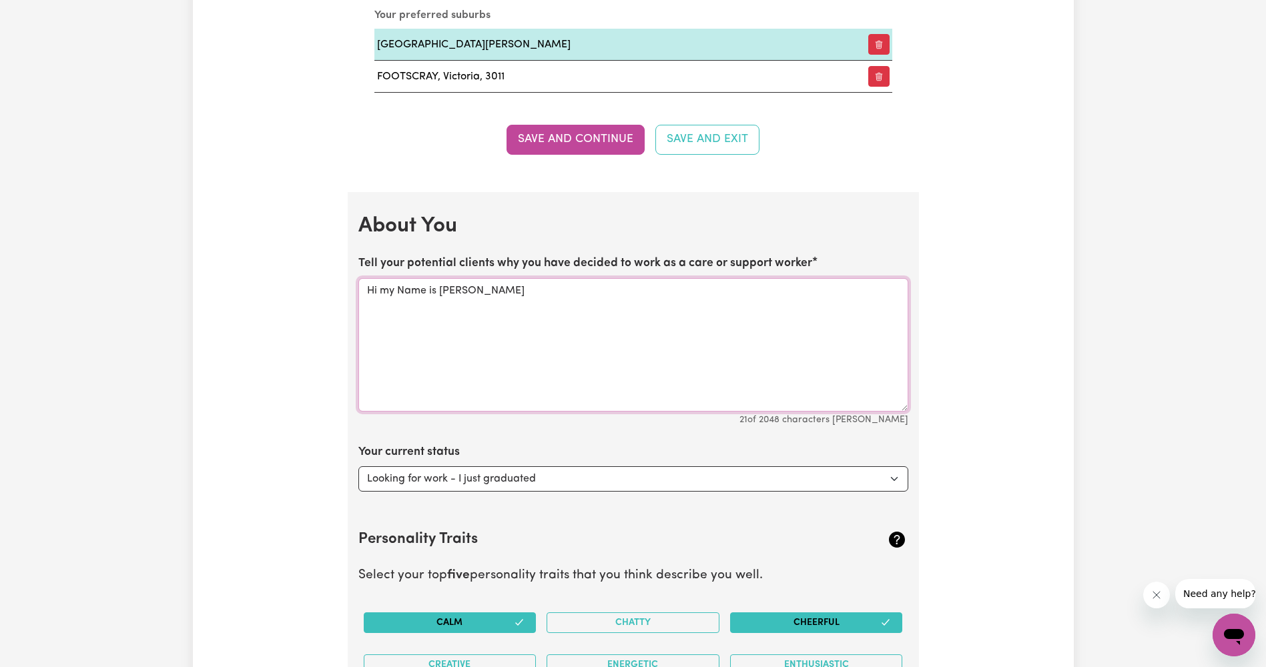
click at [492, 291] on textarea "Hi my Name is [PERSON_NAME]" at bounding box center [633, 344] width 550 height 133
paste textarea "I decided to become a support worker because I know first hand how much of a di…"
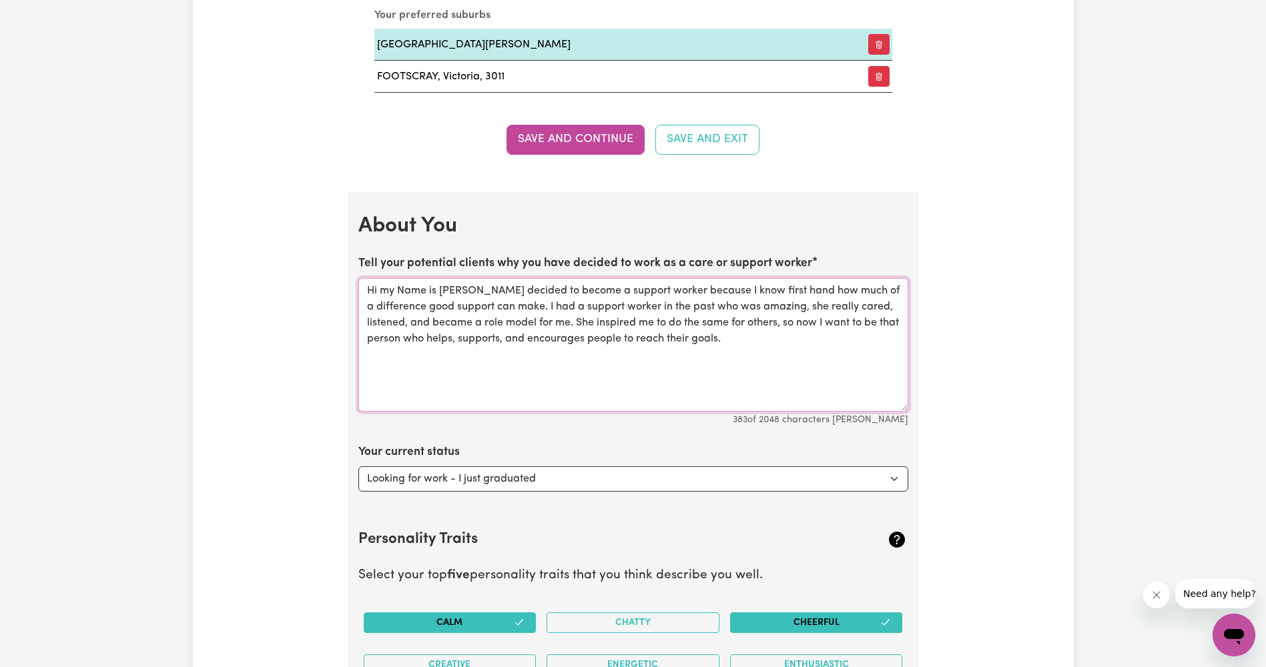
click at [445, 292] on textarea "Hi my Name is [PERSON_NAME] decided to become a support worker because I know f…" at bounding box center [633, 344] width 550 height 133
click at [523, 289] on textarea "Hi, my Name is [PERSON_NAME] decided to become a support worker because I know …" at bounding box center [633, 344] width 550 height 133
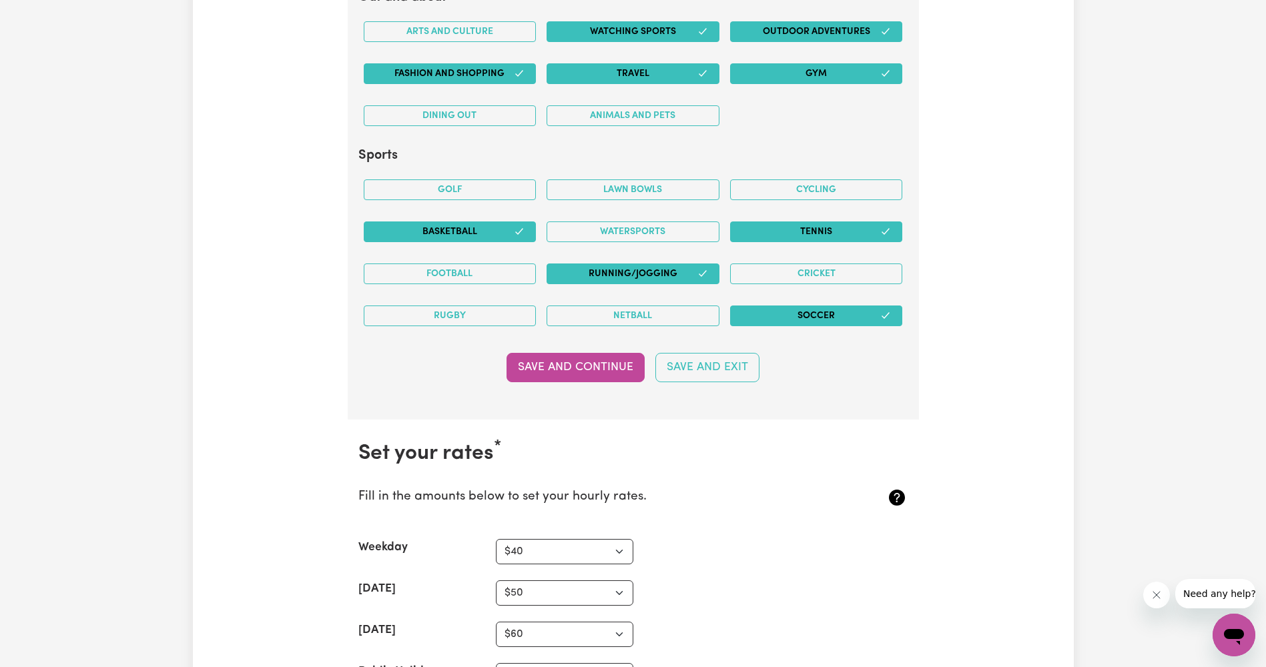
scroll to position [2810, 0]
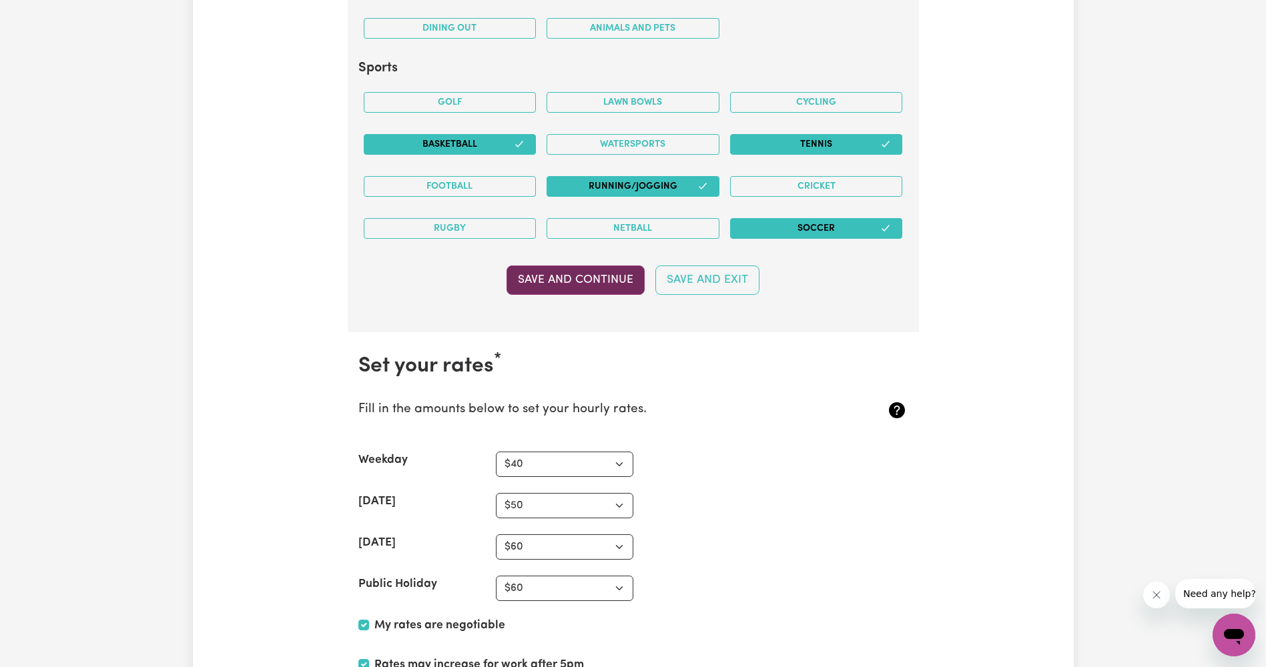
type textarea "Hi, my Name is [PERSON_NAME] decided to become a support worker because I know …"
click at [568, 274] on button "Save and Continue" at bounding box center [576, 280] width 138 height 29
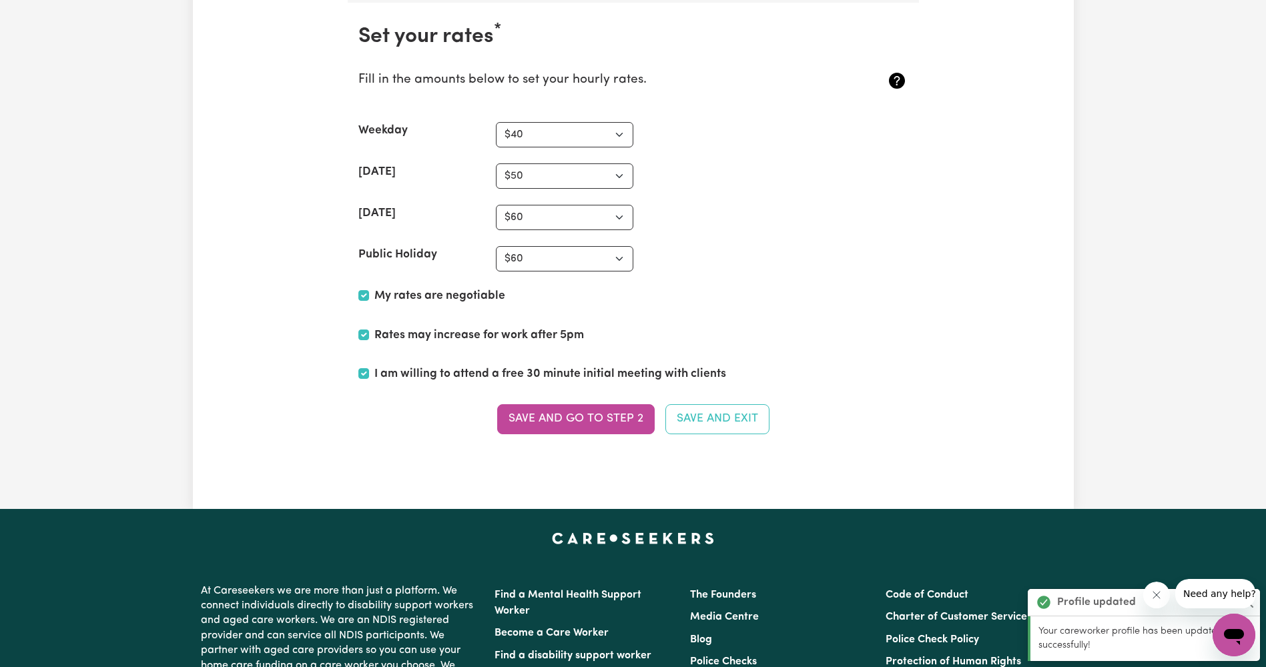
scroll to position [3141, 0]
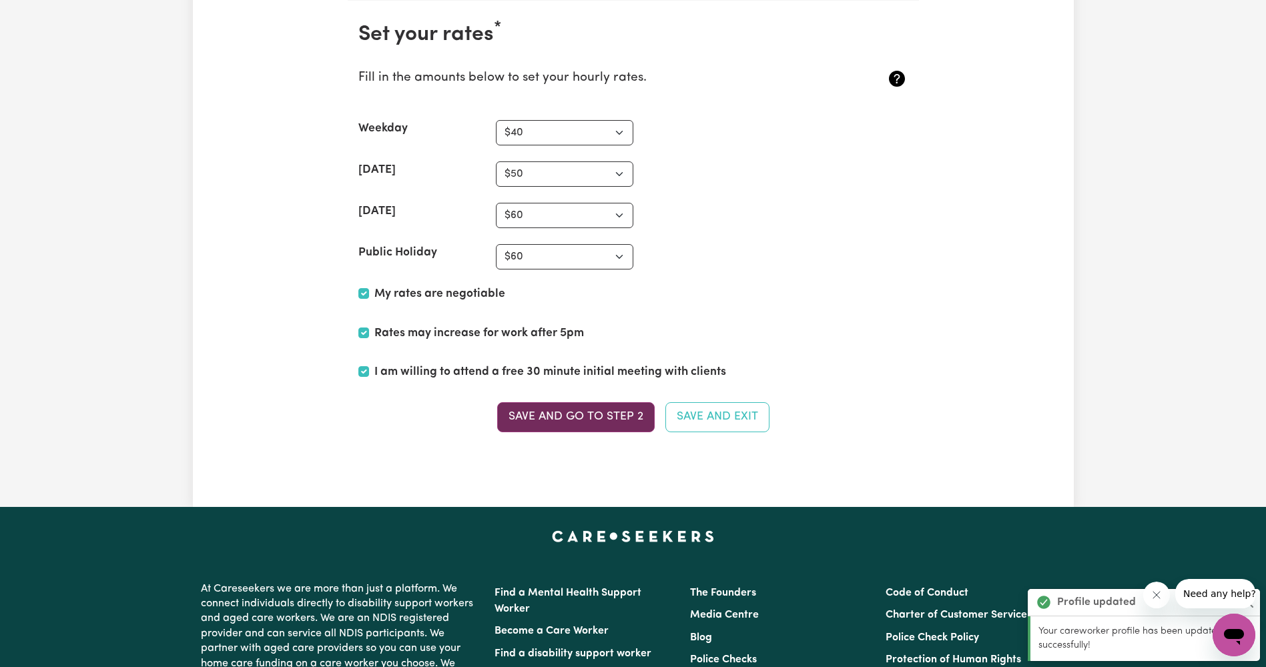
click at [601, 417] on button "Save and go to Step 2" at bounding box center [576, 416] width 158 height 29
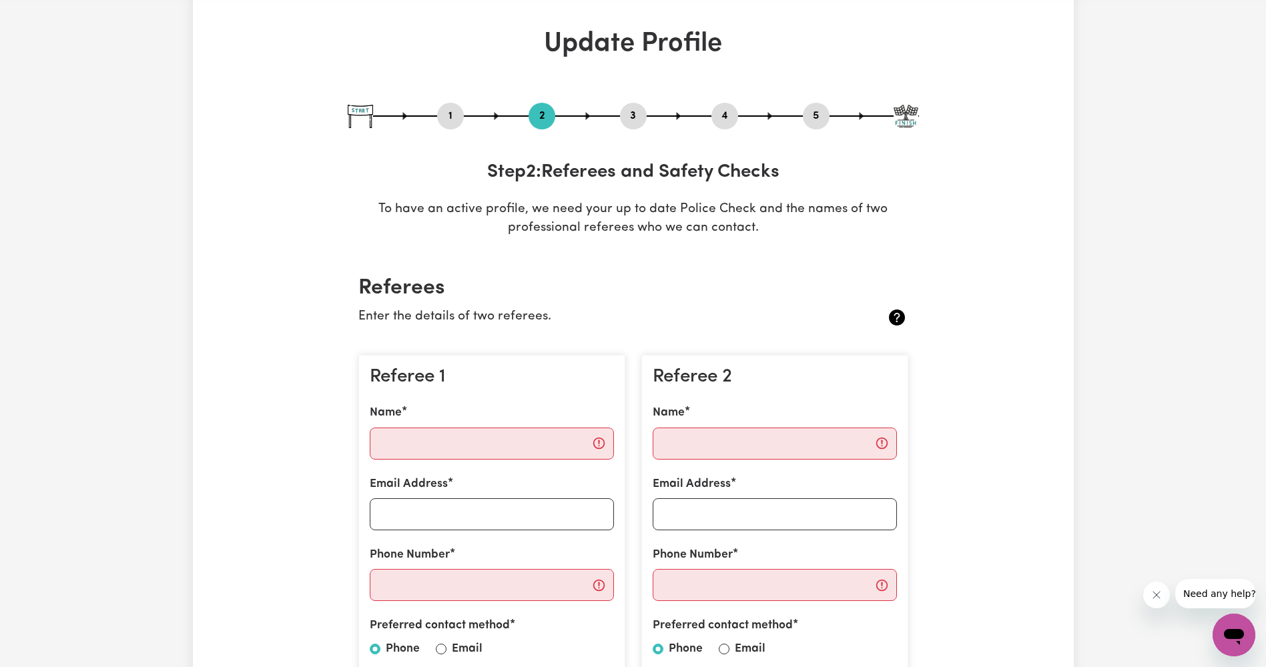
scroll to position [133, 0]
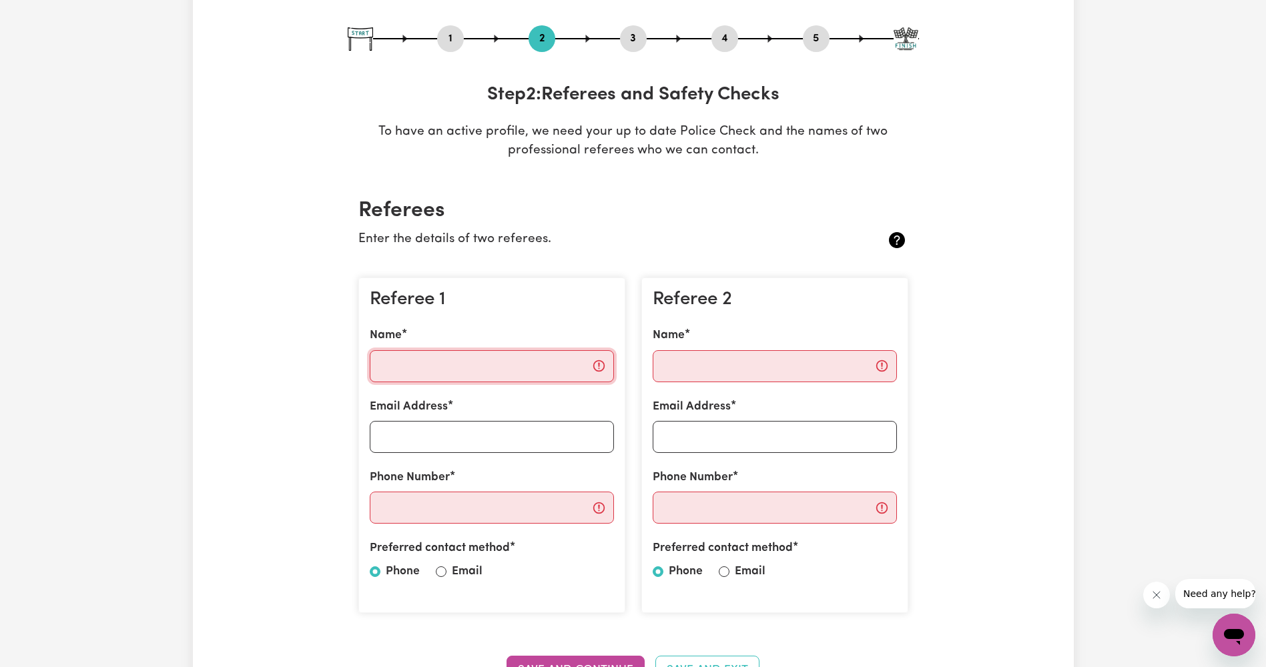
click at [444, 372] on input "Name" at bounding box center [492, 366] width 244 height 32
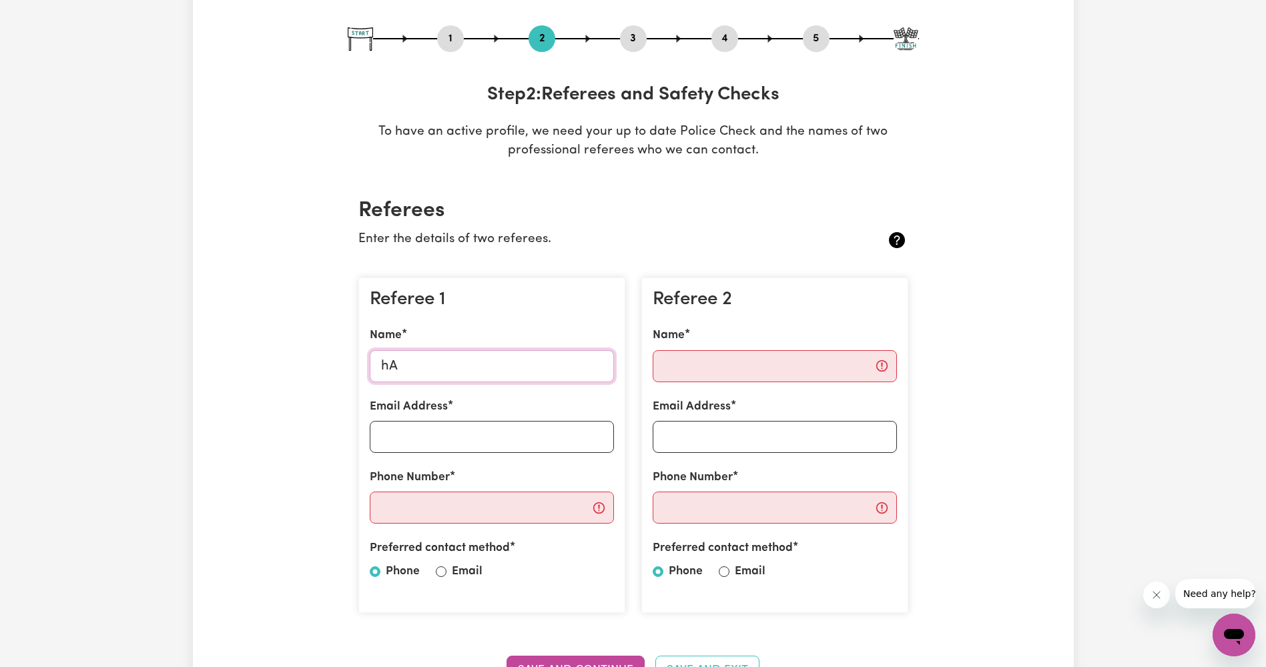
type input "h"
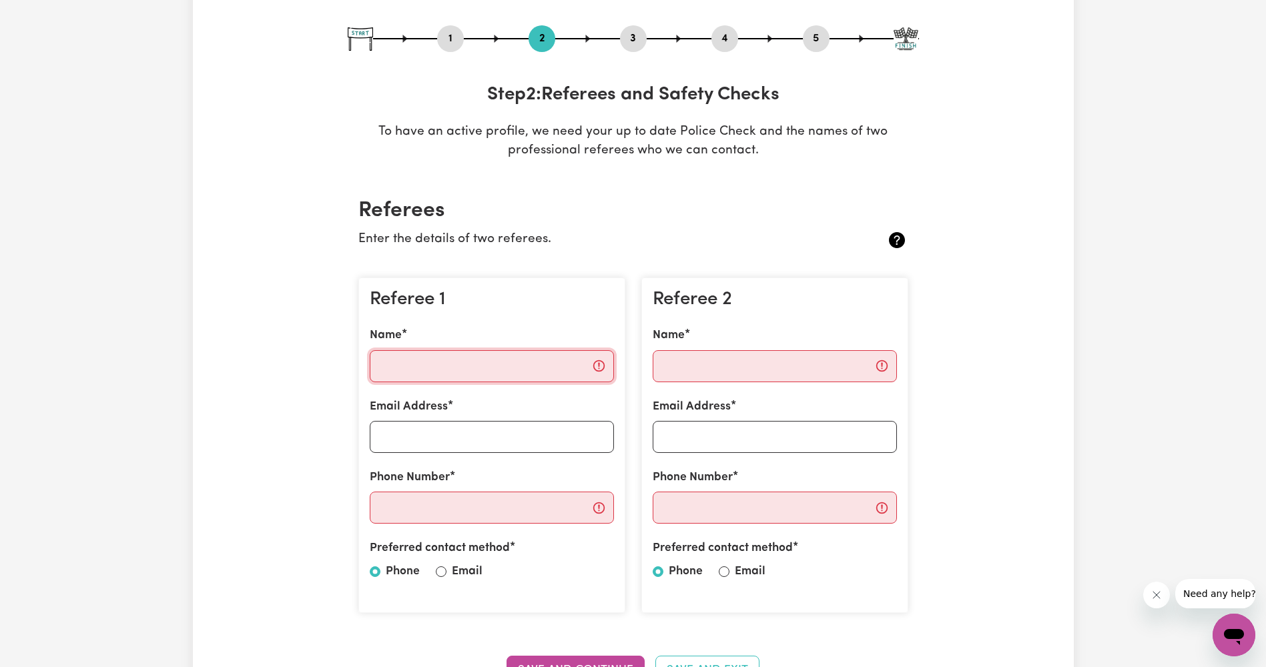
type input "h"
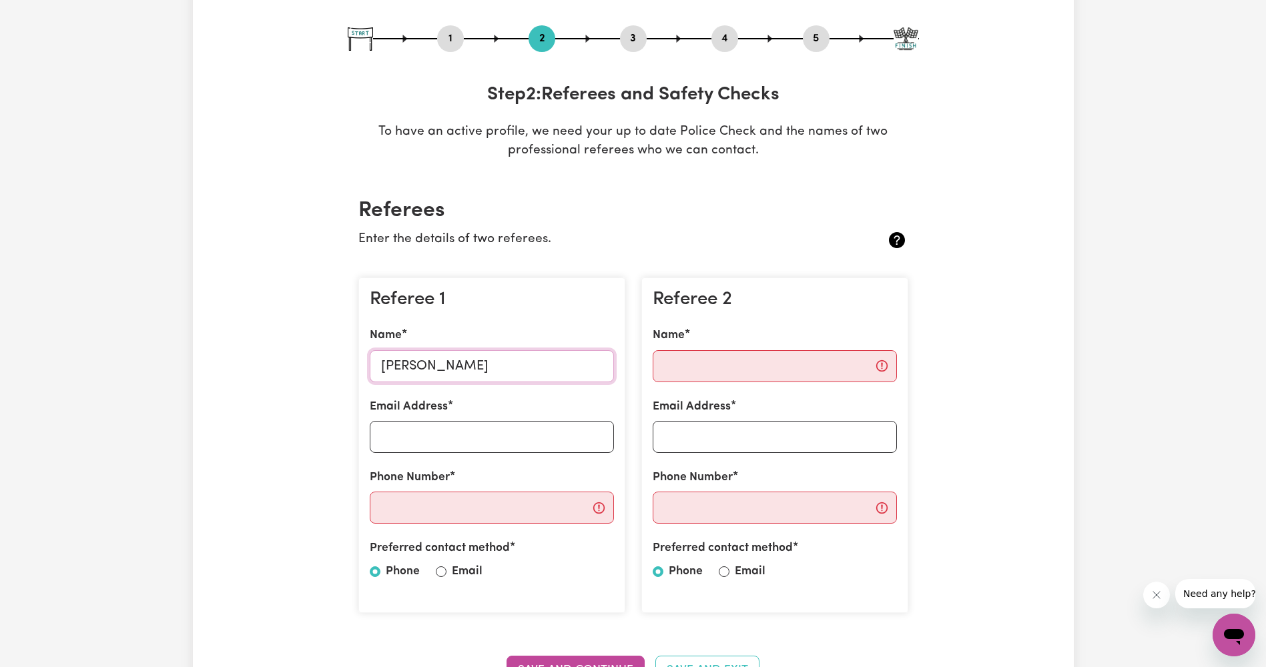
type input "[PERSON_NAME]"
click at [455, 510] on input "Phone Number" at bounding box center [492, 508] width 244 height 32
type input "0421692077"
click at [462, 438] on input "Email Address" at bounding box center [492, 437] width 244 height 32
click at [558, 388] on div "Referee 1 Name [PERSON_NAME] Email Address Phone Number [PHONE_NUMBER] Preferre…" at bounding box center [491, 446] width 267 height 336
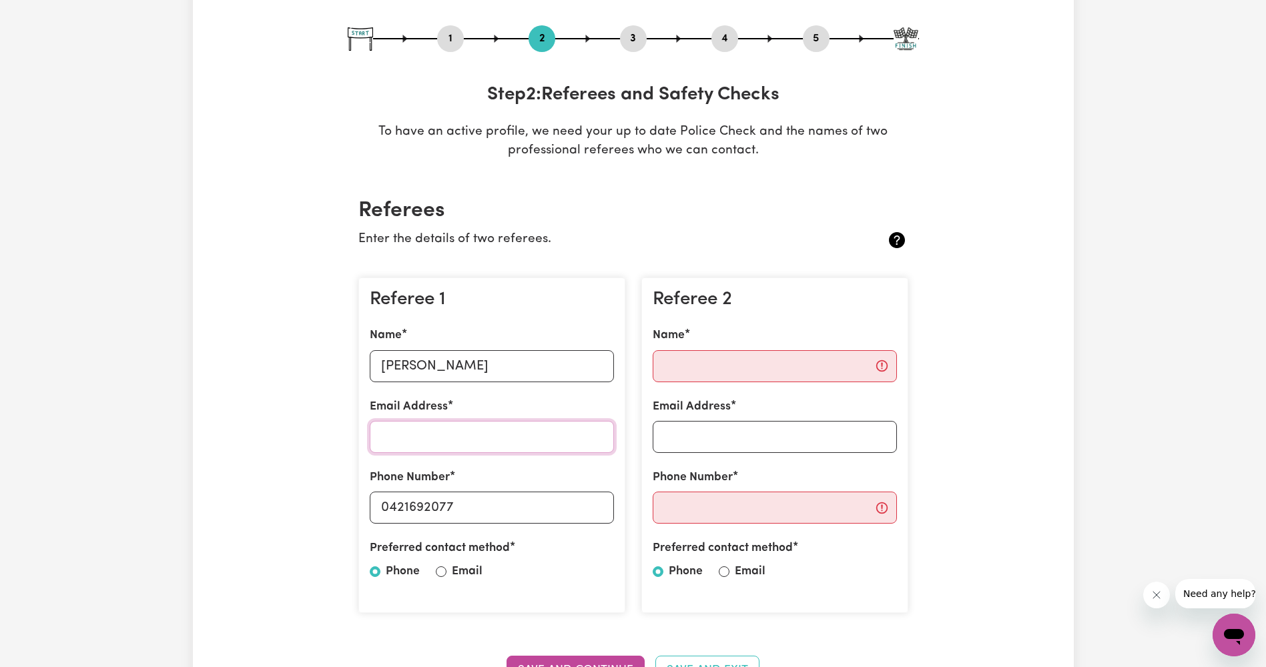
click at [468, 435] on input "Email Address" at bounding box center [492, 437] width 244 height 32
type input "[EMAIL_ADDRESS][DOMAIN_NAME]"
click at [736, 358] on input "Name" at bounding box center [775, 366] width 244 height 32
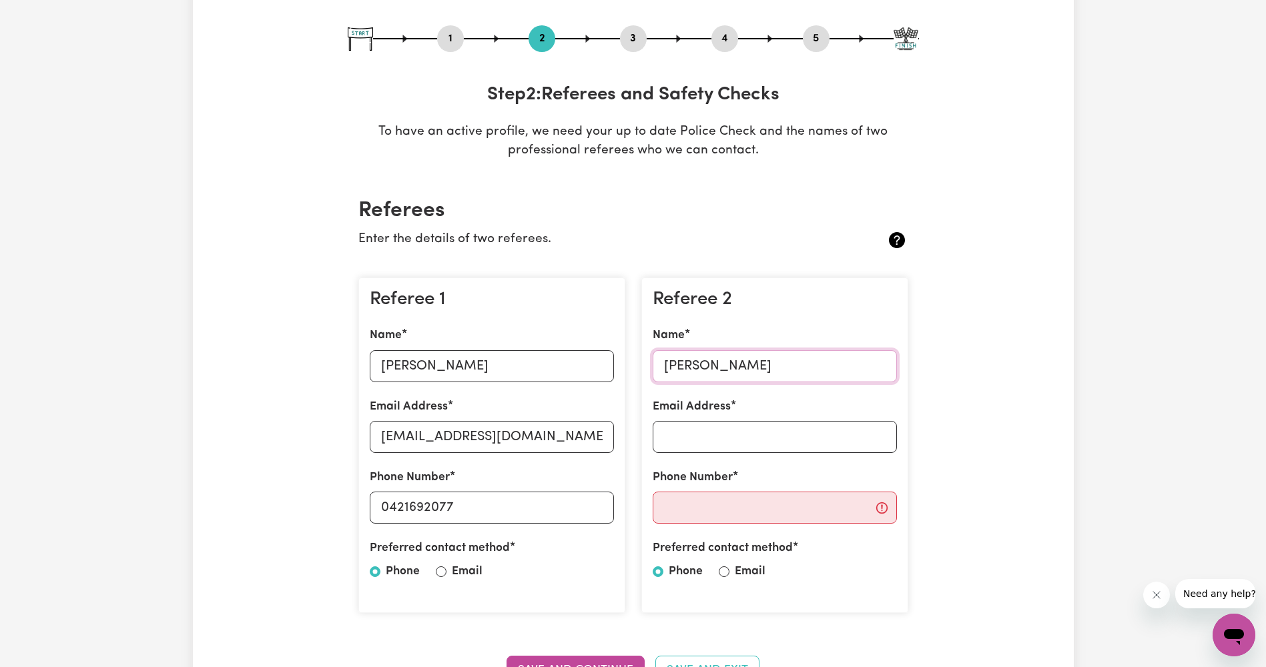
type input "[PERSON_NAME]"
click at [796, 427] on input "Email Address" at bounding box center [775, 437] width 244 height 32
click at [822, 521] on input "Phone Number" at bounding box center [775, 508] width 244 height 32
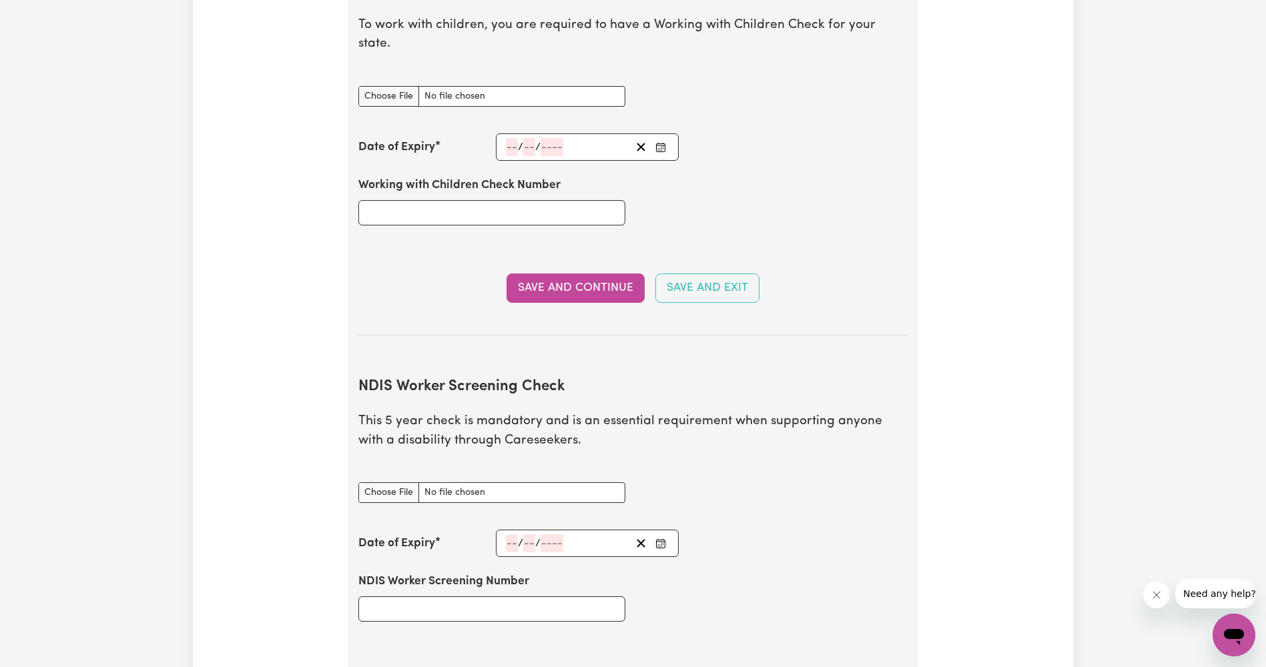
scroll to position [1401, 0]
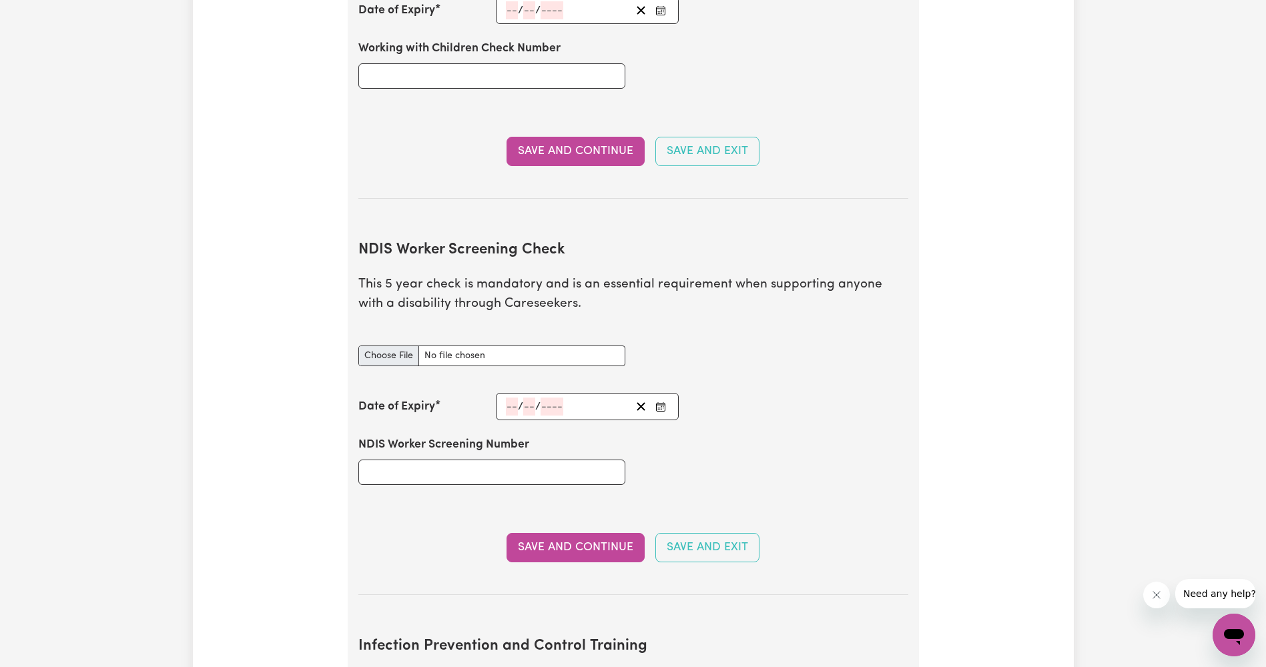
type input "0407061913"
click at [405, 346] on input "NDIS Worker Screening Check document" at bounding box center [491, 356] width 267 height 21
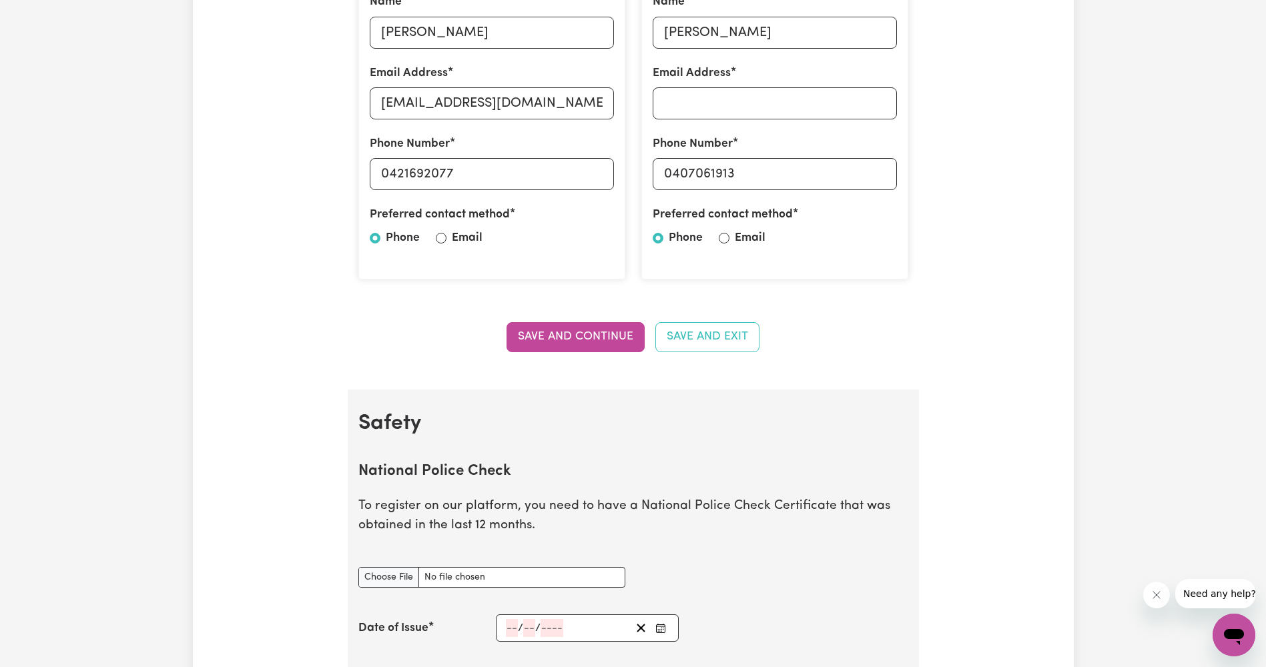
scroll to position [667, 0]
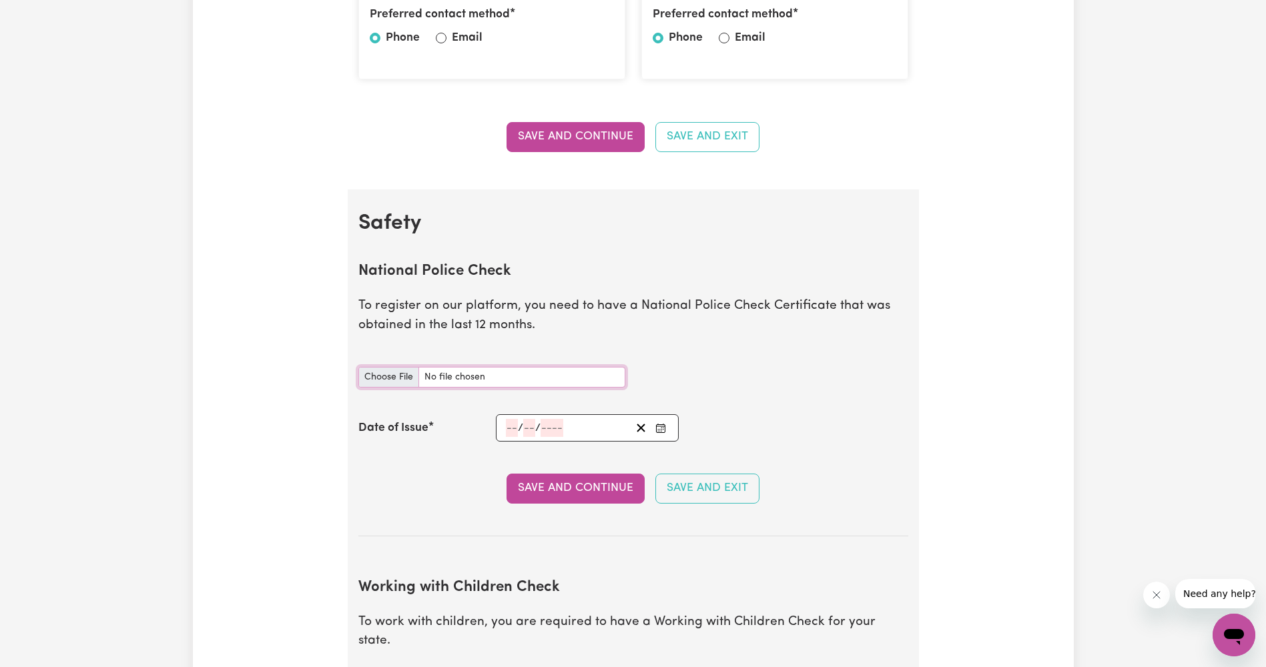
click at [410, 380] on input "National Police Check document" at bounding box center [491, 377] width 267 height 21
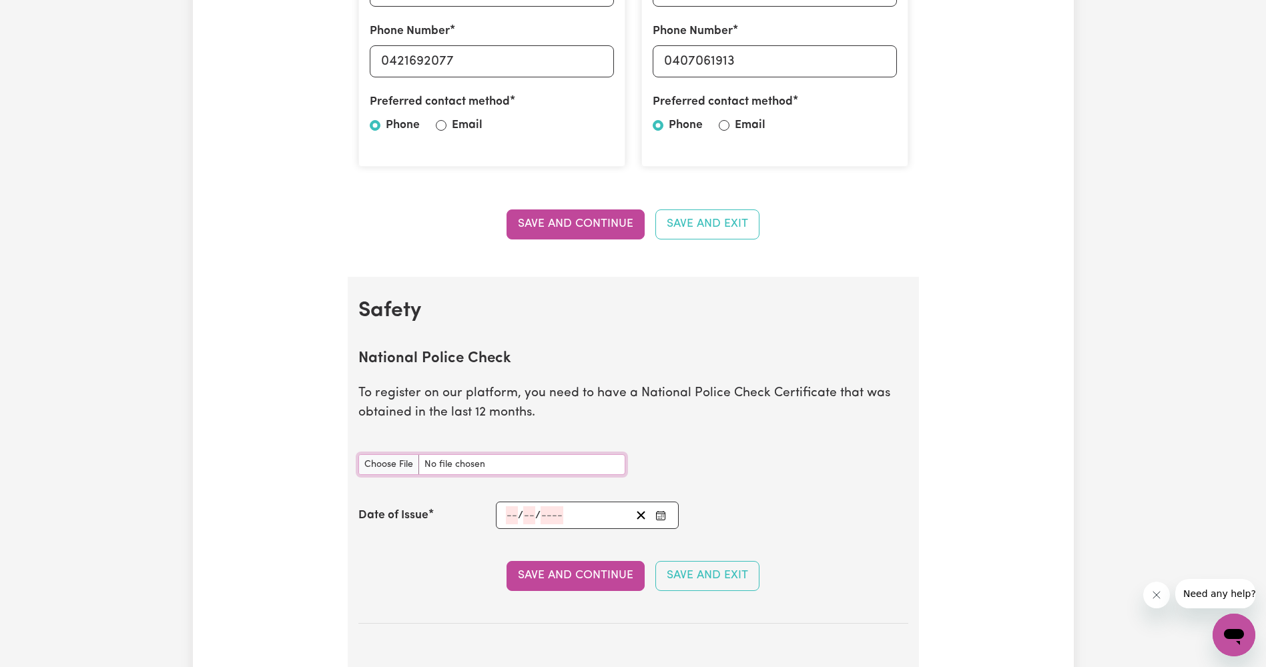
scroll to position [801, 0]
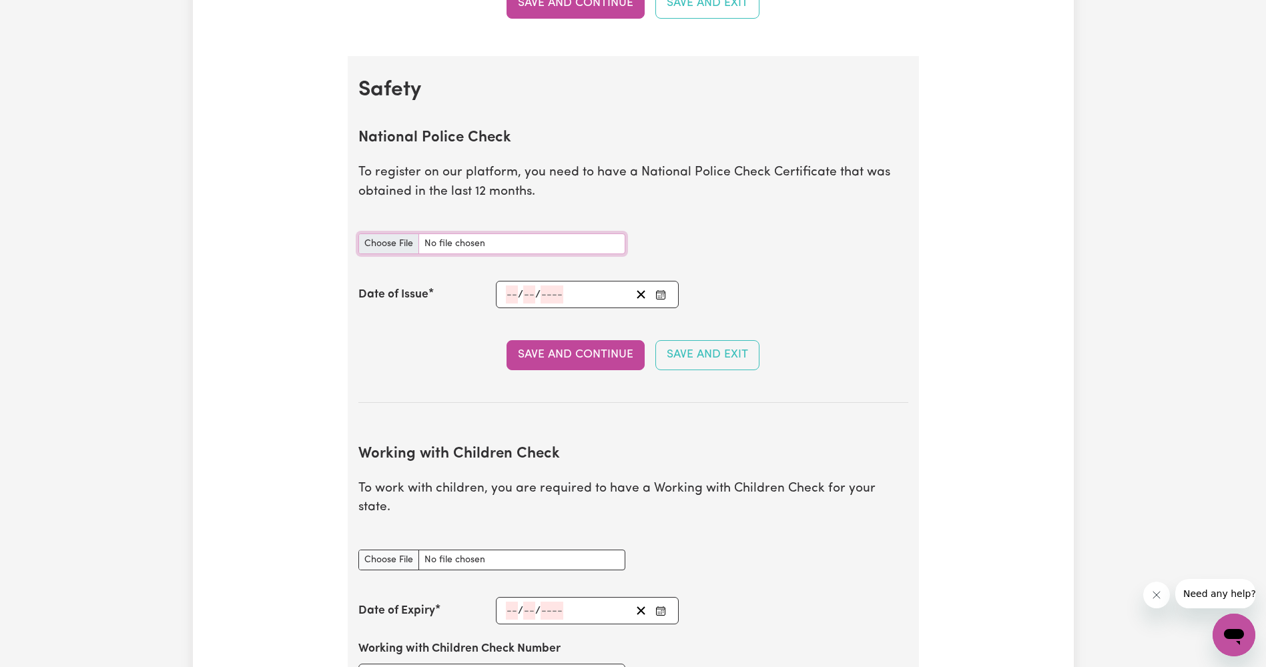
click at [375, 239] on input "National Police Check document" at bounding box center [491, 244] width 267 height 21
type input "C:\fakepath\National_Police_Check-10372840-1752561902-Criminal_History_Certific…"
click at [509, 294] on input "number" at bounding box center [512, 295] width 12 height 18
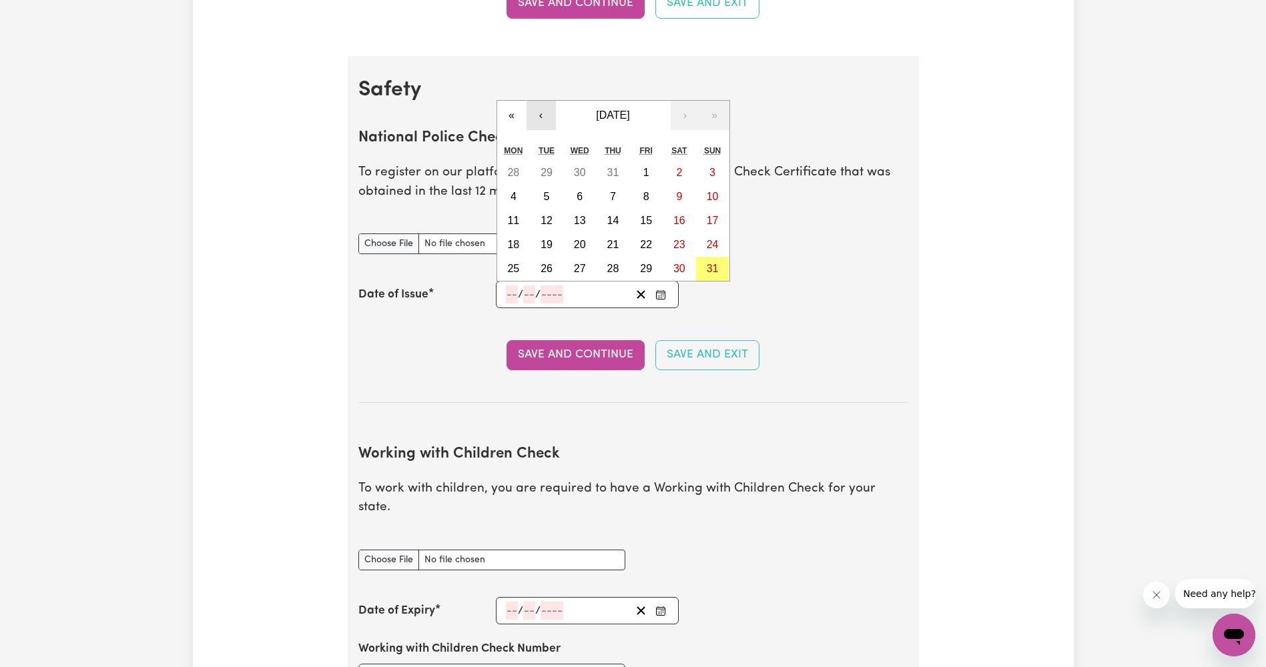
click at [549, 122] on button "‹" at bounding box center [541, 115] width 29 height 29
click at [551, 222] on abbr "15" at bounding box center [547, 220] width 12 height 11
type input "[DATE]"
type input "15"
type input "7"
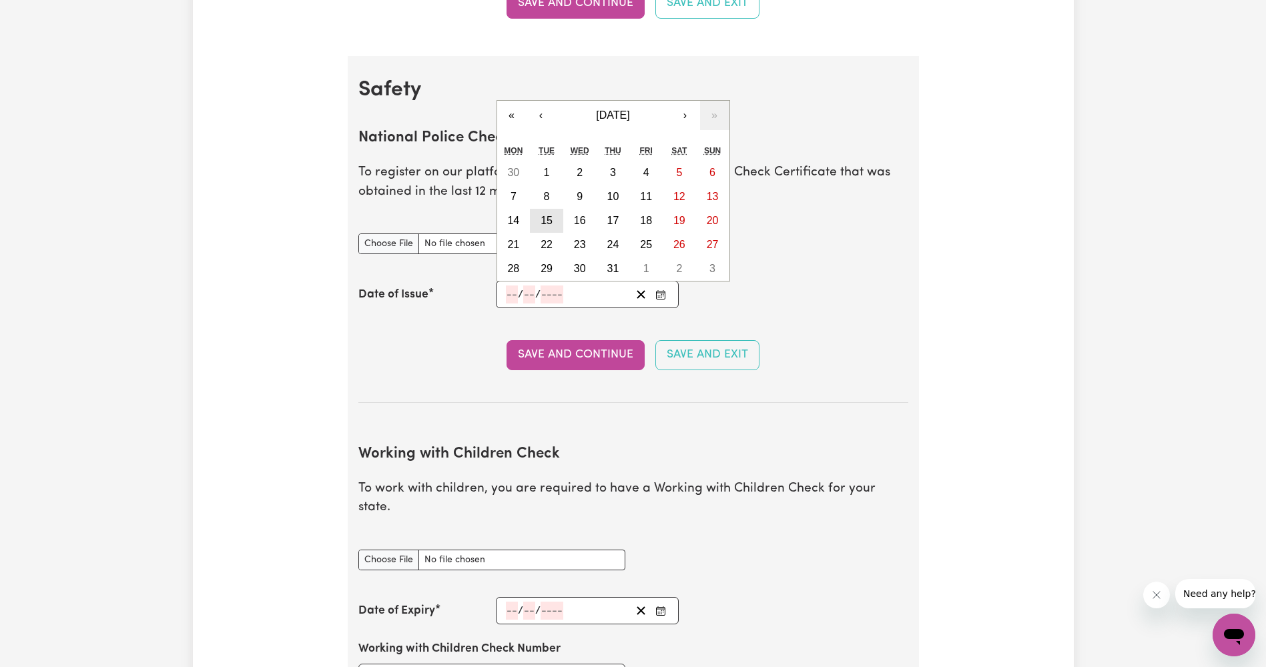
type input "2025"
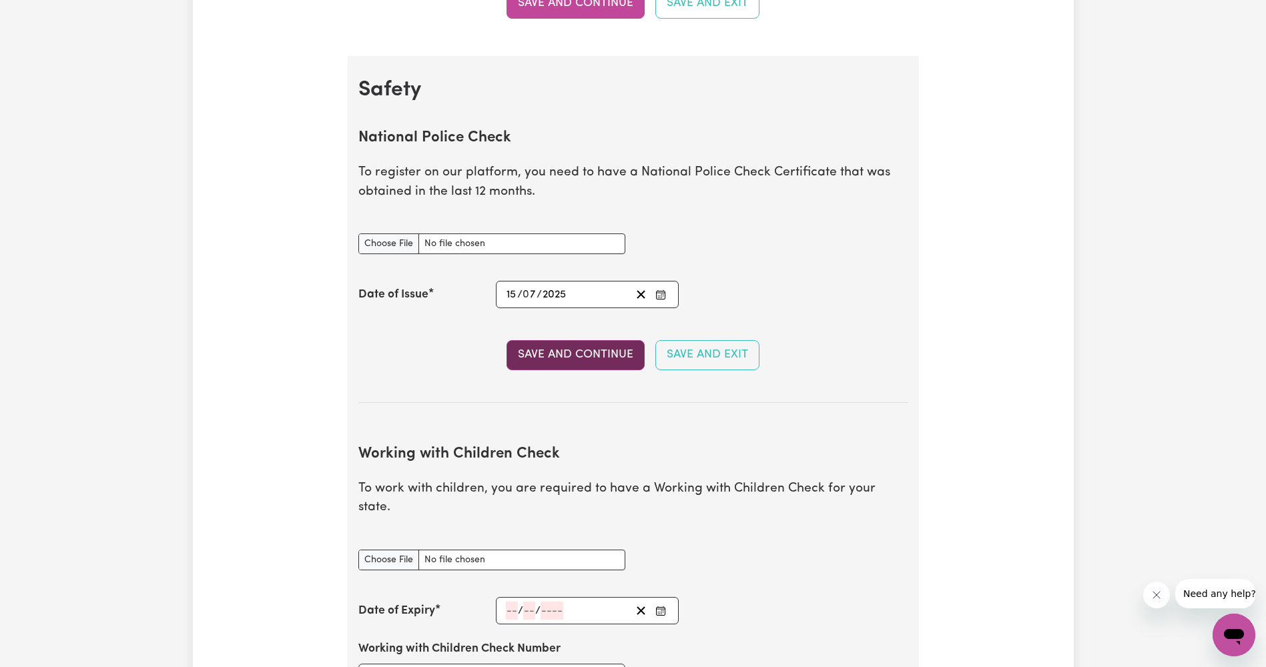
click at [629, 351] on button "Save and Continue" at bounding box center [576, 354] width 138 height 29
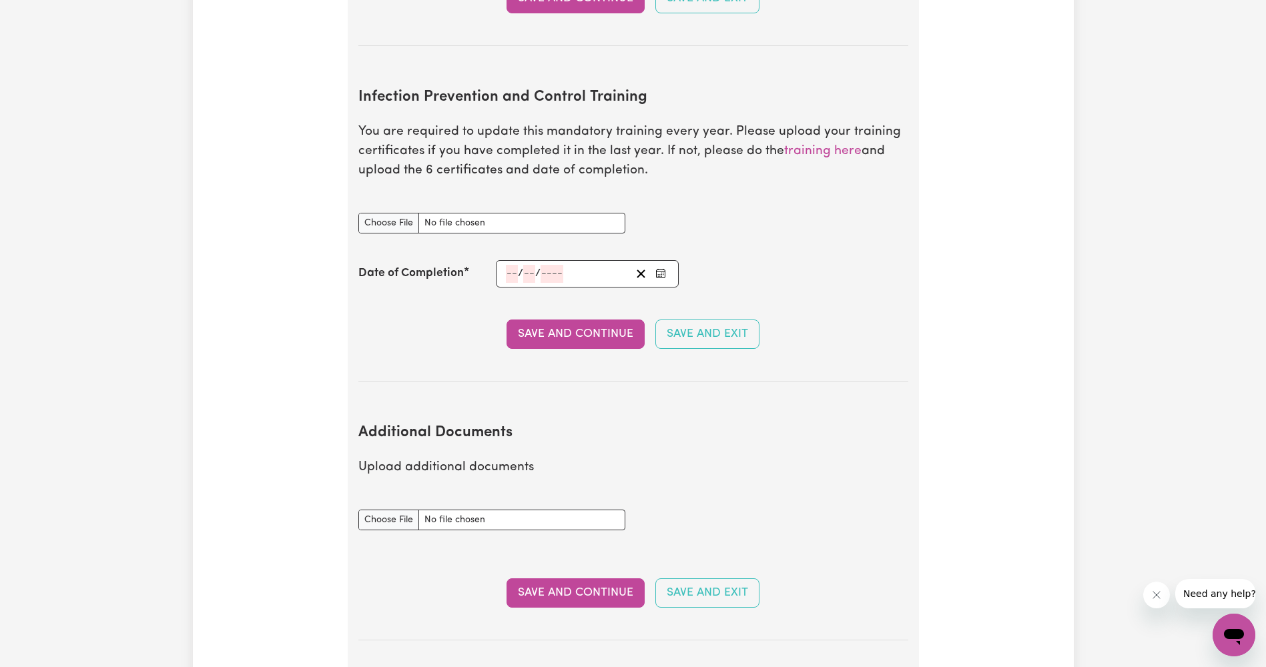
scroll to position [2293, 0]
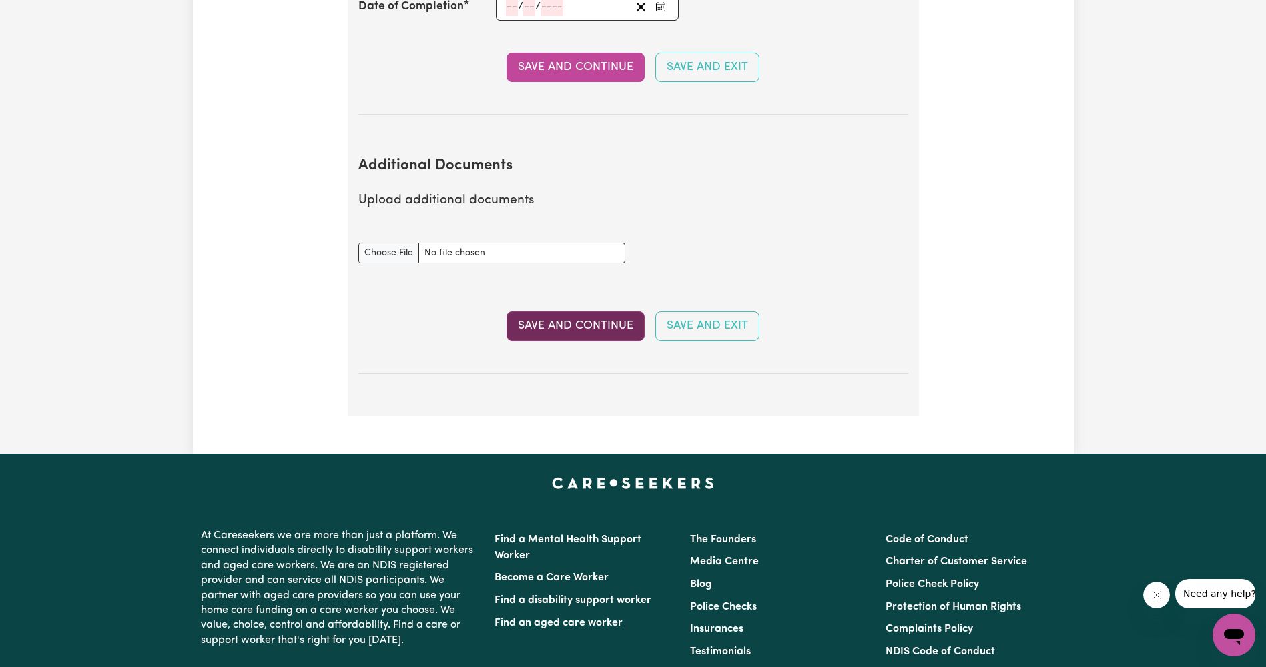
click at [603, 312] on button "Save and Continue" at bounding box center [576, 326] width 138 height 29
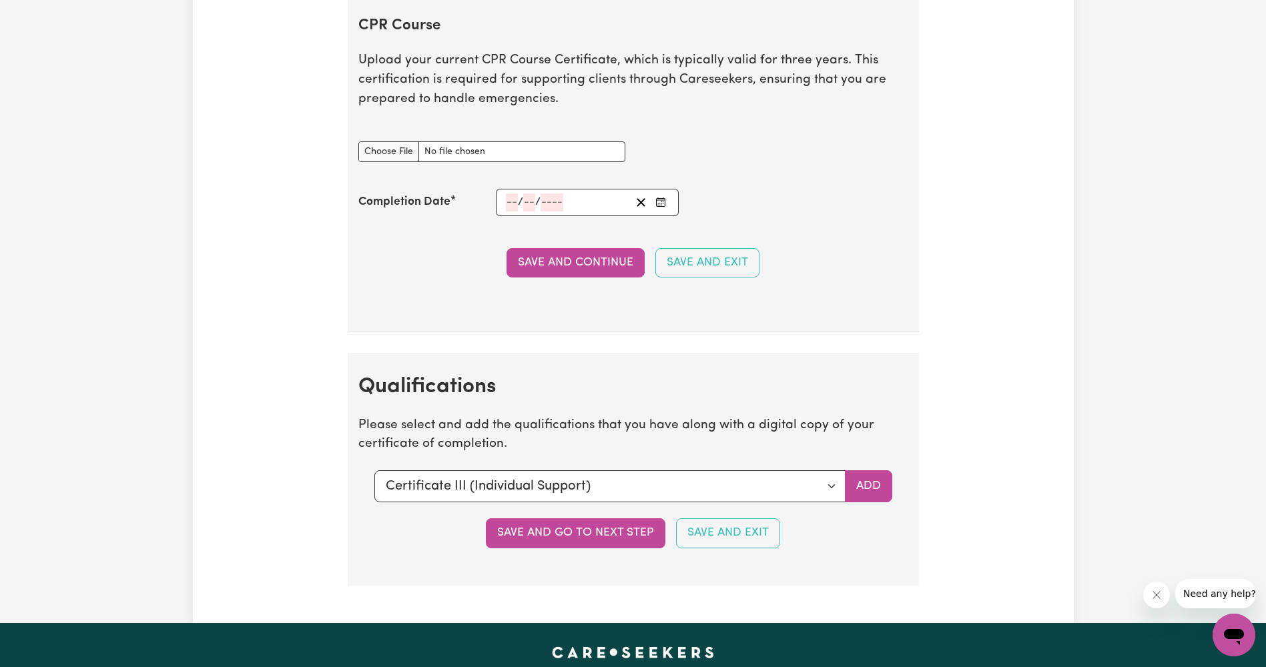
scroll to position [2803, 0]
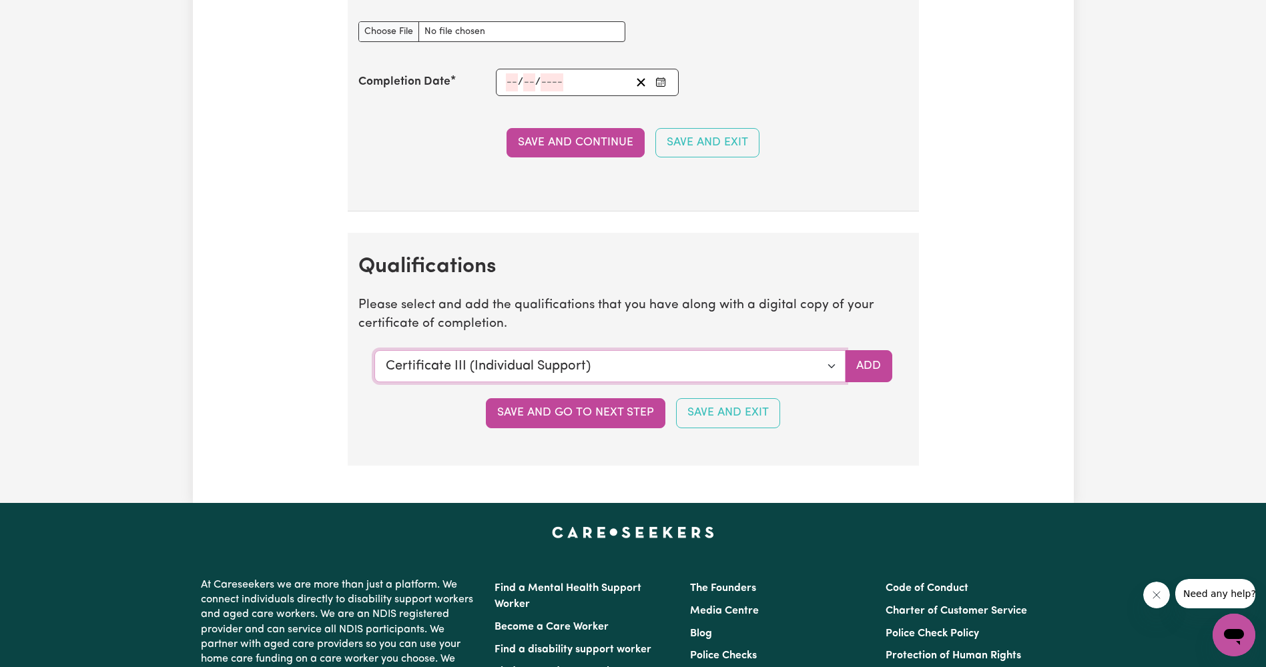
click at [823, 374] on select "Select a qualification to add... Certificate III (Individual Support) Certifica…" at bounding box center [609, 366] width 471 height 32
select select "Diploma of Community Services"
click at [374, 350] on select "Select a qualification to add... Certificate III (Individual Support) Certifica…" at bounding box center [609, 366] width 471 height 32
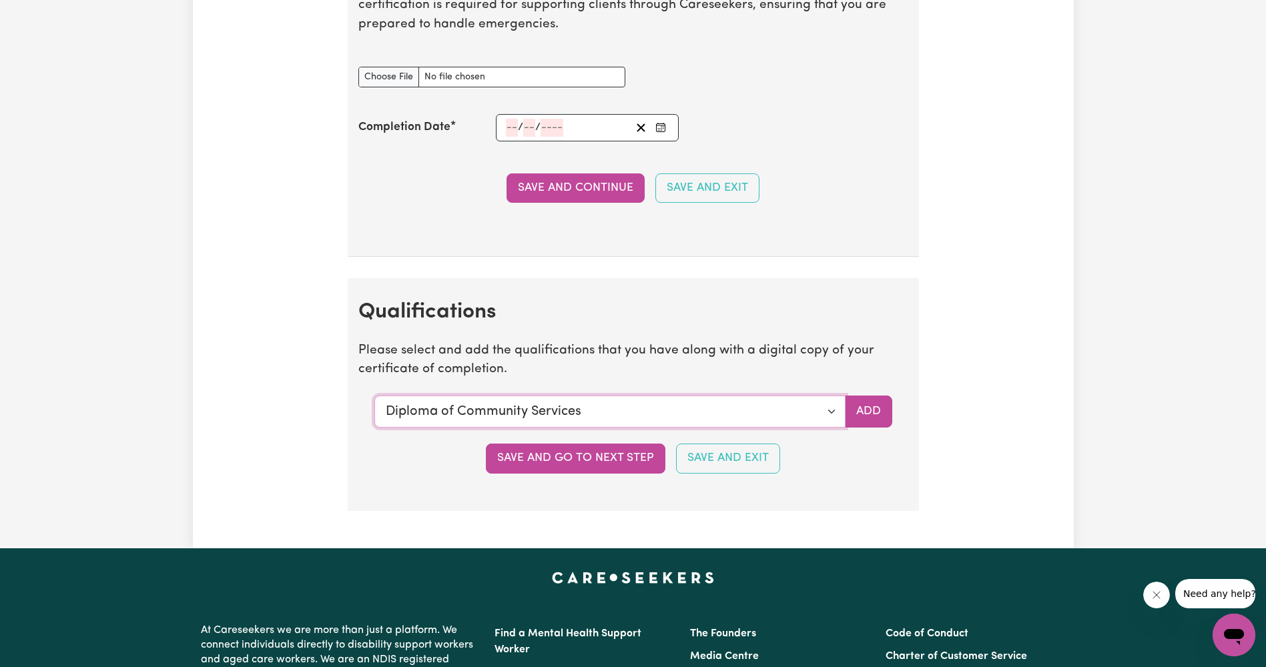
scroll to position [2670, 0]
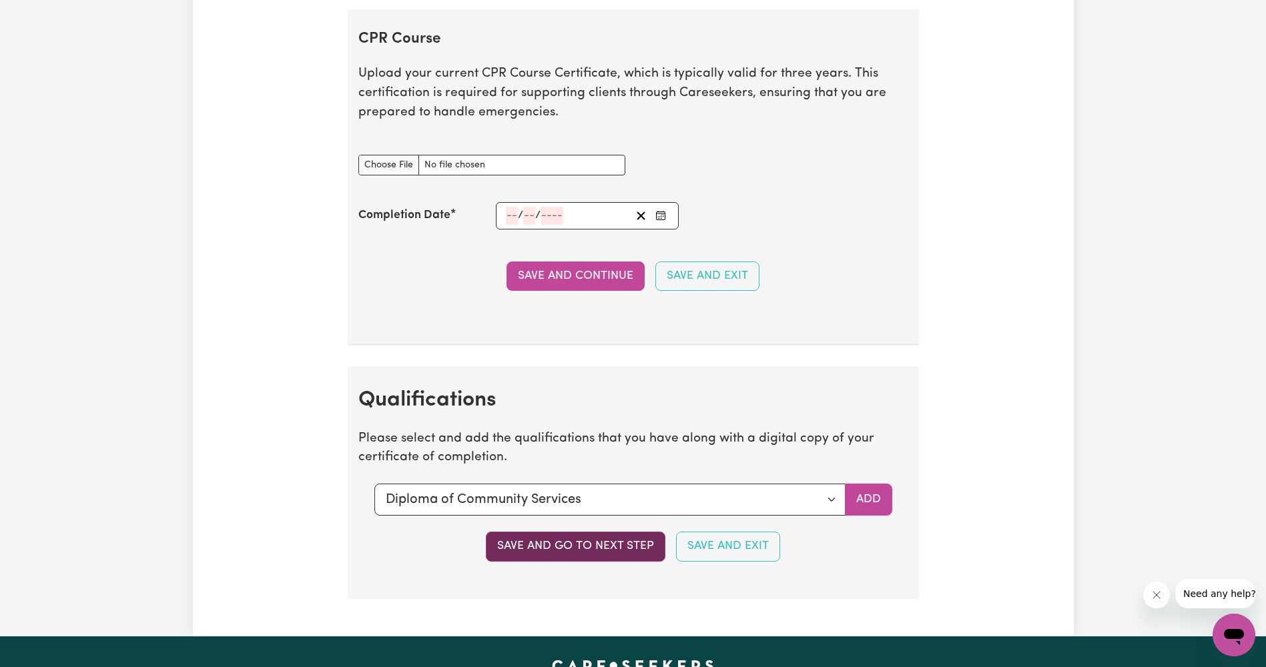
click at [579, 552] on button "Save and go to next step" at bounding box center [576, 546] width 180 height 29
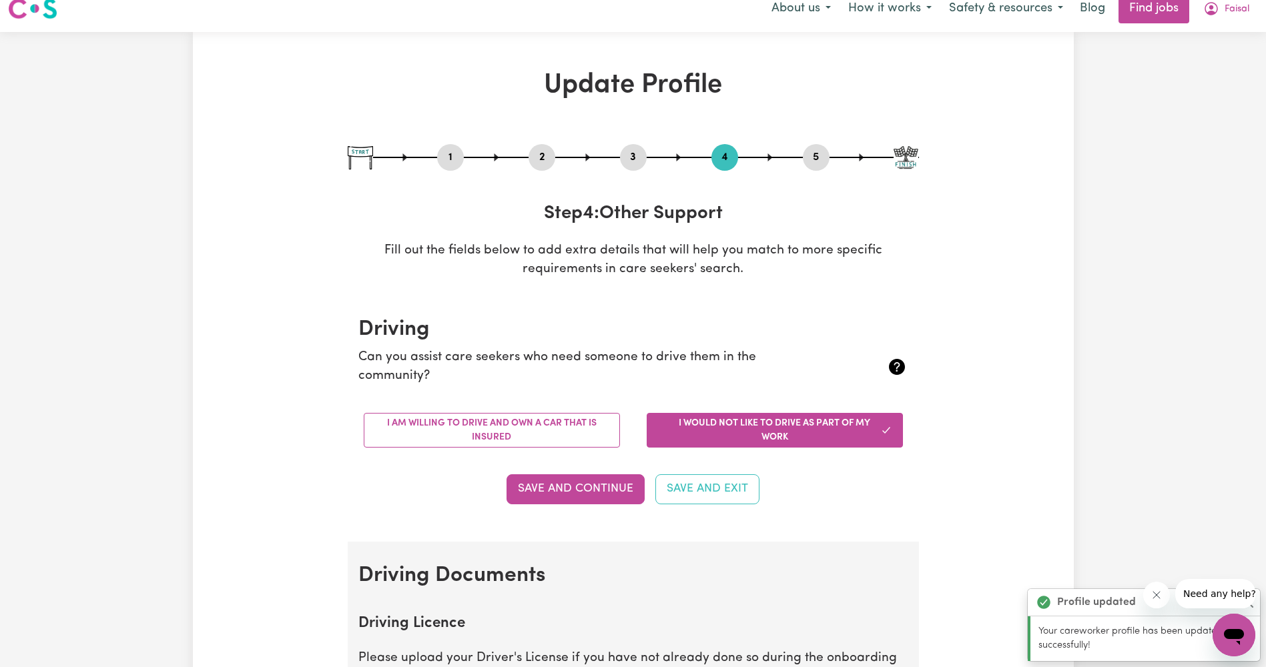
scroll to position [0, 0]
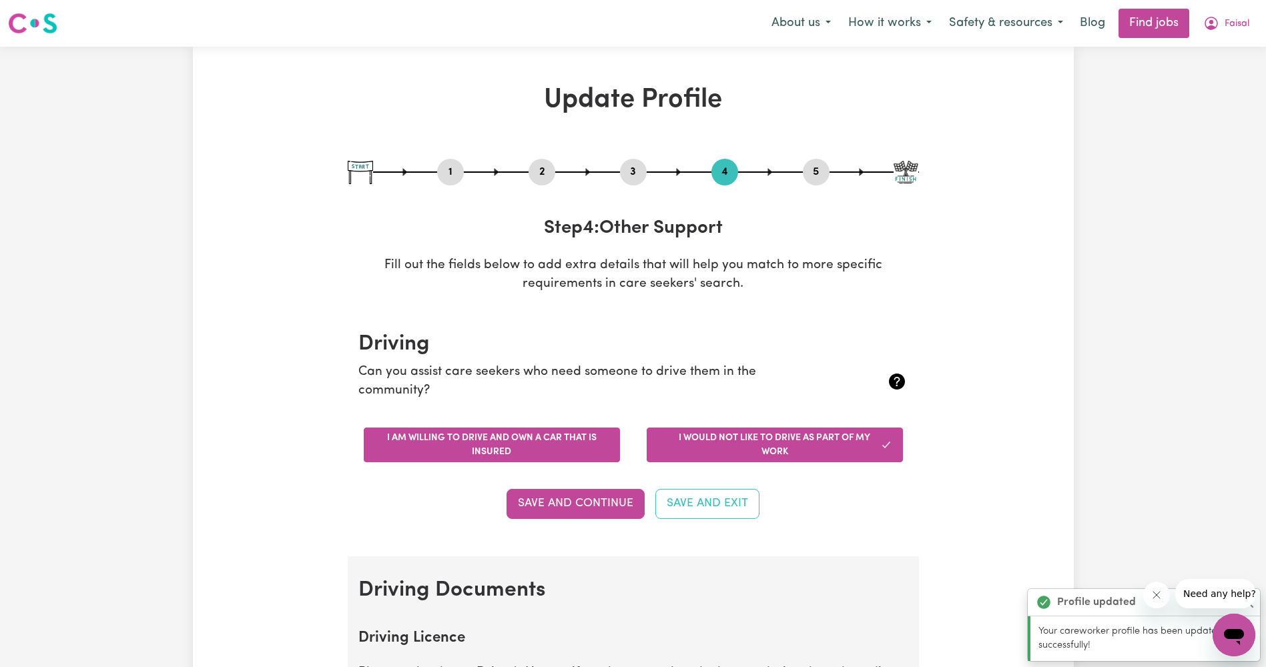
click at [583, 456] on button "I am willing to drive and own a car that is insured" at bounding box center [492, 445] width 256 height 35
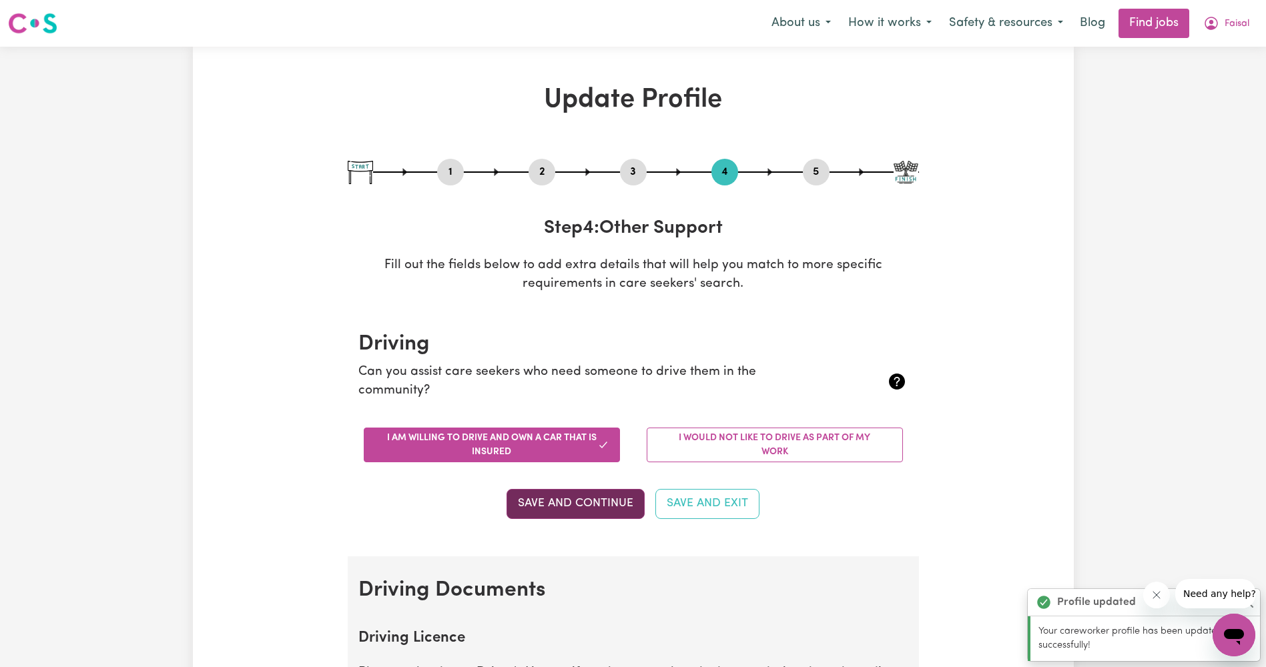
click at [587, 511] on button "Save and Continue" at bounding box center [576, 503] width 138 height 29
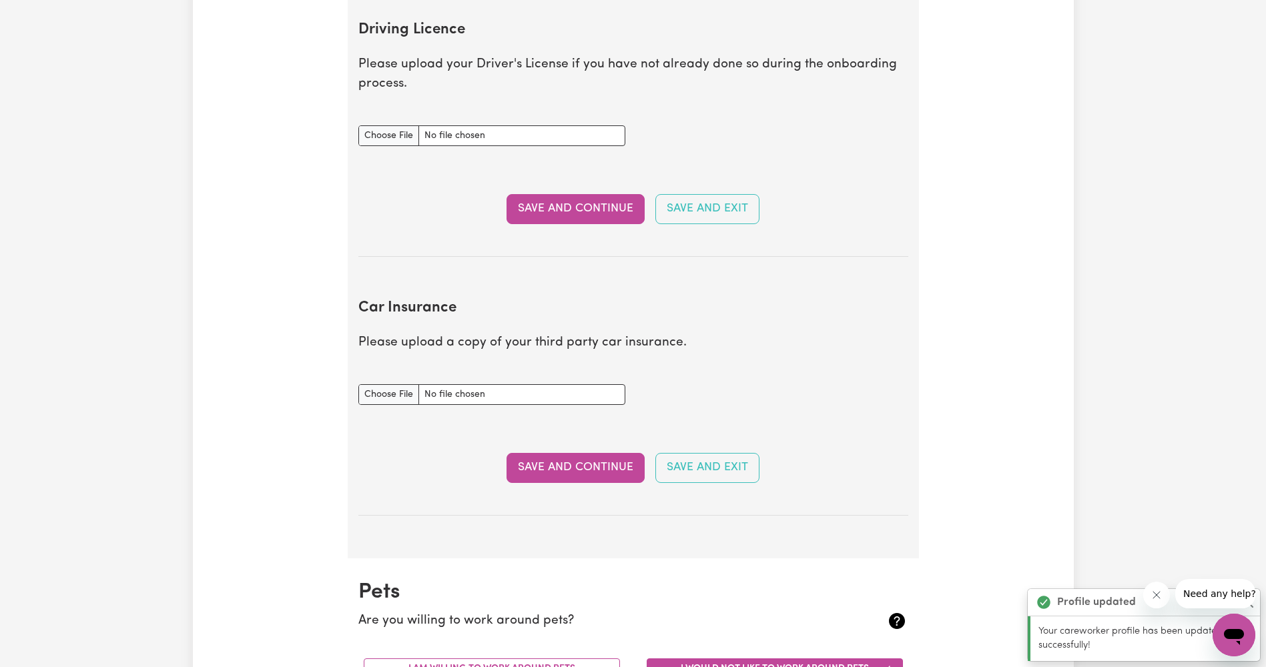
scroll to position [876, 0]
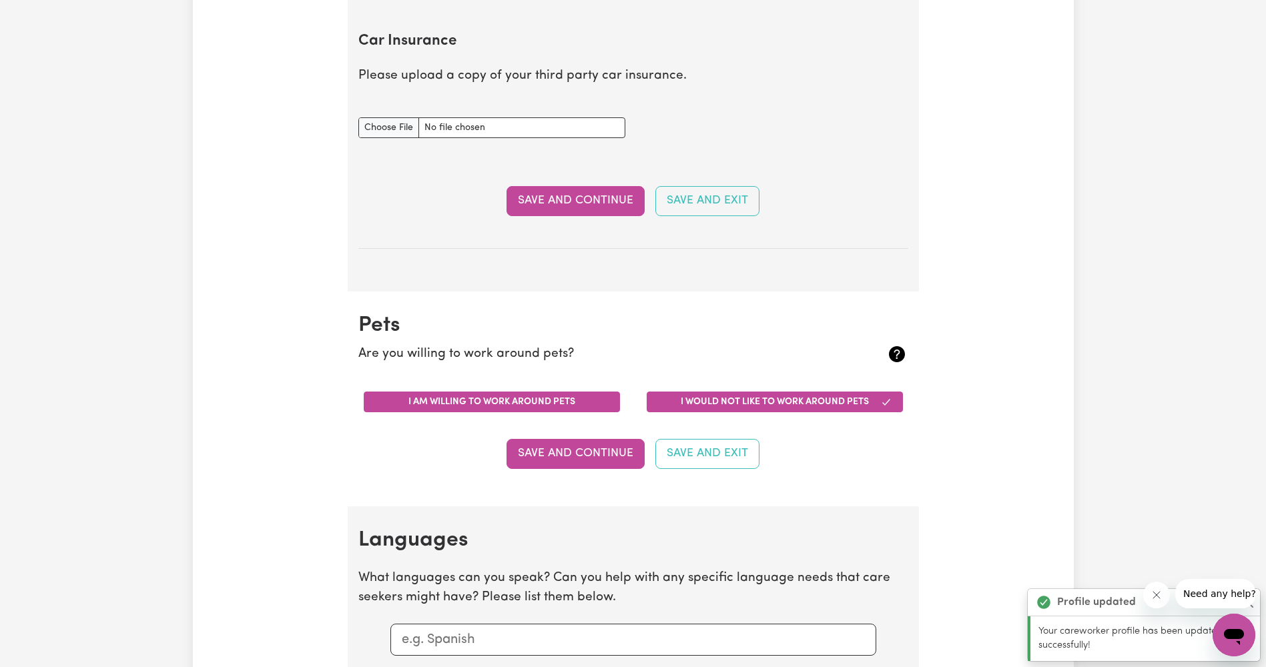
click at [581, 403] on button "I am willing to work around pets" at bounding box center [492, 402] width 256 height 21
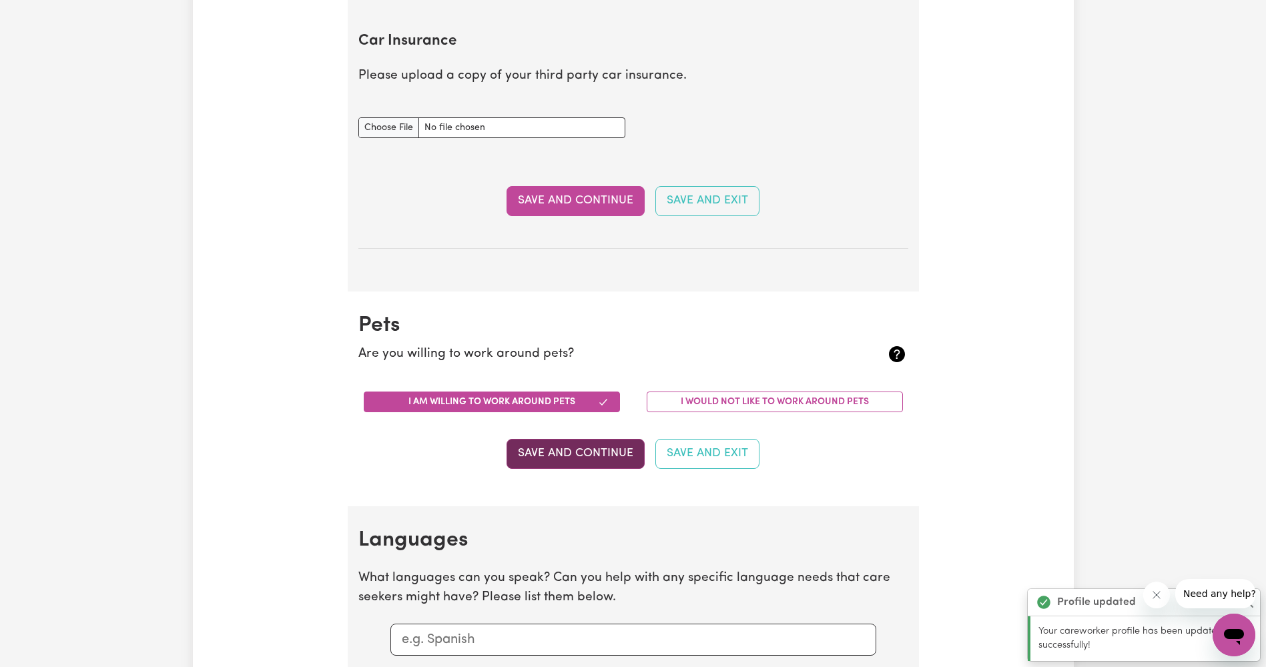
click at [589, 456] on button "Save and Continue" at bounding box center [576, 453] width 138 height 29
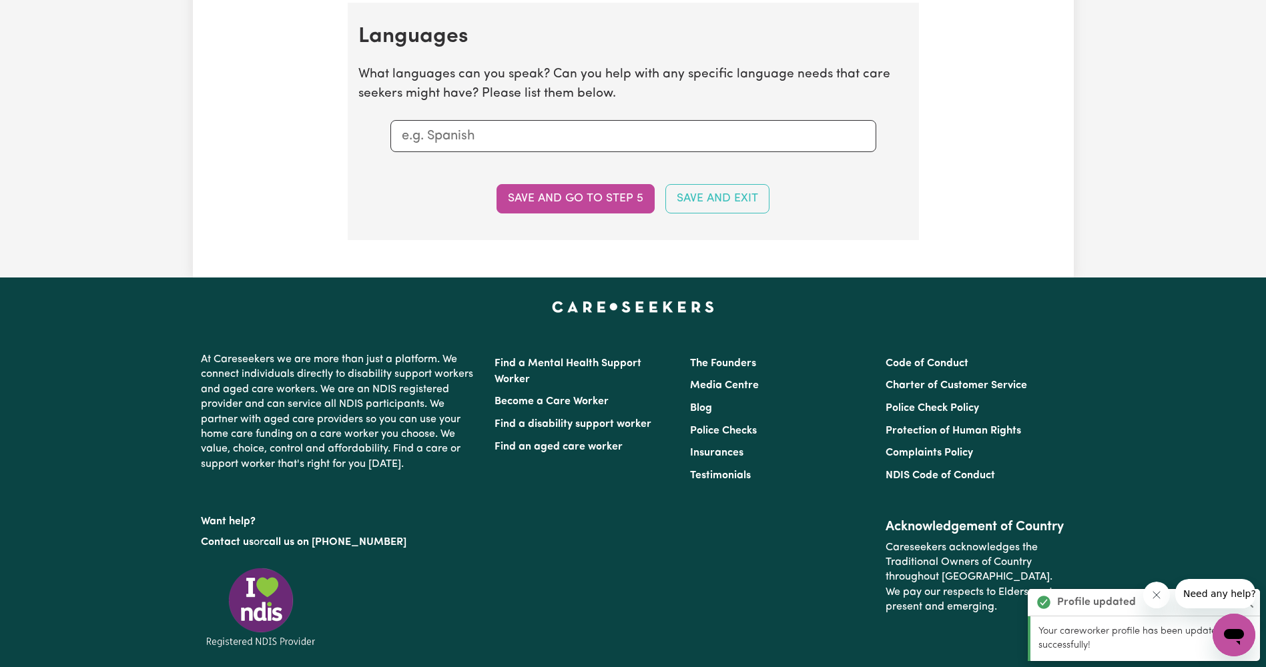
scroll to position [1382, 0]
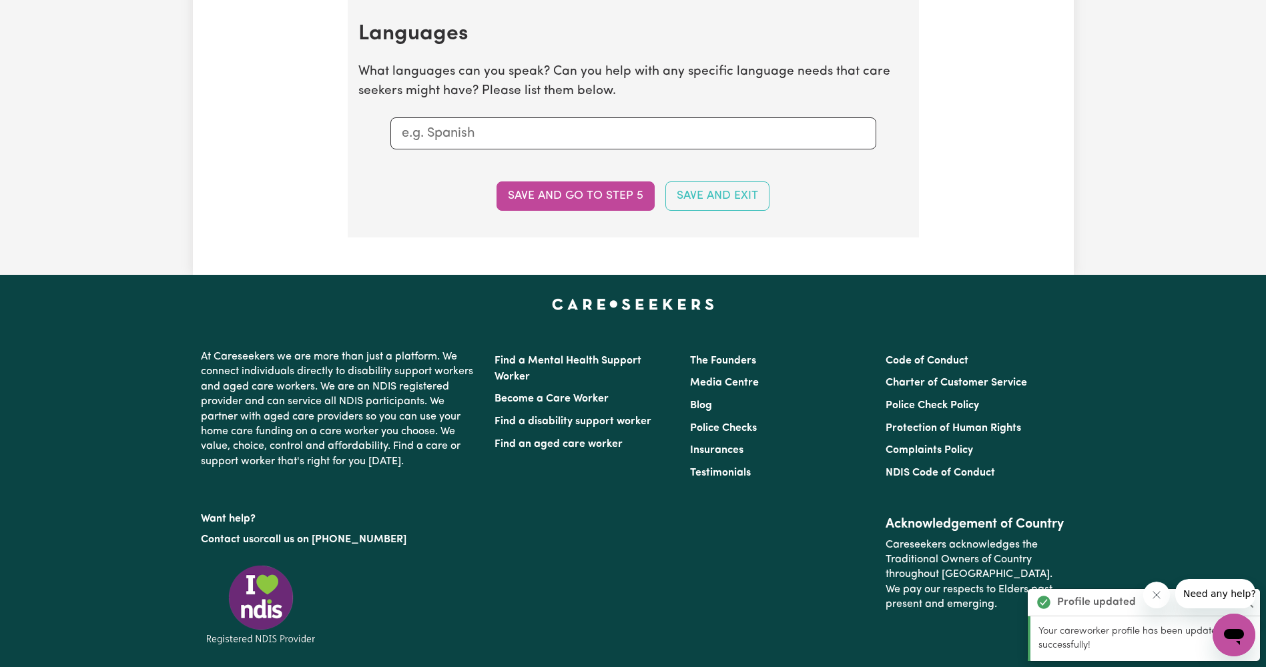
click at [554, 127] on input "text" at bounding box center [633, 133] width 463 height 20
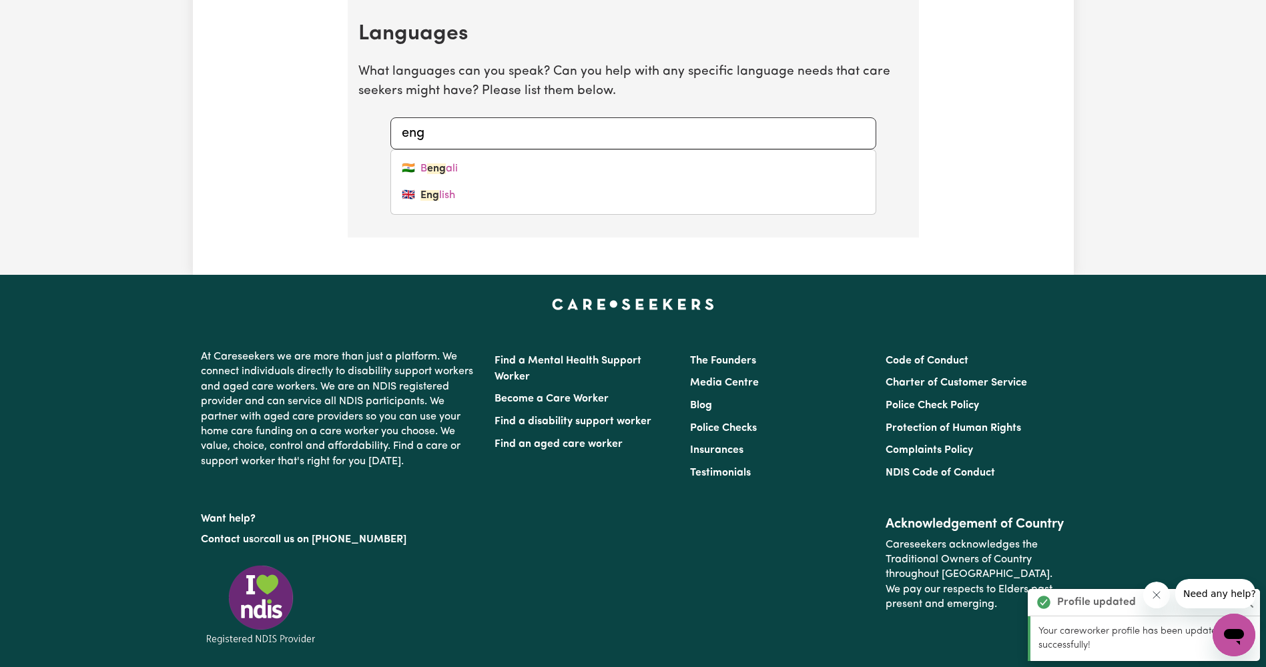
type input "engl"
type input "english"
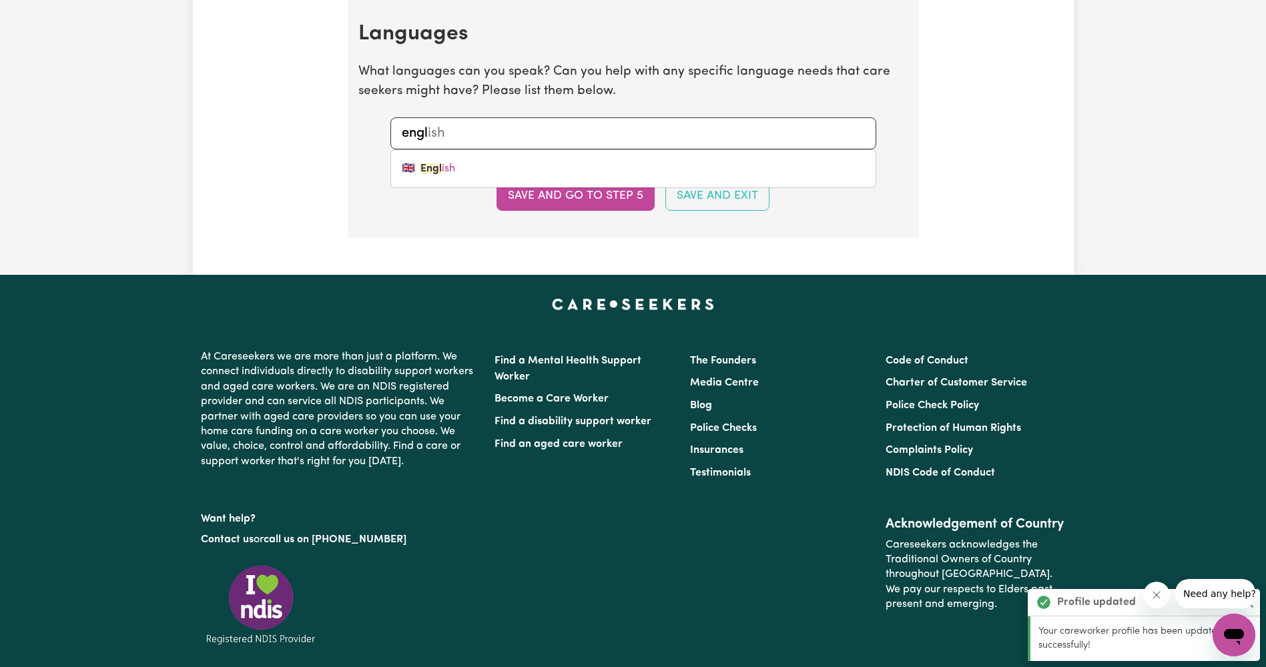
type input "engli"
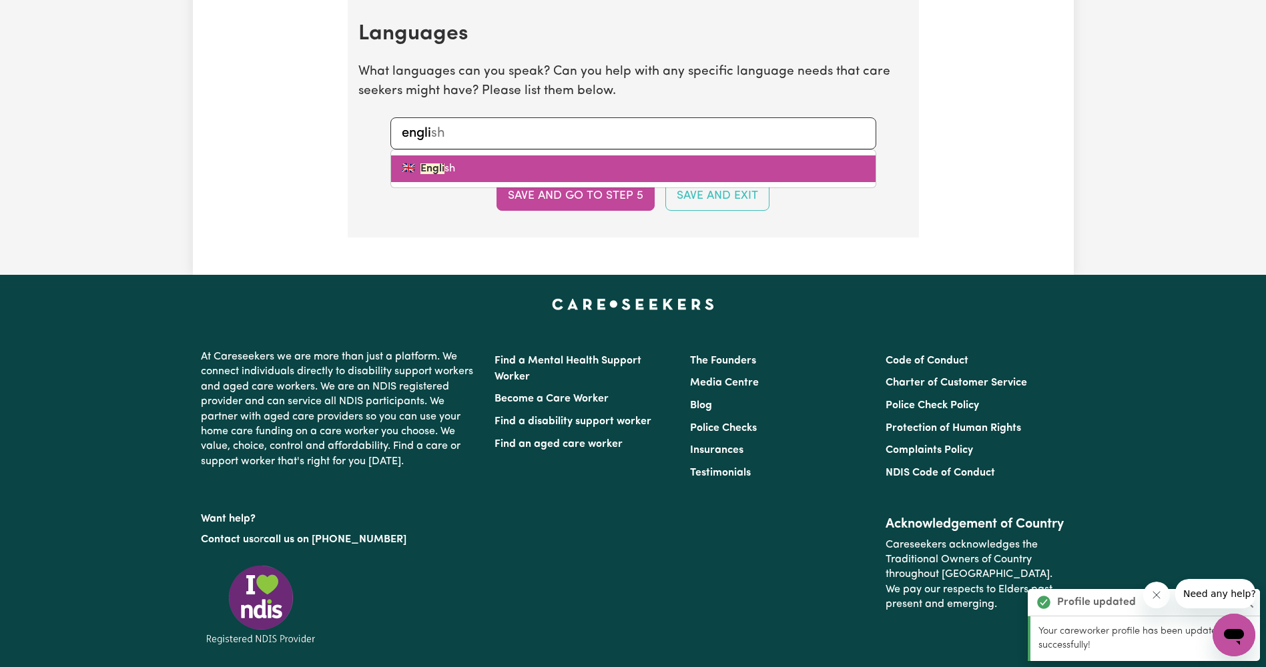
click at [542, 166] on link "🇬🇧 Engli sh" at bounding box center [633, 168] width 485 height 27
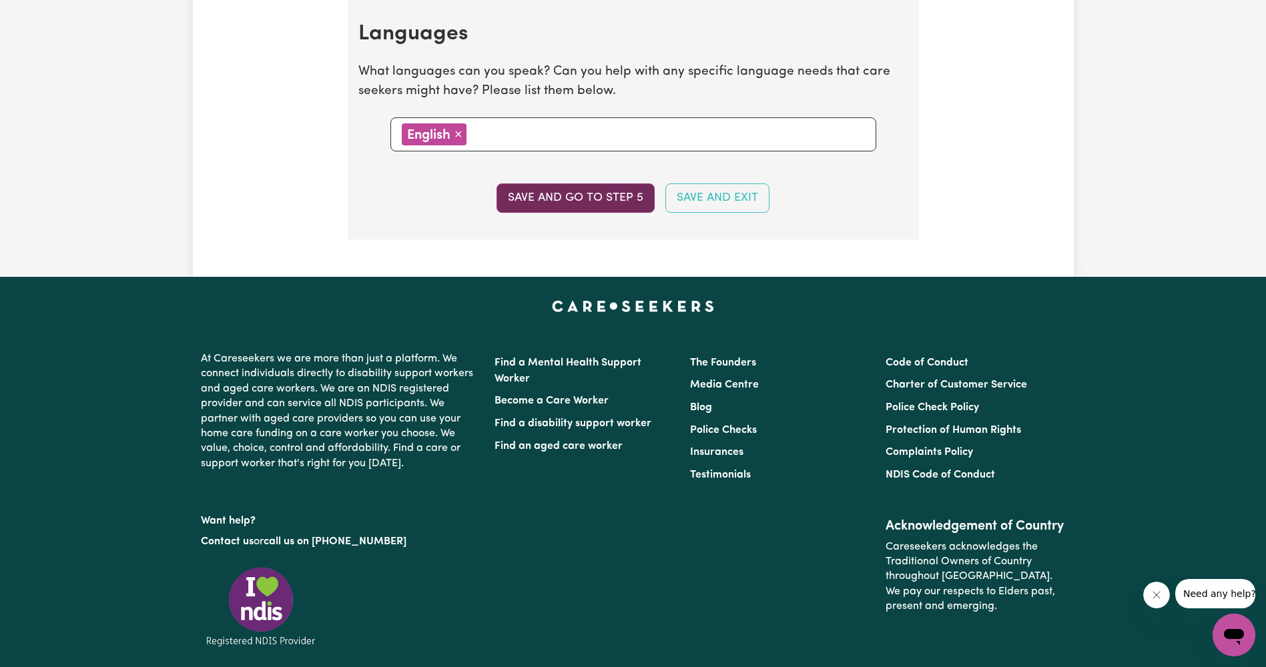
click at [589, 203] on button "Save and go to step 5" at bounding box center [576, 198] width 158 height 29
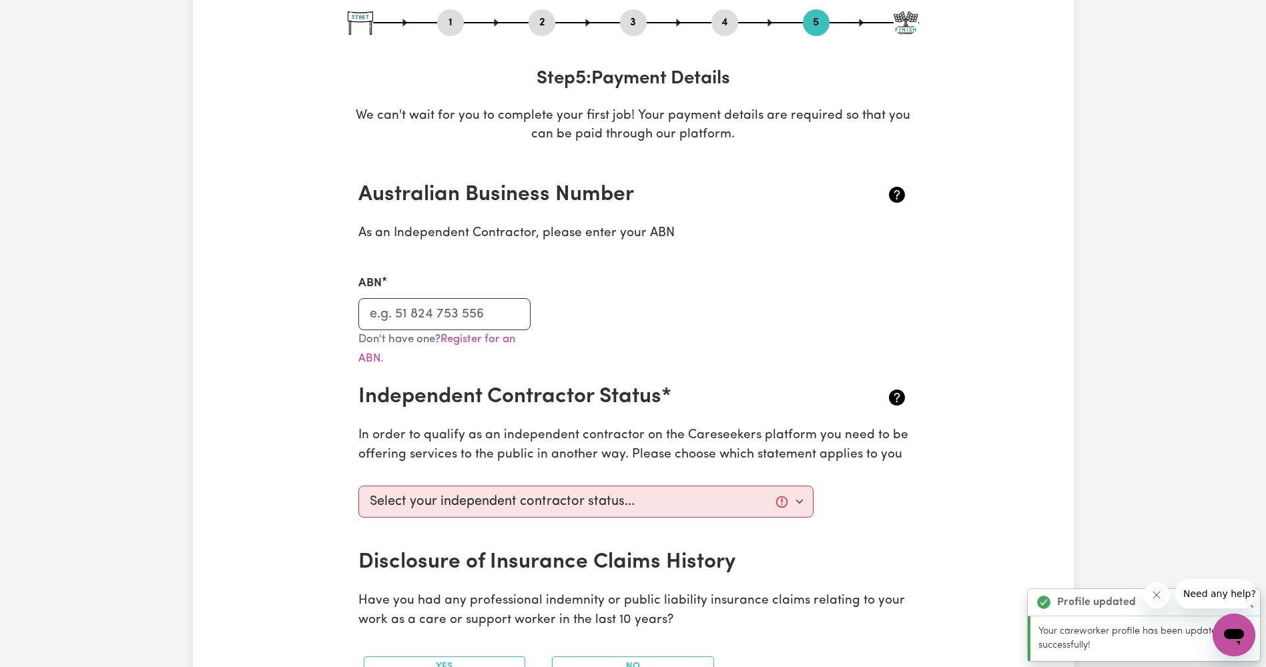
scroll to position [400, 0]
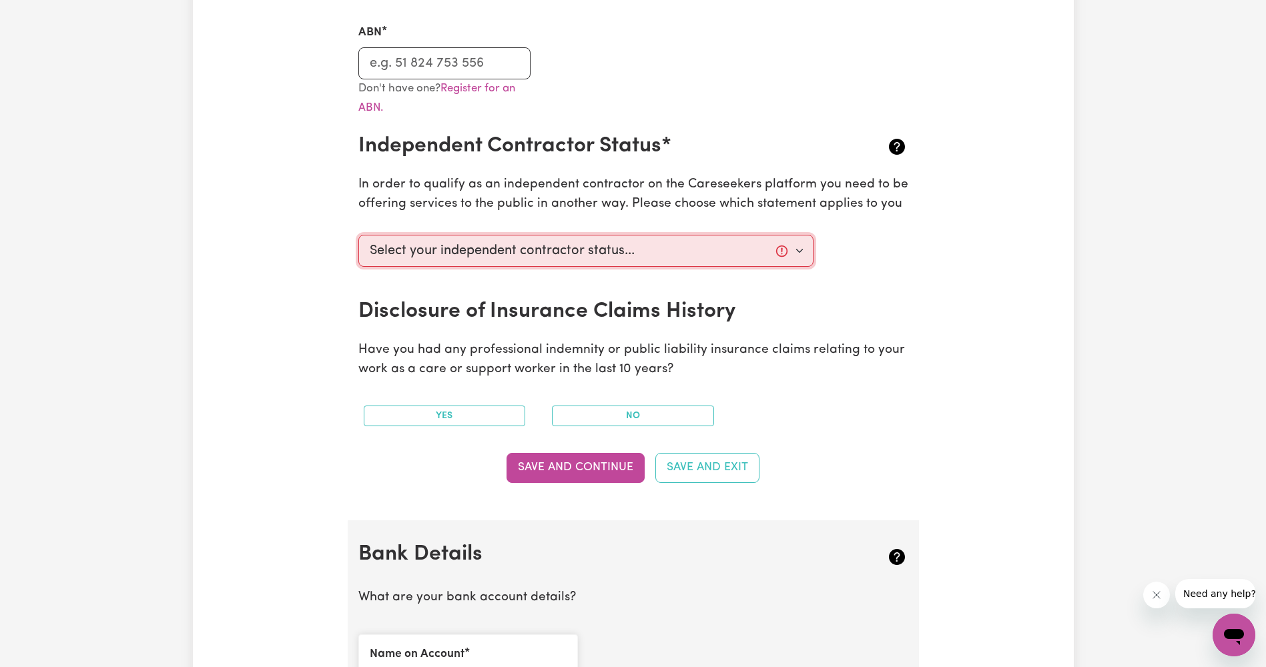
click at [596, 250] on select "Select your independent contractor status... I am providing services through an…" at bounding box center [586, 251] width 456 height 32
click at [587, 188] on p "In order to qualify as an independent contractor on the Careseekers platform yo…" at bounding box center [633, 195] width 550 height 39
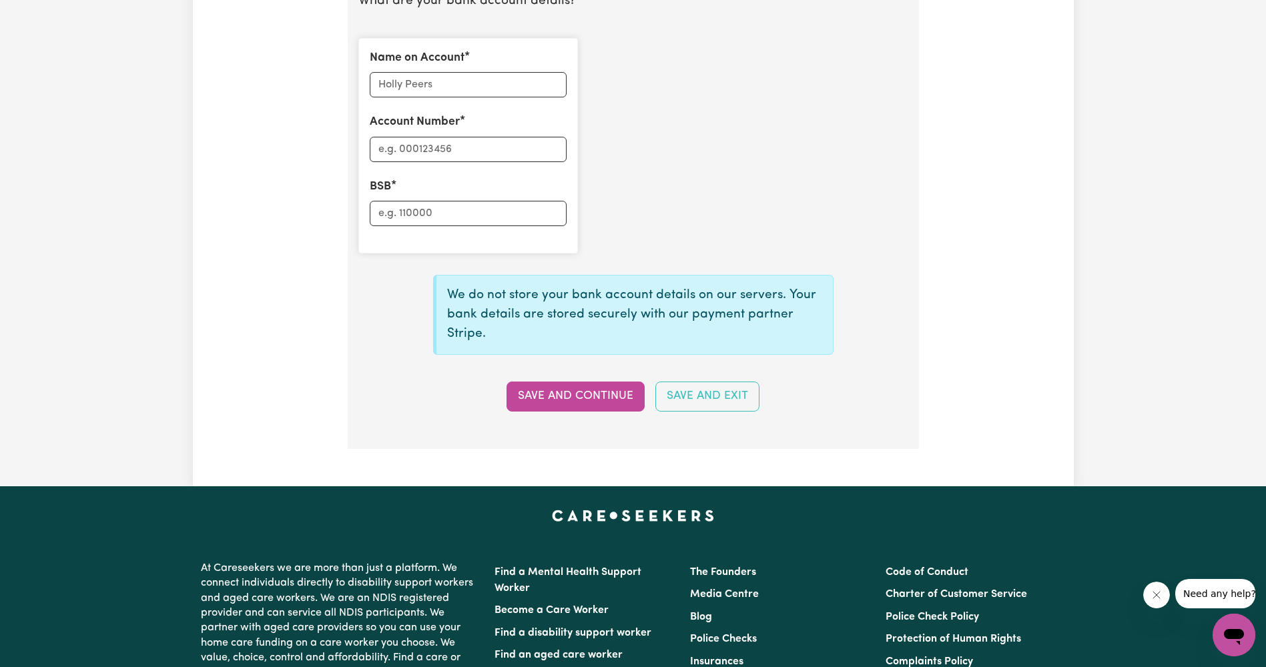
scroll to position [1001, 0]
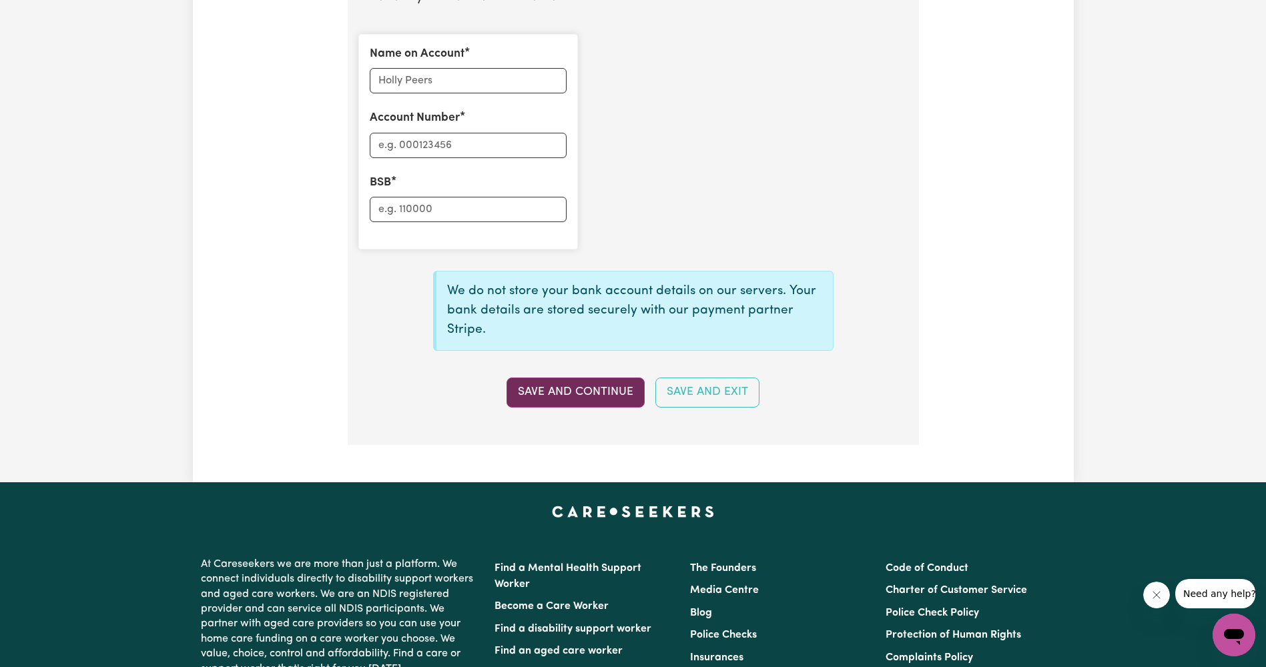
click at [606, 396] on button "Save and Continue" at bounding box center [576, 392] width 138 height 29
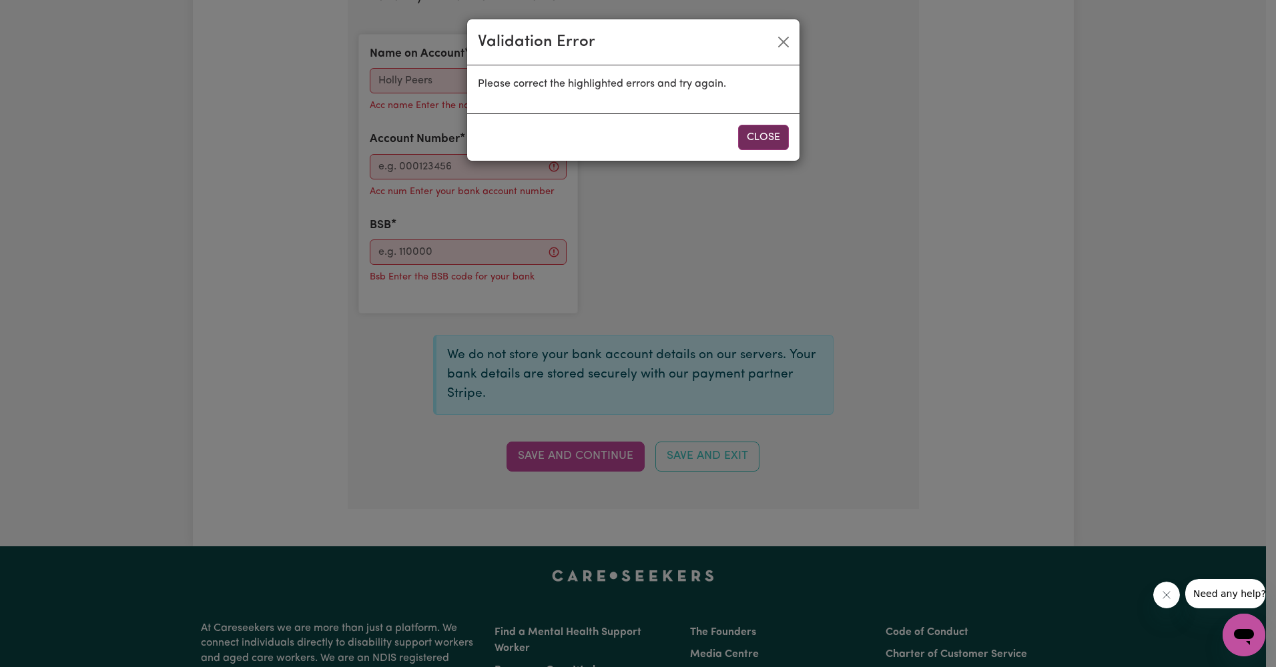
click at [767, 132] on button "Close" at bounding box center [763, 137] width 51 height 25
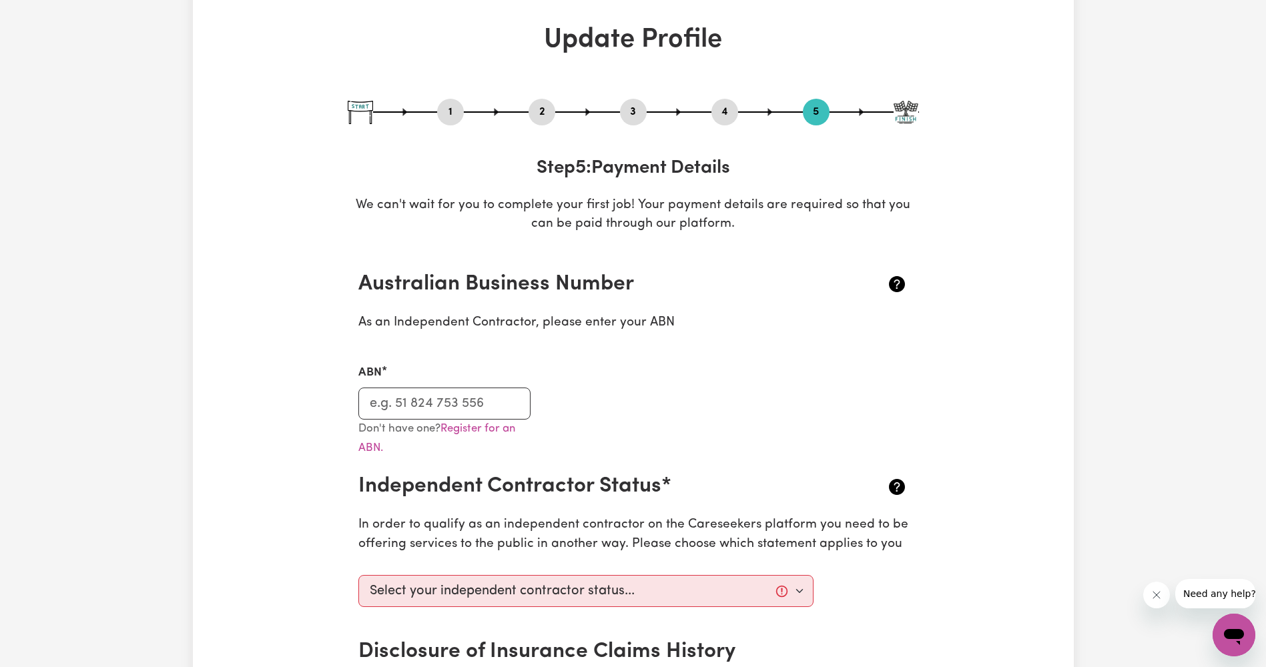
scroll to position [0, 0]
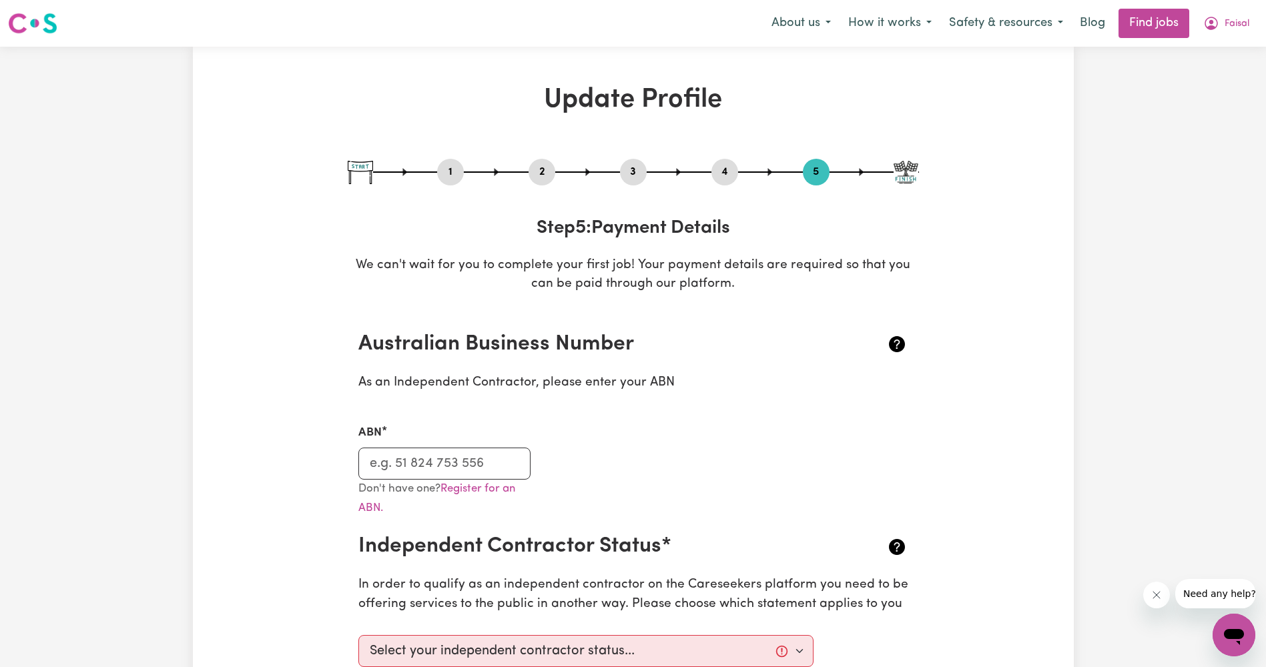
click at [725, 168] on button "4" at bounding box center [724, 172] width 27 height 17
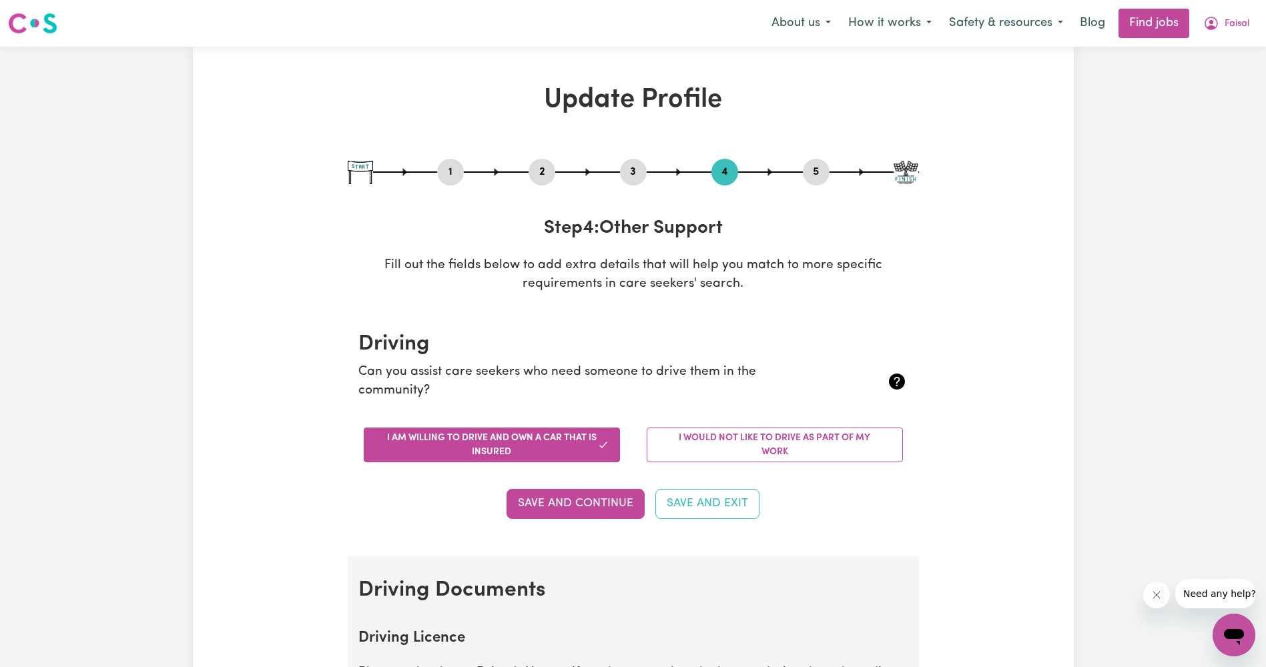
click at [450, 170] on button "1" at bounding box center [450, 172] width 27 height 17
select select "[DEMOGRAPHIC_DATA]"
select select "[DEMOGRAPHIC_DATA] Citizen"
select select "Studying a healthcare related degree or qualification"
select select "40"
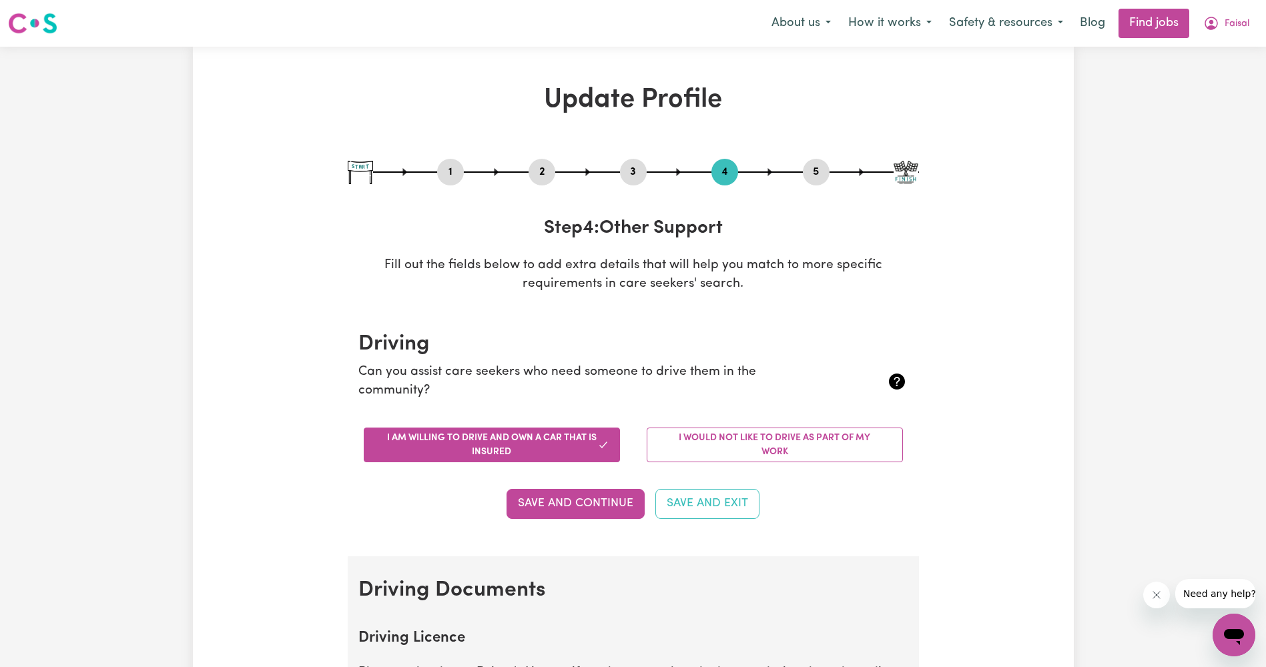
select select "50"
select select "60"
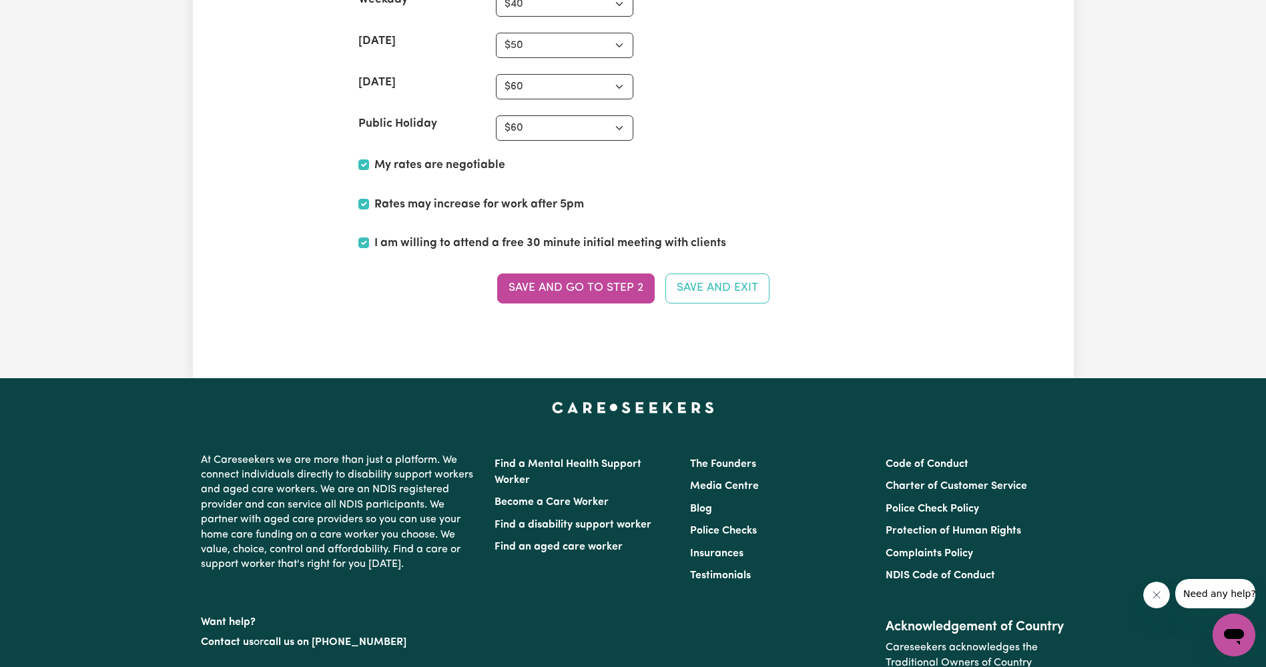
drag, startPoint x: 1150, startPoint y: 484, endPoint x: 1135, endPoint y: 169, distance: 315.3
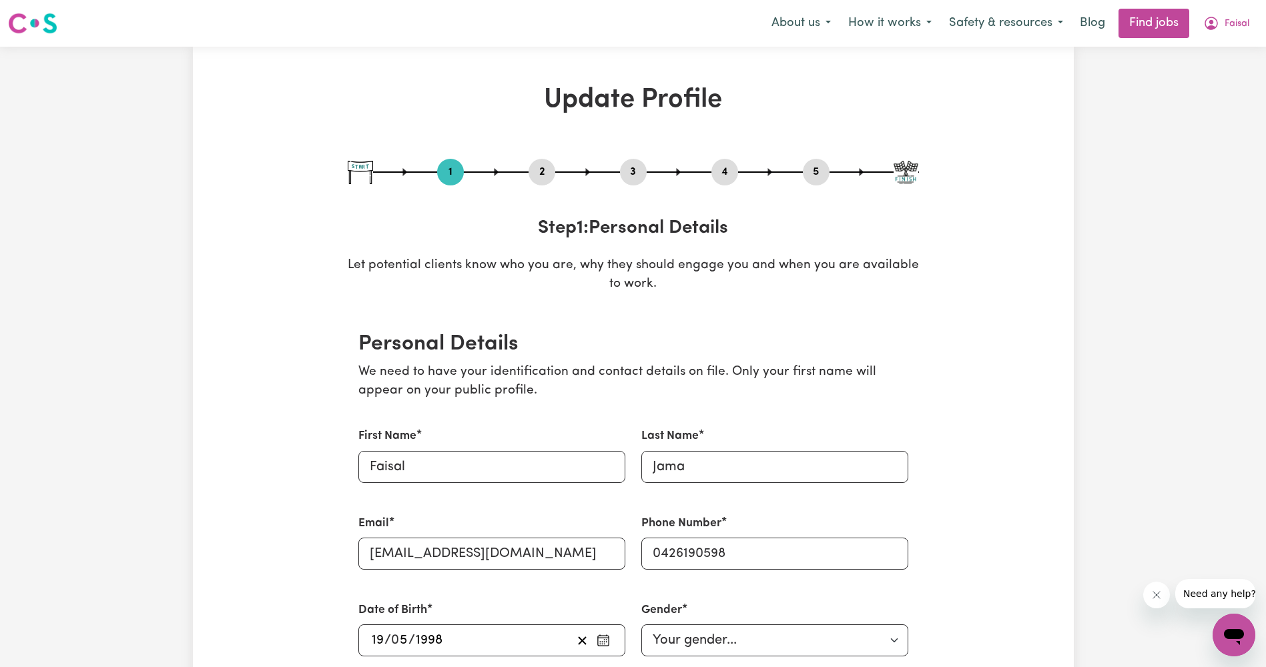
click at [541, 170] on button "2" at bounding box center [542, 172] width 27 height 17
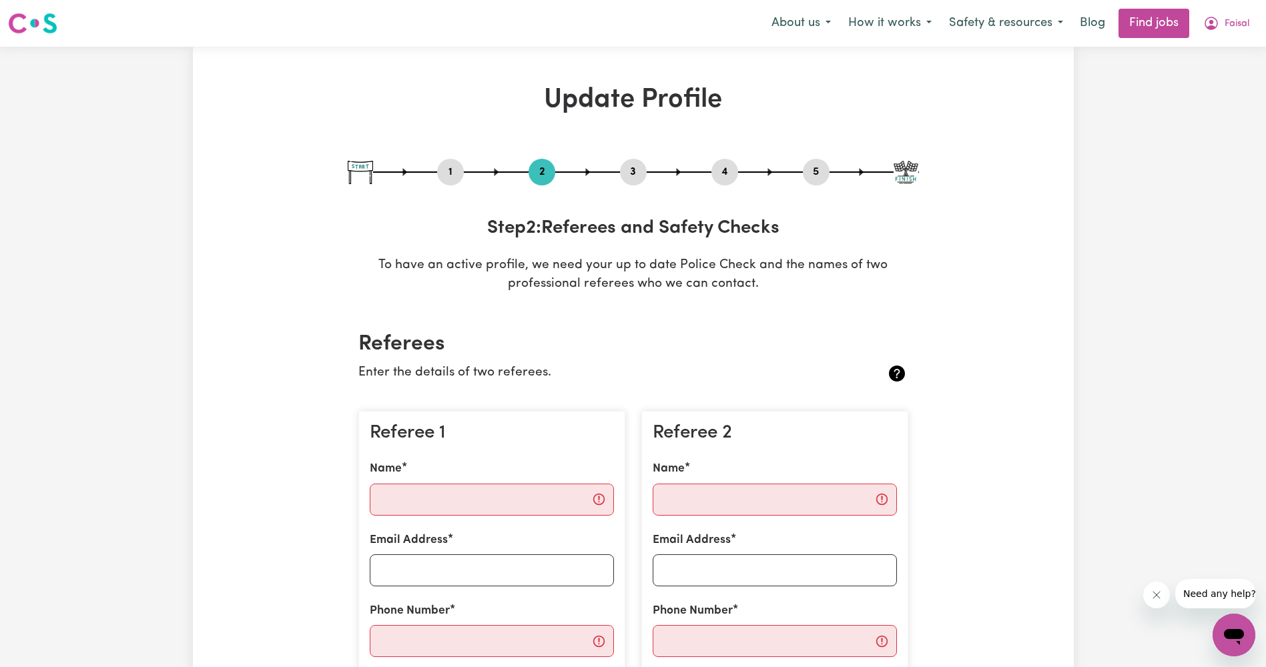
click at [631, 176] on button "3" at bounding box center [633, 172] width 27 height 17
select select "Certificate III (Individual Support)"
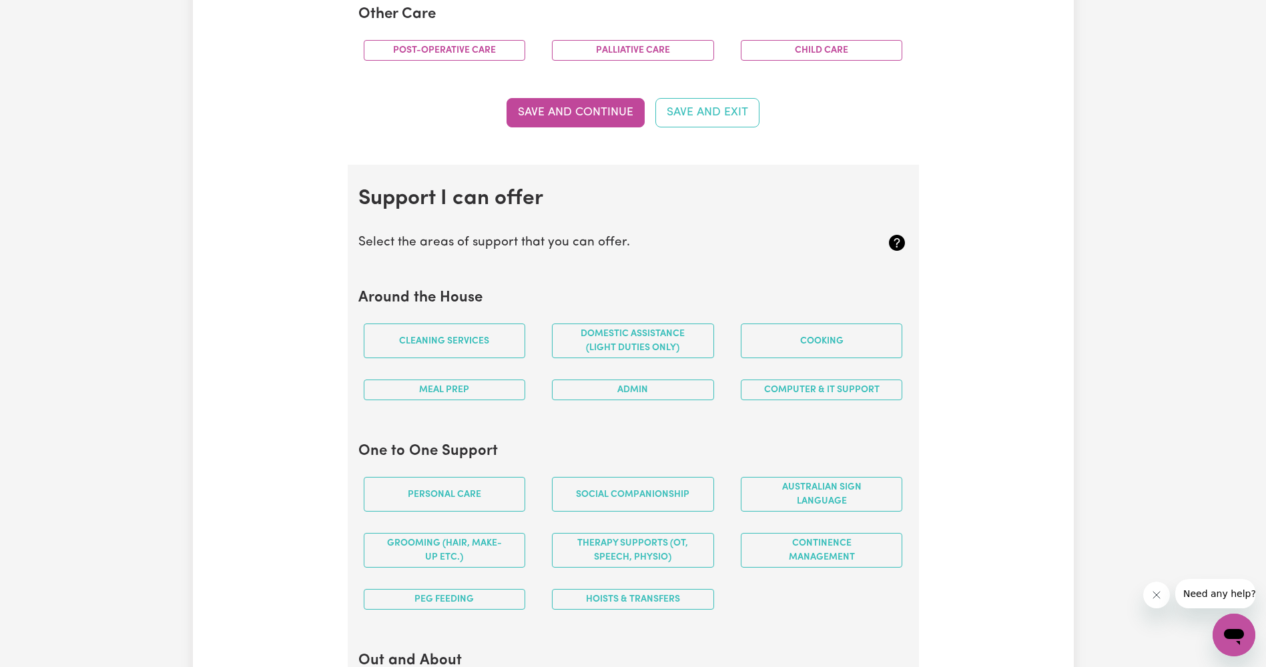
scroll to position [1135, 0]
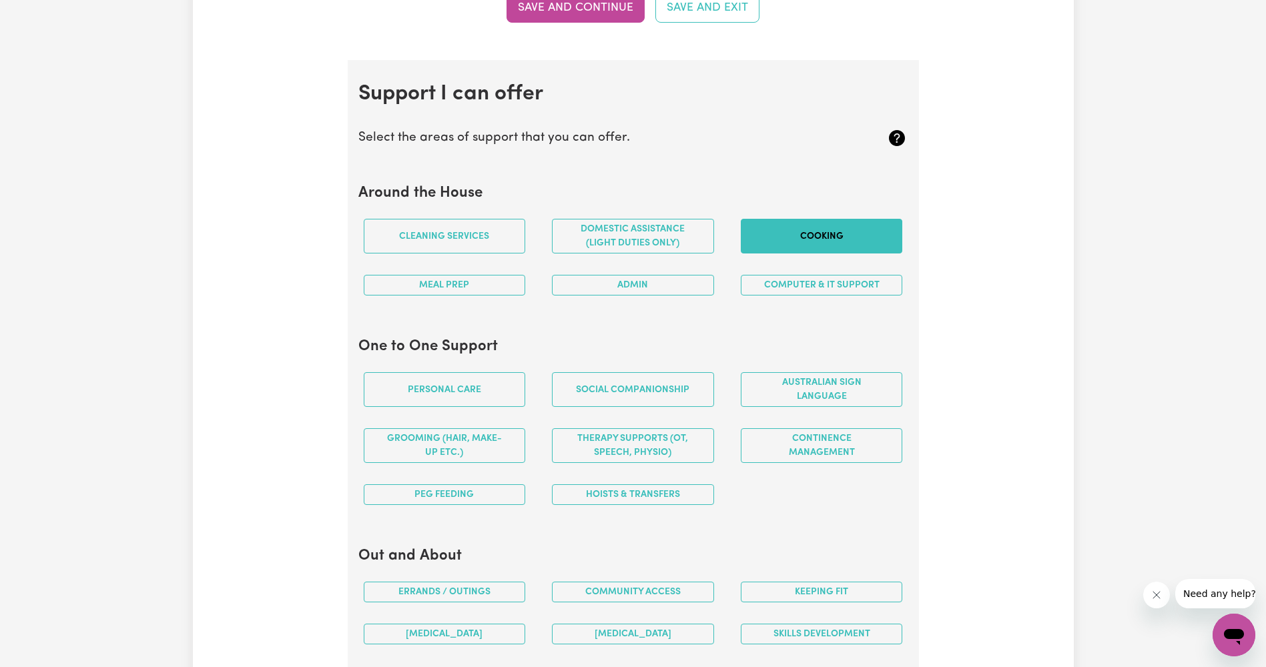
click at [792, 234] on button "Cooking" at bounding box center [822, 236] width 162 height 35
click at [704, 283] on button "Admin" at bounding box center [633, 285] width 162 height 21
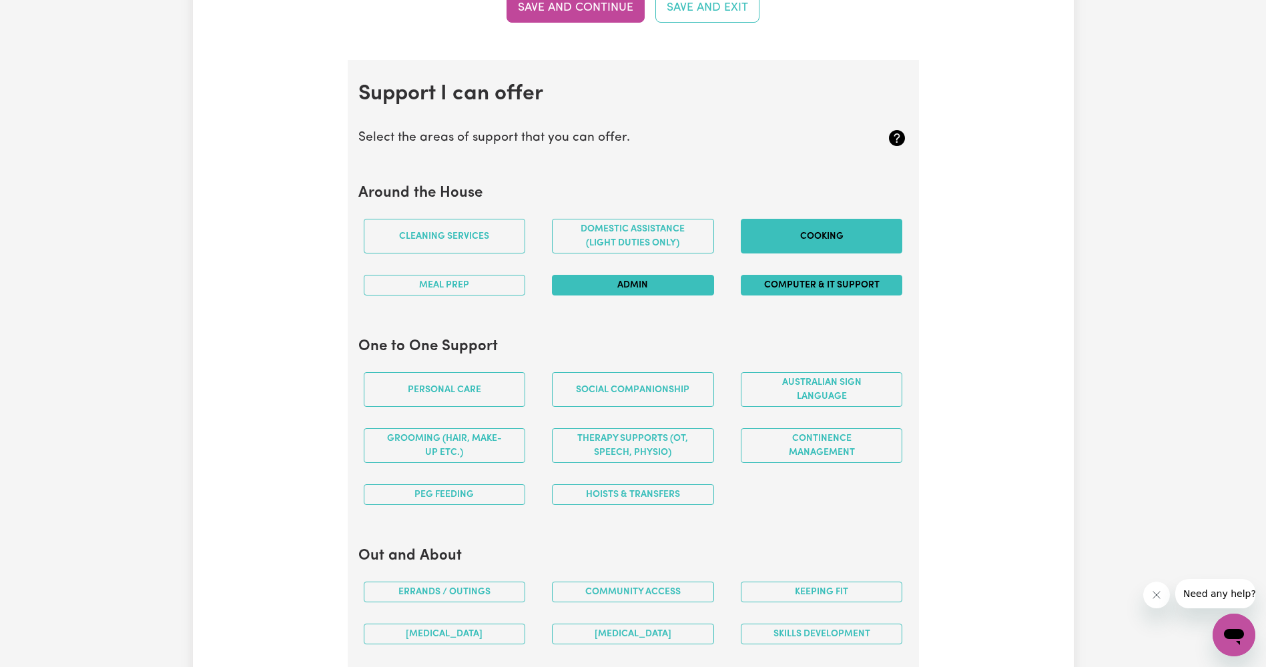
click at [770, 284] on button "Computer & IT Support" at bounding box center [822, 285] width 162 height 21
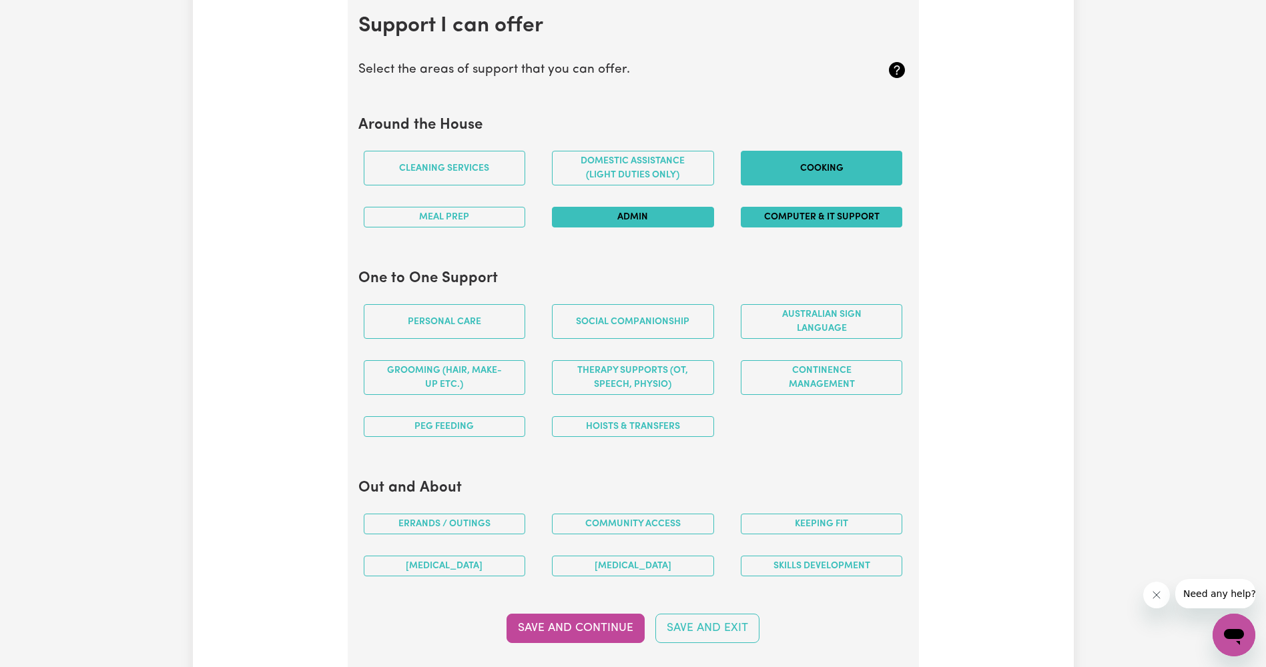
scroll to position [1268, 0]
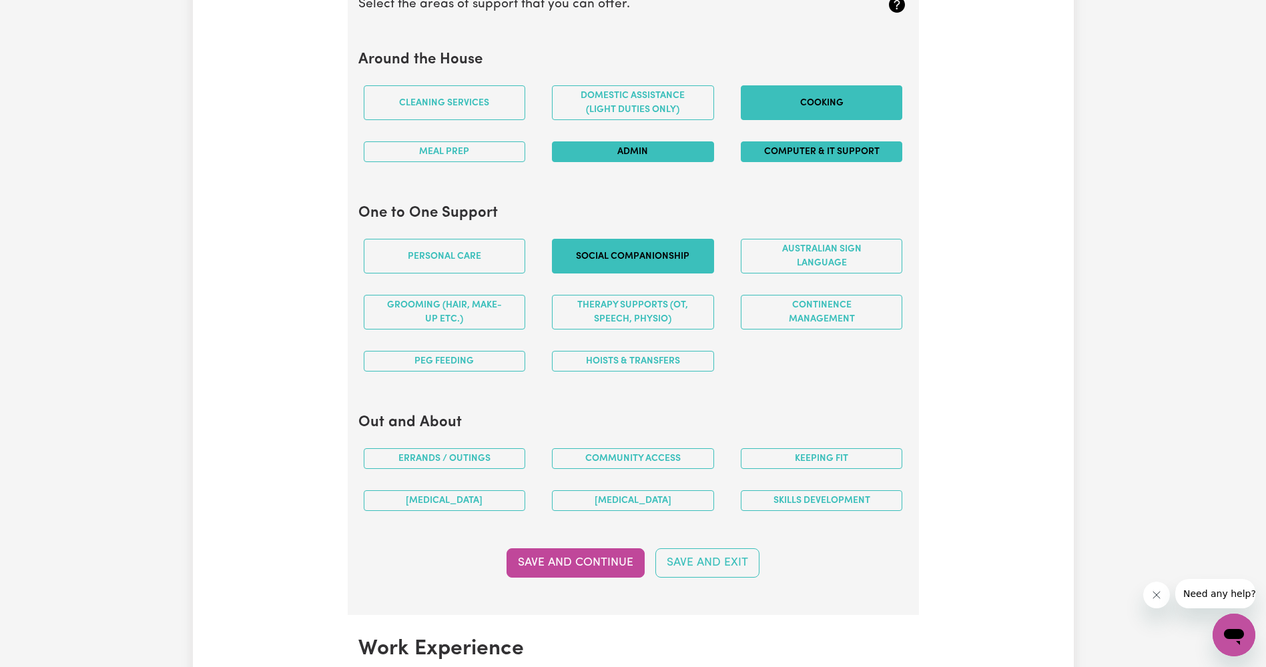
click at [664, 269] on button "Social companionship" at bounding box center [633, 256] width 162 height 35
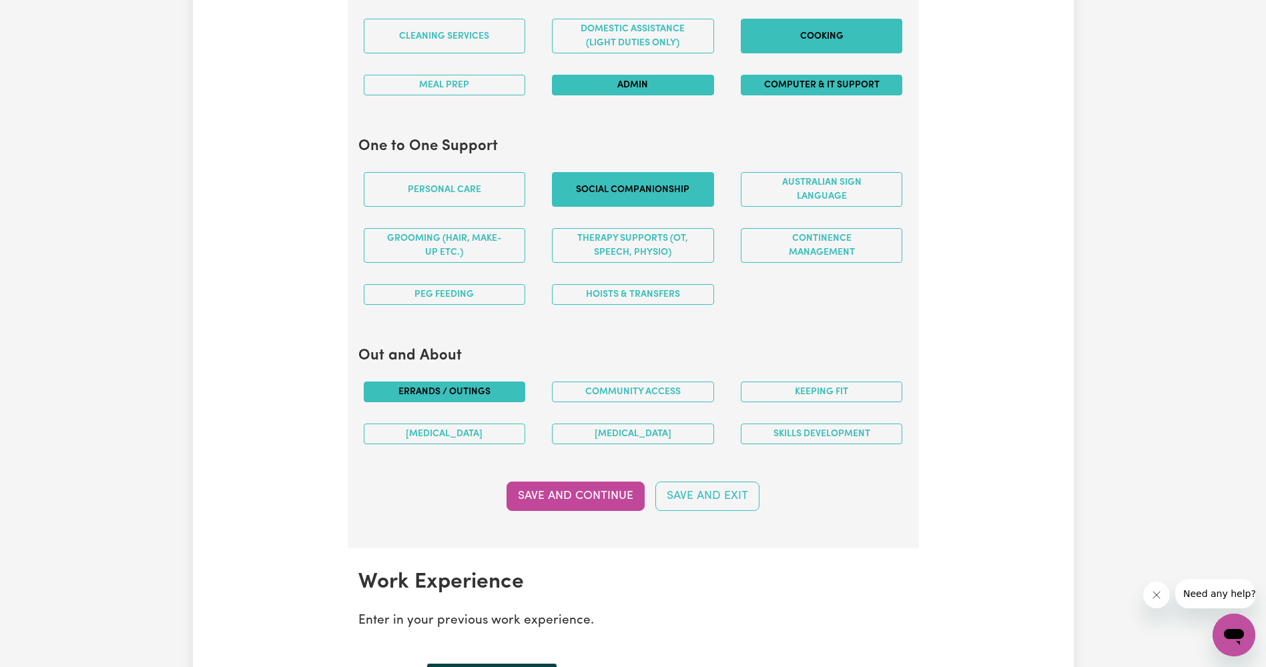
click at [492, 394] on button "Errands / Outings" at bounding box center [445, 392] width 162 height 21
click at [599, 394] on button "Community access" at bounding box center [633, 392] width 162 height 21
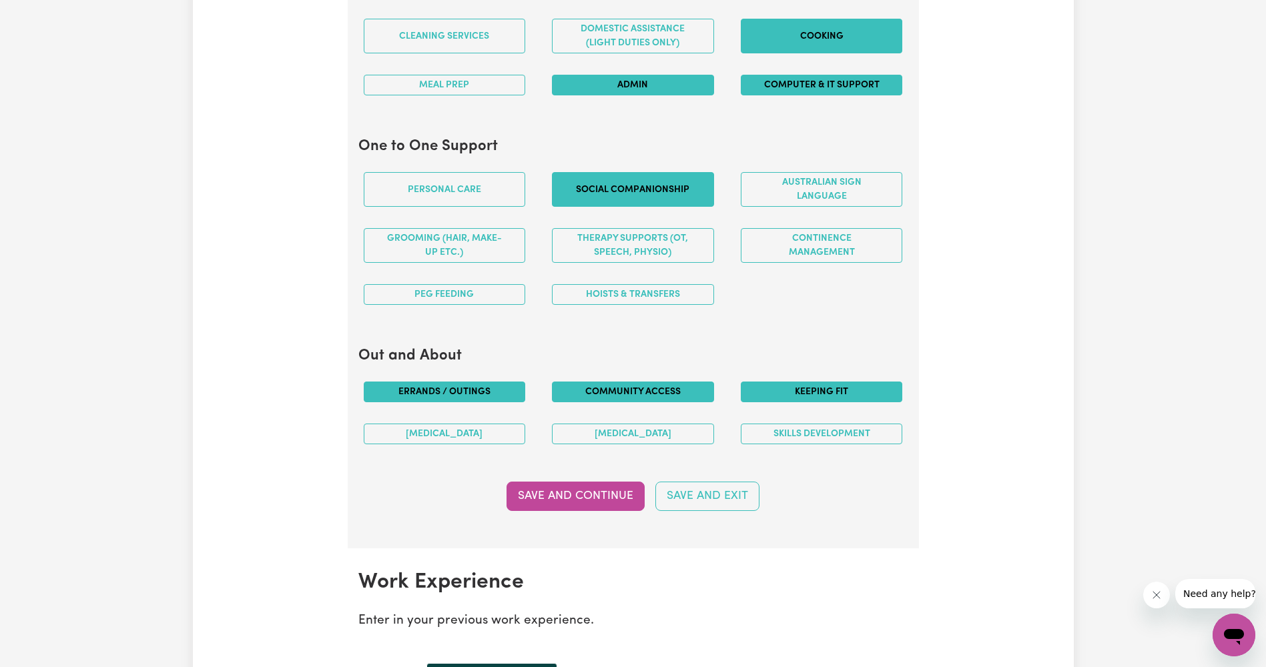
click at [830, 398] on button "Keeping fit" at bounding box center [822, 392] width 162 height 21
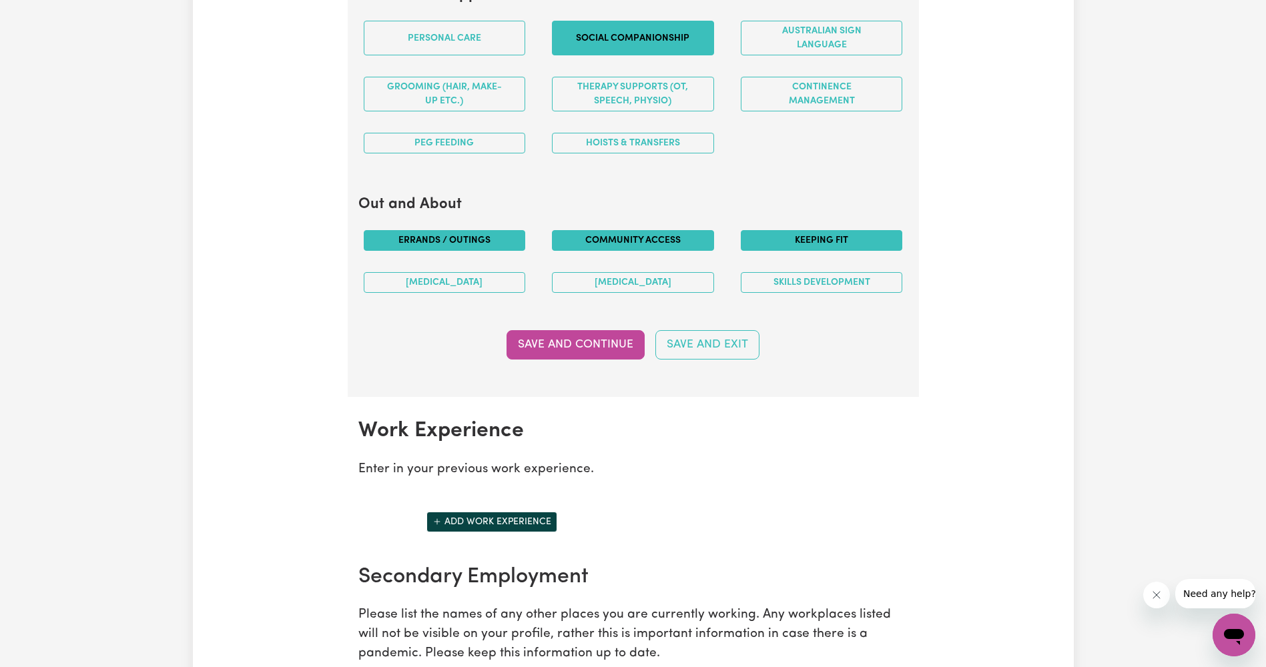
scroll to position [1668, 0]
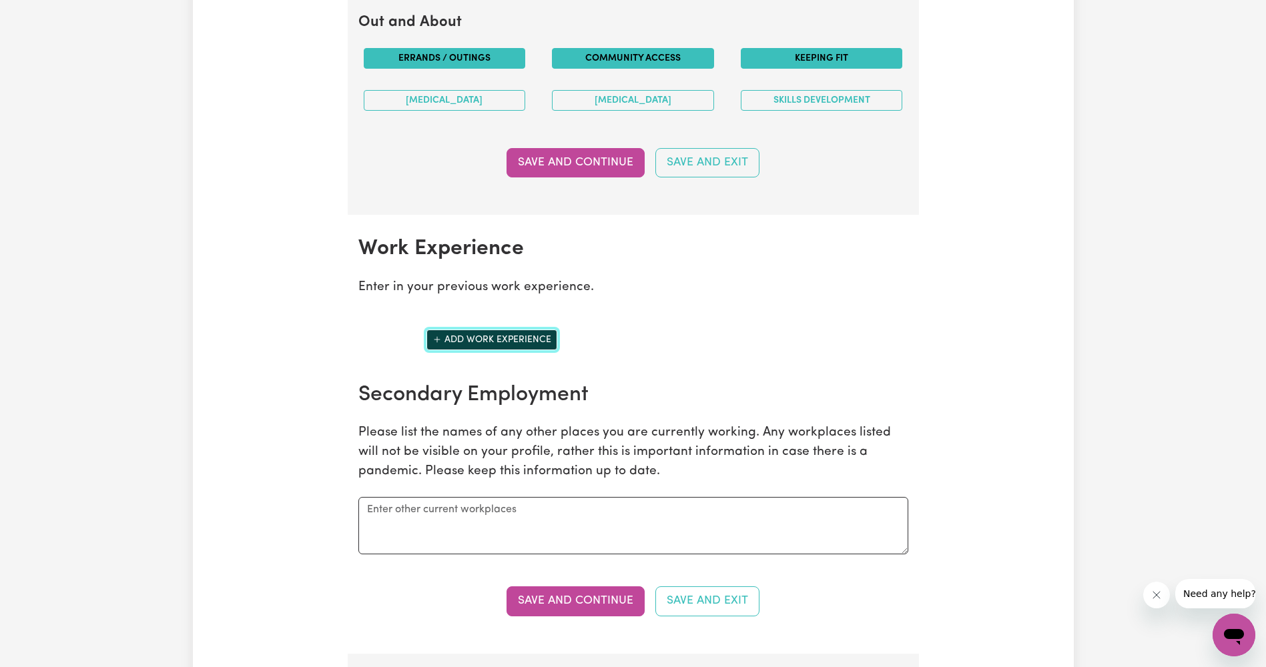
click at [448, 332] on button "Add work experience" at bounding box center [491, 340] width 131 height 21
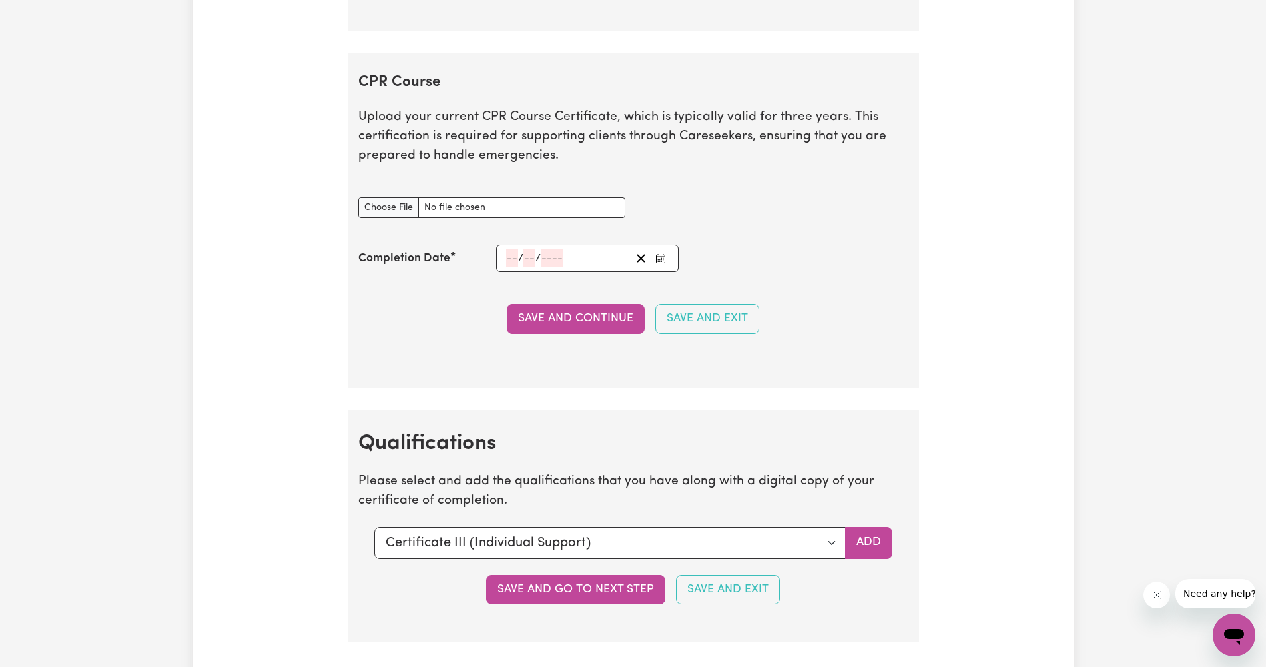
scroll to position [3003, 0]
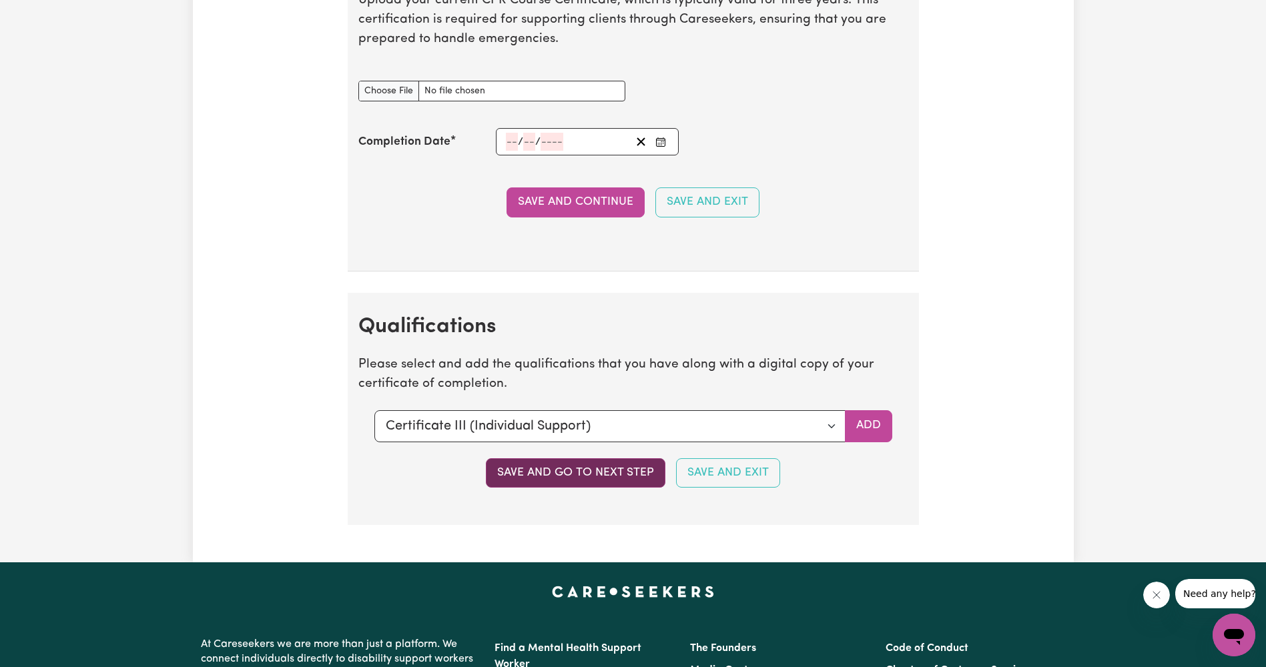
click at [583, 466] on button "Save and go to next step" at bounding box center [576, 472] width 180 height 29
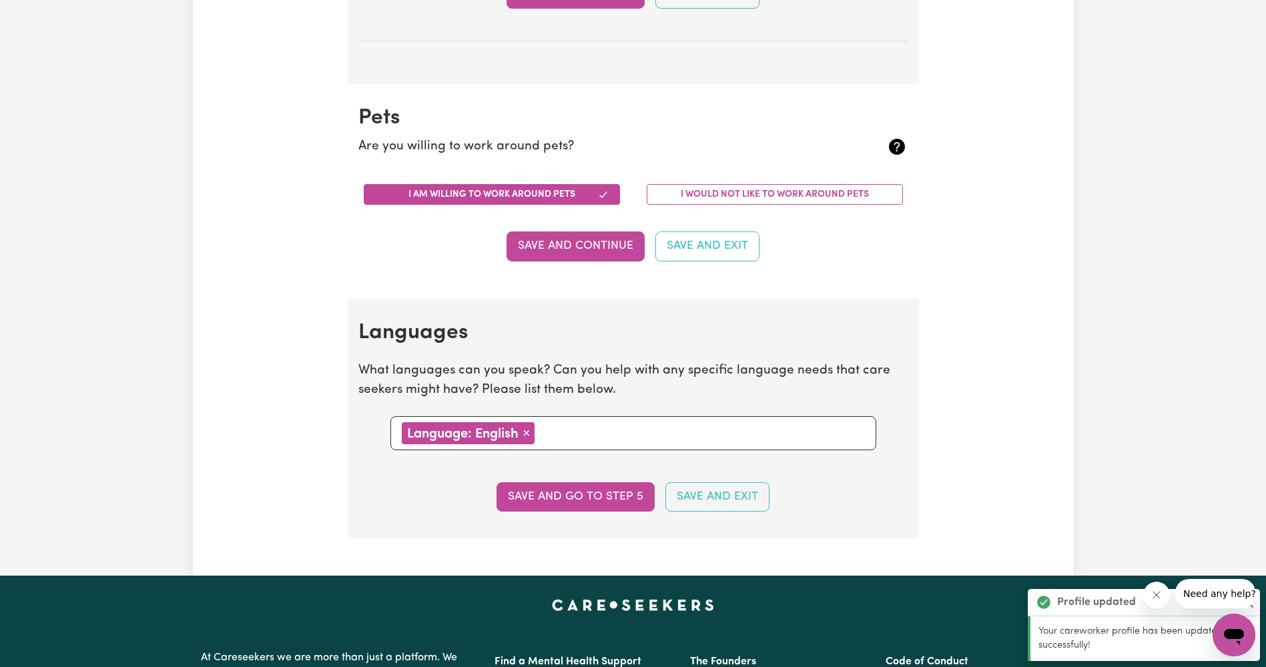
scroll to position [1335, 0]
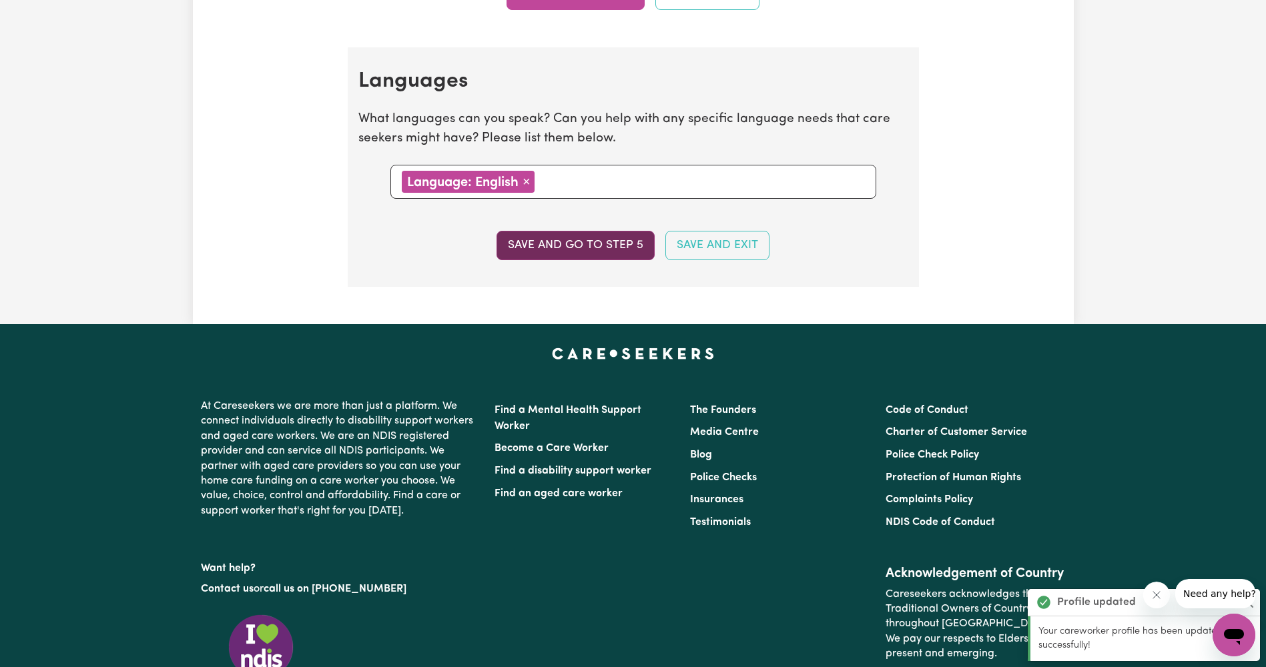
click at [575, 248] on button "Save and go to step 5" at bounding box center [576, 245] width 158 height 29
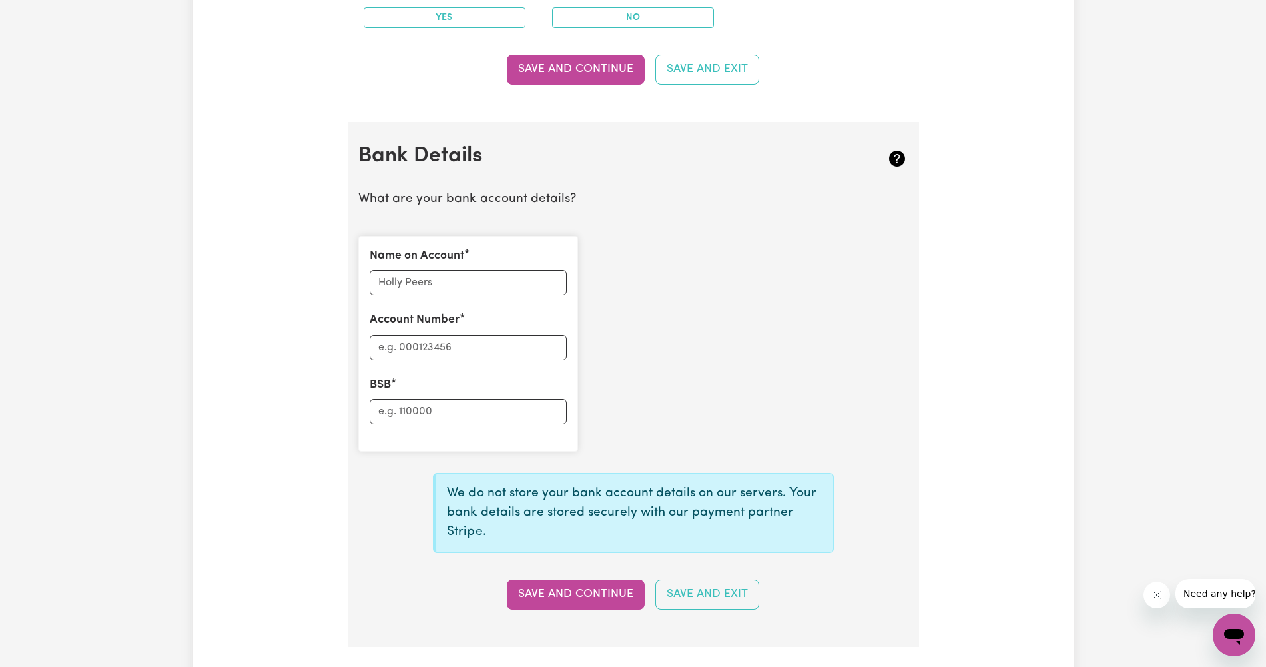
scroll to position [934, 0]
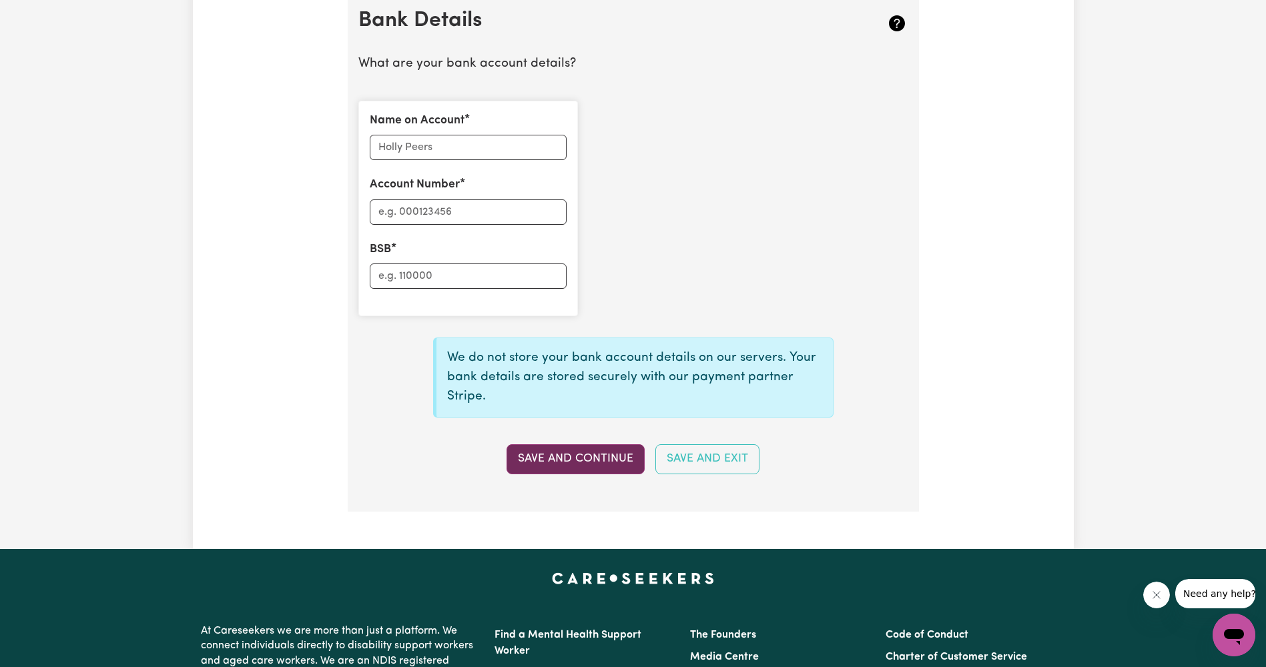
click at [534, 468] on button "Save and Continue" at bounding box center [576, 458] width 138 height 29
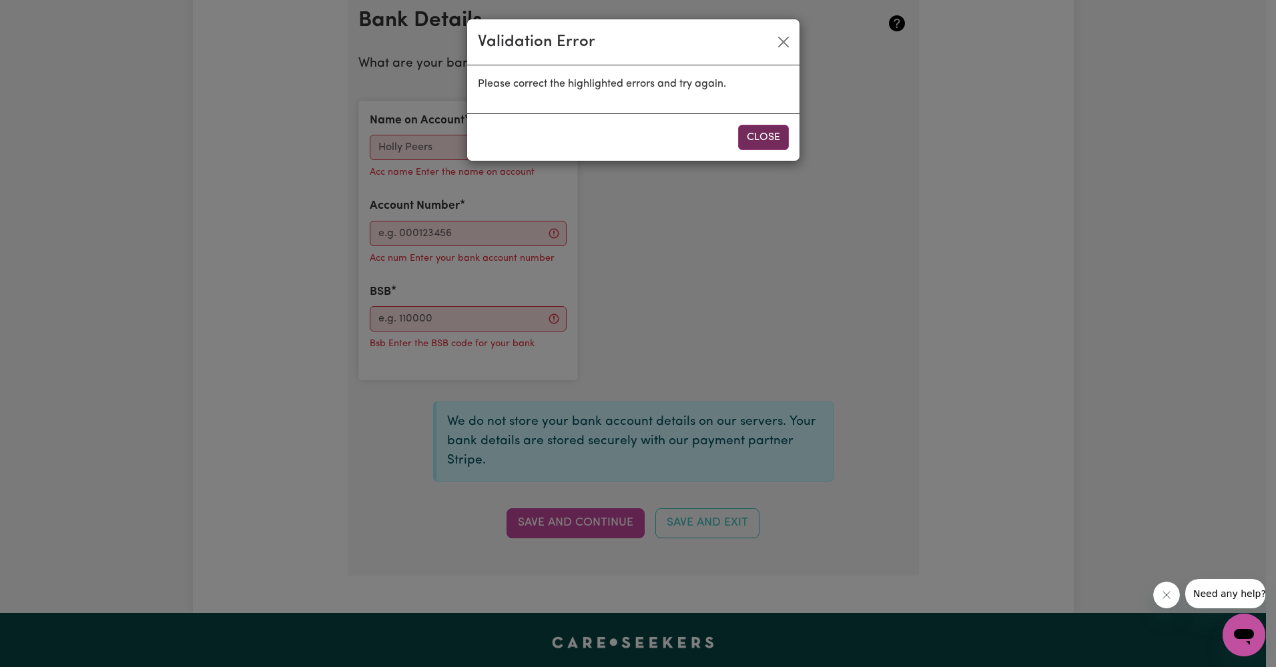
click at [758, 138] on button "Close" at bounding box center [763, 137] width 51 height 25
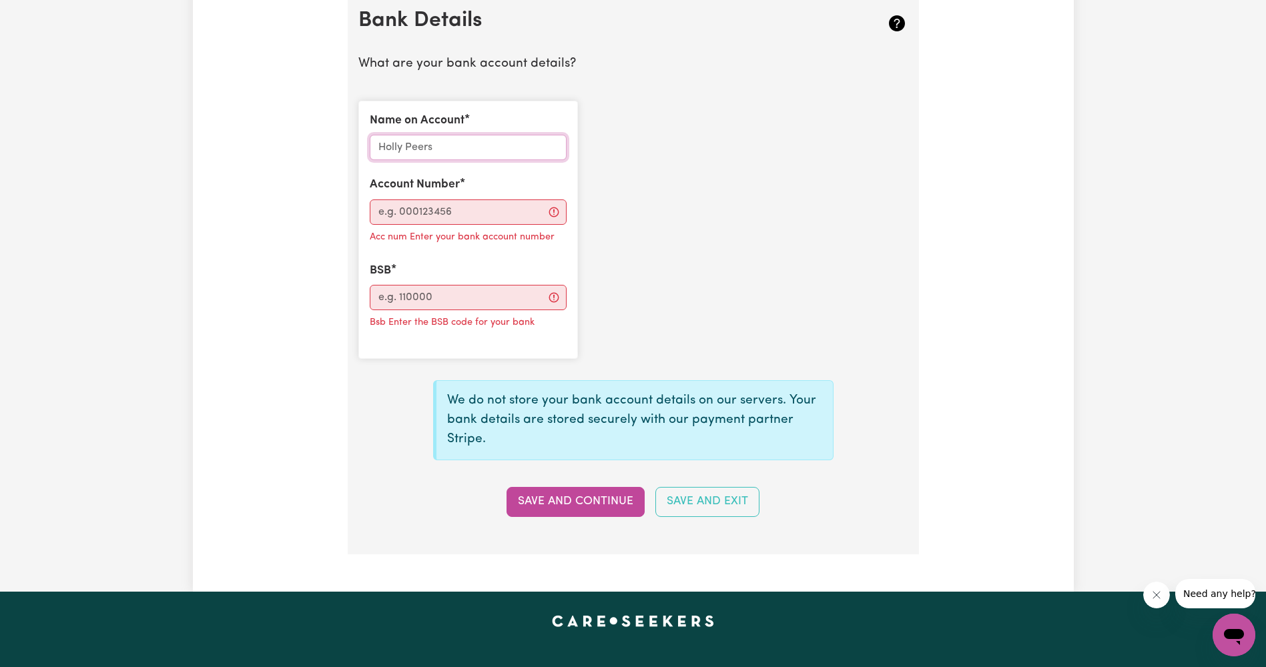
click at [457, 157] on input "Name on Account" at bounding box center [468, 147] width 197 height 25
type input "[PERSON_NAME]"
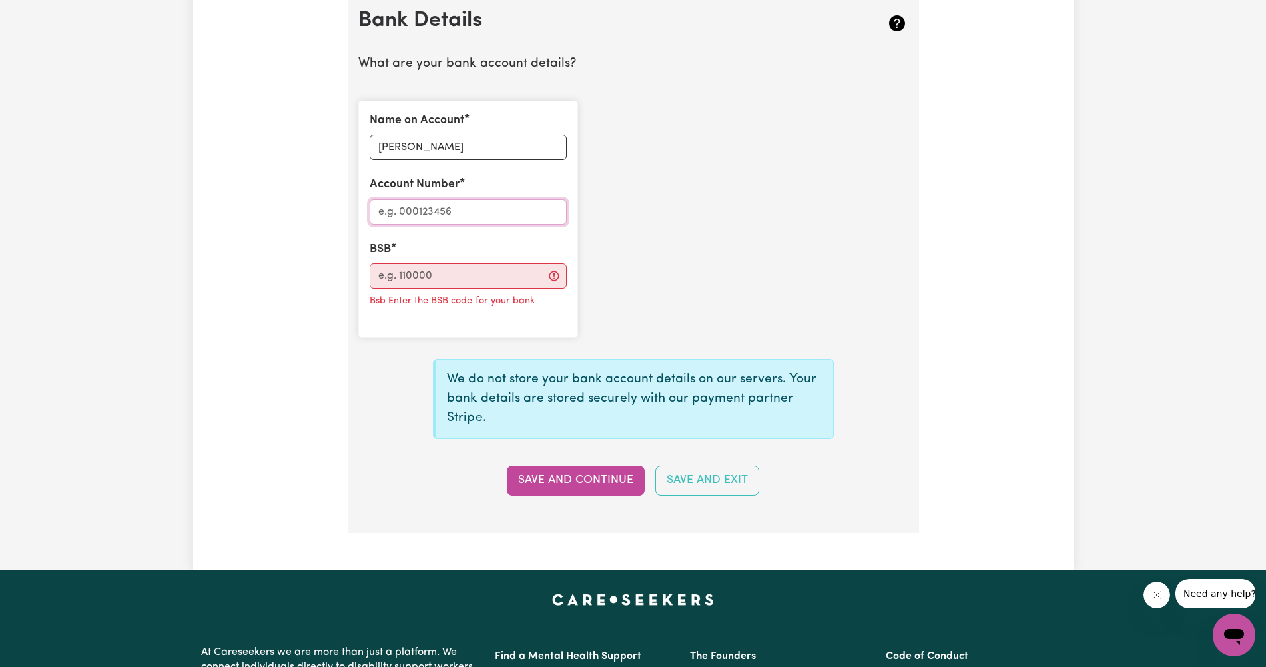
click at [456, 204] on input "Account Number" at bounding box center [468, 212] width 197 height 25
click at [475, 214] on input "Account Number" at bounding box center [468, 212] width 197 height 25
type input "456305259"
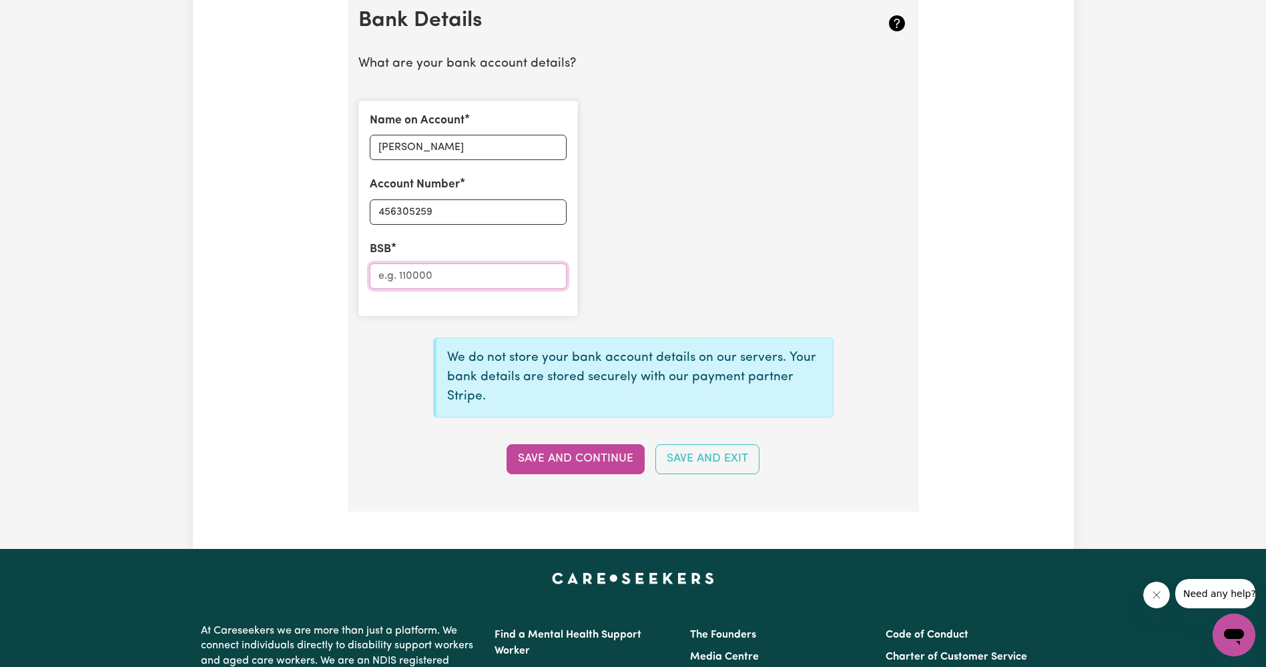
click at [466, 272] on input "BSB" at bounding box center [468, 276] width 197 height 25
type input "012347"
click at [725, 267] on div "Name on Account [PERSON_NAME] Account Number 456305259 BSB 012347" at bounding box center [633, 208] width 566 height 237
click at [627, 458] on button "Save and Continue" at bounding box center [576, 458] width 138 height 29
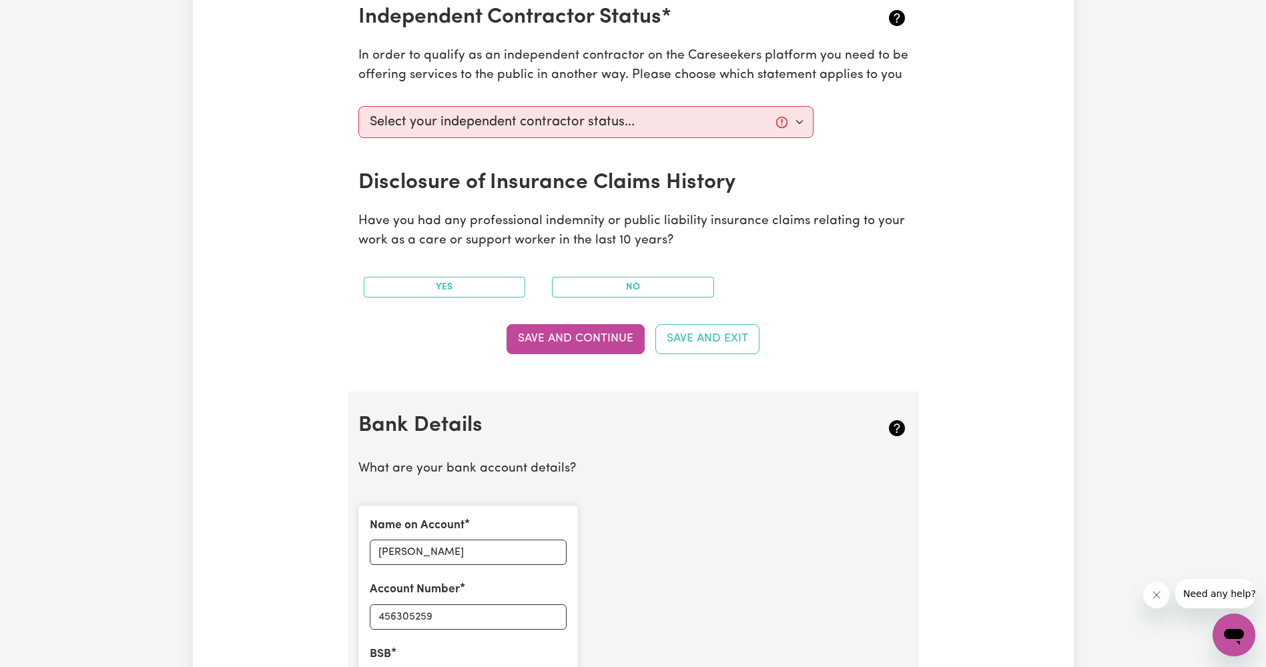
scroll to position [467, 0]
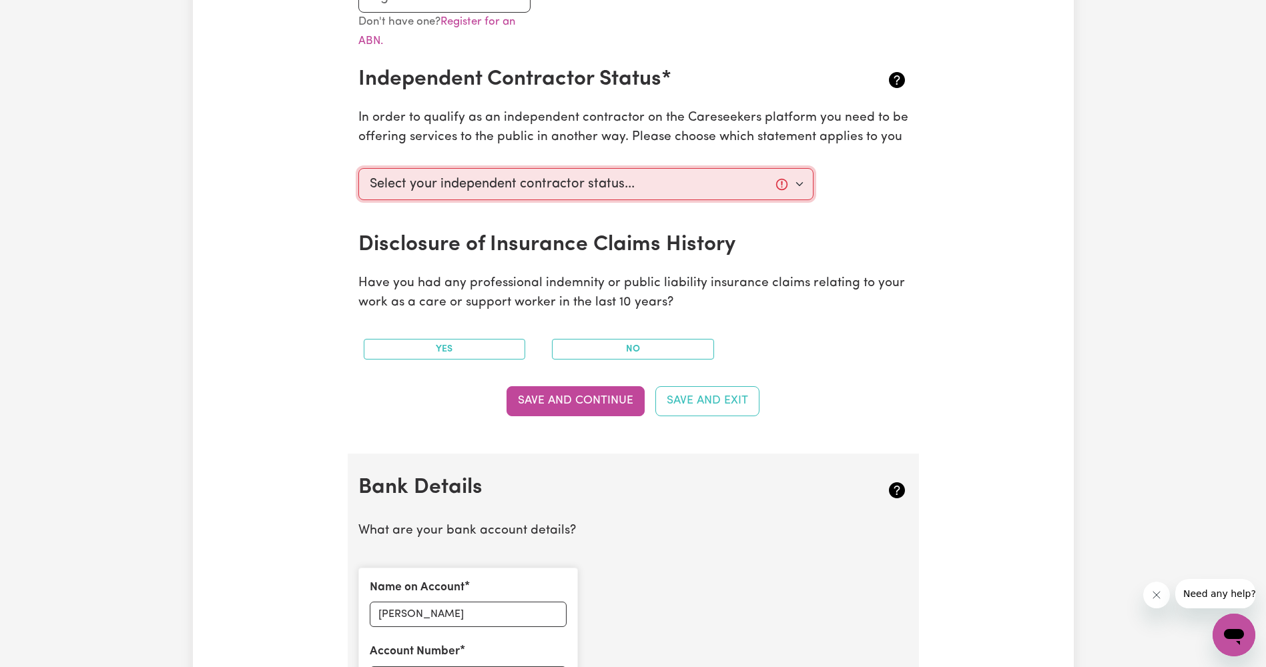
click at [621, 186] on select "Select your independent contractor status... I am providing services through an…" at bounding box center [586, 184] width 456 height 32
type input "****5259"
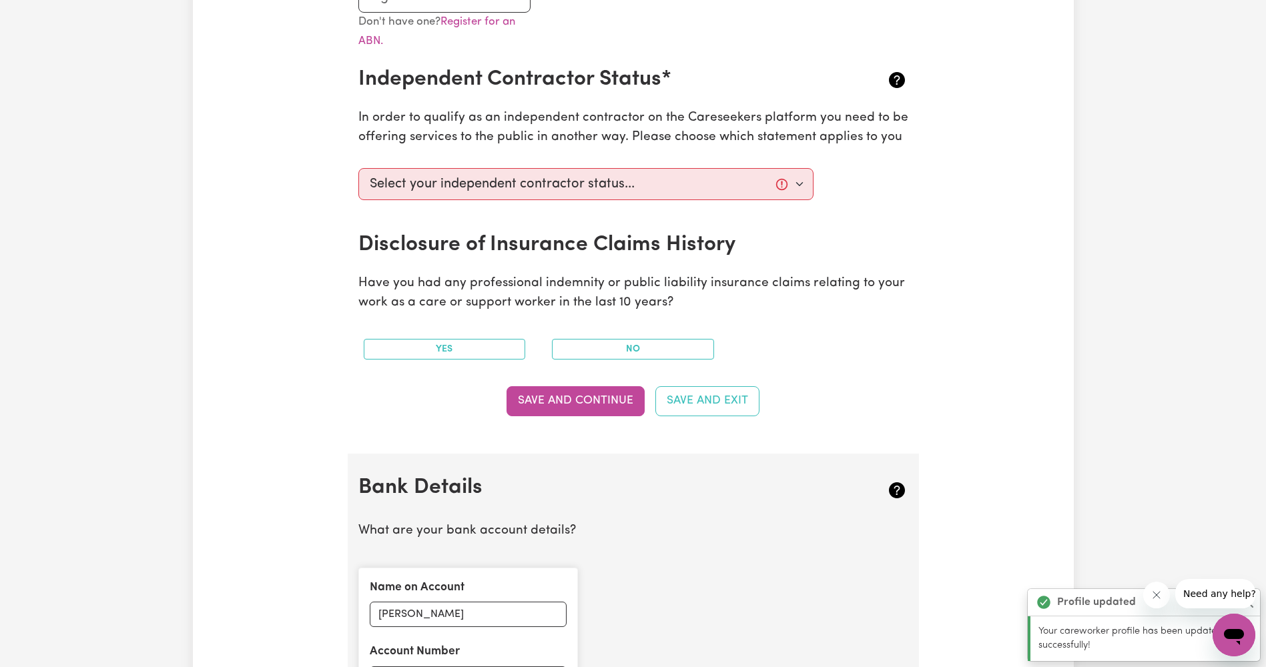
click at [888, 390] on div "Save and Continue Save and Exit" at bounding box center [633, 400] width 550 height 29
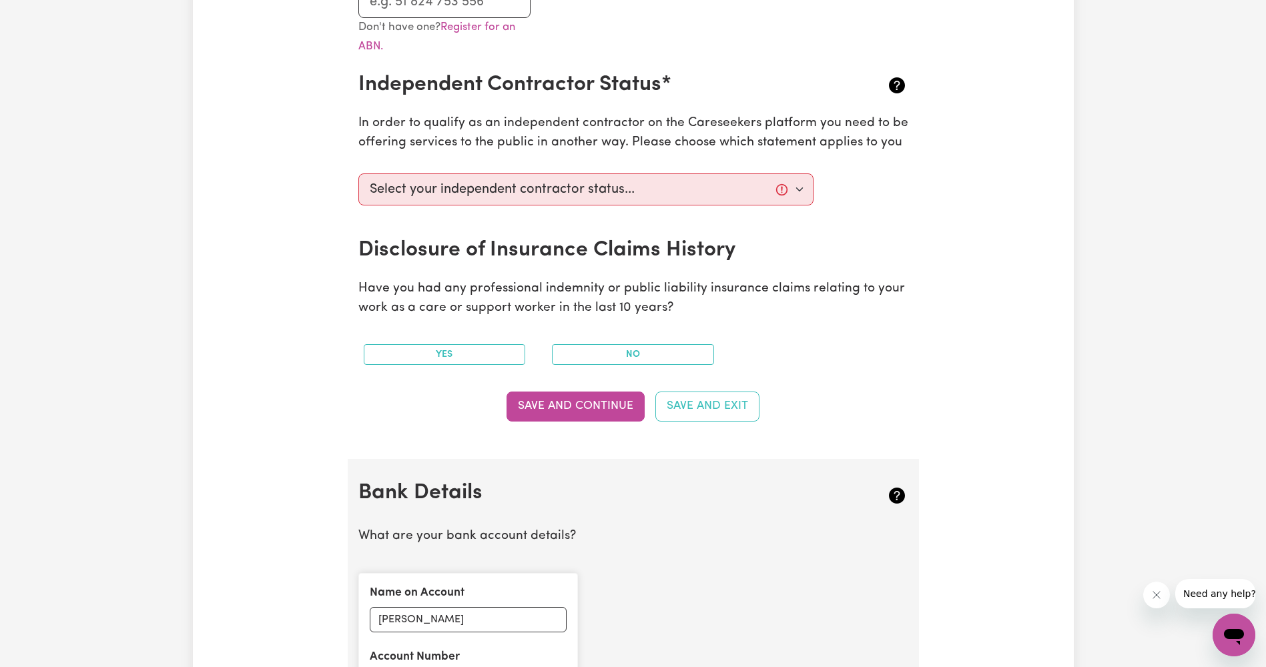
scroll to position [334, 0]
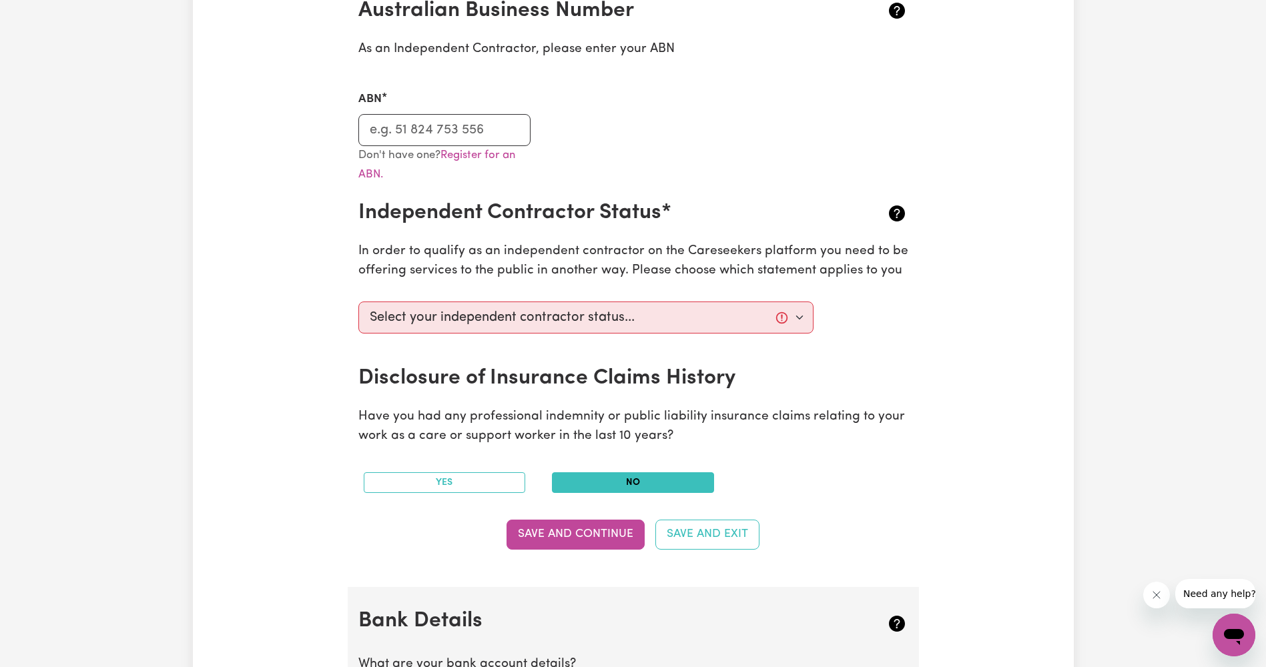
click at [657, 479] on button "No" at bounding box center [633, 483] width 162 height 21
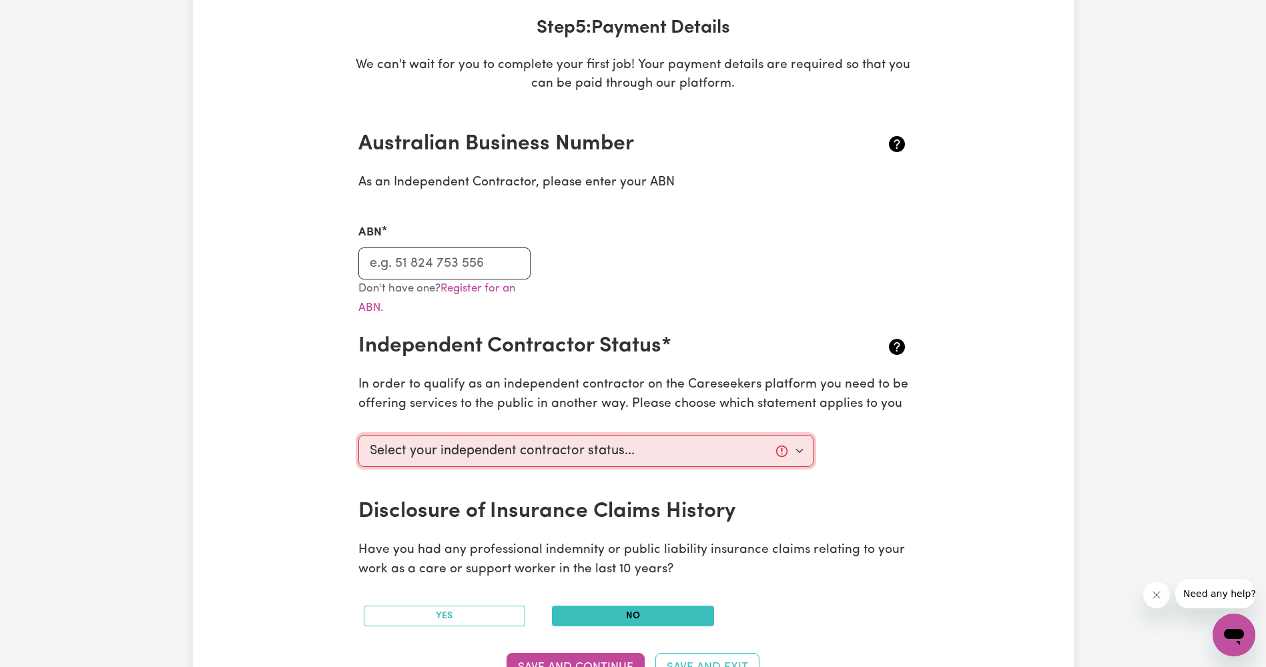
click at [759, 451] on select "Select your independent contractor status... I am providing services through an…" at bounding box center [586, 451] width 456 height 32
click at [613, 385] on p "In order to qualify as an independent contractor on the Careseekers platform yo…" at bounding box center [633, 395] width 550 height 39
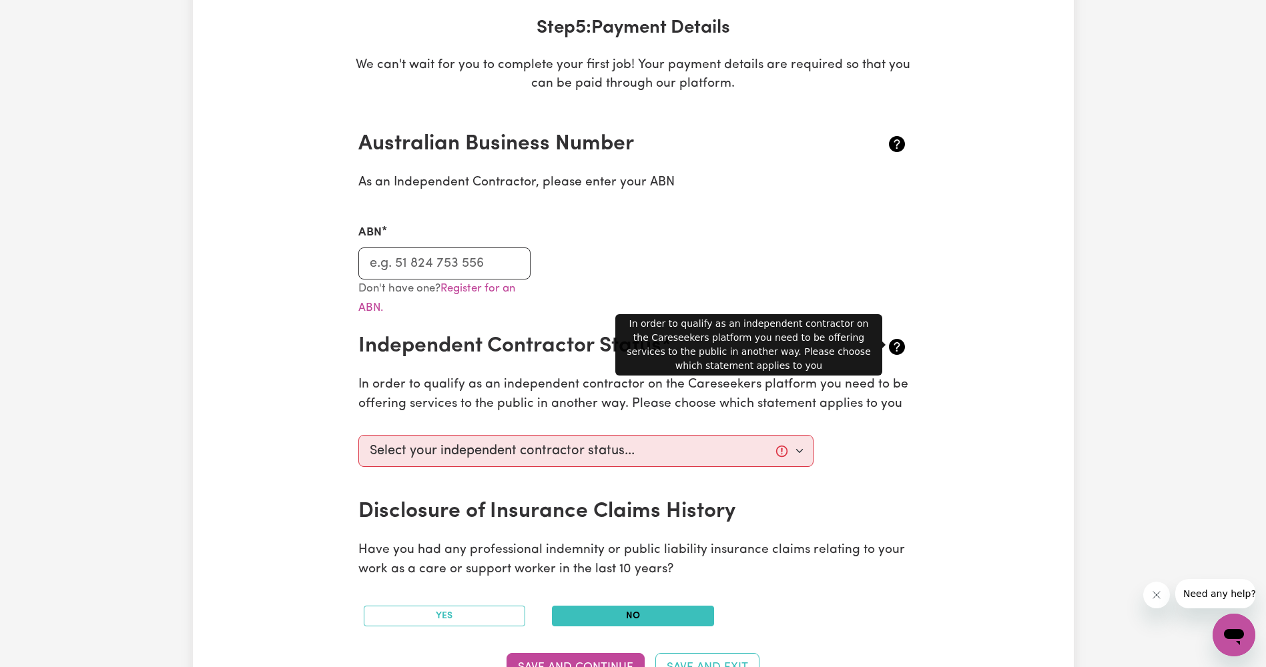
click at [904, 341] on icon at bounding box center [896, 346] width 21 height 21
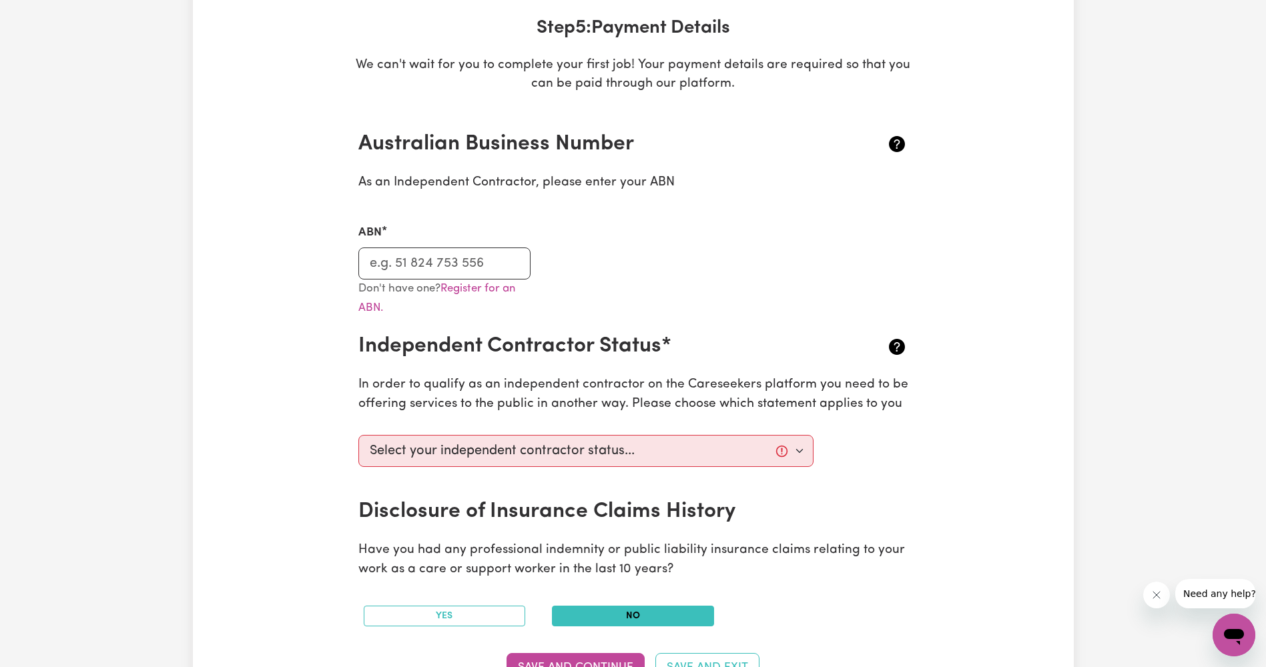
click at [900, 346] on icon at bounding box center [897, 347] width 16 height 16
click at [596, 452] on select "Select your independent contractor status... I am providing services through an…" at bounding box center [586, 451] width 456 height 32
select select "I am providing services through another platform"
click at [358, 435] on select "Select your independent contractor status... I am providing services through an…" at bounding box center [586, 451] width 456 height 32
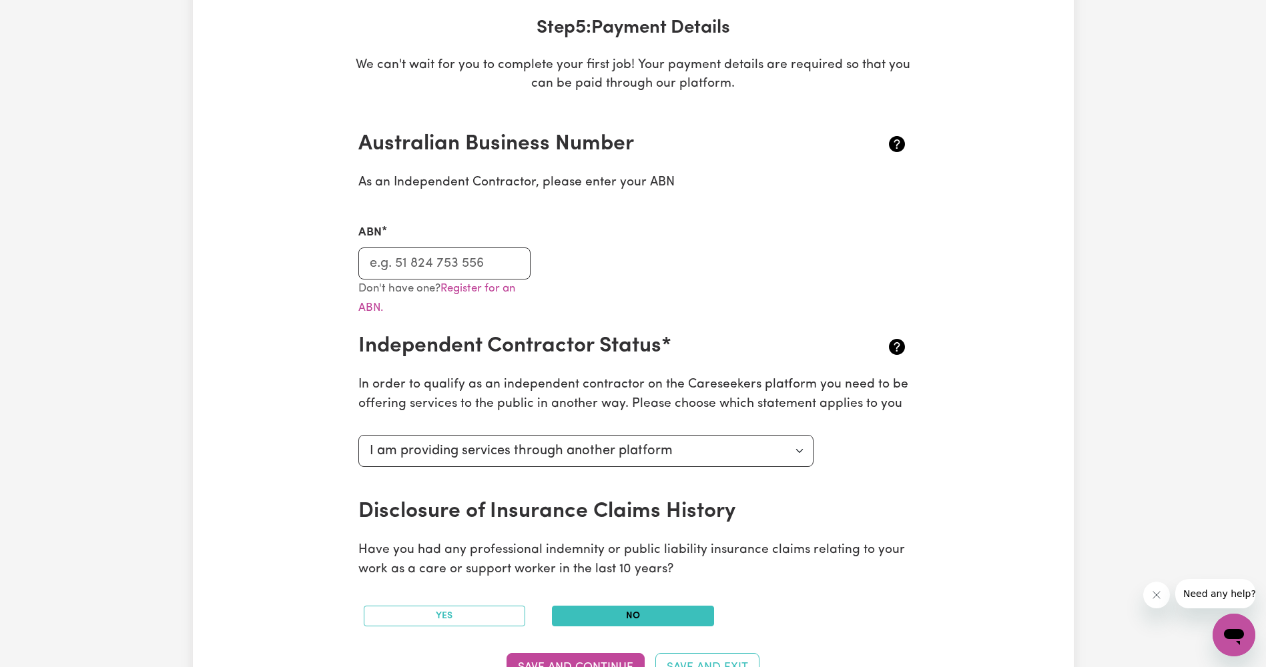
click at [859, 497] on div "Select your independent contractor status... I am providing services through an…" at bounding box center [633, 464] width 566 height 69
click at [497, 266] on input "ABN" at bounding box center [444, 264] width 173 height 32
click at [592, 445] on select "Select your independent contractor status... I am providing services through an…" at bounding box center [586, 451] width 456 height 32
click at [358, 435] on select "Select your independent contractor status... I am providing services through an…" at bounding box center [586, 451] width 456 height 32
click at [470, 266] on input "ABN" at bounding box center [444, 264] width 173 height 32
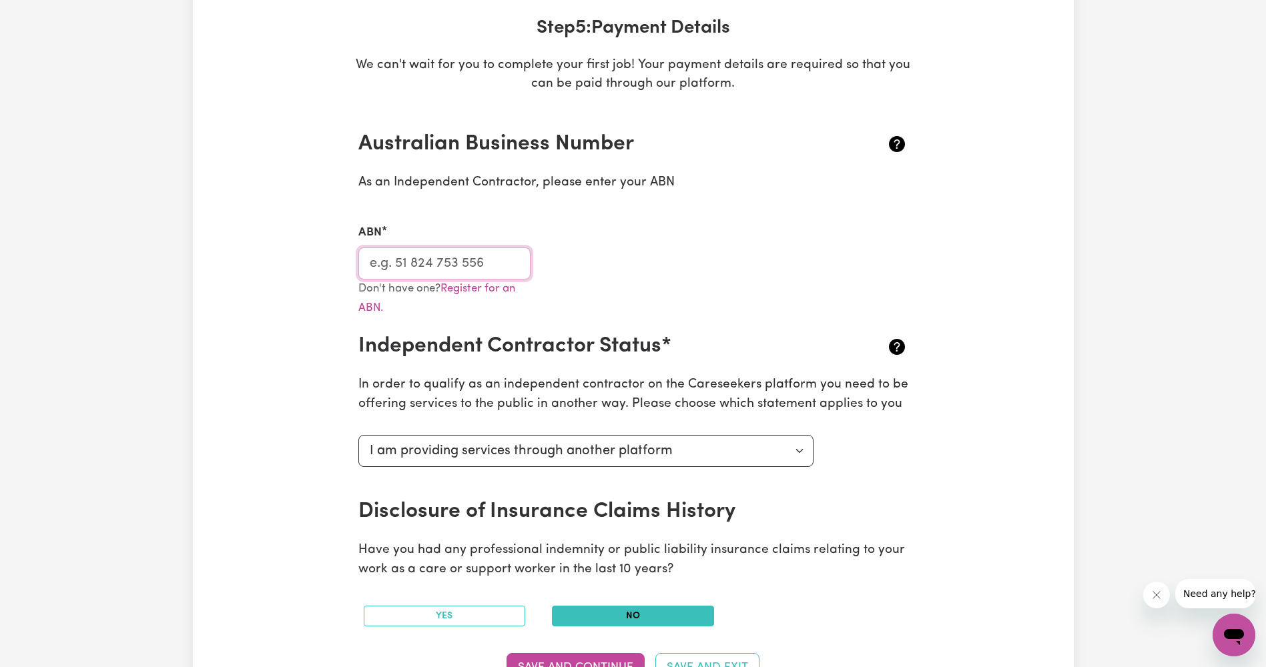
paste input "45 319 385 220"
type input "45 319 385 220"
click at [711, 294] on div "Don't have one? Register for an ABN." at bounding box center [633, 307] width 566 height 55
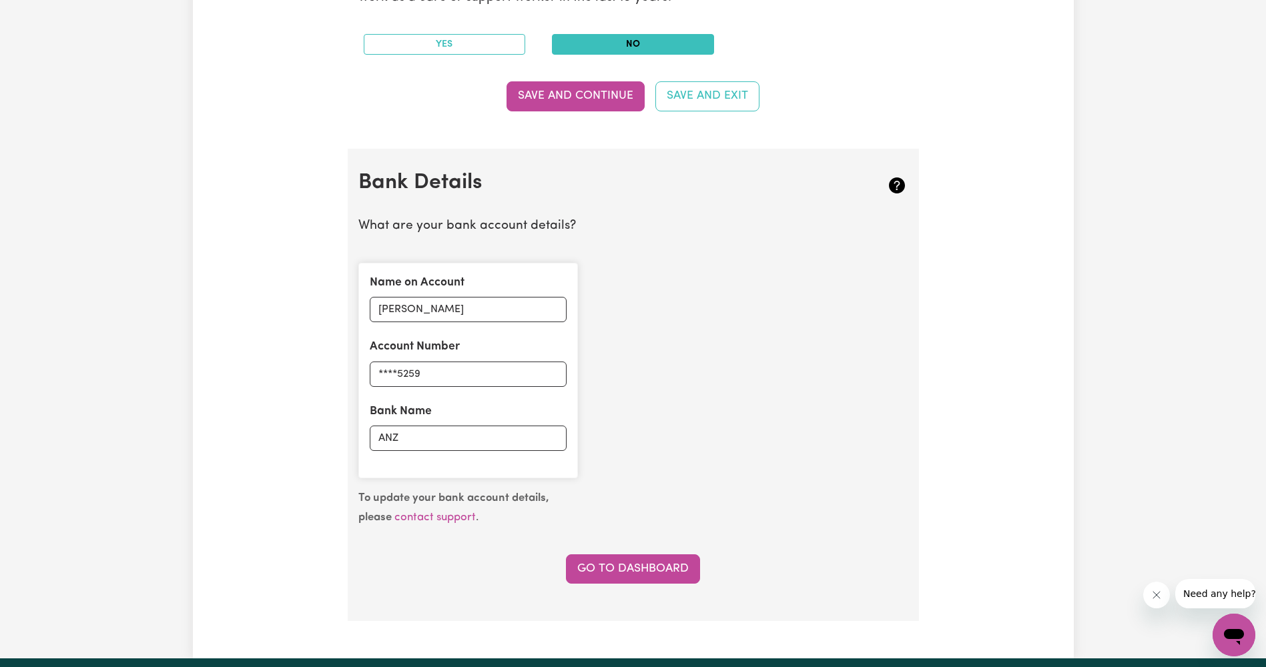
scroll to position [601, 0]
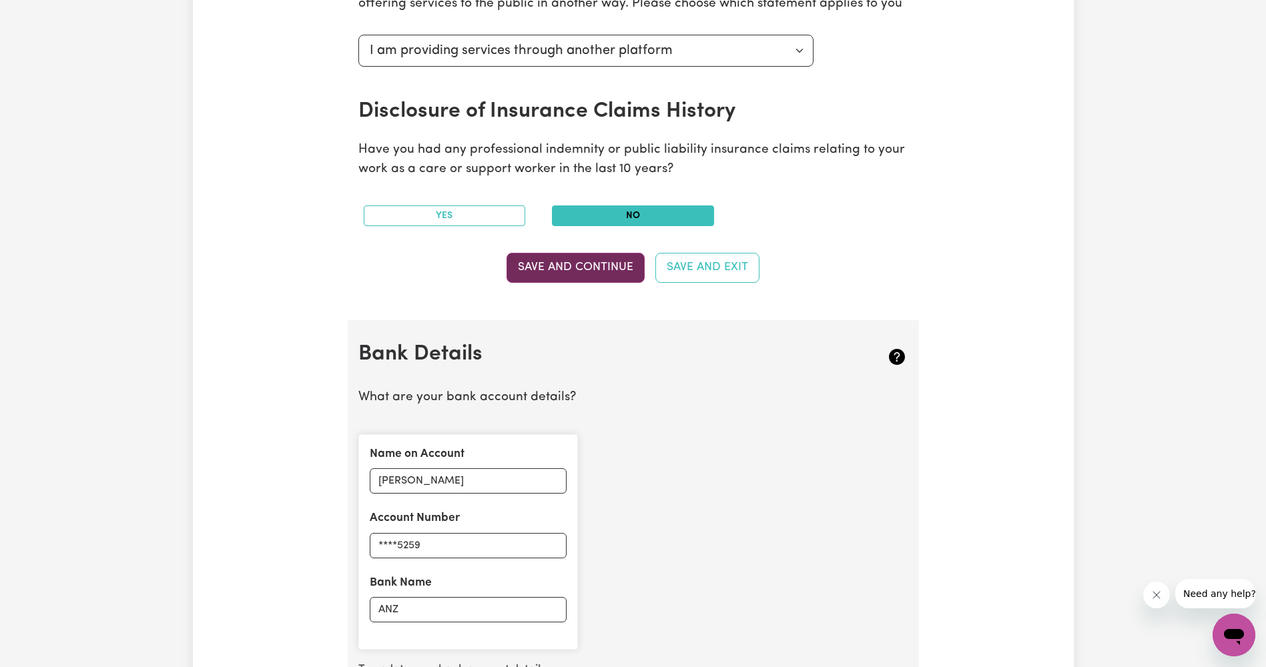
click at [583, 265] on button "Save and Continue" at bounding box center [576, 267] width 138 height 29
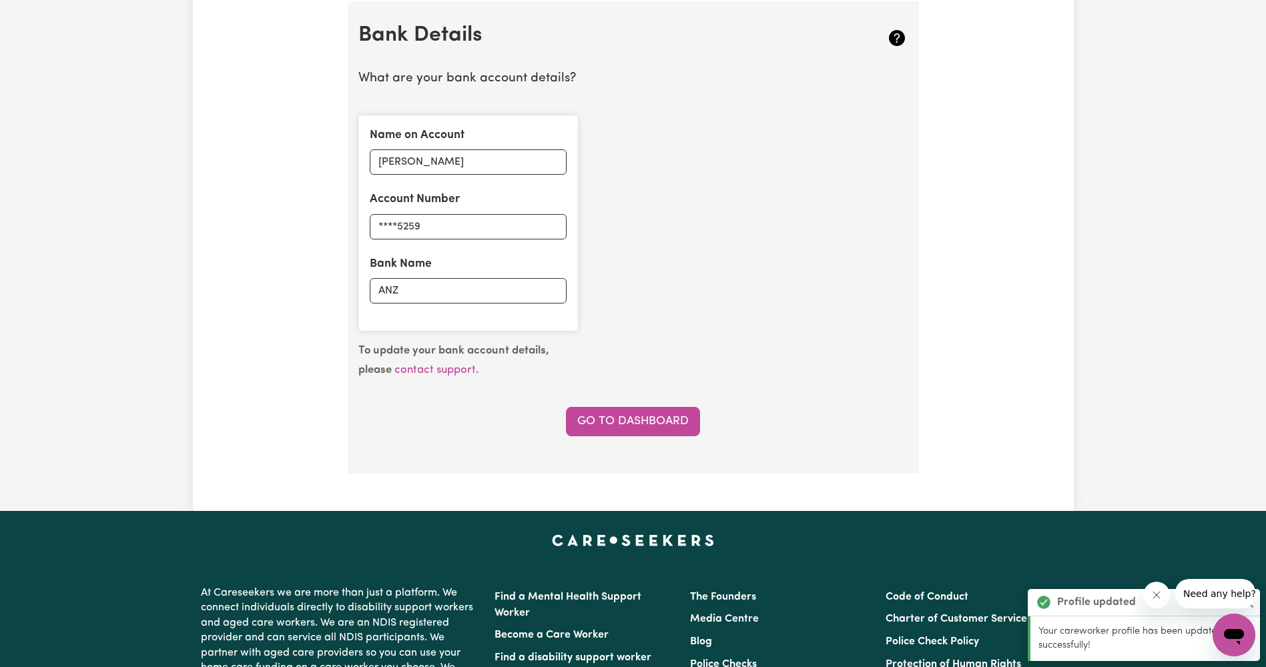
scroll to position [921, 0]
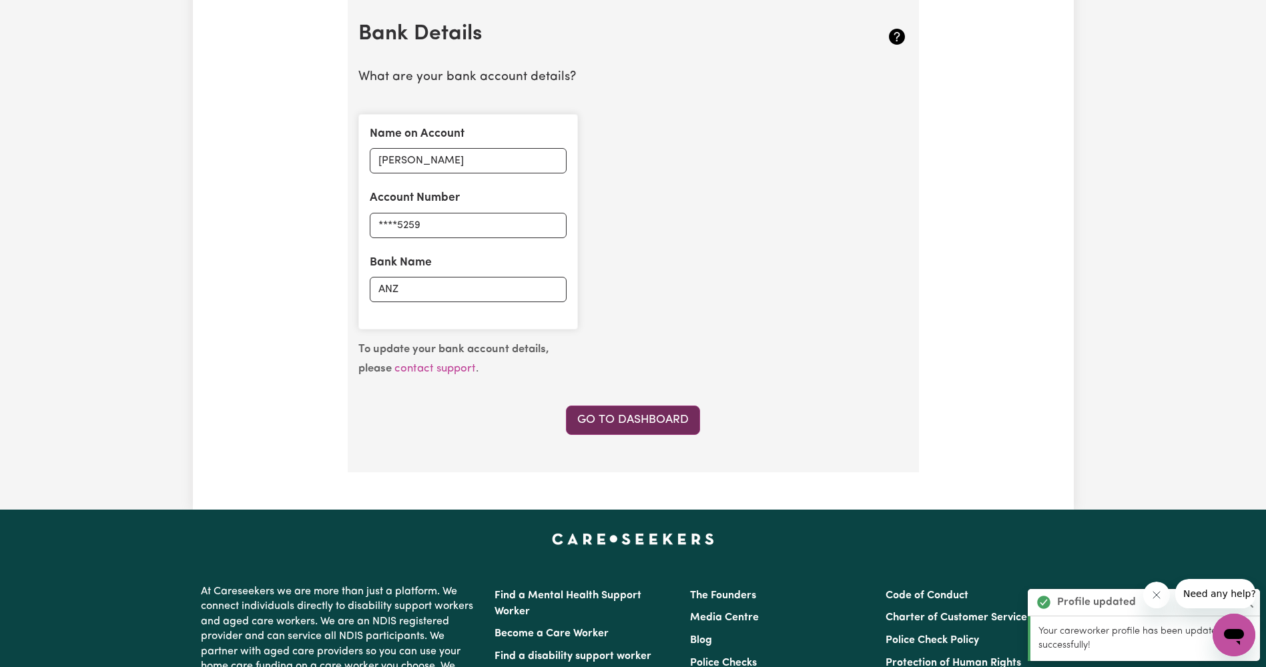
click at [639, 422] on link "Go to Dashboard" at bounding box center [633, 420] width 134 height 29
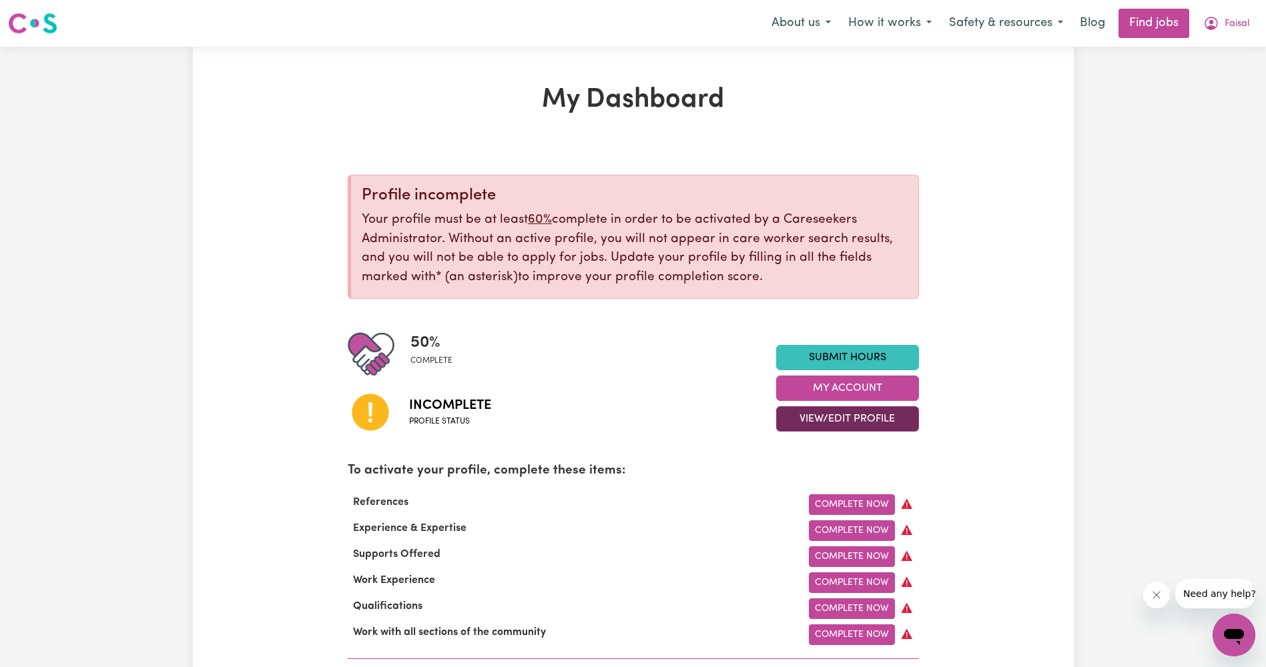
click at [868, 420] on button "View/Edit Profile" at bounding box center [847, 418] width 143 height 25
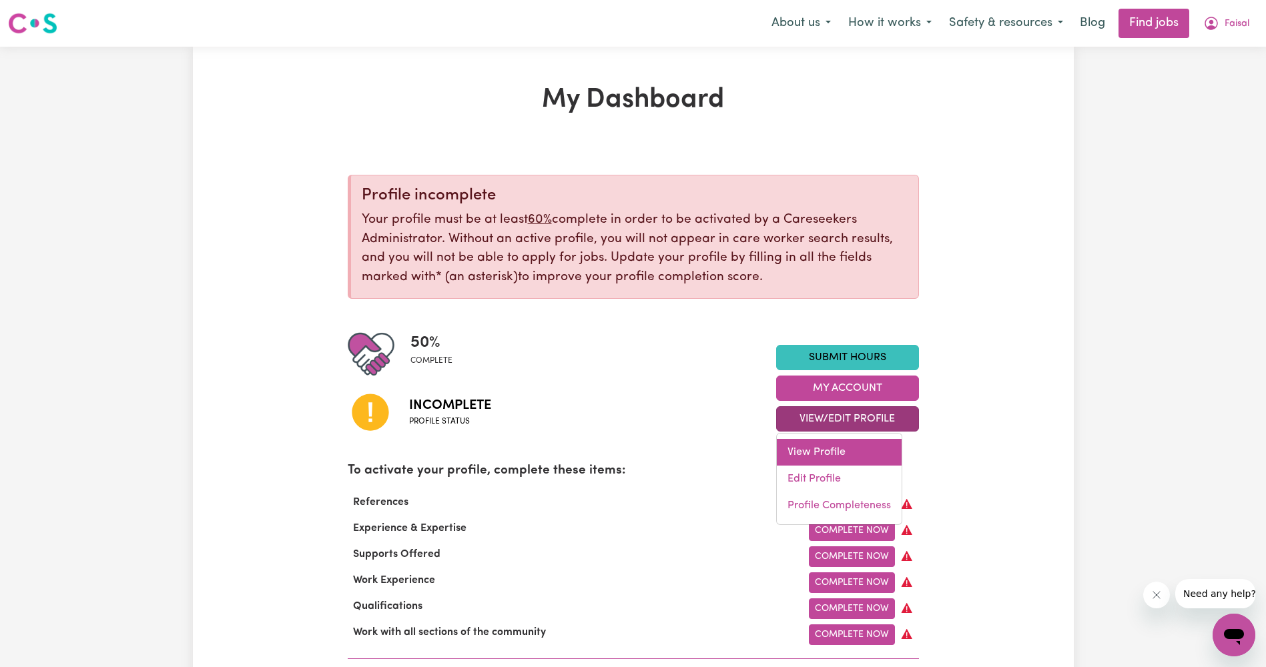
click at [860, 449] on link "View Profile" at bounding box center [839, 452] width 125 height 27
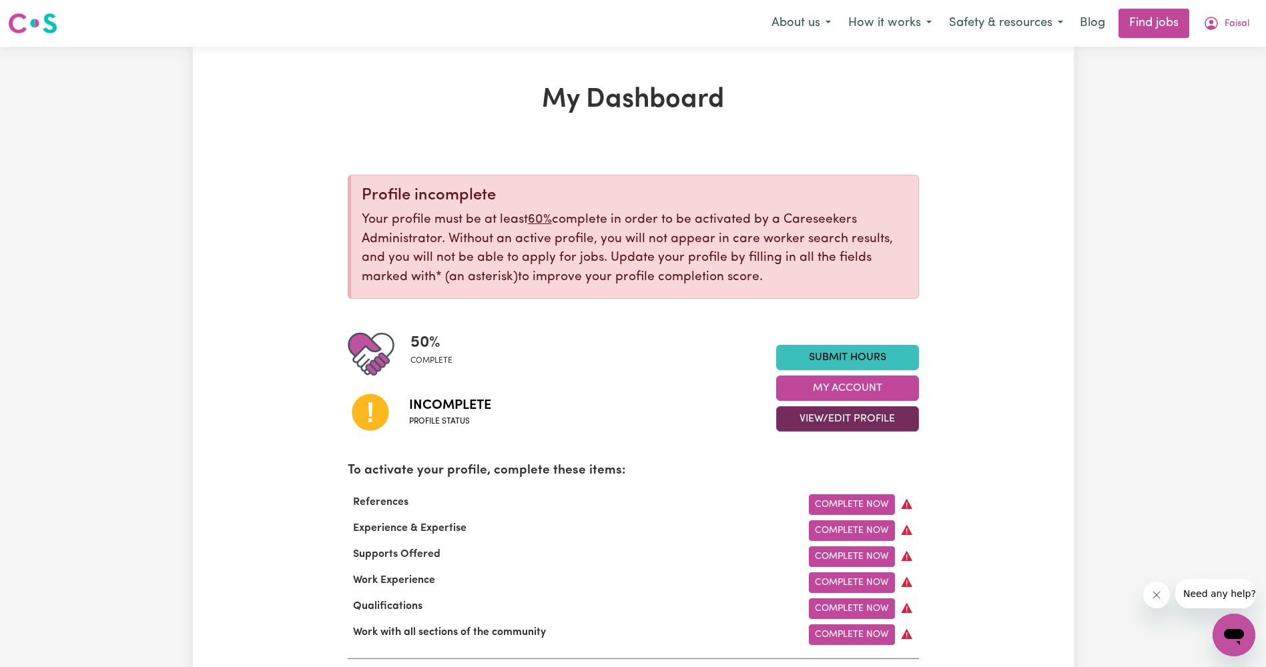
click at [877, 414] on button "View/Edit Profile" at bounding box center [847, 418] width 143 height 25
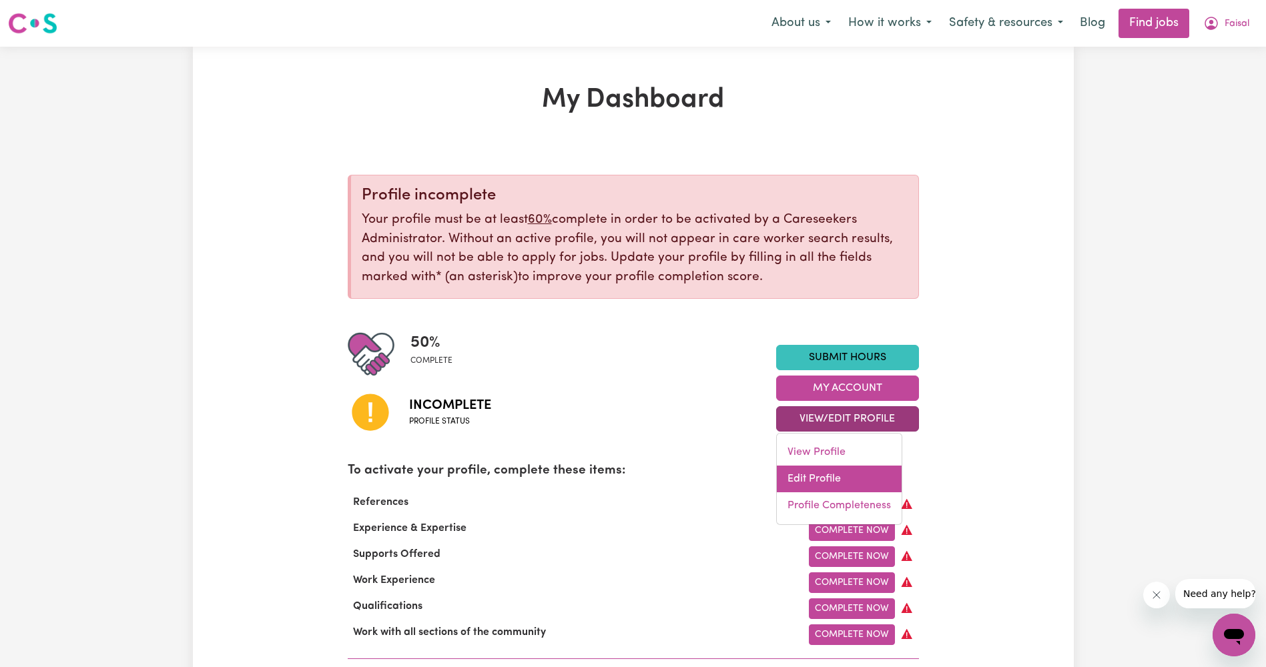
click at [866, 483] on link "Edit Profile" at bounding box center [839, 479] width 125 height 27
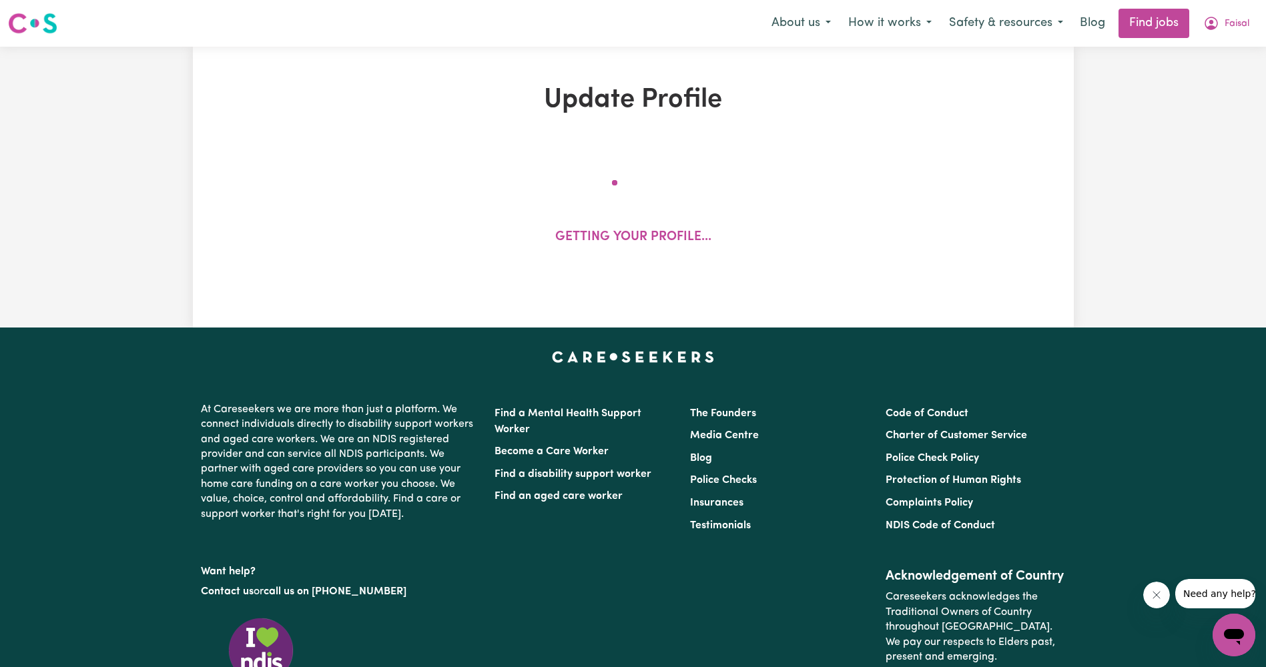
select select "[DEMOGRAPHIC_DATA]"
select select "[DEMOGRAPHIC_DATA] Citizen"
select select "Studying a healthcare related degree or qualification"
select select "40"
select select "50"
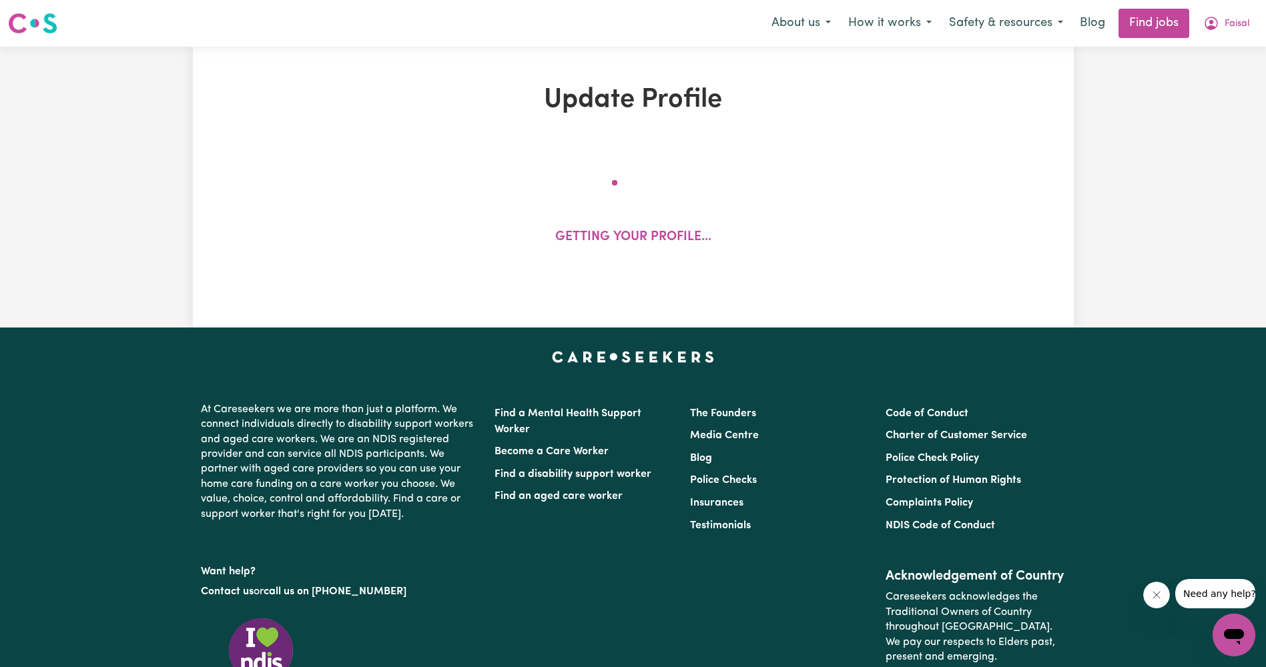
select select "60"
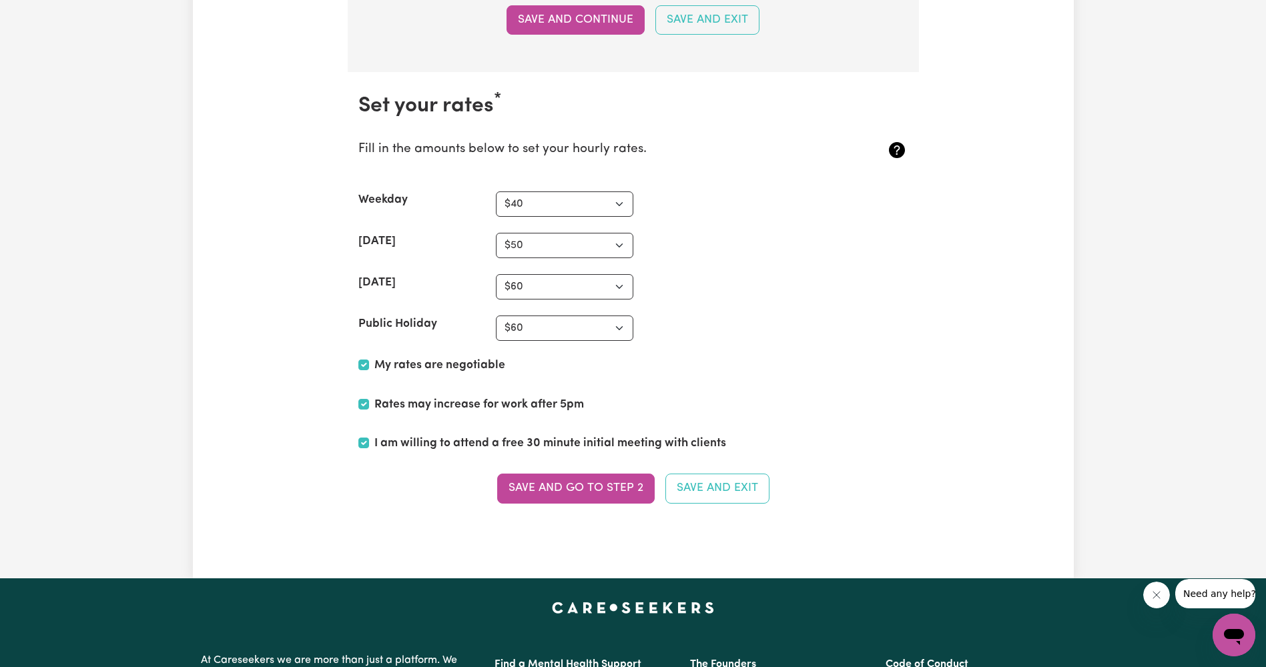
scroll to position [3203, 0]
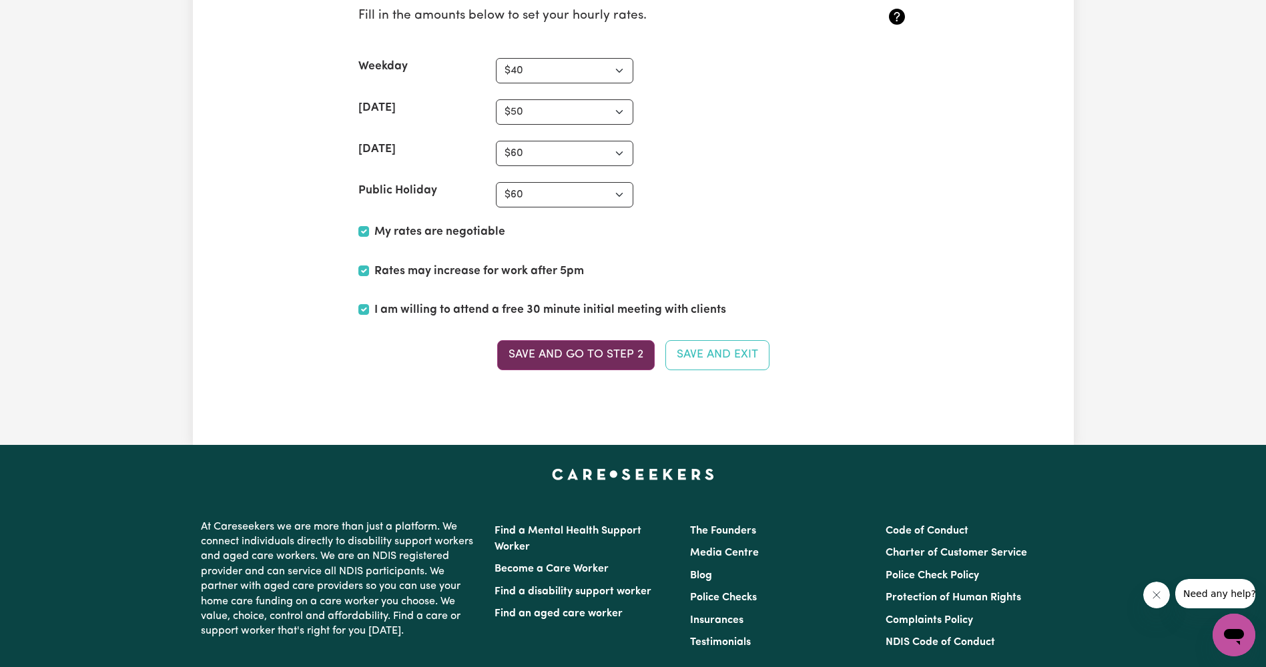
click at [606, 361] on button "Save and go to Step 2" at bounding box center [576, 354] width 158 height 29
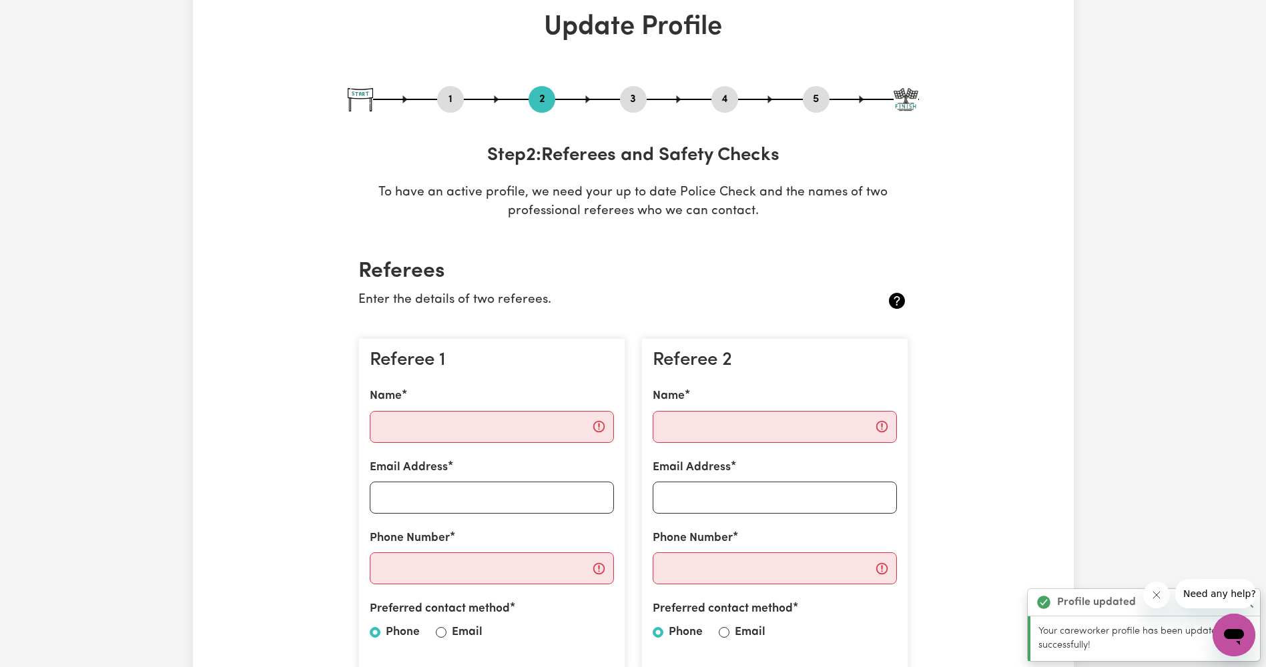
scroll to position [200, 0]
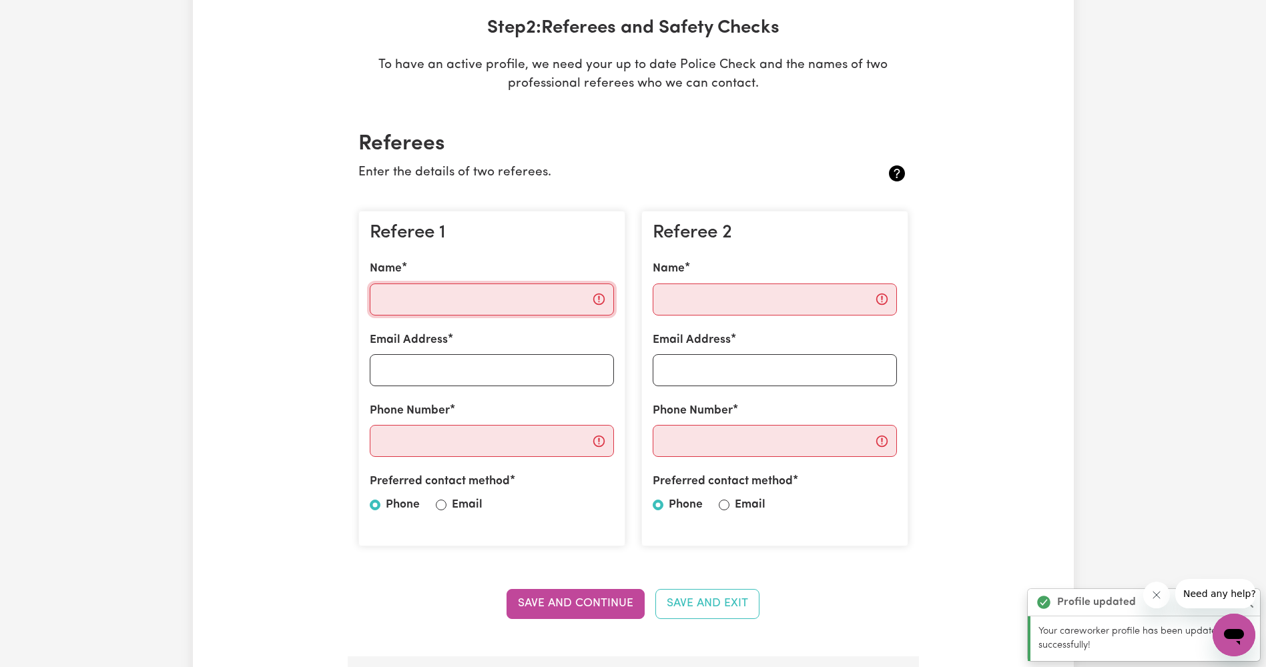
click at [496, 304] on input "Name" at bounding box center [492, 300] width 244 height 32
type input "[PERSON_NAME]"
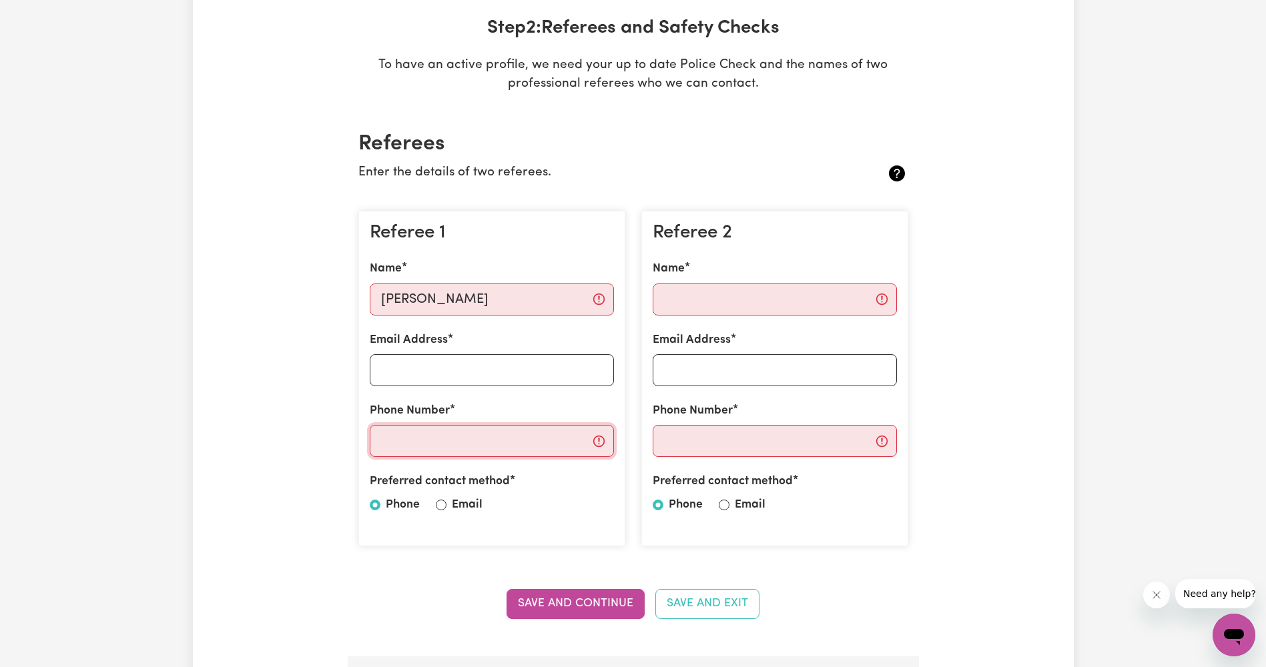
type input "0407061913"
type input "[PERSON_NAME]"
type input "0407061913"
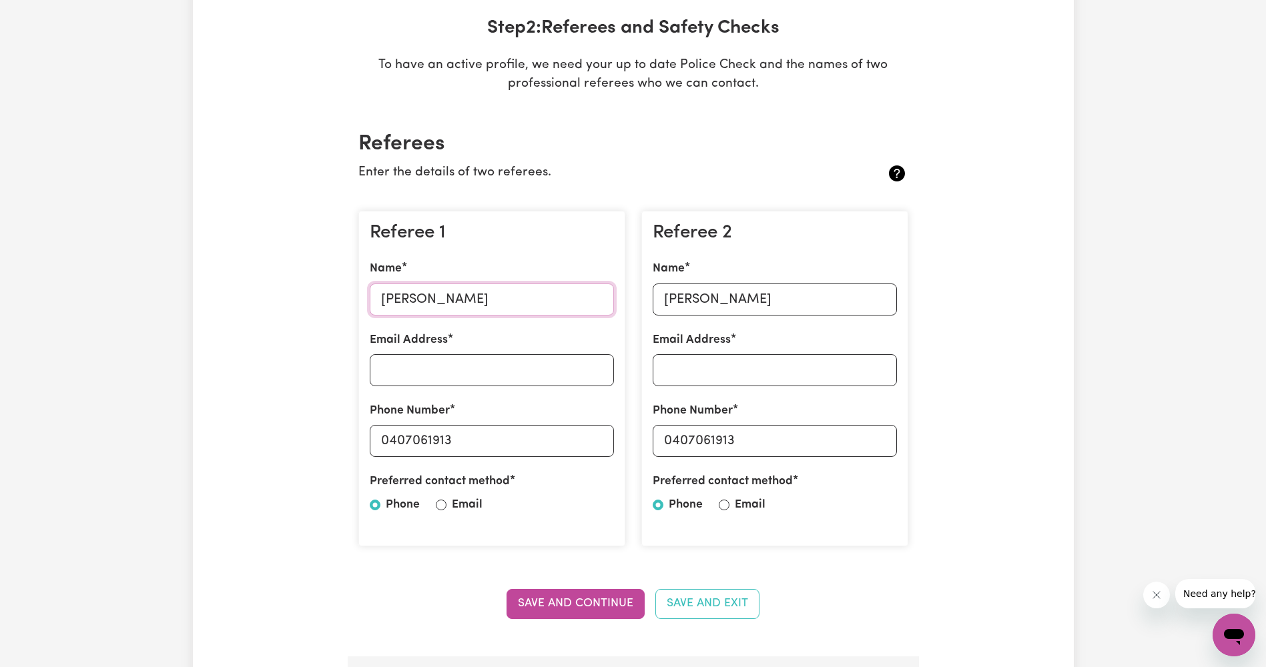
type input "Faisal"
type input "[EMAIL_ADDRESS][DOMAIN_NAME]"
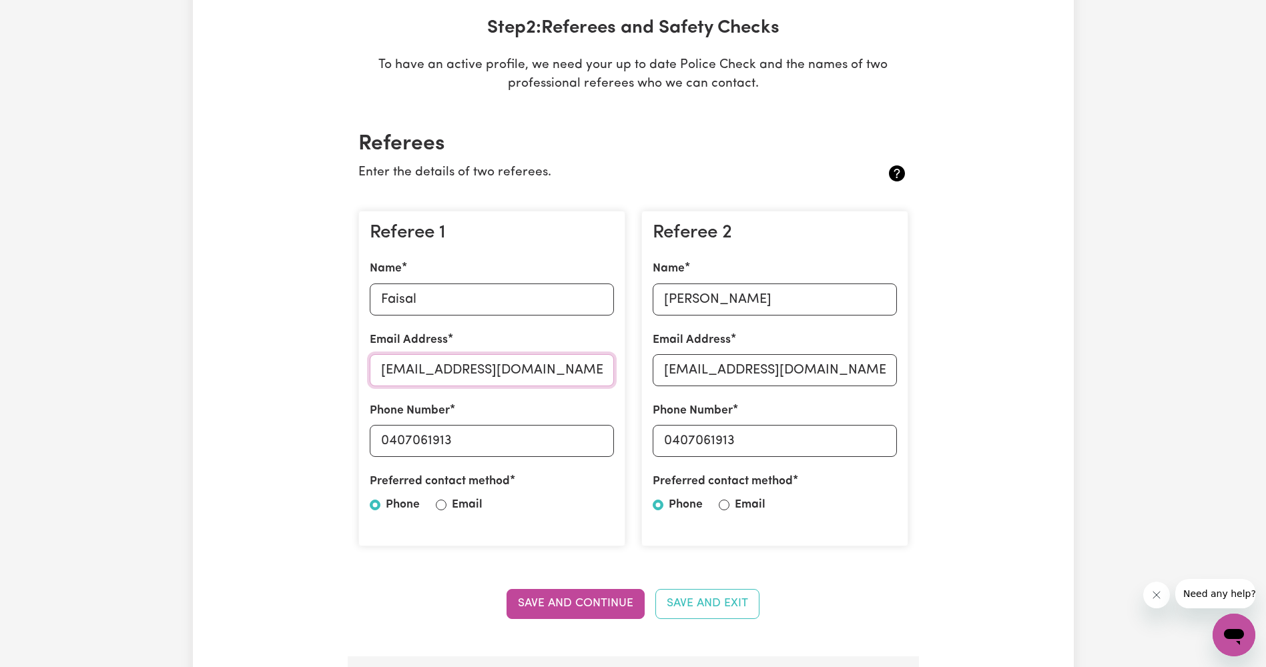
click at [535, 383] on input "[EMAIL_ADDRESS][DOMAIN_NAME]" at bounding box center [492, 370] width 244 height 32
drag, startPoint x: 533, startPoint y: 376, endPoint x: 379, endPoint y: 370, distance: 154.3
click at [379, 370] on input "[EMAIL_ADDRESS][DOMAIN_NAME]" at bounding box center [492, 370] width 244 height 32
drag, startPoint x: 853, startPoint y: 365, endPoint x: 839, endPoint y: 365, distance: 14.0
click at [853, 365] on input "[EMAIL_ADDRESS][DOMAIN_NAME]" at bounding box center [775, 370] width 244 height 32
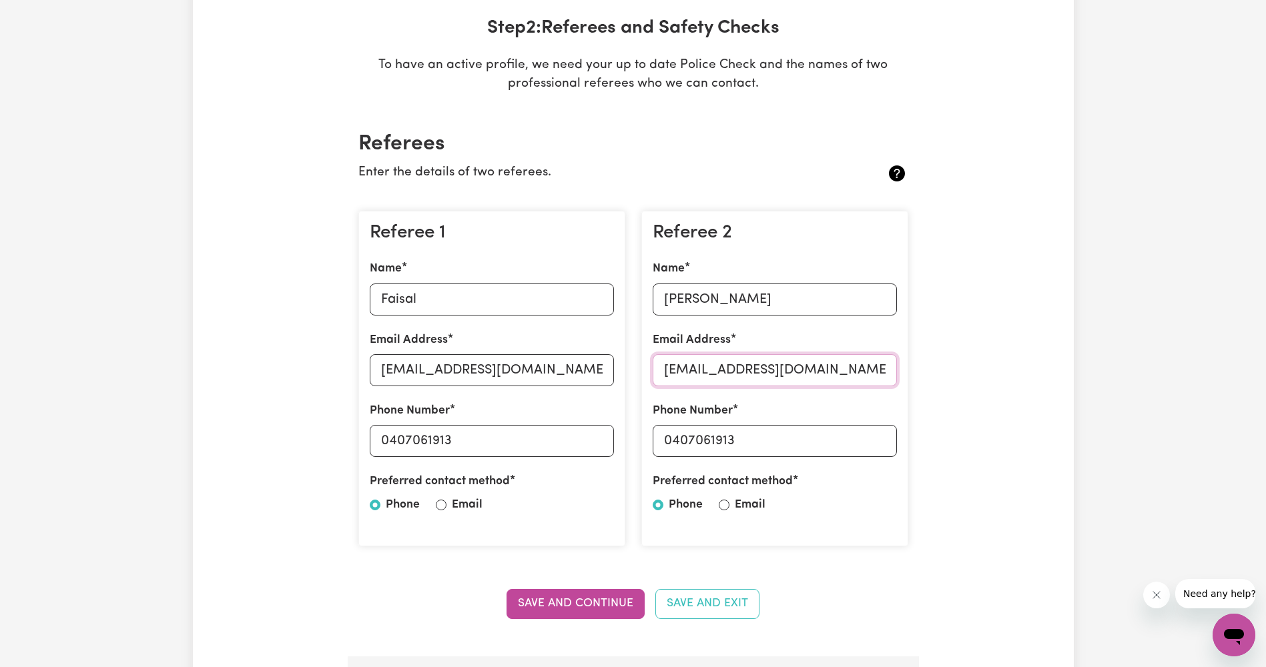
drag, startPoint x: 744, startPoint y: 364, endPoint x: 642, endPoint y: 364, distance: 102.1
click at [642, 364] on div "Referee 2 Name [PERSON_NAME] Email Address [EMAIL_ADDRESS][DOMAIN_NAME] Phone N…" at bounding box center [774, 379] width 267 height 336
drag, startPoint x: 525, startPoint y: 372, endPoint x: 354, endPoint y: 371, distance: 170.2
click at [360, 371] on div "Referee 1 Name [PERSON_NAME] Email Address [EMAIL_ADDRESS][DOMAIN_NAME] Phone N…" at bounding box center [491, 379] width 267 height 336
drag, startPoint x: 493, startPoint y: 440, endPoint x: 346, endPoint y: 440, distance: 147.5
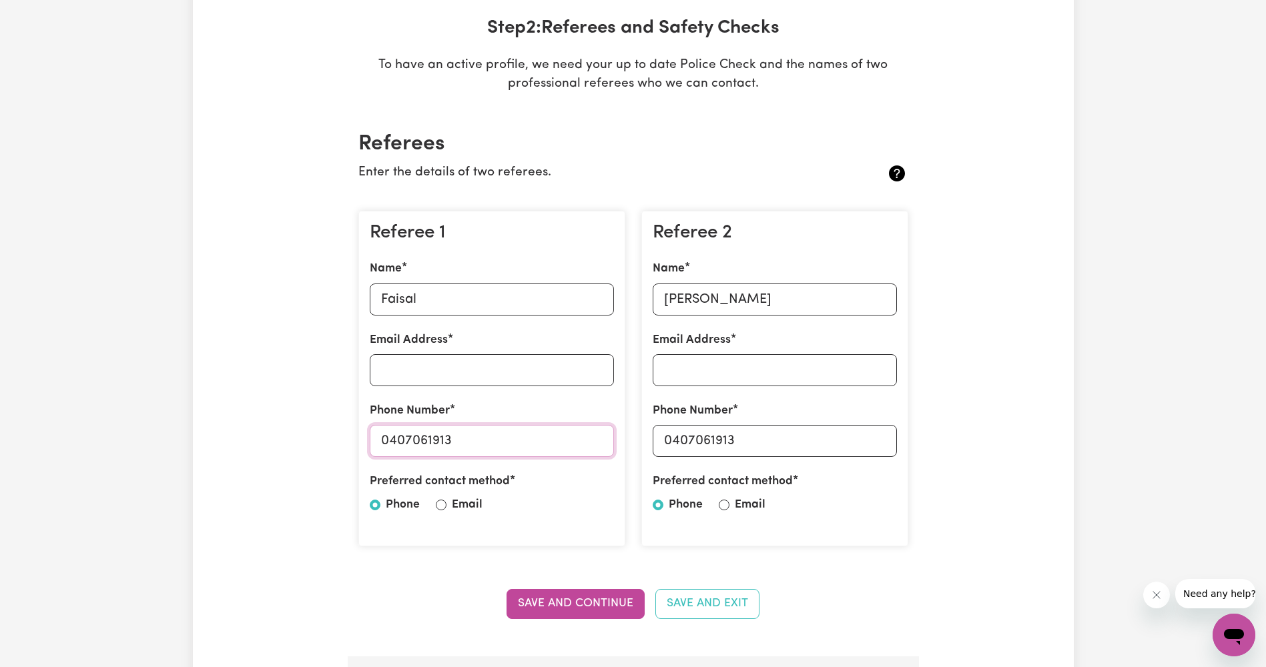
drag, startPoint x: 463, startPoint y: 302, endPoint x: 304, endPoint y: 294, distance: 159.0
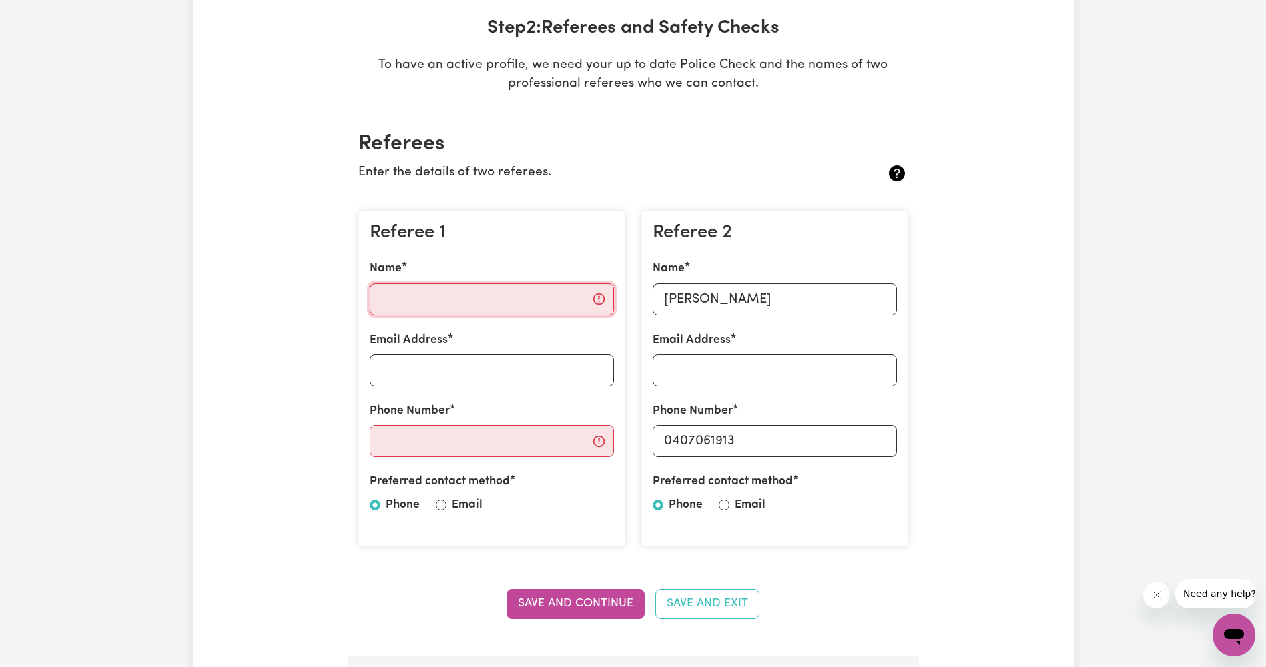
click at [467, 306] on input "Name" at bounding box center [492, 300] width 244 height 32
type input "[PERSON_NAME]"
type input "[EMAIL_ADDRESS][DOMAIN_NAME]"
type input "0421692077"
type input "[EMAIL_ADDRESS][DOMAIN_NAME]"
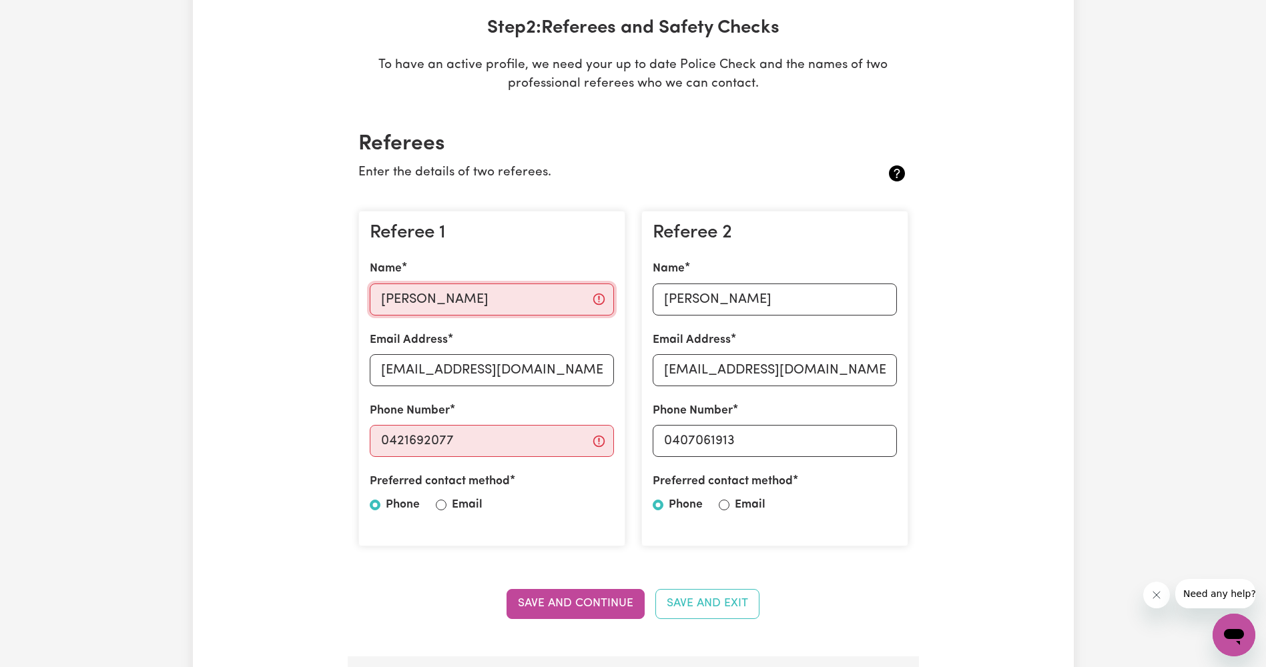
type input "Faisal"
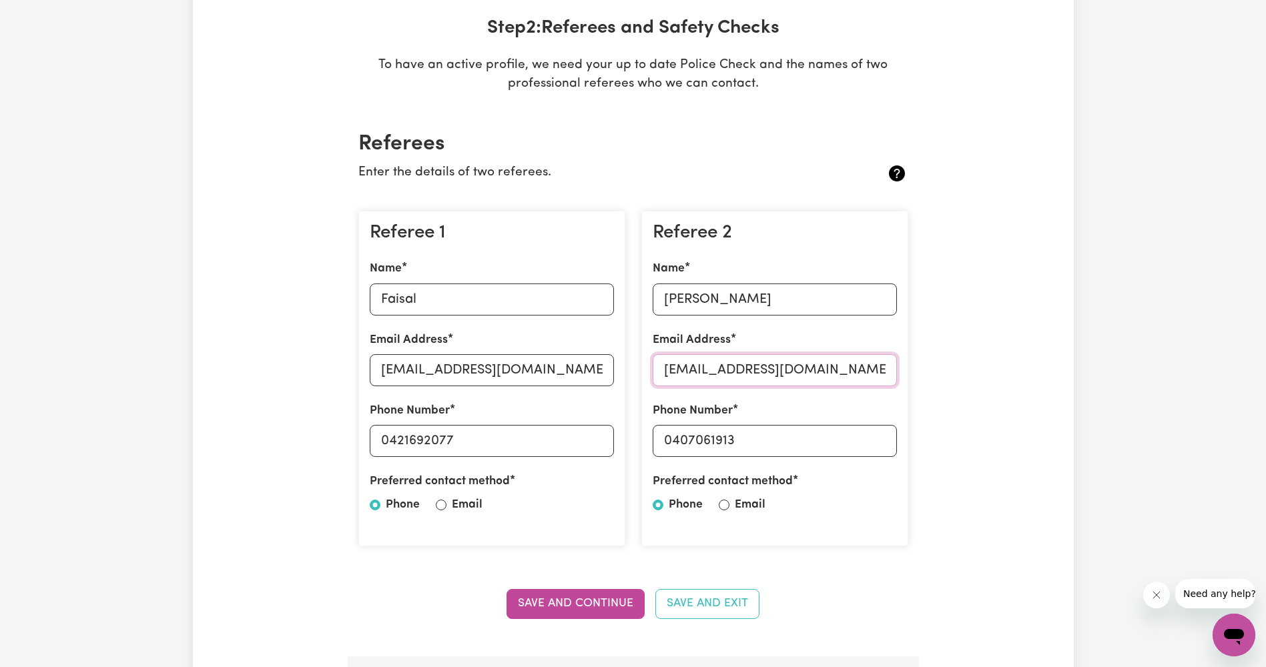
drag, startPoint x: 892, startPoint y: 370, endPoint x: 641, endPoint y: 370, distance: 251.6
click at [641, 370] on div "Referee 2 Name [PERSON_NAME] Email Address [EMAIL_ADDRESS][DOMAIN_NAME] Phone N…" at bounding box center [774, 379] width 267 height 336
drag, startPoint x: 489, startPoint y: 309, endPoint x: 338, endPoint y: 301, distance: 150.4
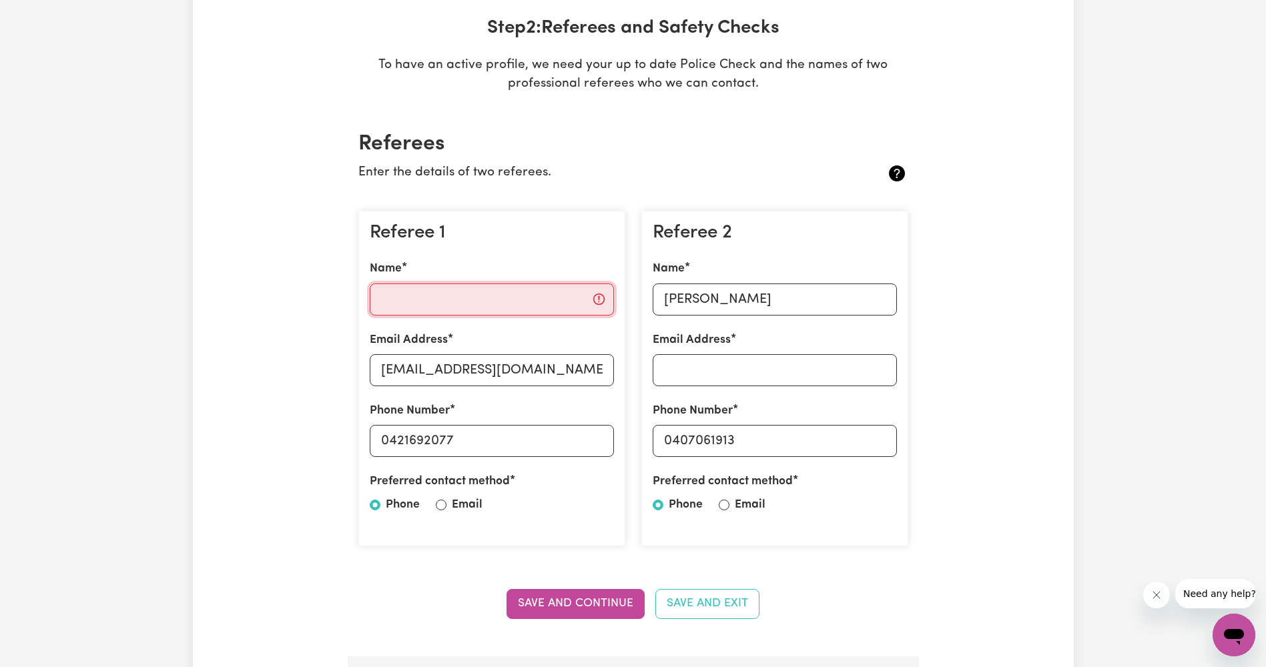
click at [473, 306] on input "Name" at bounding box center [492, 300] width 244 height 32
type input "[PERSON_NAME]"
type input "[EMAIL_ADDRESS][DOMAIN_NAME]"
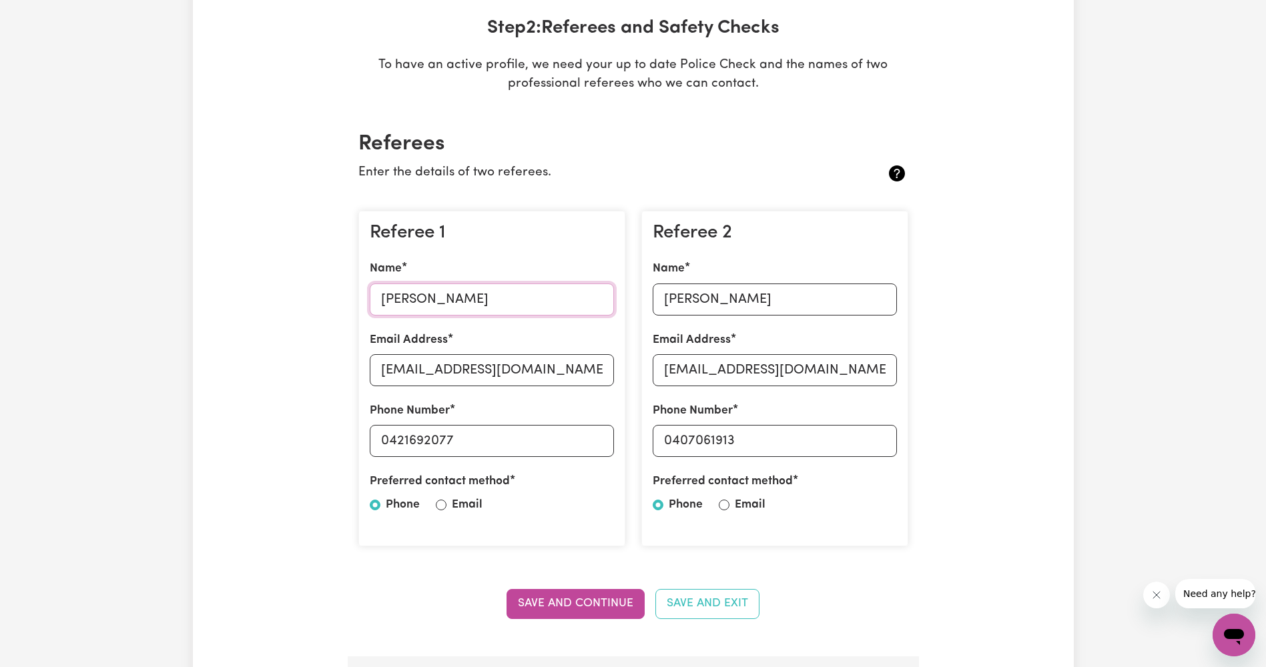
type input "Faisal"
click at [878, 369] on input "[EMAIL_ADDRESS][DOMAIN_NAME]" at bounding box center [775, 370] width 244 height 32
drag, startPoint x: 888, startPoint y: 374, endPoint x: 657, endPoint y: 375, distance: 230.9
click at [657, 375] on input "[EMAIL_ADDRESS][DOMAIN_NAME]" at bounding box center [775, 370] width 244 height 32
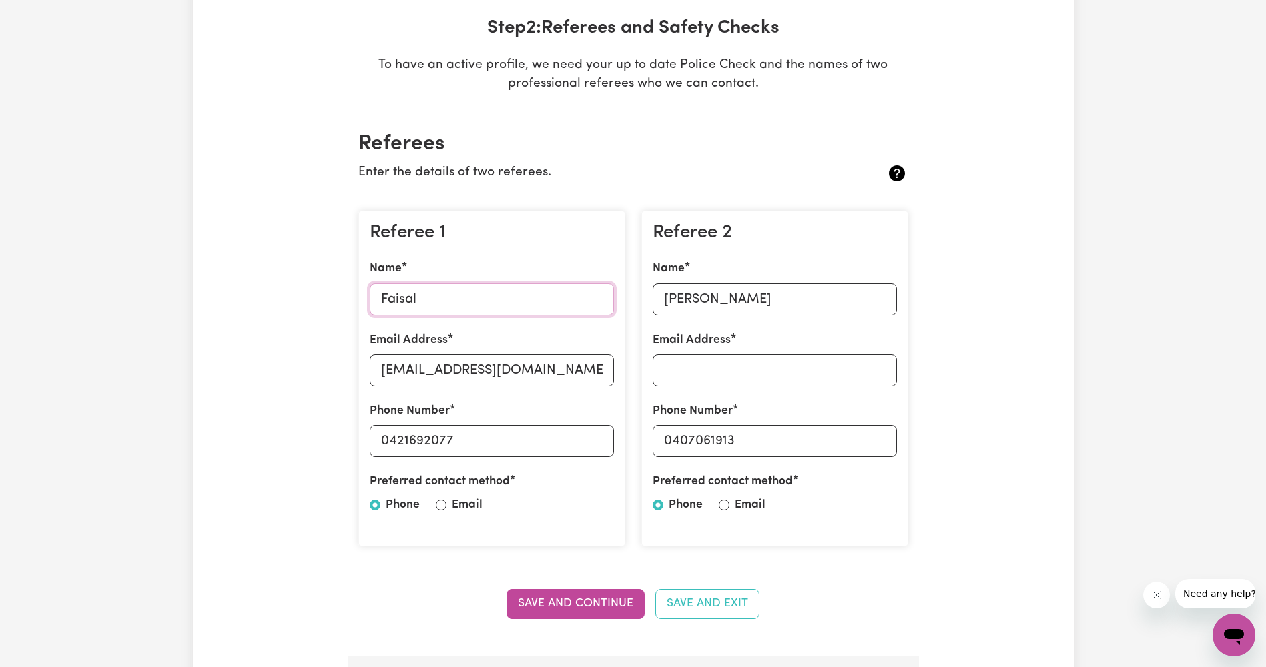
click at [498, 304] on input "Faisal" at bounding box center [492, 300] width 244 height 32
type input "F"
type input "[PERSON_NAME]"
type input "[EMAIL_ADDRESS][DOMAIN_NAME]"
click at [804, 366] on input "[EMAIL_ADDRESS][DOMAIN_NAME]" at bounding box center [775, 370] width 244 height 32
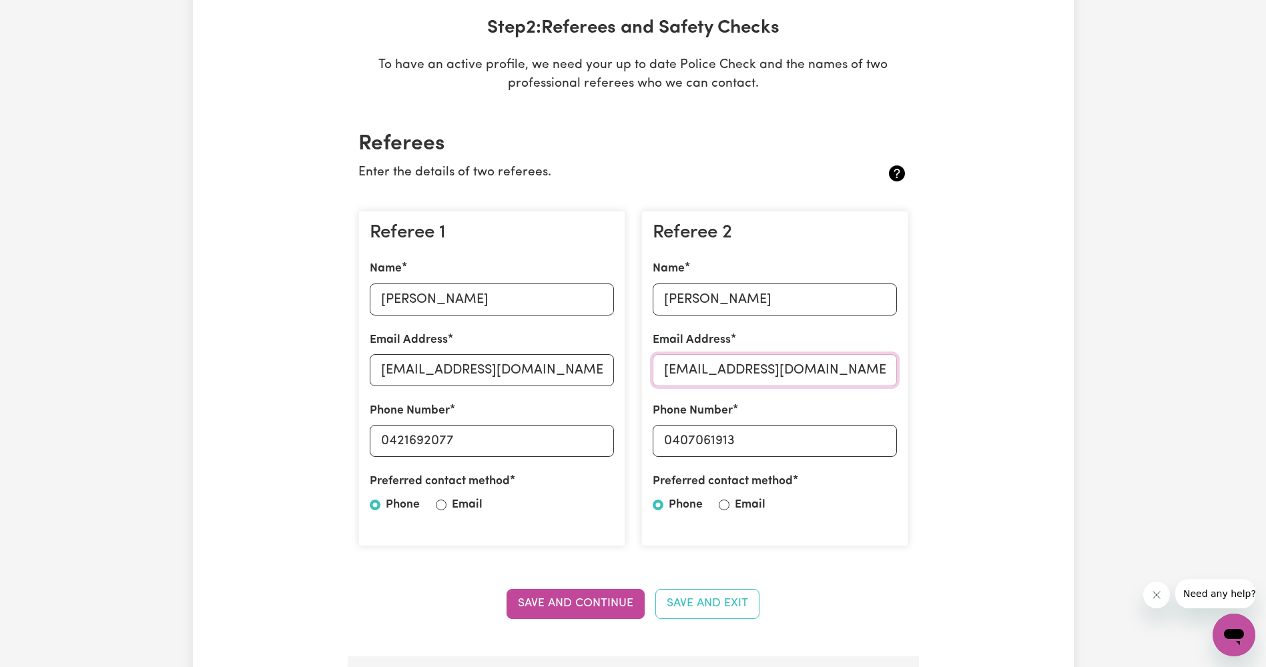
drag, startPoint x: 884, startPoint y: 376, endPoint x: 662, endPoint y: 383, distance: 221.7
click at [662, 383] on input "[EMAIL_ADDRESS][DOMAIN_NAME]" at bounding box center [775, 370] width 244 height 32
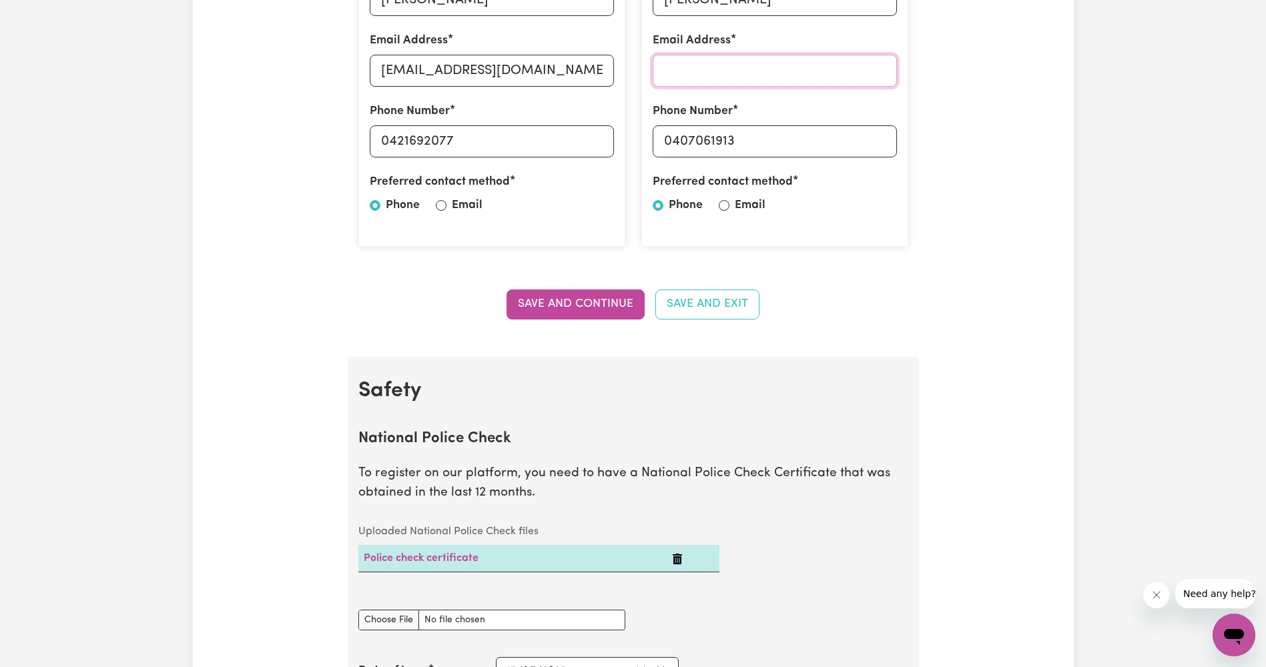
scroll to position [334, 0]
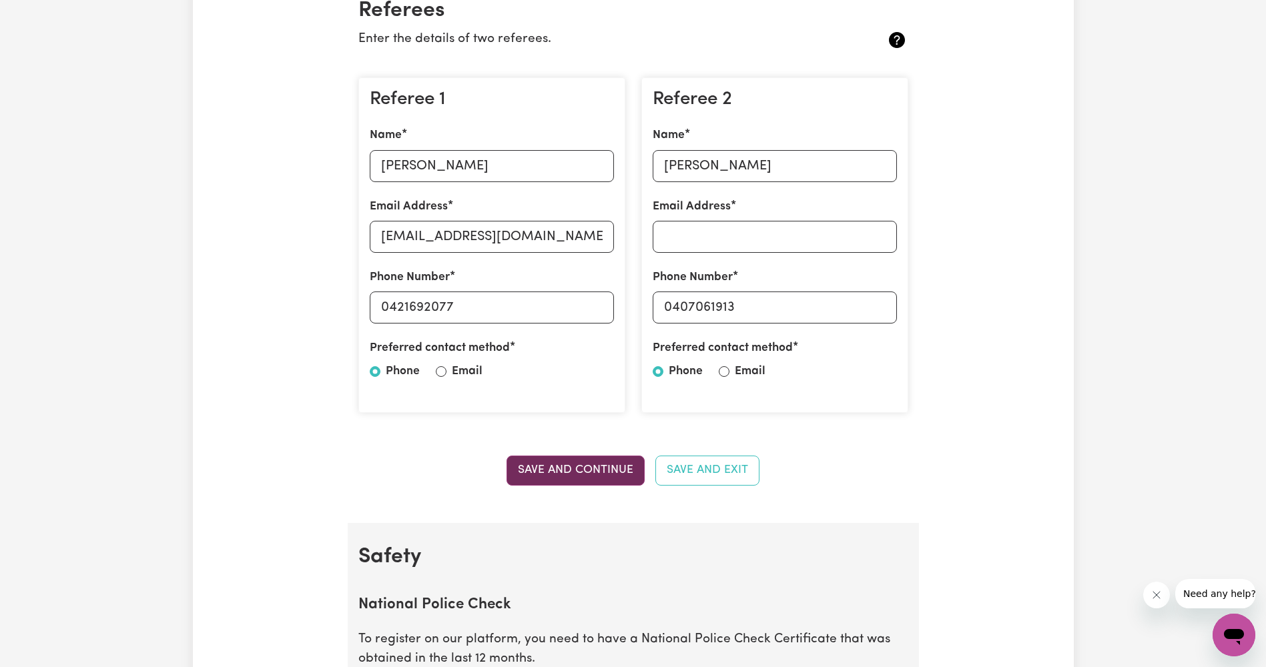
click at [594, 460] on button "Save and Continue" at bounding box center [576, 470] width 138 height 29
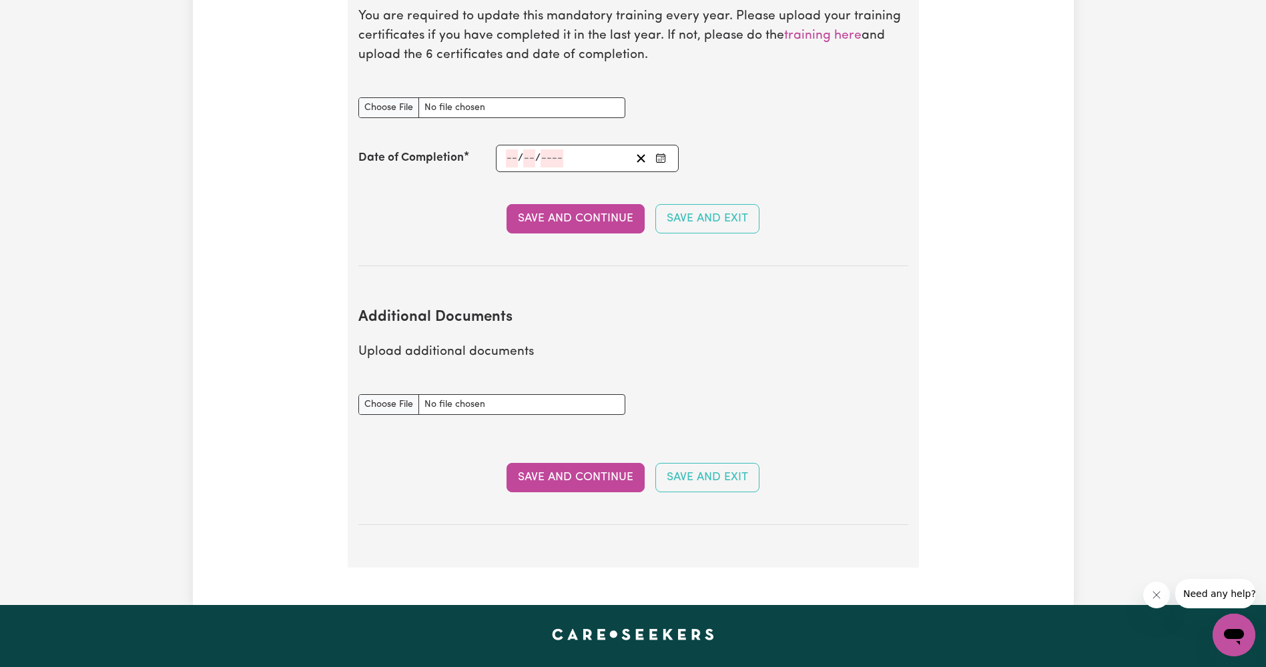
scroll to position [1858, 0]
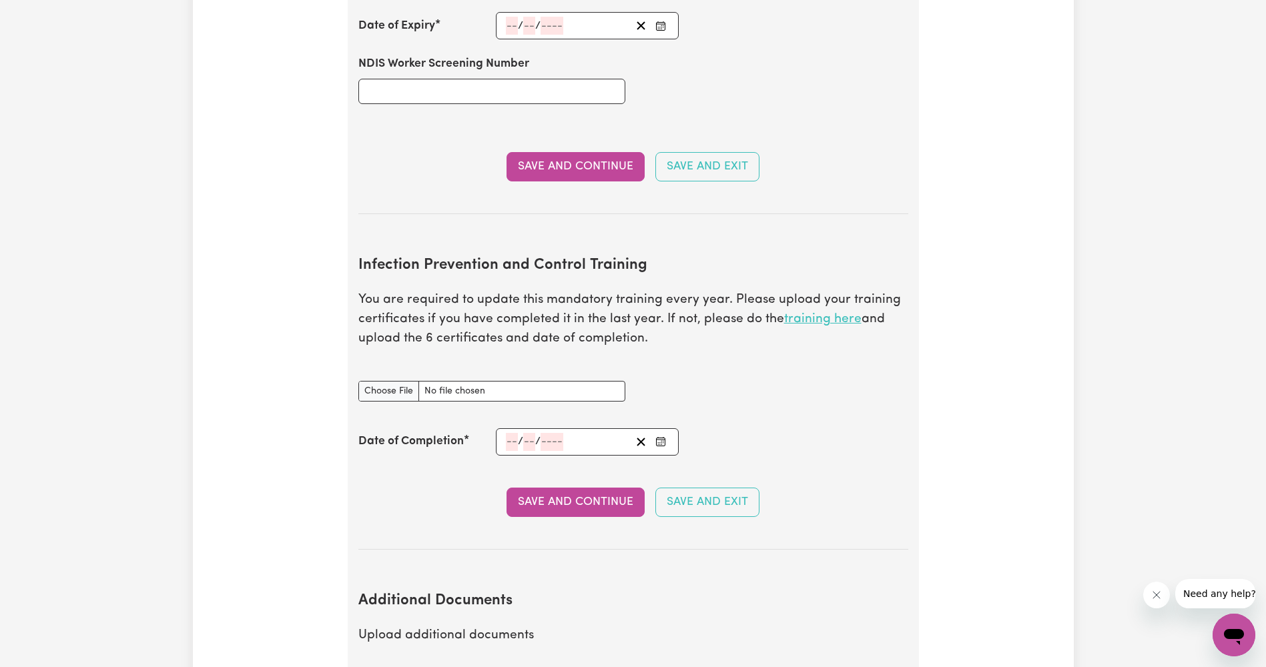
click at [815, 313] on link "training here" at bounding box center [822, 319] width 77 height 13
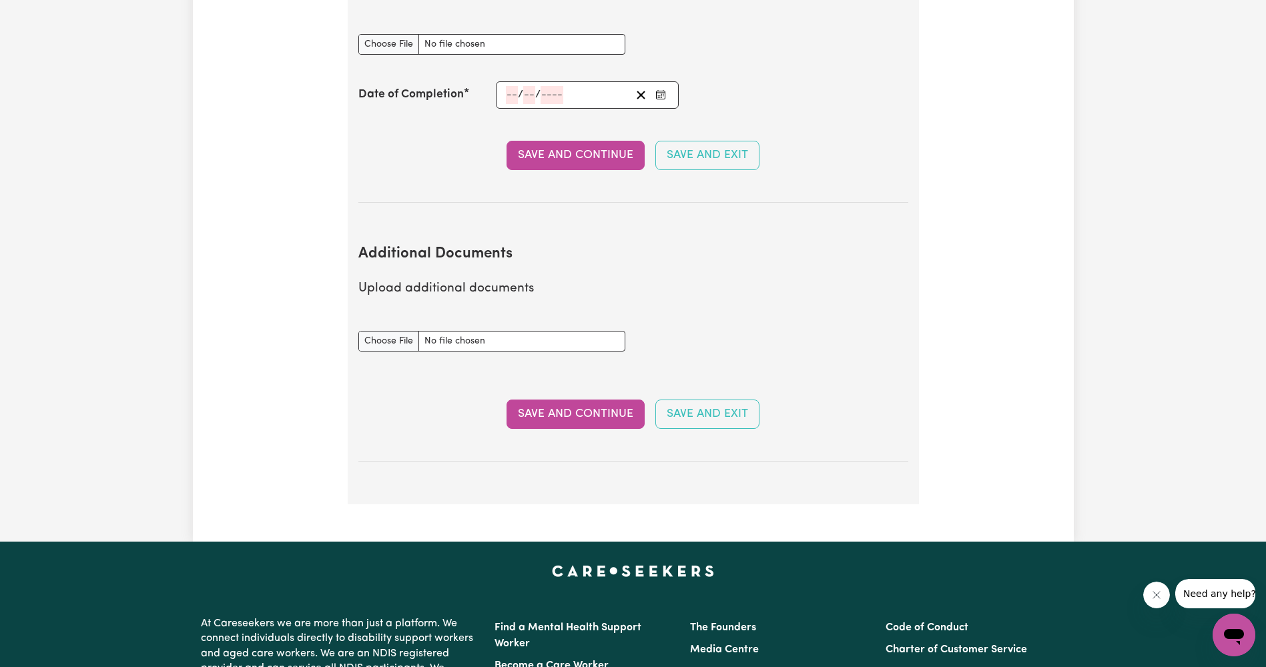
scroll to position [2202, 0]
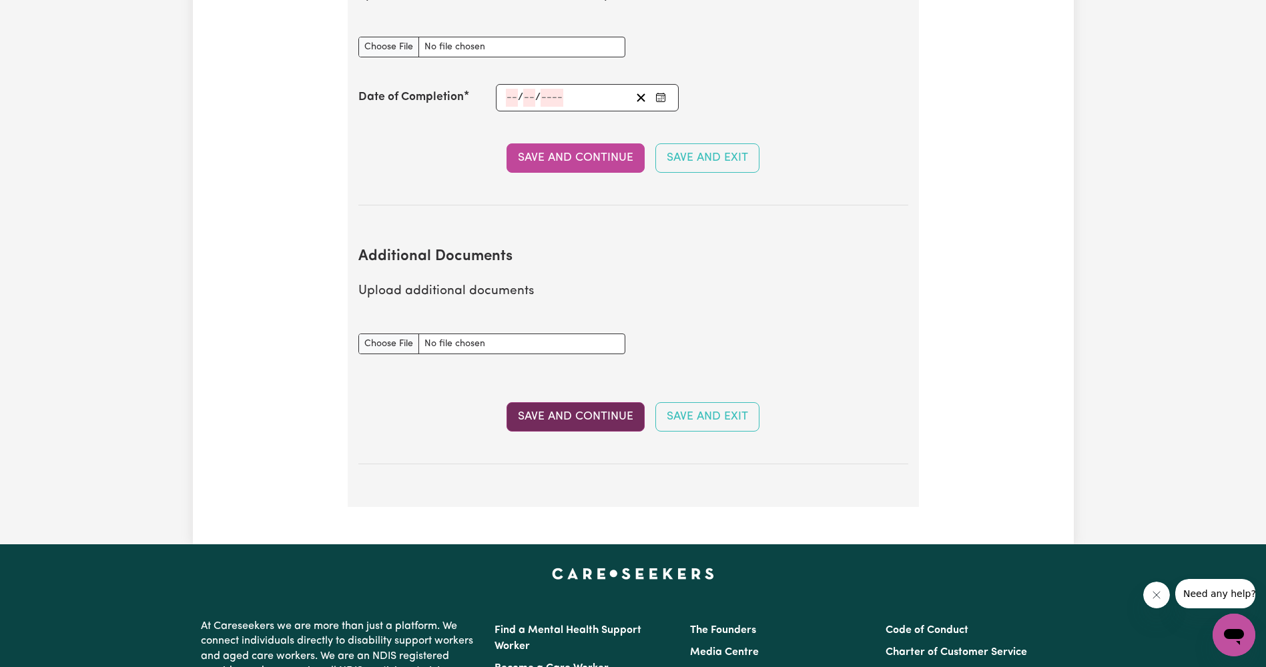
click at [593, 402] on button "Save and Continue" at bounding box center [576, 416] width 138 height 29
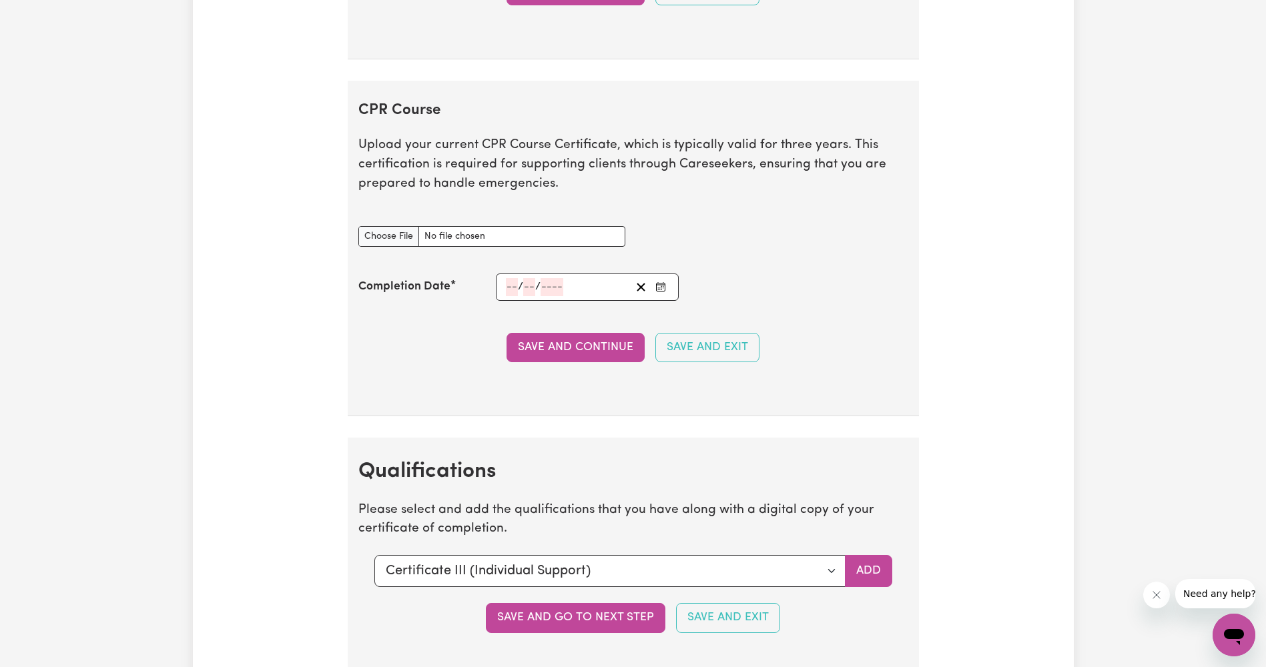
scroll to position [2736, 0]
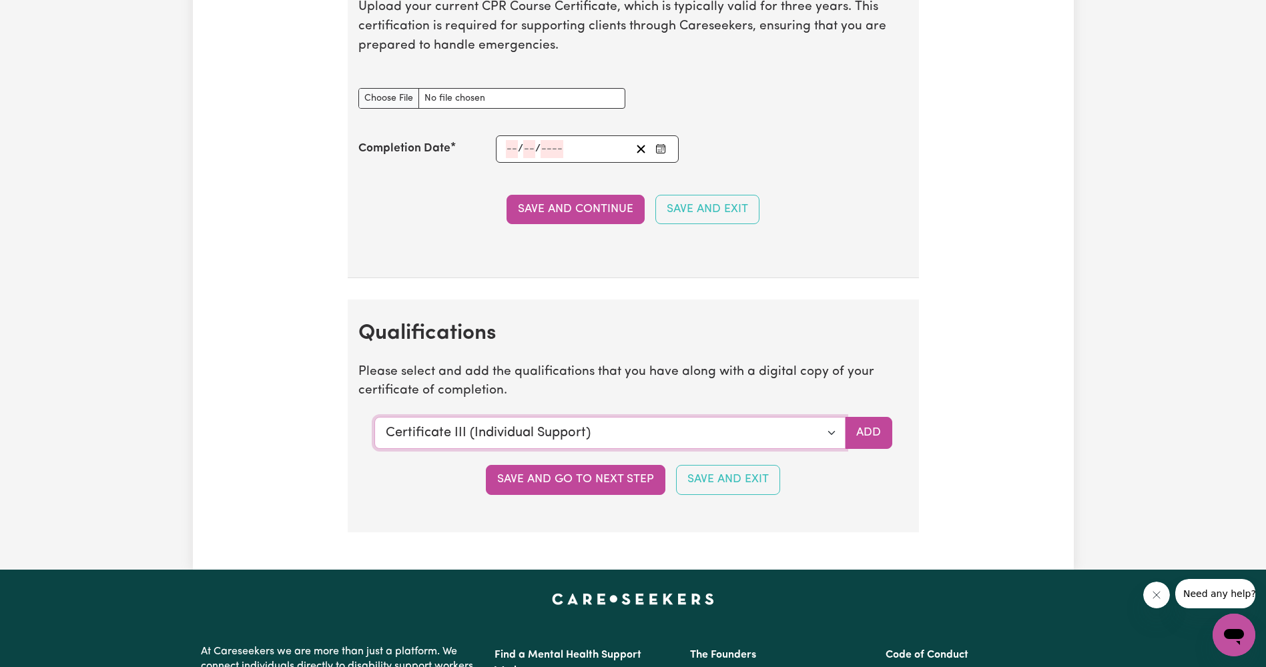
click at [832, 428] on select "Select a qualification to add... Certificate III (Individual Support) Certifica…" at bounding box center [609, 433] width 471 height 32
select select "Diploma of Community Services"
click at [374, 417] on select "Select a qualification to add... Certificate III (Individual Support) Certifica…" at bounding box center [609, 433] width 471 height 32
click at [647, 491] on button "Save and go to next step" at bounding box center [576, 479] width 180 height 29
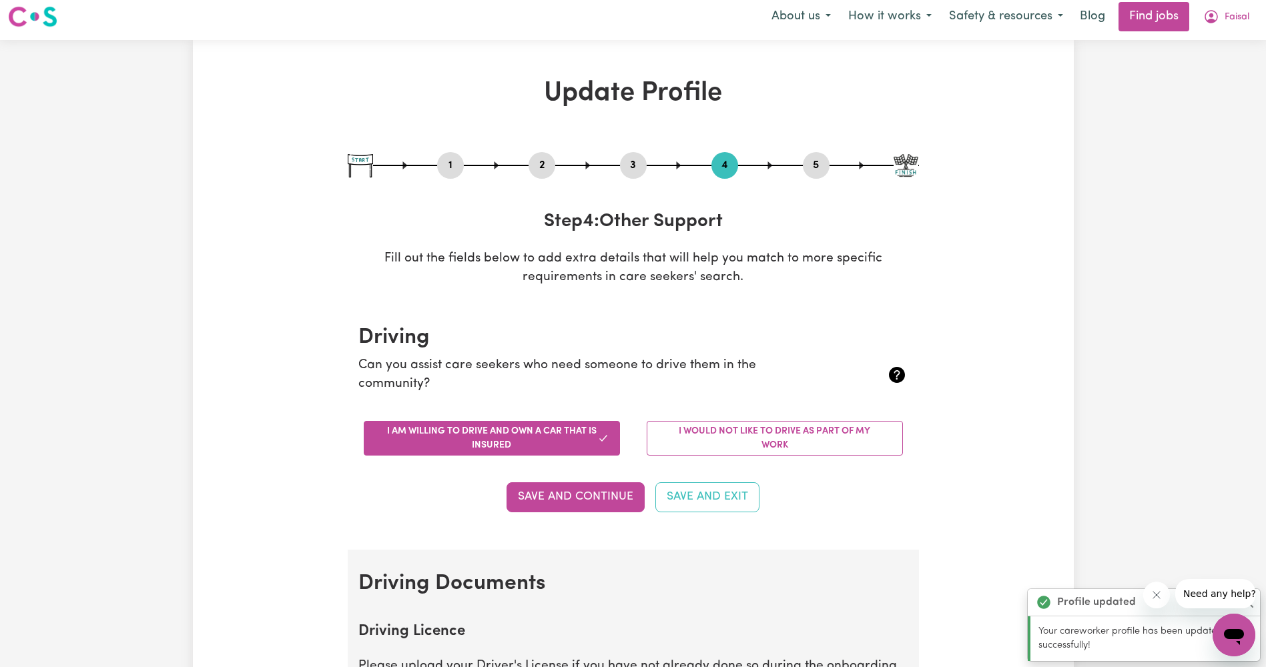
scroll to position [0, 0]
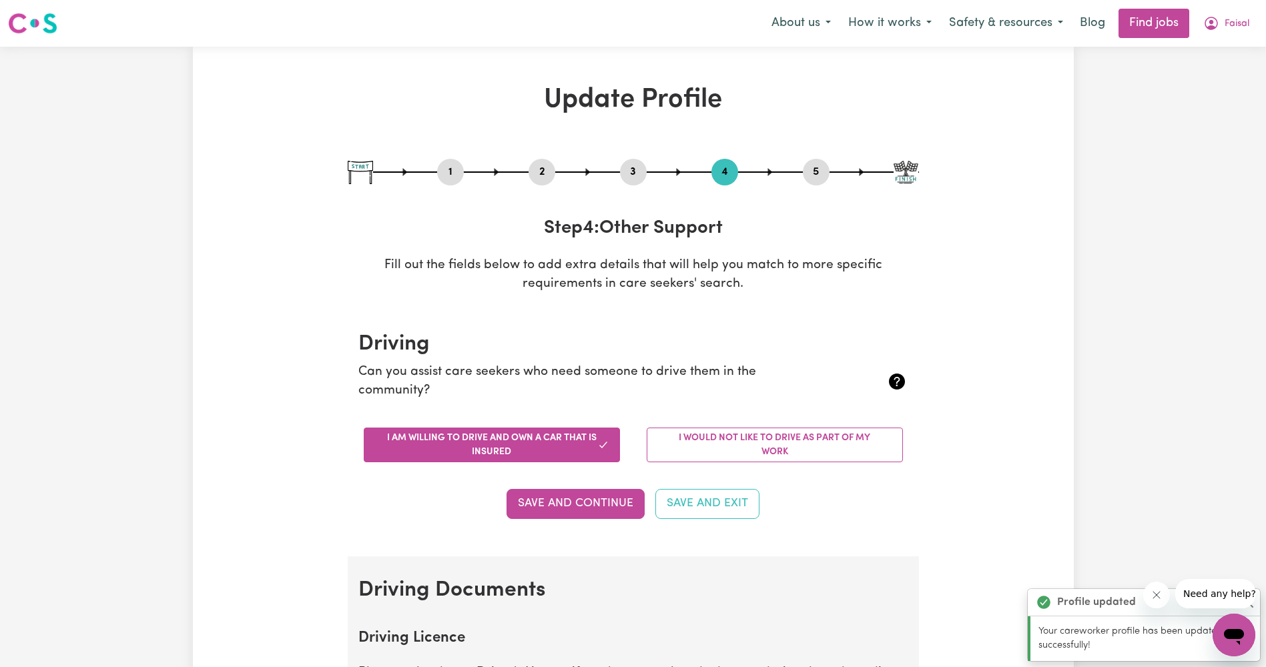
click at [644, 183] on div "1 2 3 4 5" at bounding box center [633, 172] width 571 height 27
click at [642, 180] on button "3" at bounding box center [633, 172] width 27 height 17
select select "Certificate III (Individual Support)"
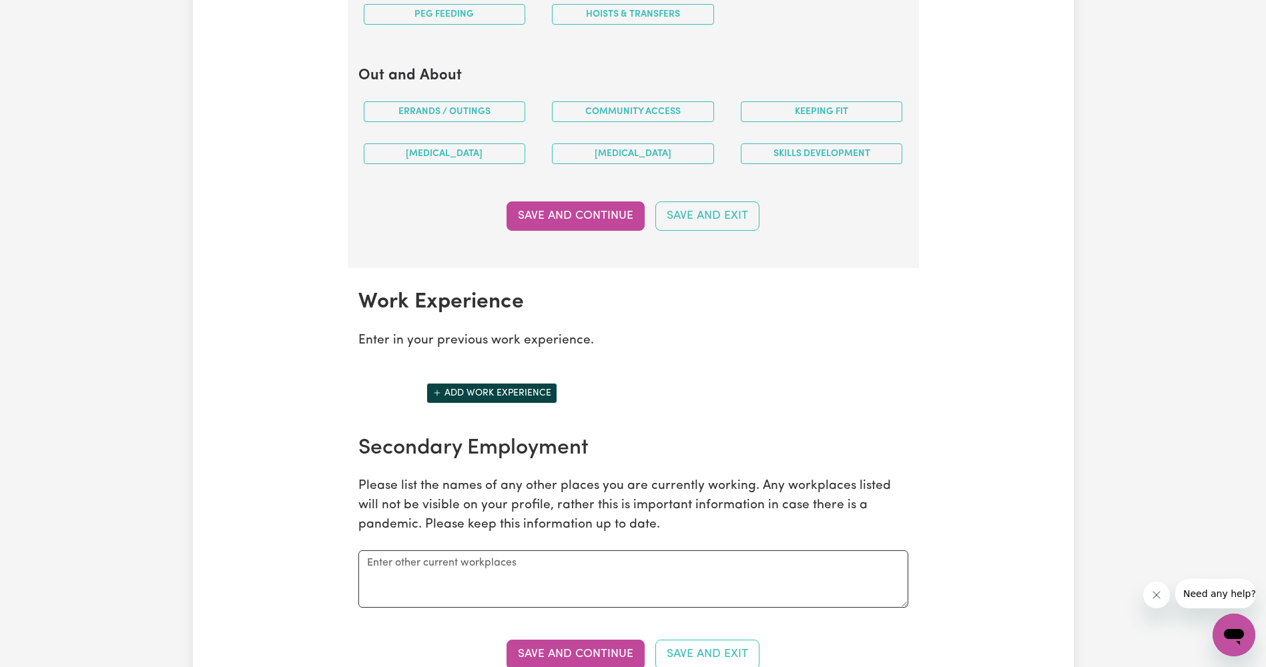
scroll to position [1401, 0]
